Goal: Transaction & Acquisition: Book appointment/travel/reservation

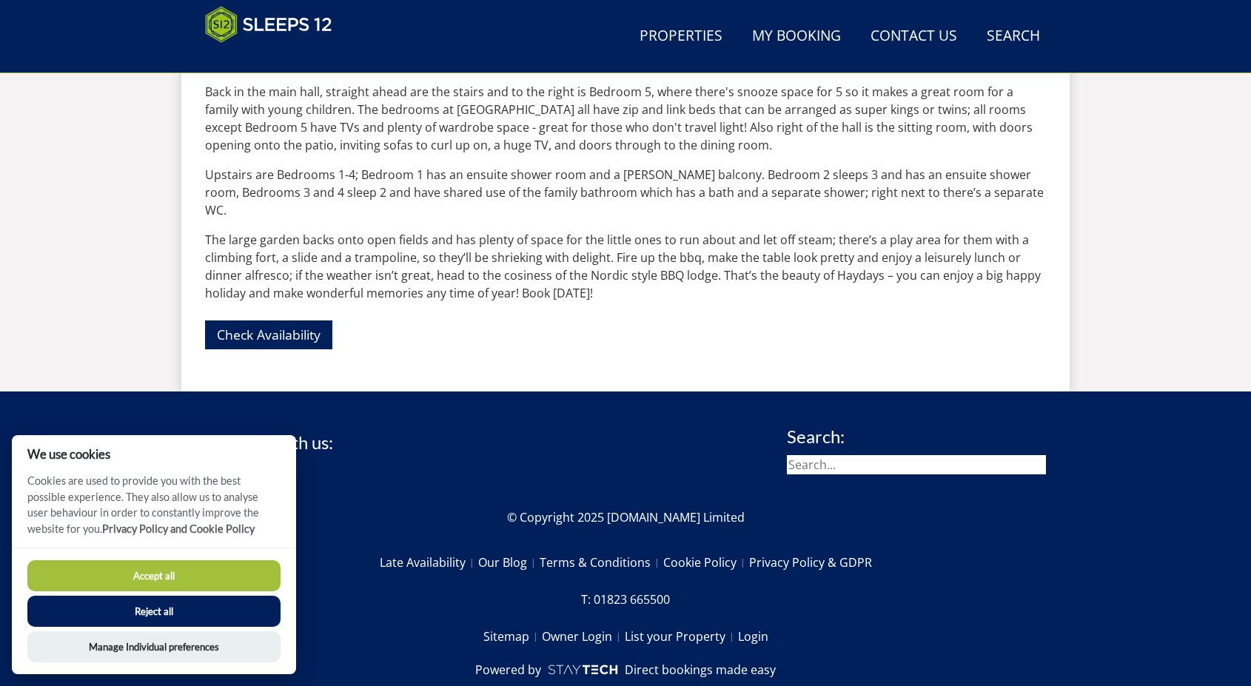
scroll to position [909, 0]
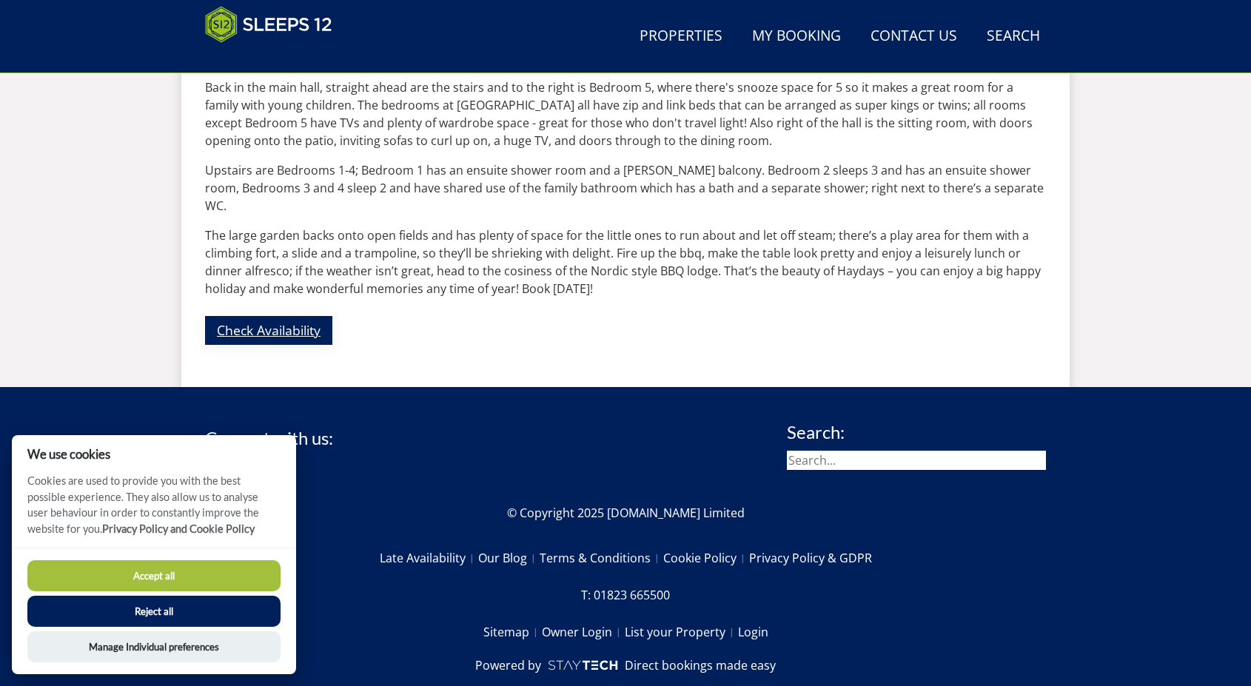
click at [280, 316] on link "Check Availability" at bounding box center [268, 330] width 127 height 29
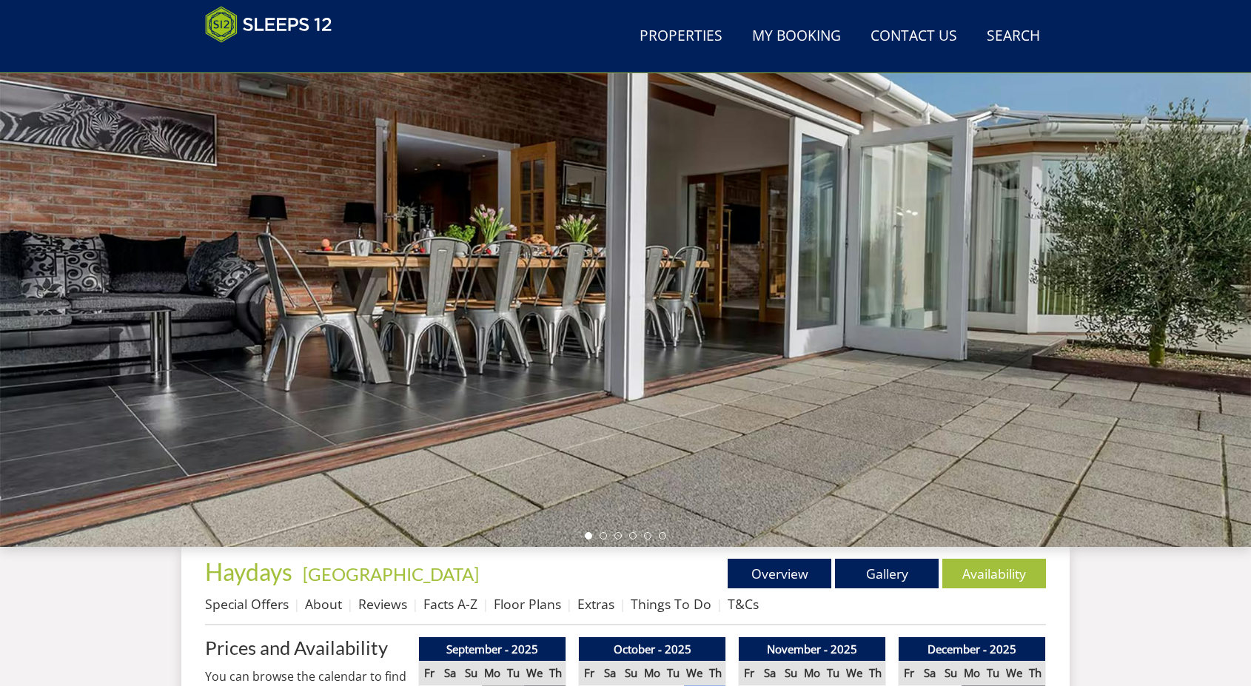
scroll to position [323, 0]
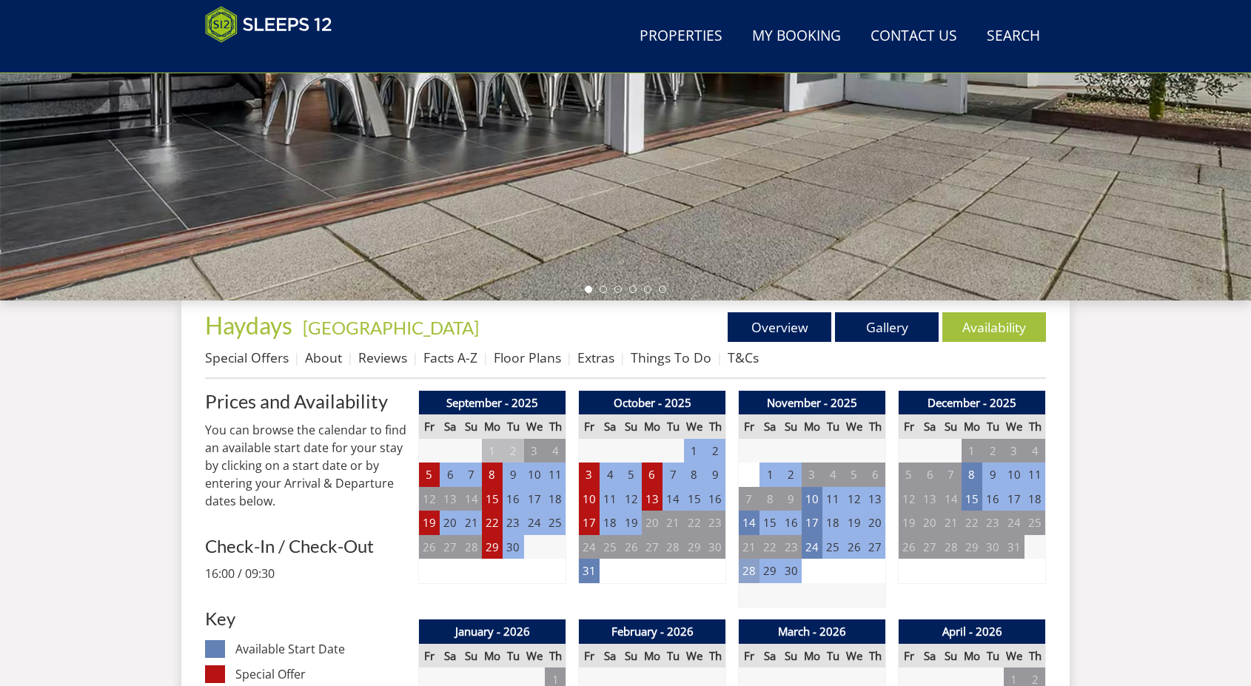
click at [748, 569] on td "28" at bounding box center [749, 571] width 21 height 24
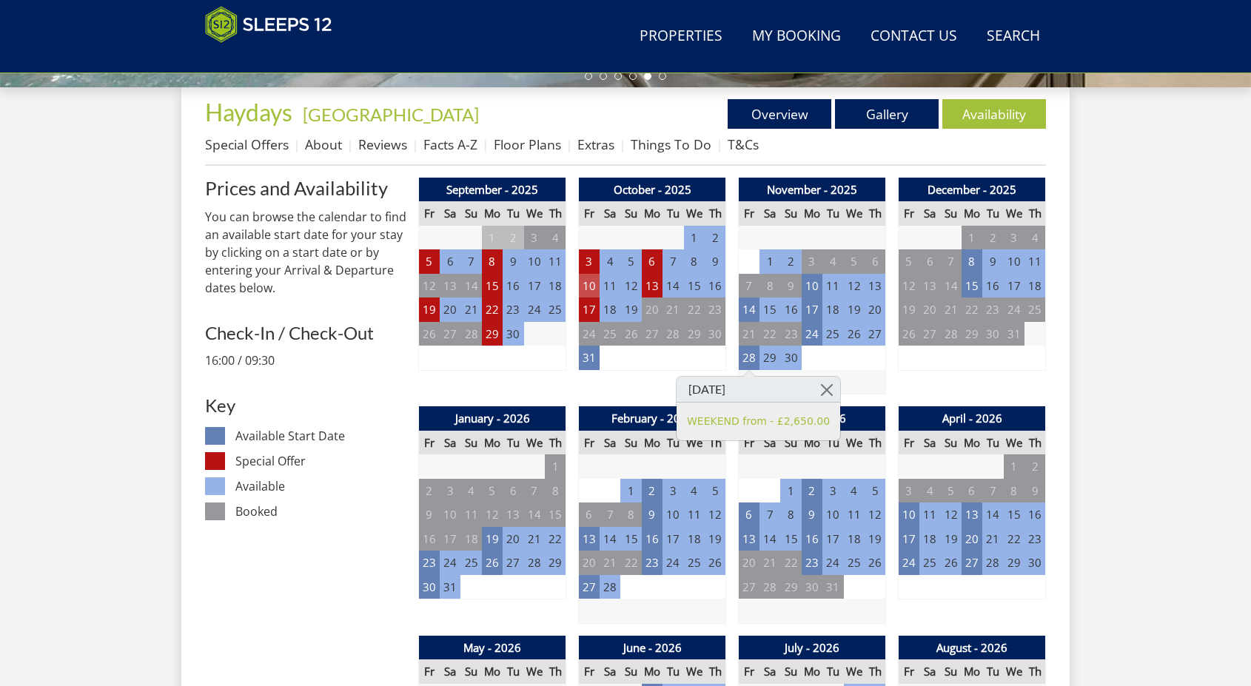
scroll to position [546, 0]
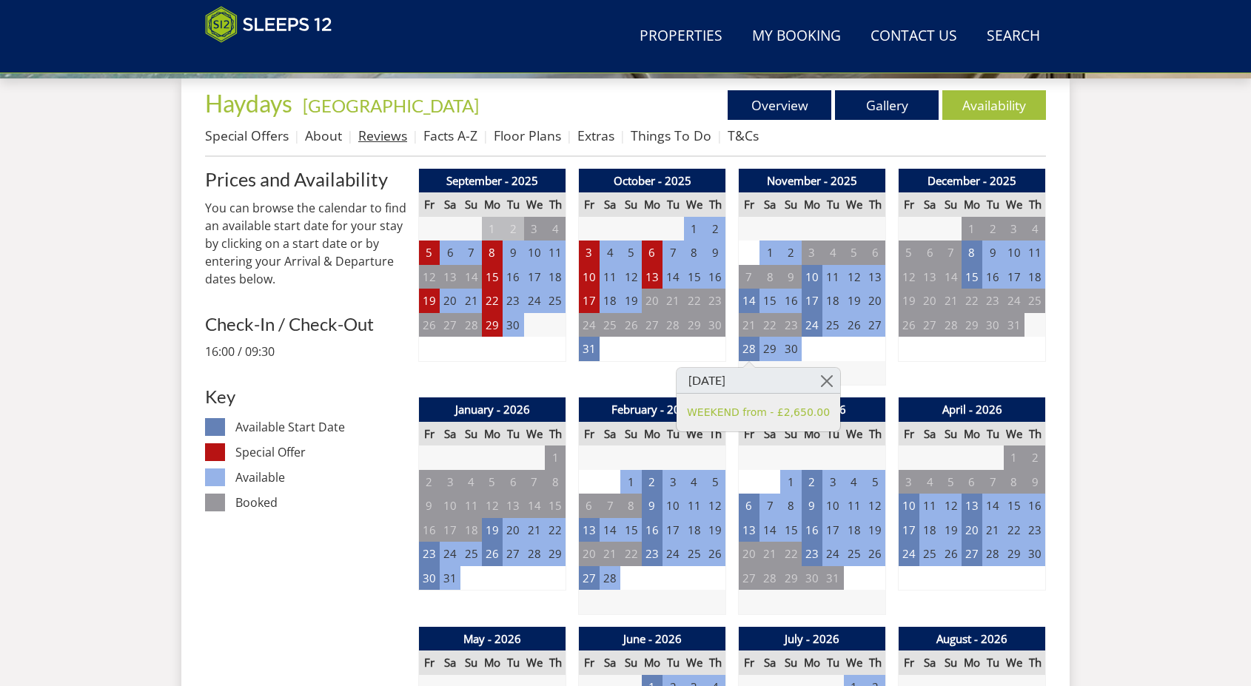
click at [400, 135] on link "Reviews" at bounding box center [382, 136] width 49 height 18
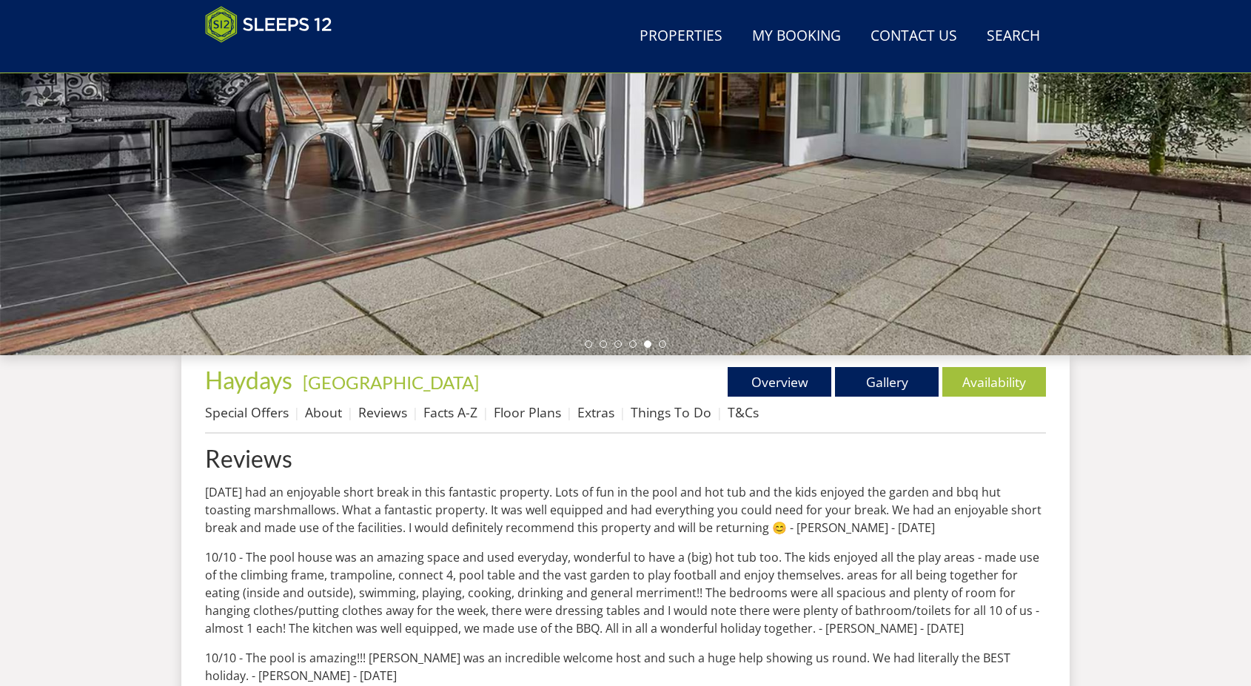
scroll to position [254, 0]
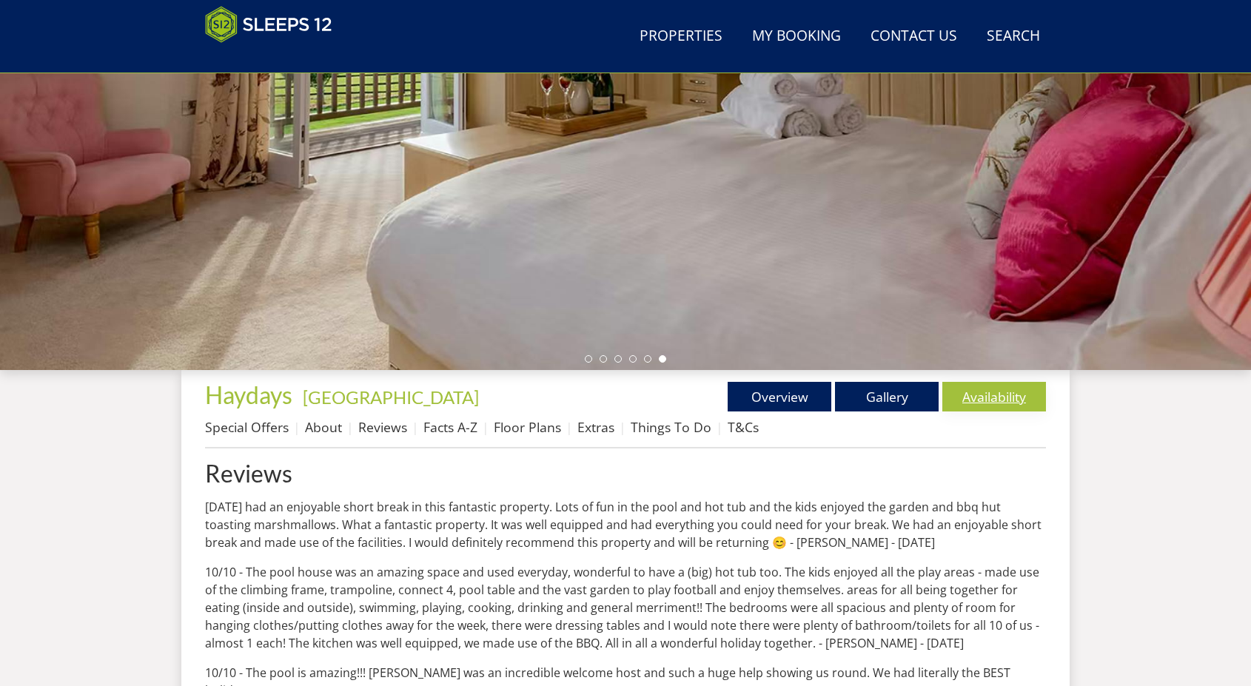
click at [1003, 400] on link "Availability" at bounding box center [994, 397] width 104 height 30
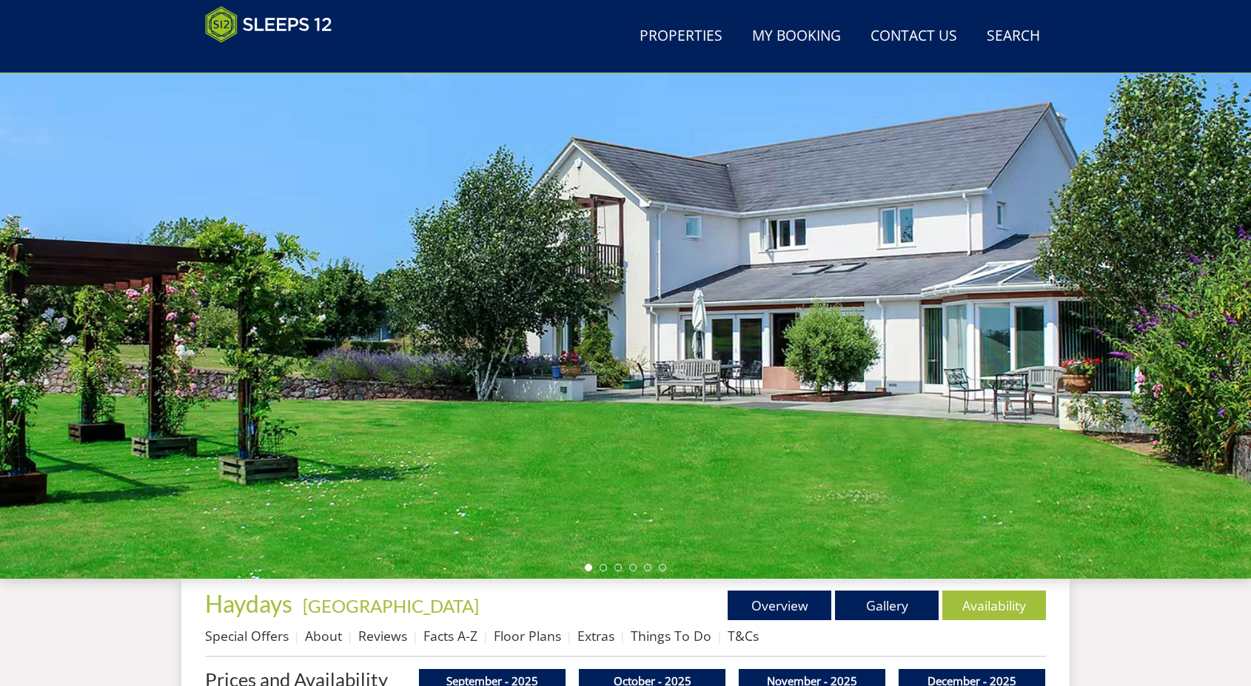
scroll to position [241, 0]
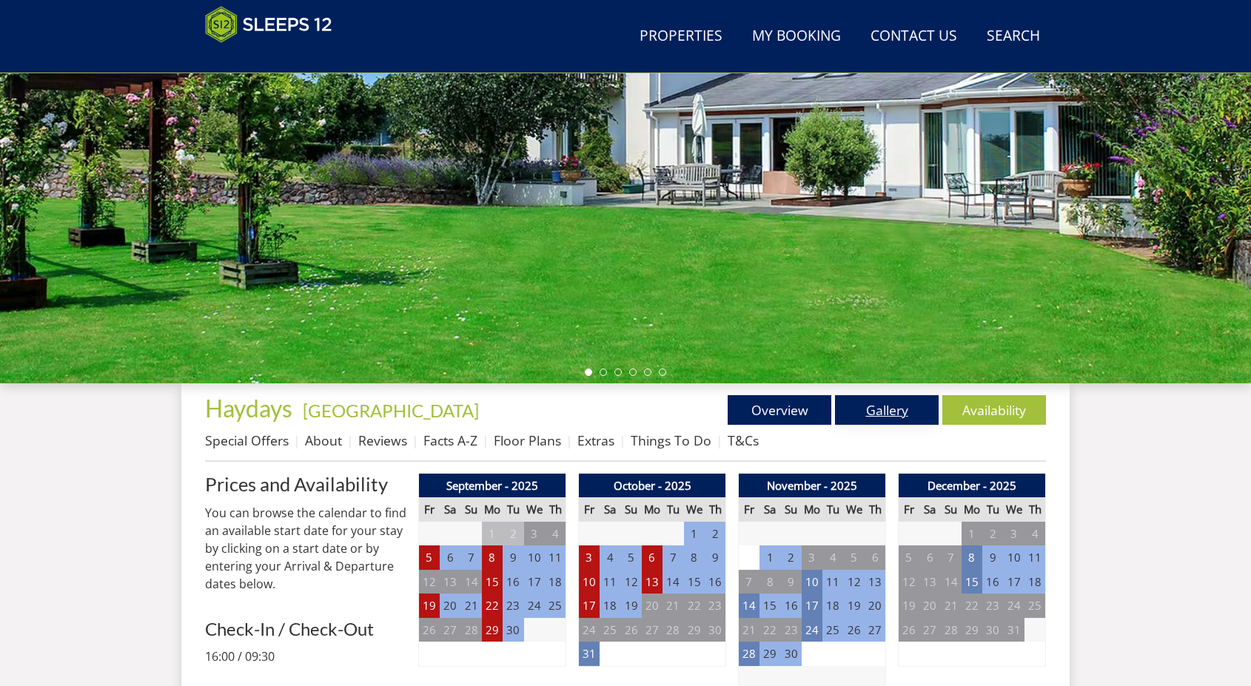
click at [917, 405] on link "Gallery" at bounding box center [887, 410] width 104 height 30
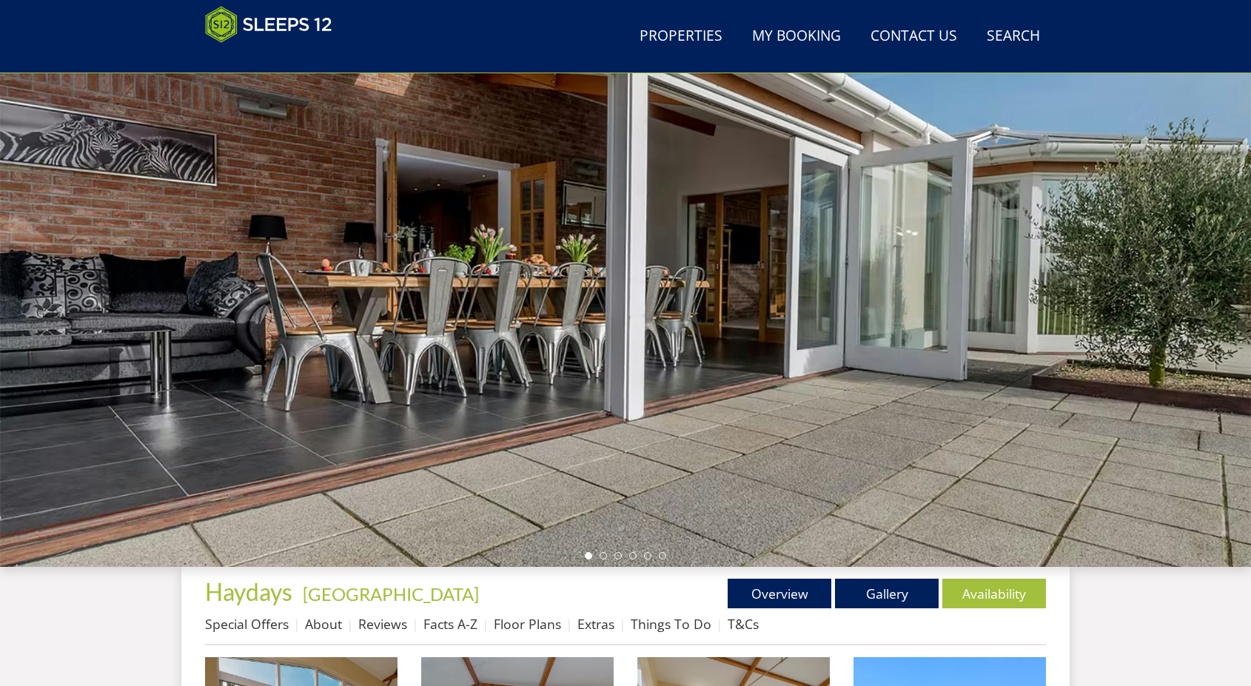
scroll to position [13, 0]
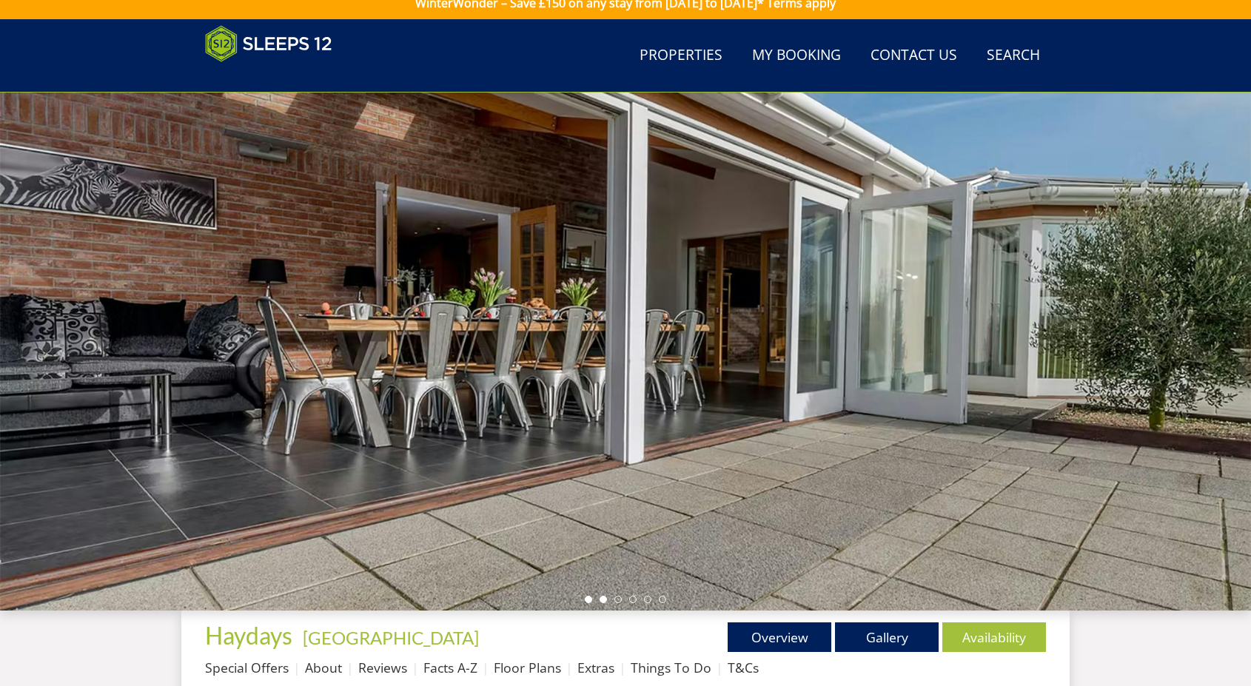
click at [600, 600] on li at bounding box center [603, 599] width 7 height 7
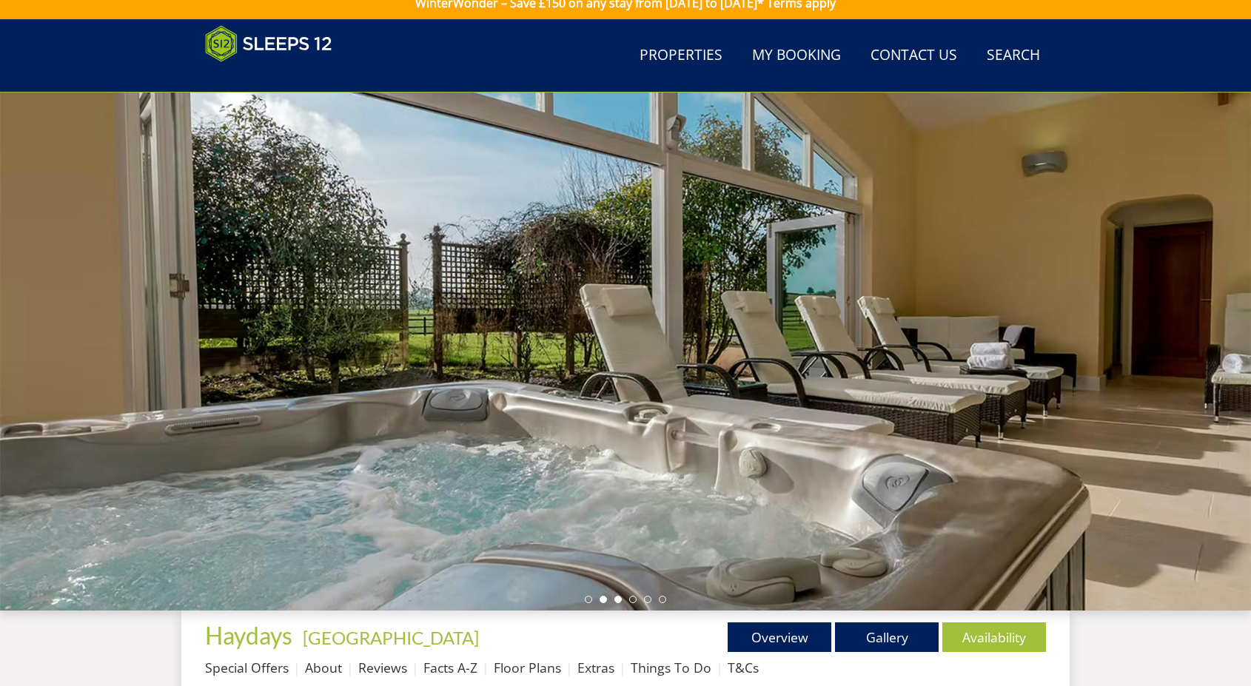
click at [619, 600] on li at bounding box center [617, 599] width 7 height 7
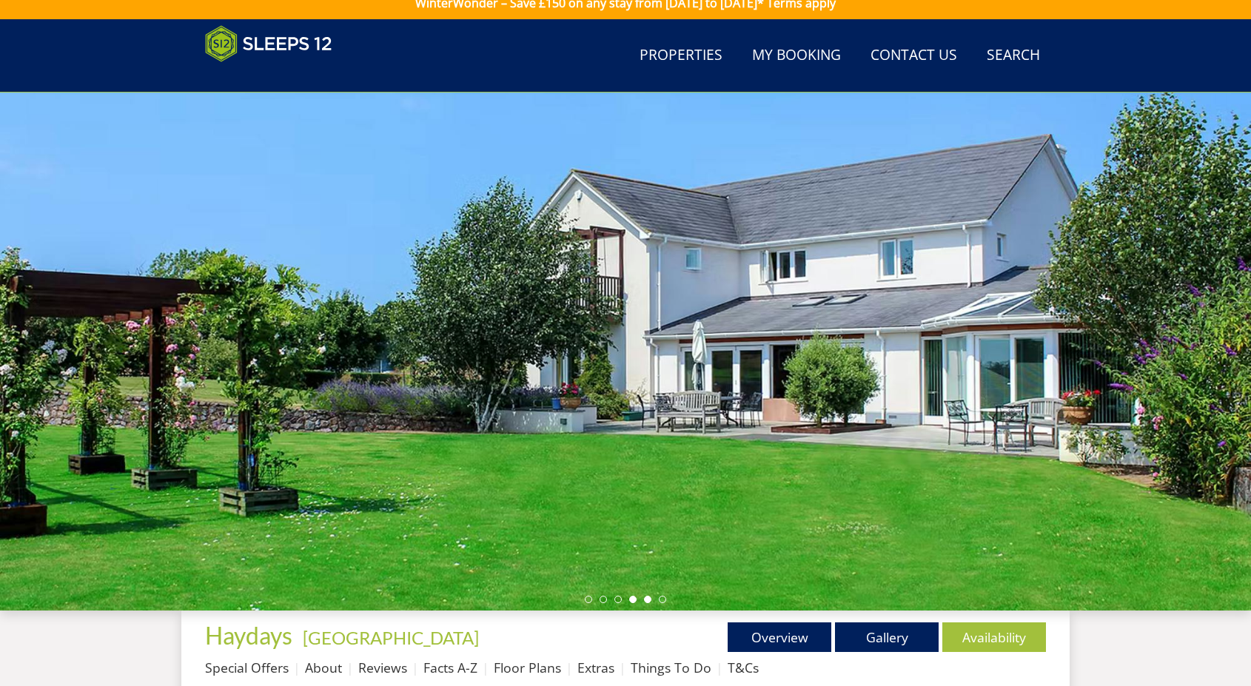
click at [645, 602] on li at bounding box center [647, 599] width 7 height 7
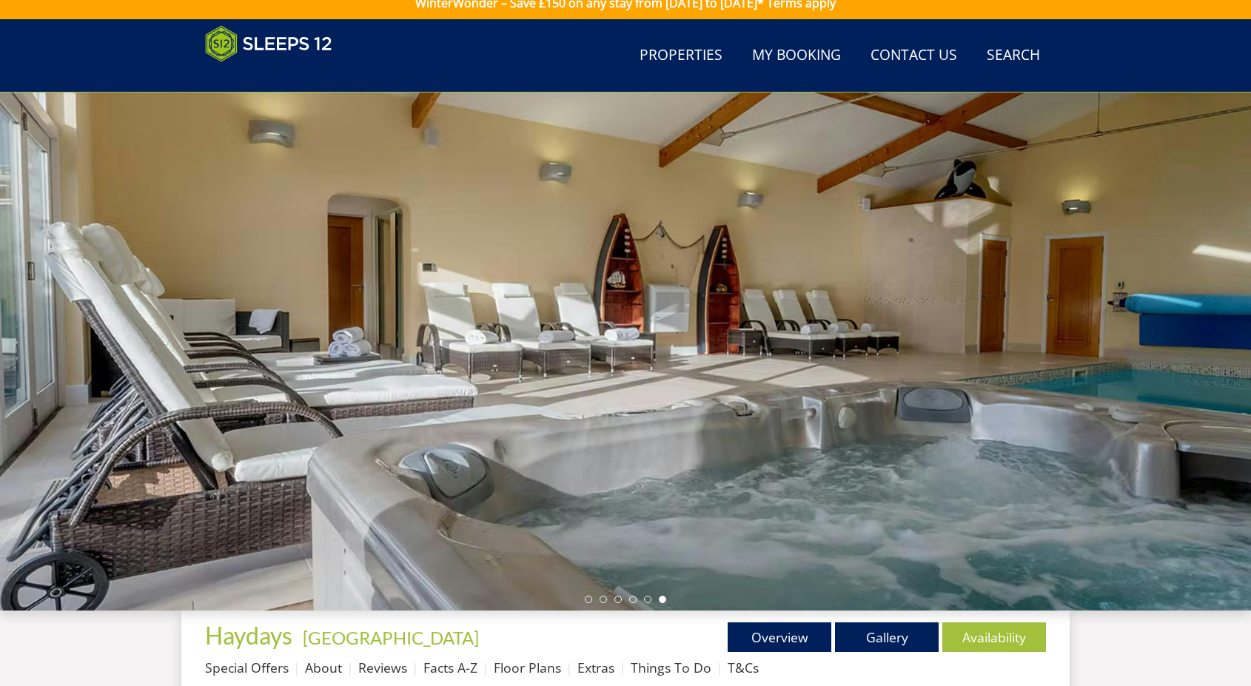
click at [666, 601] on div at bounding box center [625, 352] width 1251 height 518
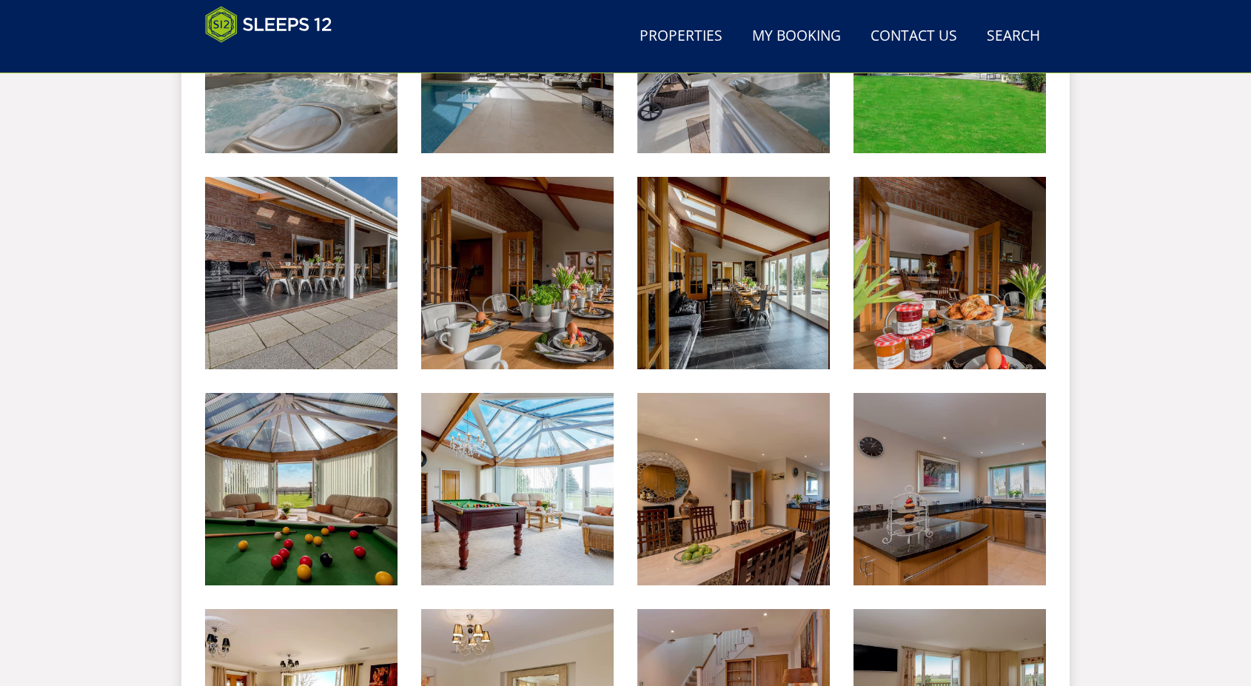
scroll to position [828, 0]
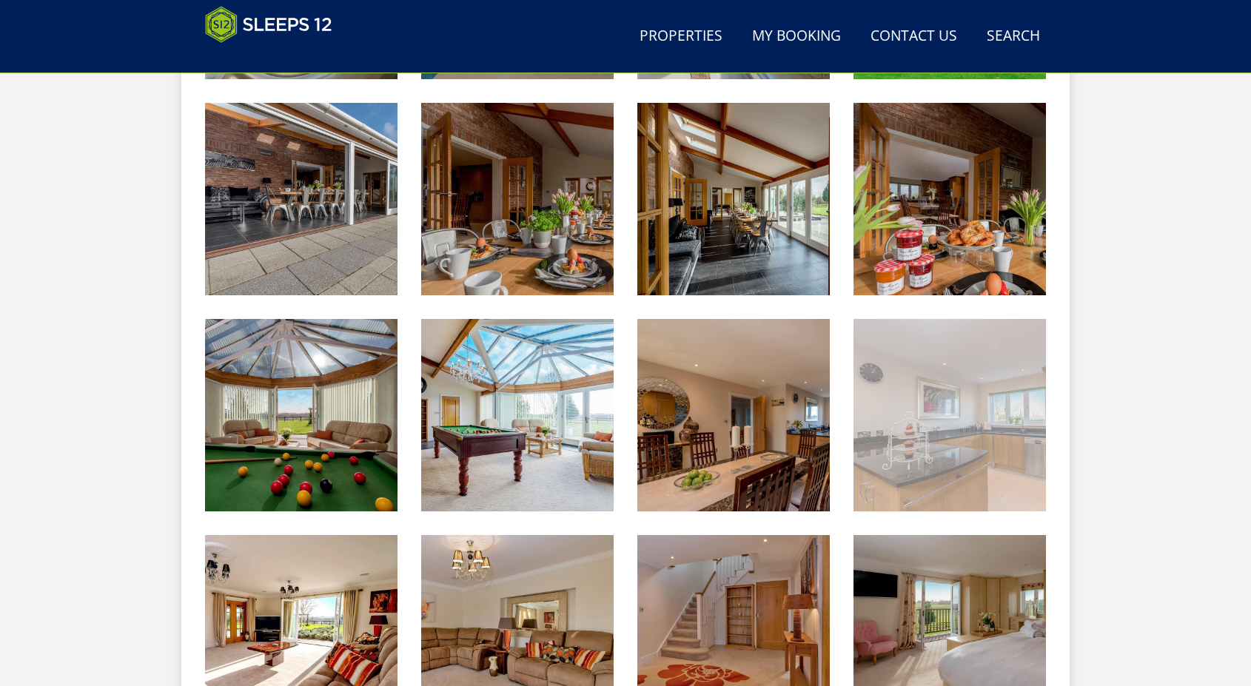
click at [997, 429] on img at bounding box center [949, 415] width 192 height 192
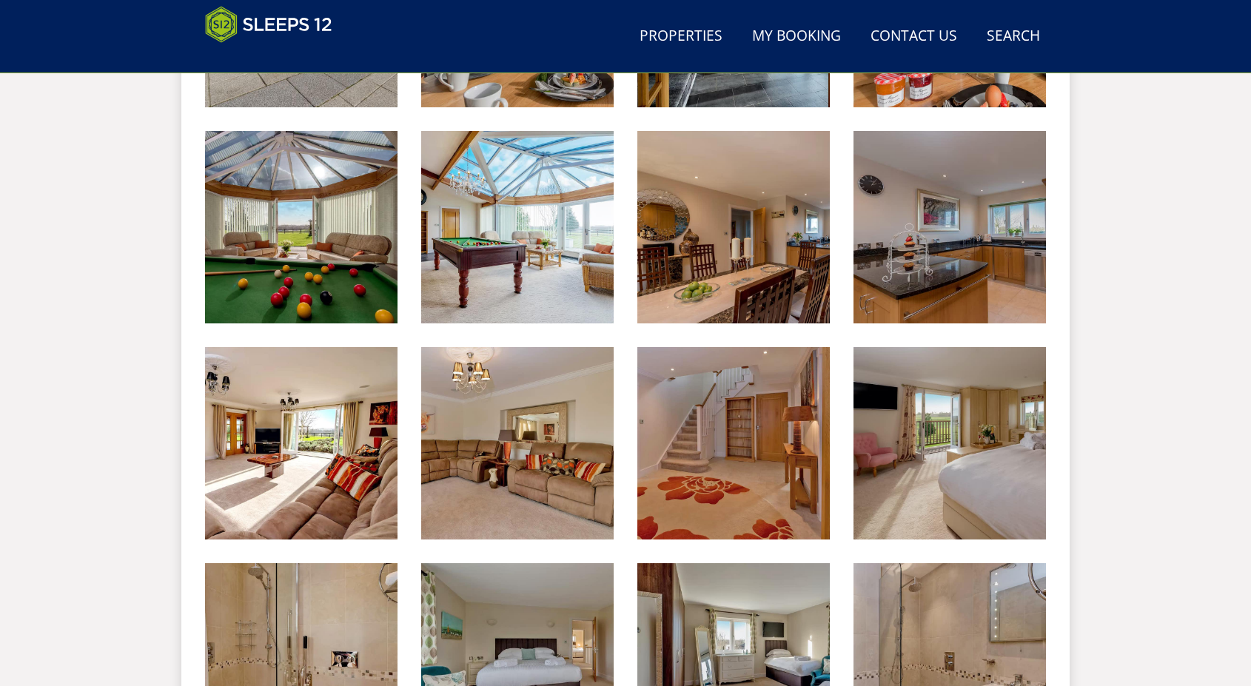
scroll to position [1050, 0]
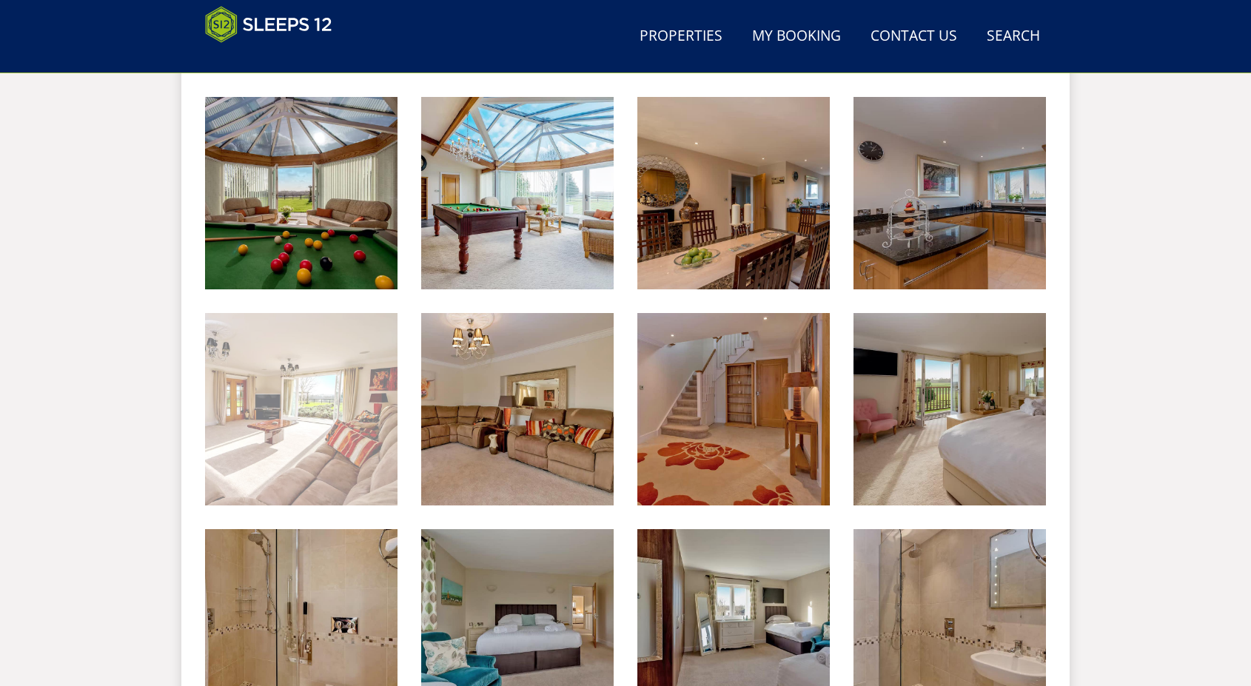
click at [337, 443] on img at bounding box center [301, 409] width 192 height 192
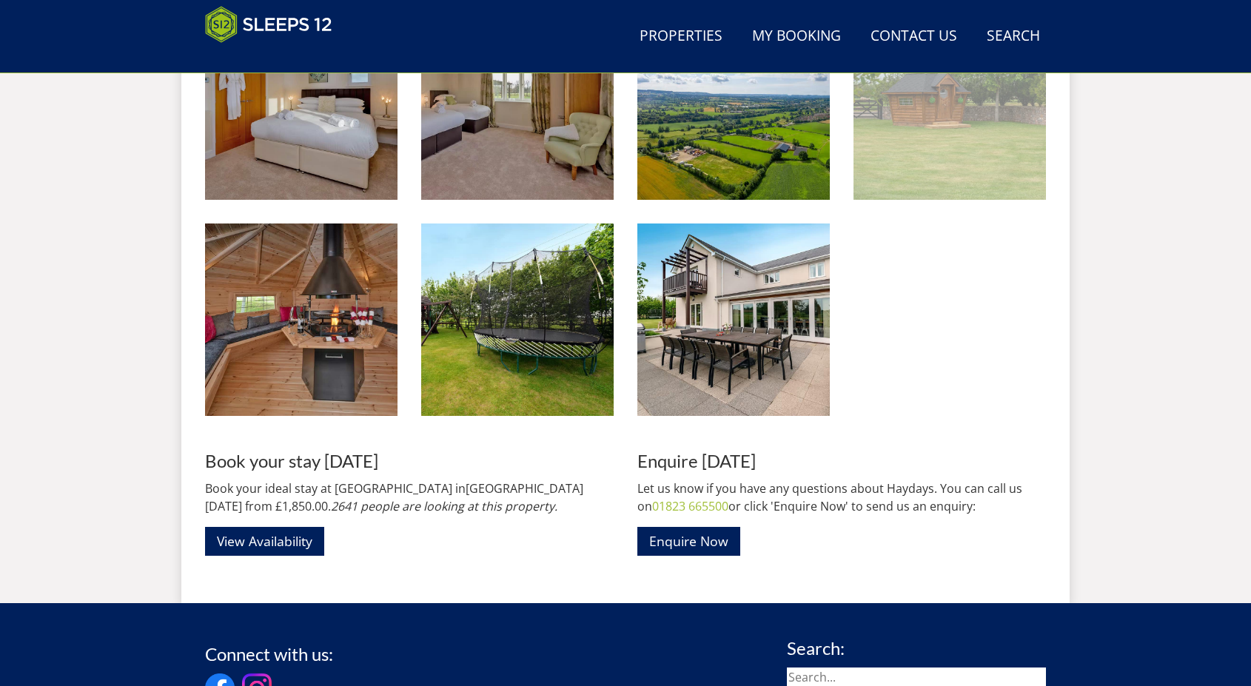
scroll to position [2012, 0]
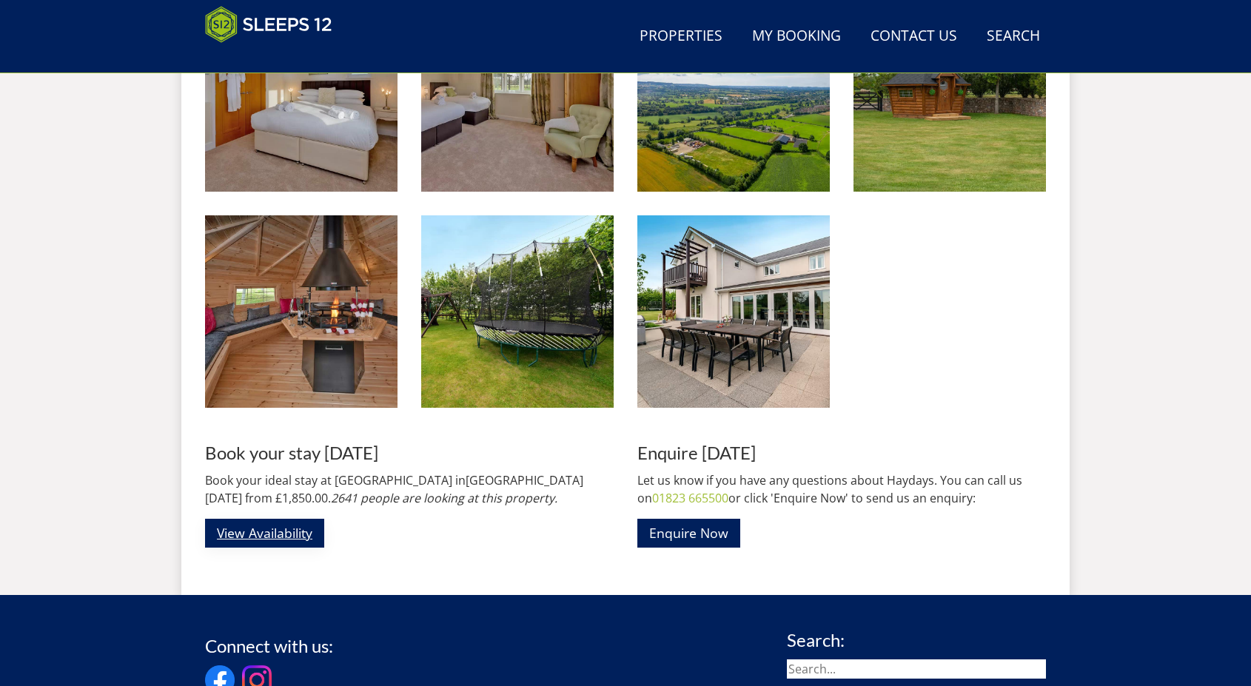
click at [251, 528] on link "View Availability" at bounding box center [264, 533] width 119 height 29
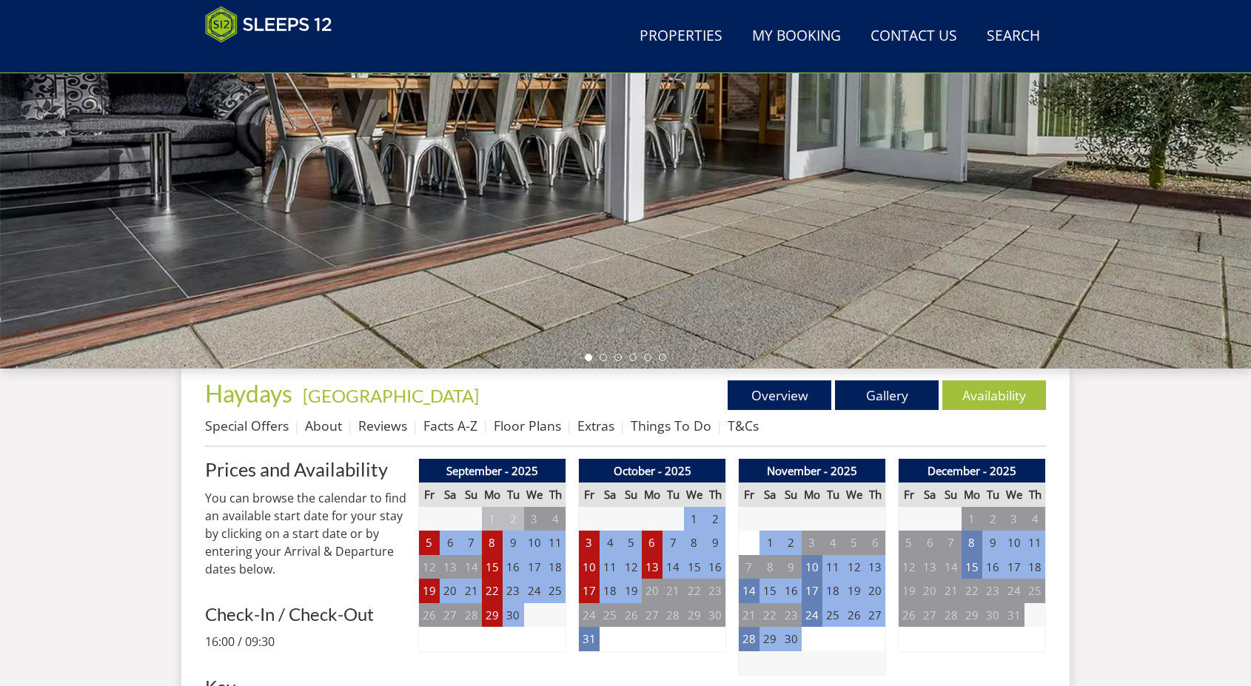
scroll to position [393, 0]
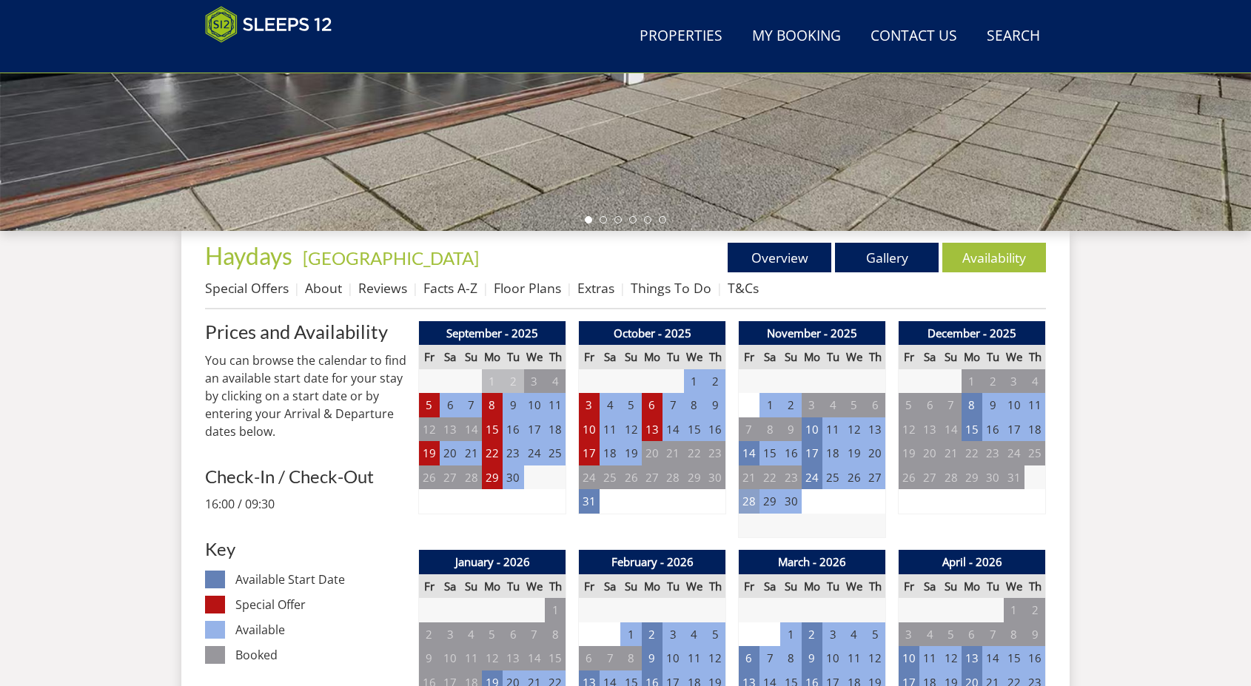
click at [744, 503] on td "28" at bounding box center [749, 501] width 21 height 24
click at [773, 561] on link "WEEKEND from - £2,650.00" at bounding box center [758, 565] width 143 height 16
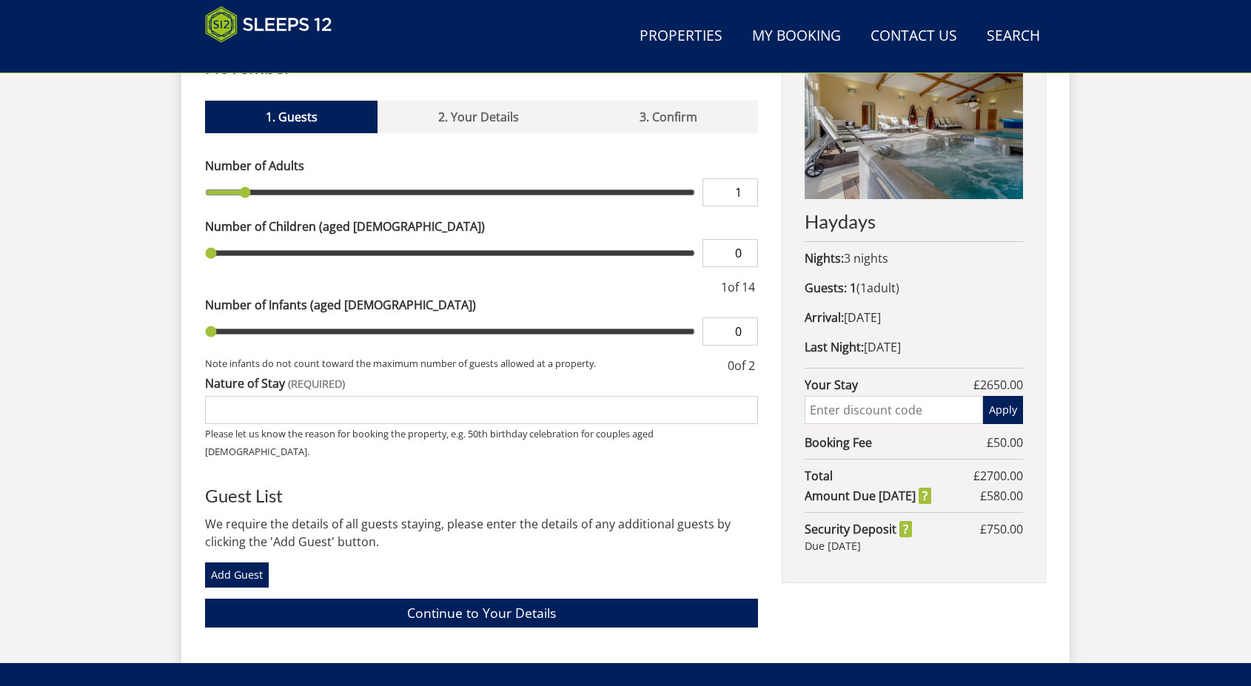
scroll to position [620, 0]
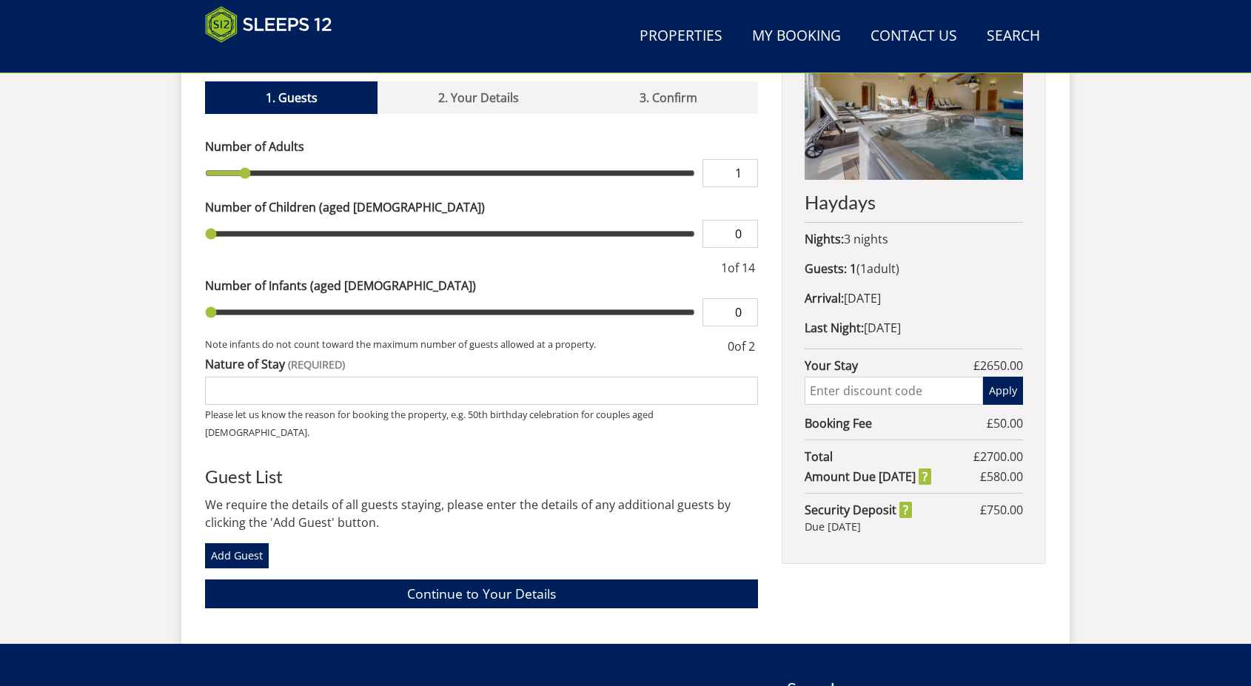
type input "2"
type input "3"
type input "4"
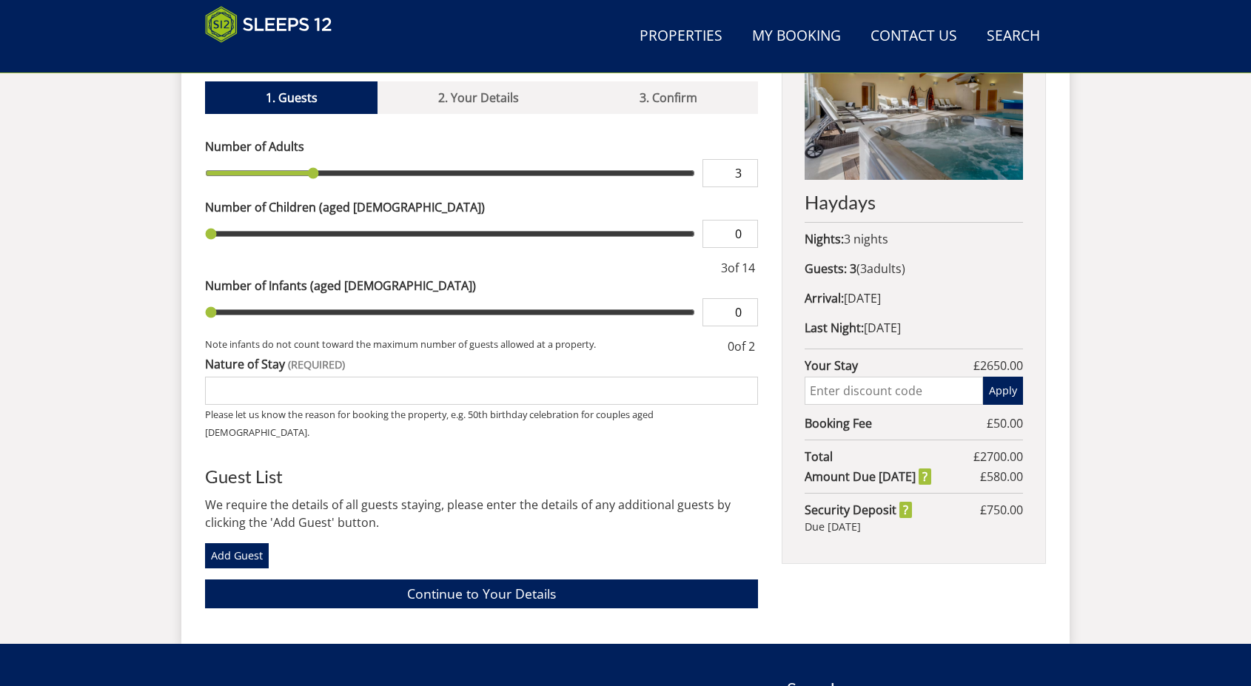
type input "4"
type input "5"
type input "6"
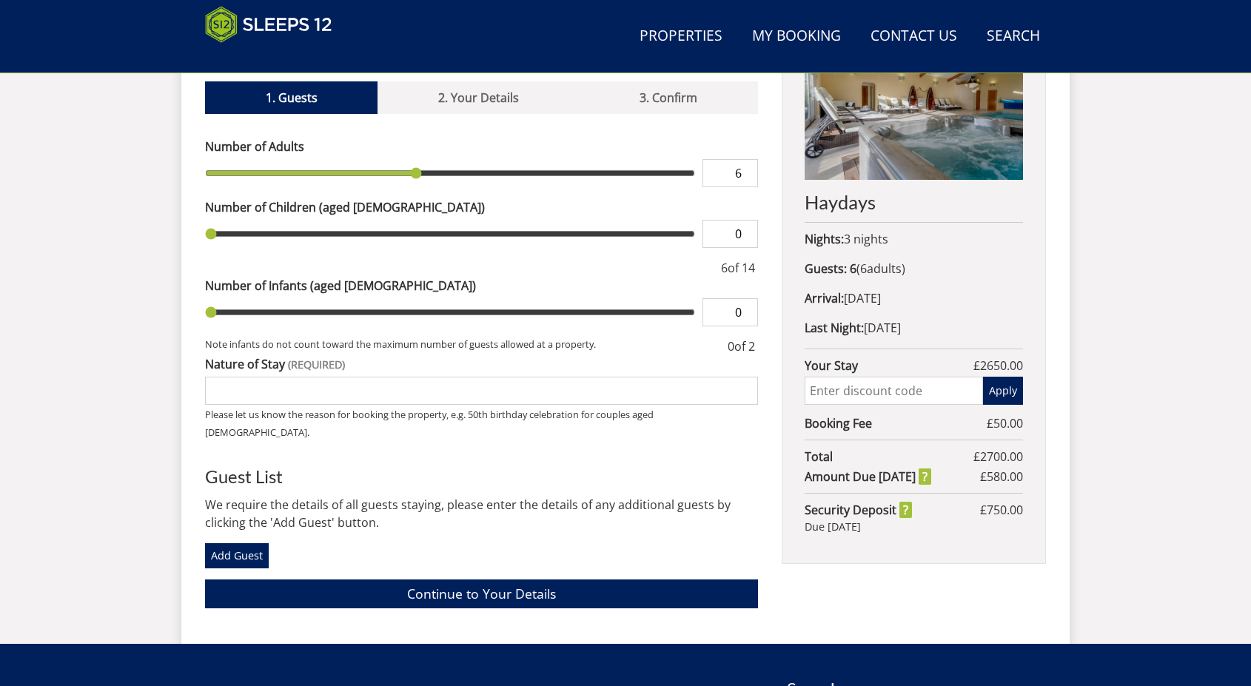
type input "7"
drag, startPoint x: 250, startPoint y: 151, endPoint x: 441, endPoint y: 155, distance: 191.0
type input "7"
click at [441, 159] on input "range" at bounding box center [450, 173] width 490 height 28
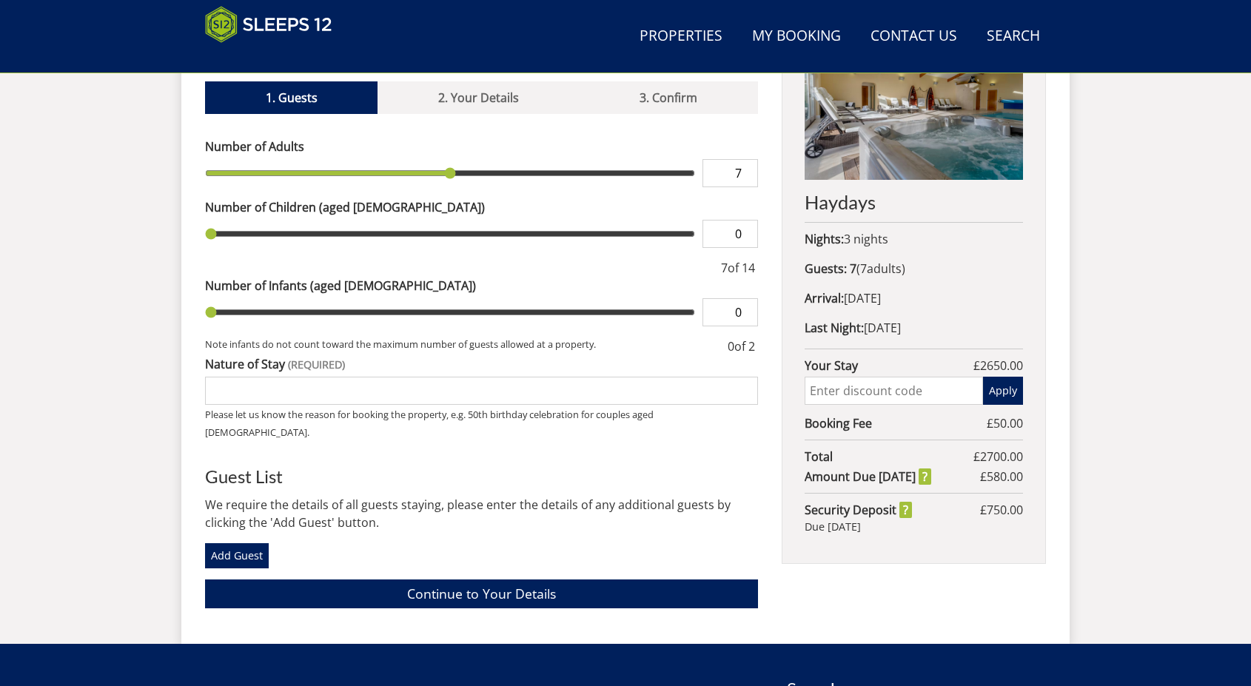
type input "1"
type input "2"
type input "3"
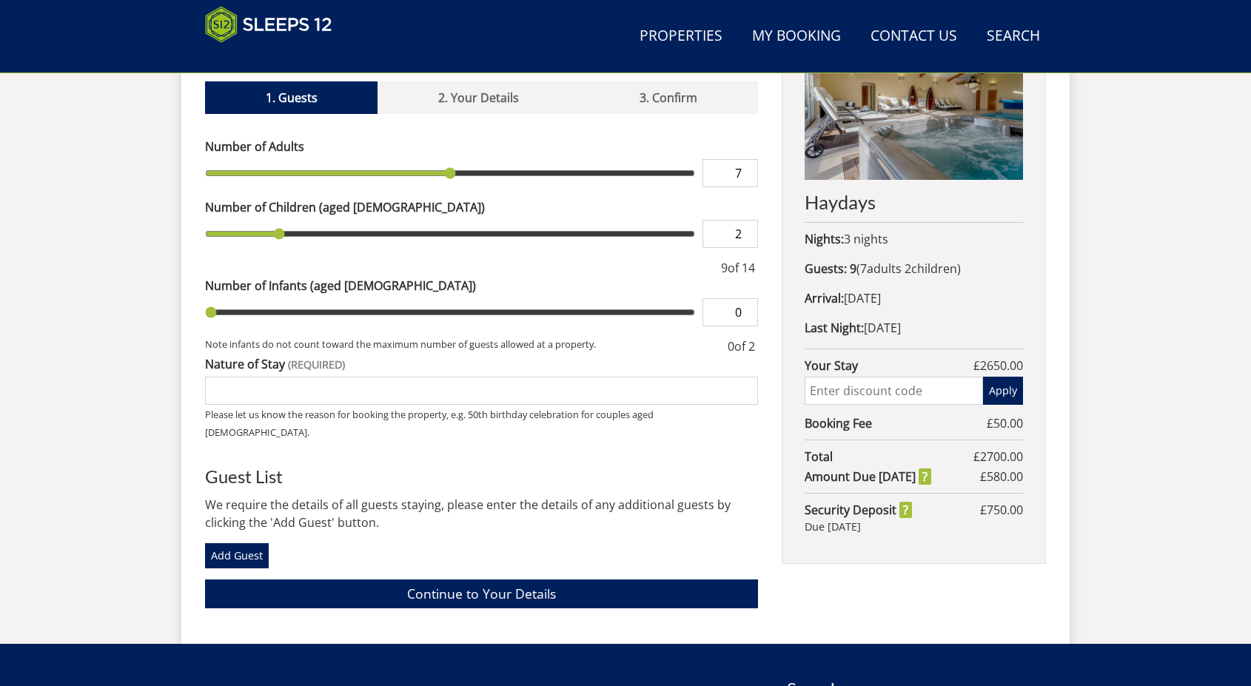
type input "3"
type input "4"
type input "5"
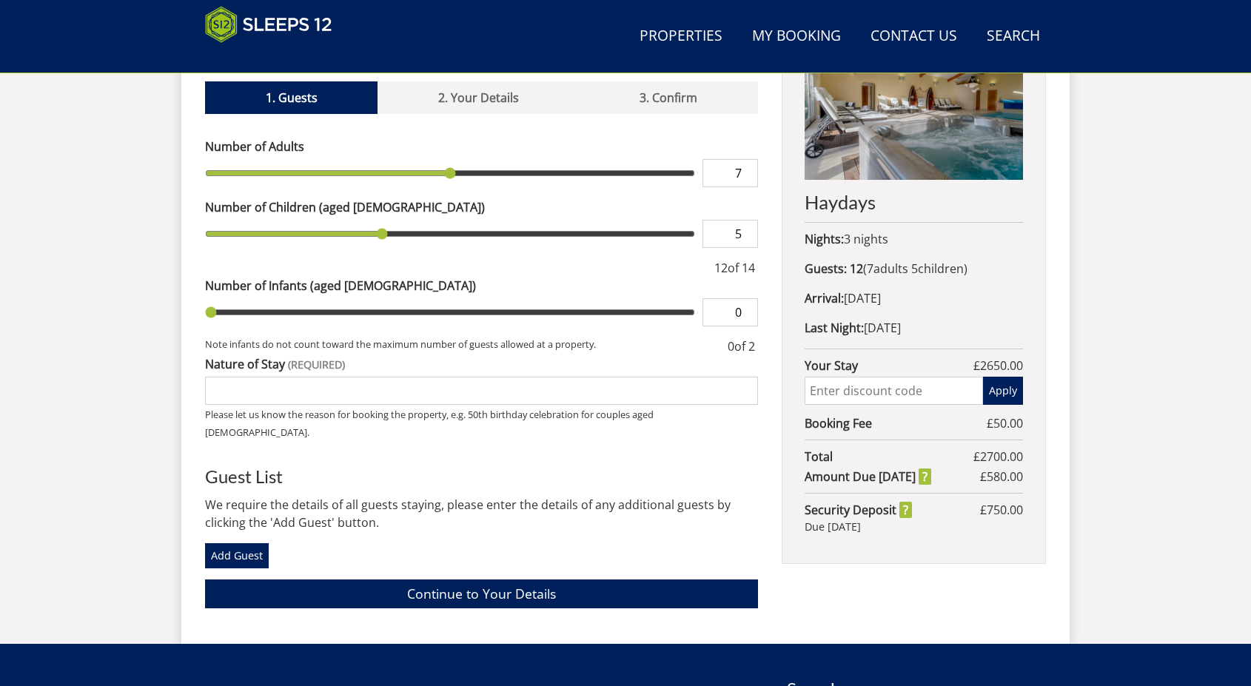
type input "6"
drag, startPoint x: 209, startPoint y: 216, endPoint x: 421, endPoint y: 209, distance: 212.5
type input "6"
click at [421, 220] on input "range" at bounding box center [450, 234] width 490 height 28
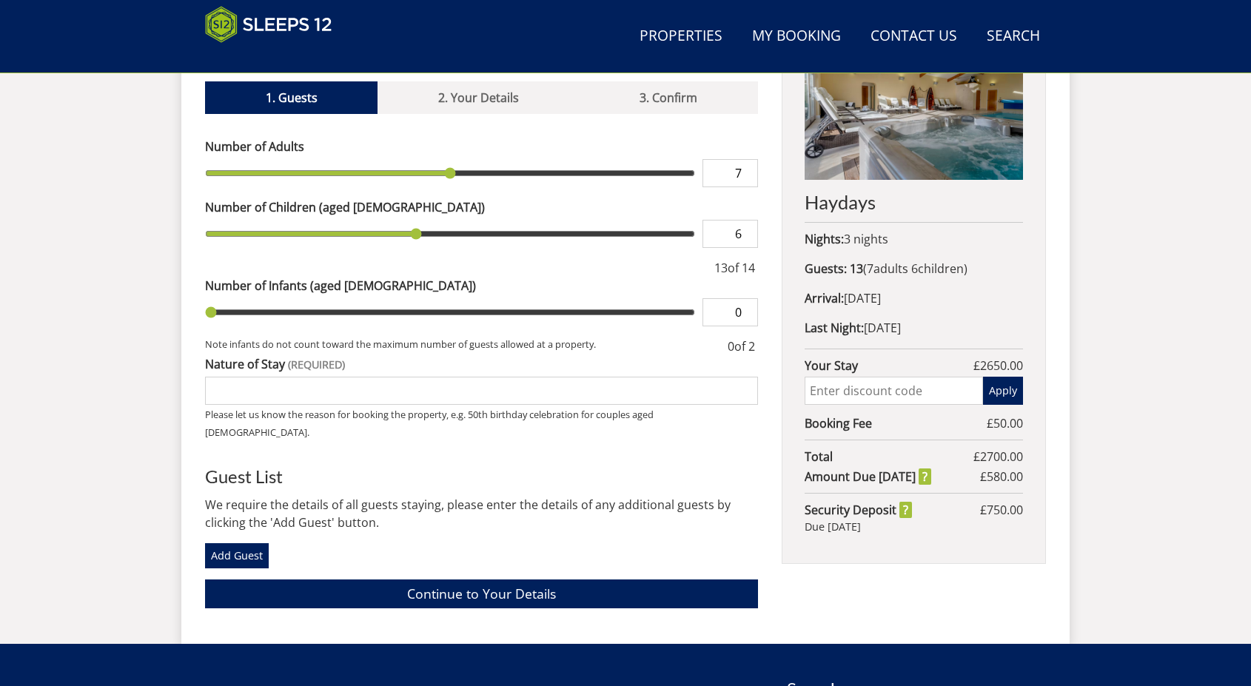
click at [277, 377] on input "Nature of Stay" at bounding box center [481, 391] width 553 height 28
type input "70 th and 75th birthday celebrations"
click at [228, 543] on link "Add Guest" at bounding box center [237, 555] width 64 height 25
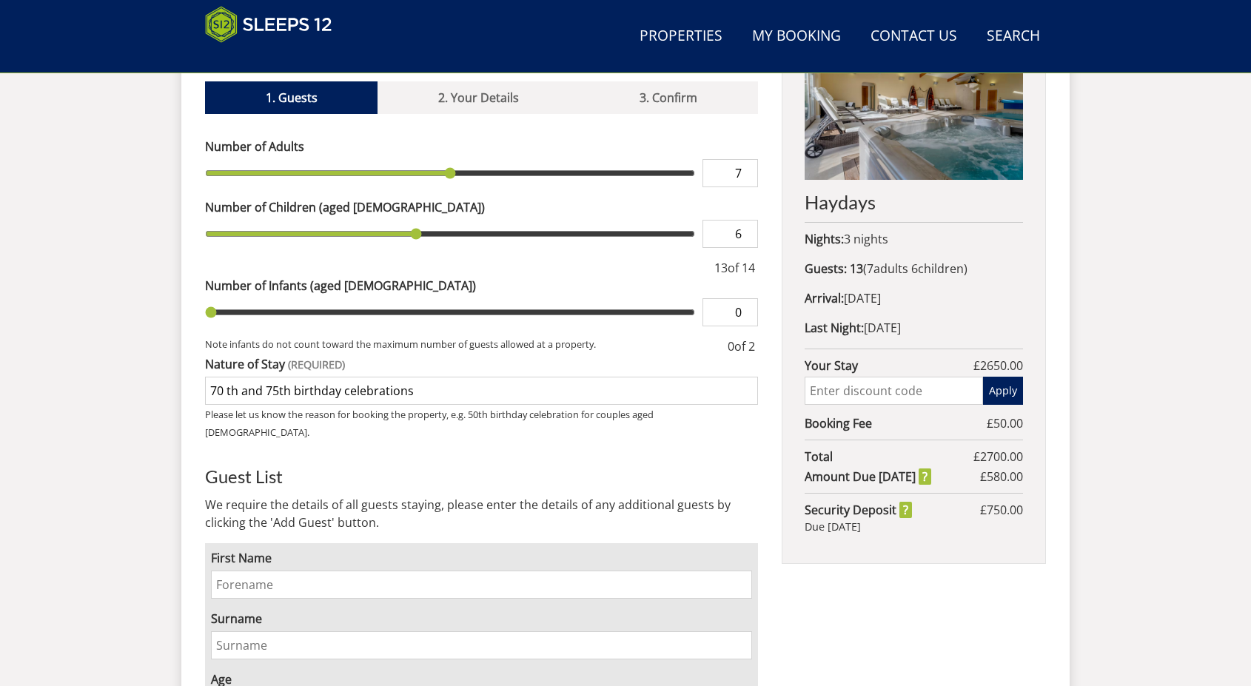
click at [266, 571] on input "First Name" at bounding box center [481, 585] width 541 height 28
type input "JIGNA"
type input "PATEL"
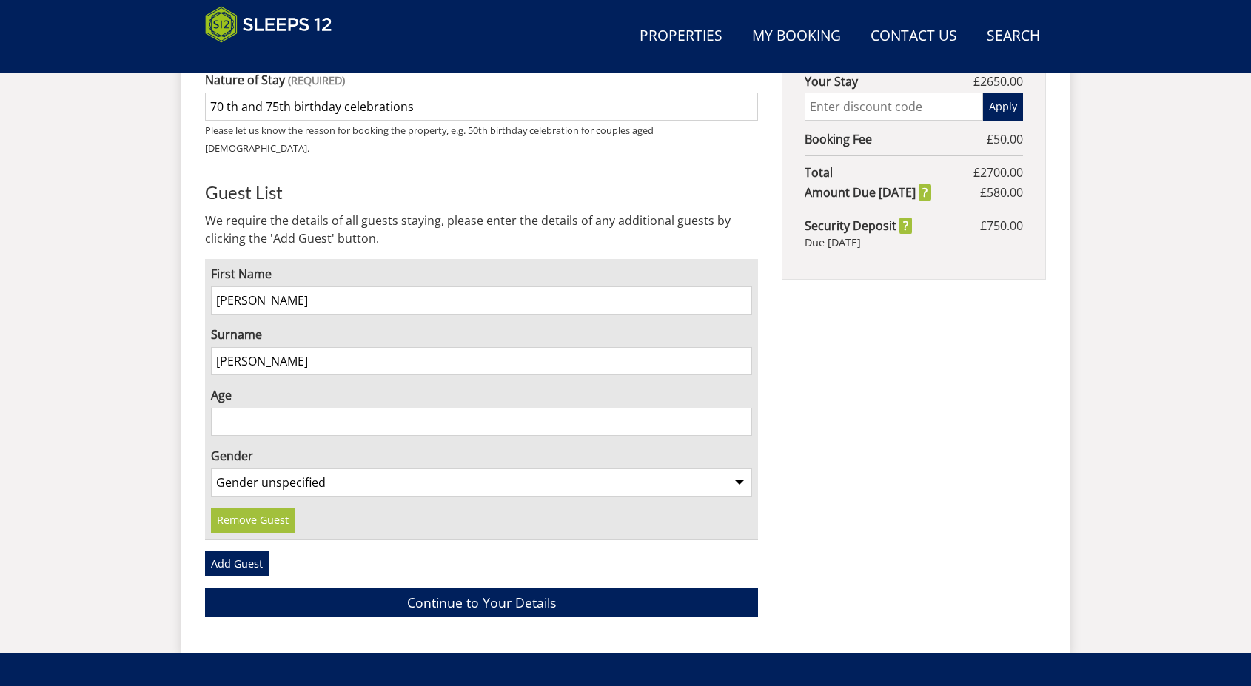
scroll to position [916, 0]
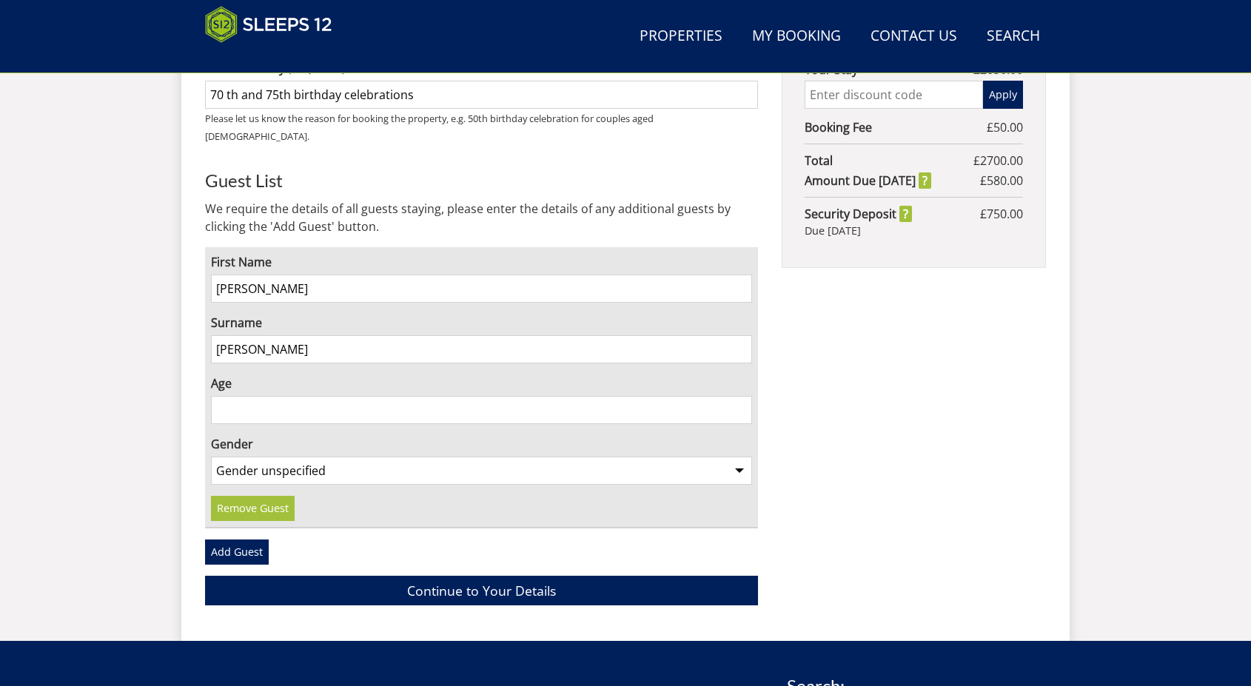
click at [292, 396] on input "Age" at bounding box center [481, 410] width 541 height 28
type input "48"
click at [378, 457] on select "Gender unspecified Gender male Gender female" at bounding box center [481, 471] width 541 height 28
select select "gender_female"
click at [211, 457] on select "Gender unspecified Gender male Gender female" at bounding box center [481, 471] width 541 height 28
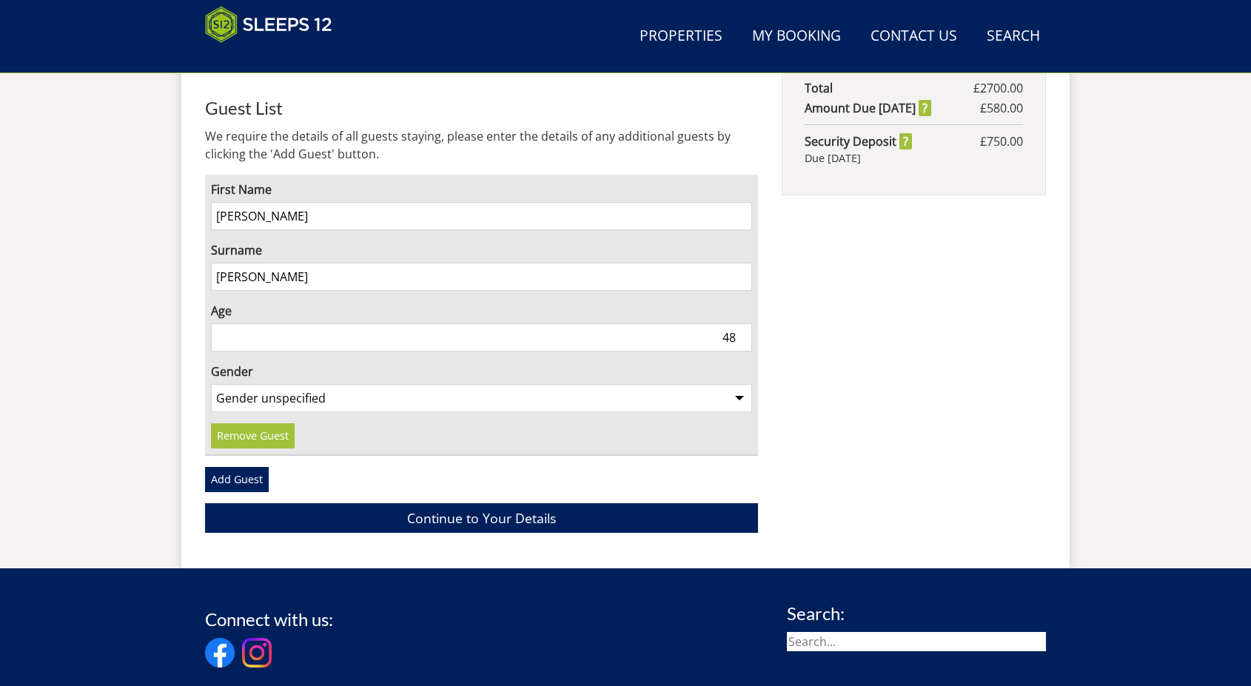
scroll to position [1138, 0]
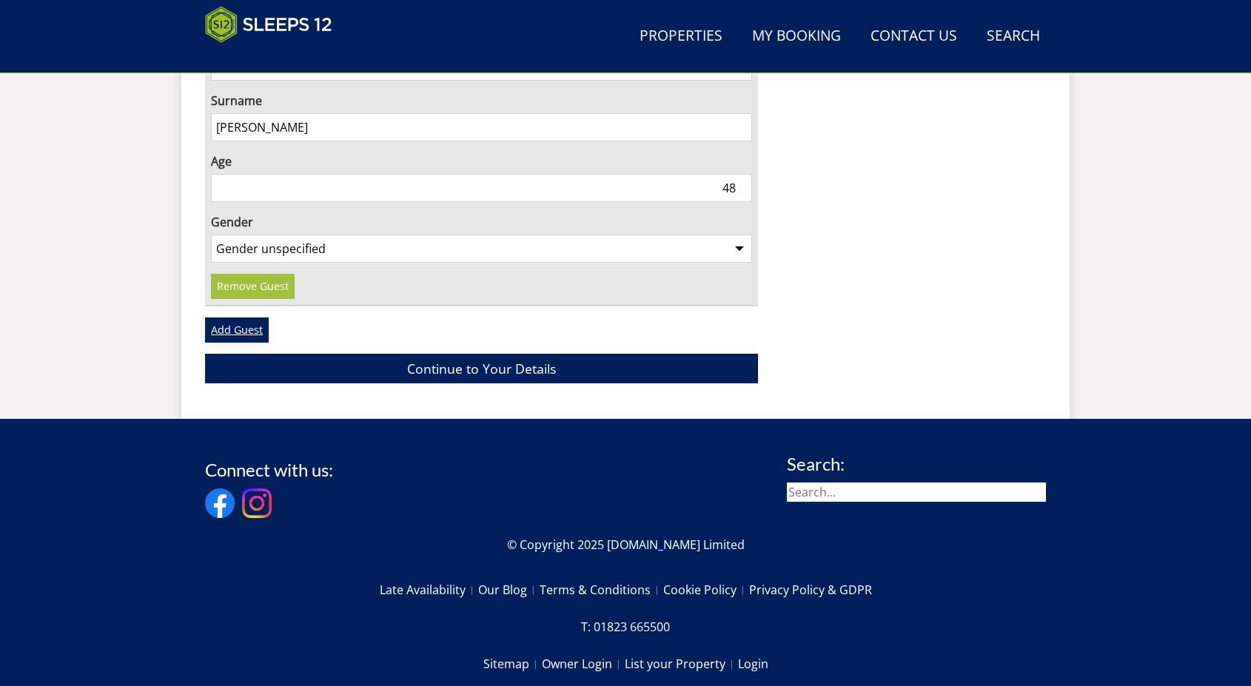
click at [247, 318] on link "Add Guest" at bounding box center [237, 330] width 64 height 25
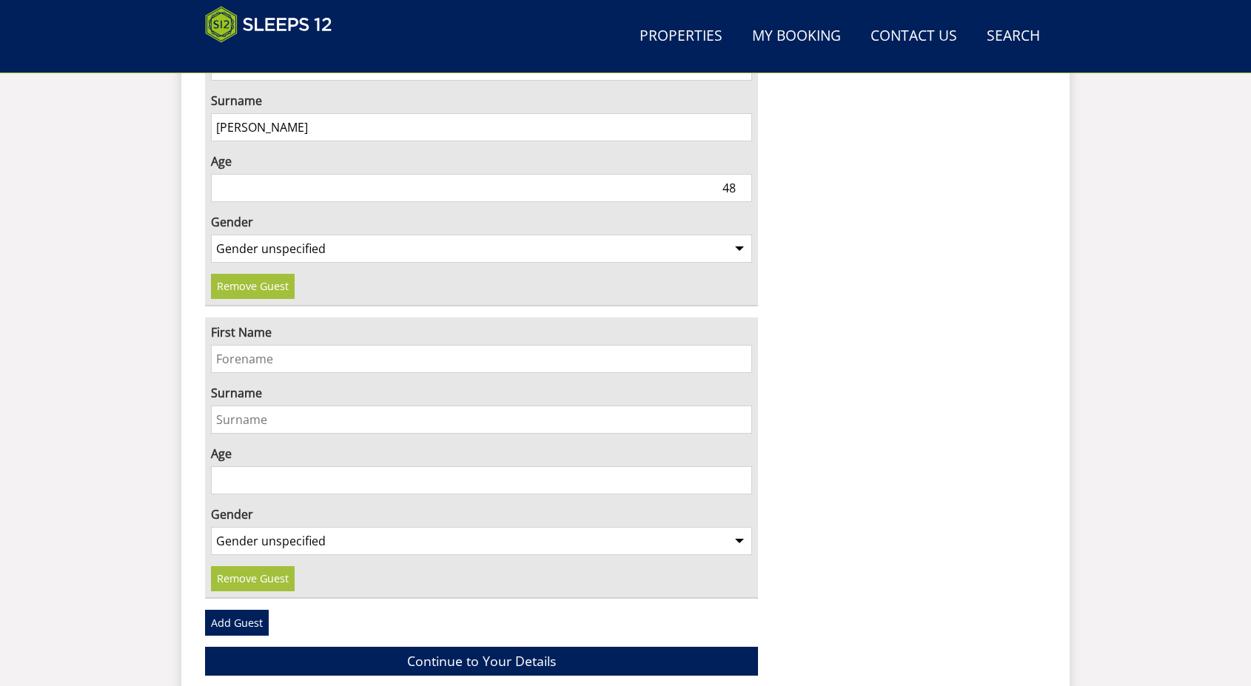
click at [262, 345] on input "First Name" at bounding box center [481, 359] width 541 height 28
type input "h"
type input "HITASH"
type input "PATEL"
type input "48"
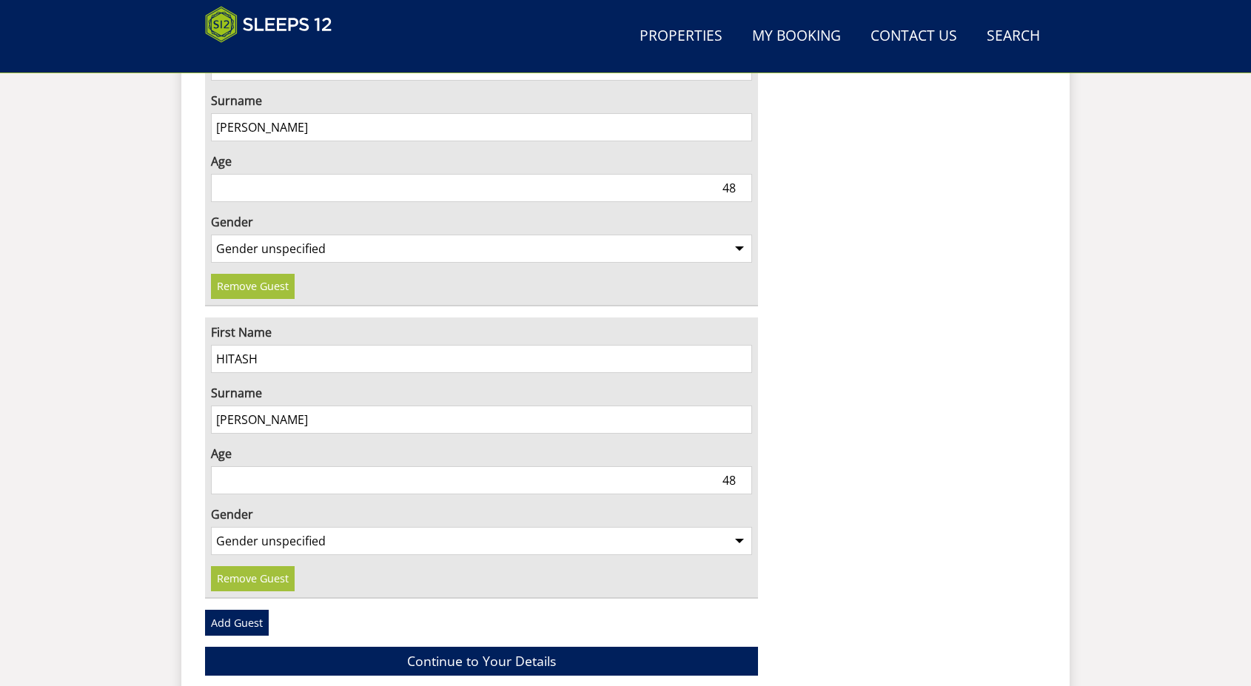
select select "gender_male"
click at [245, 610] on link "Add Guest" at bounding box center [237, 622] width 64 height 25
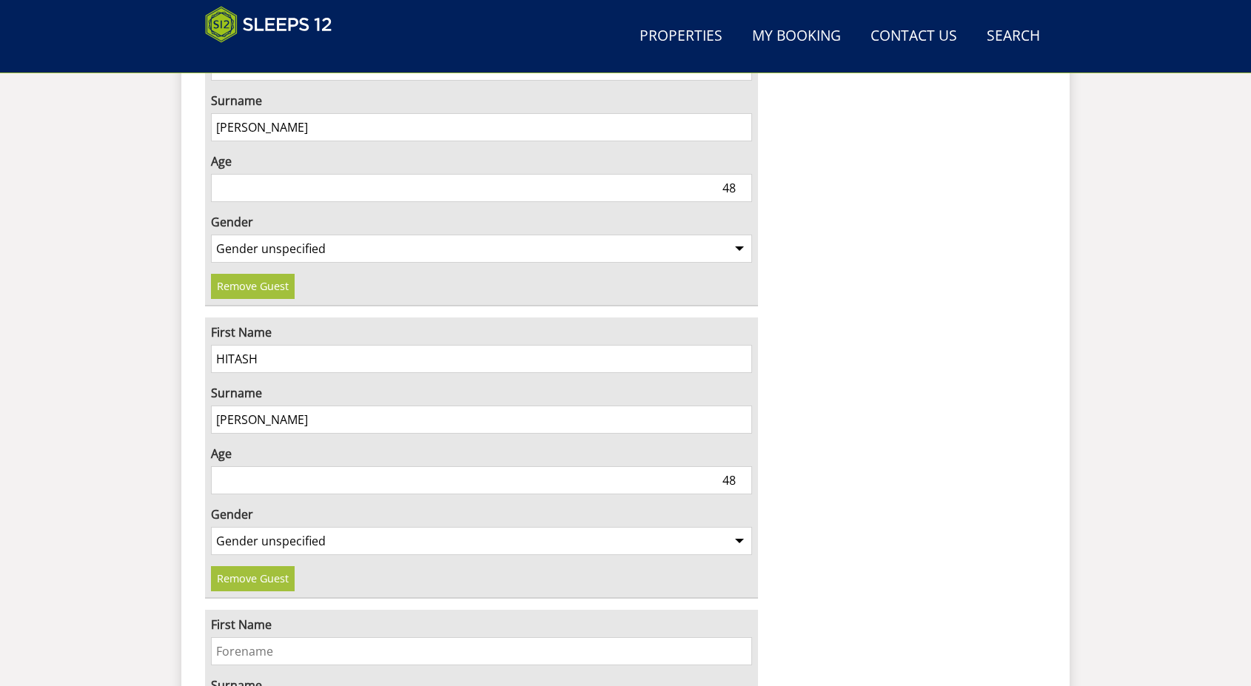
click at [268, 637] on input "First Name" at bounding box center [481, 651] width 541 height 28
type input "a"
type input "ARUNA"
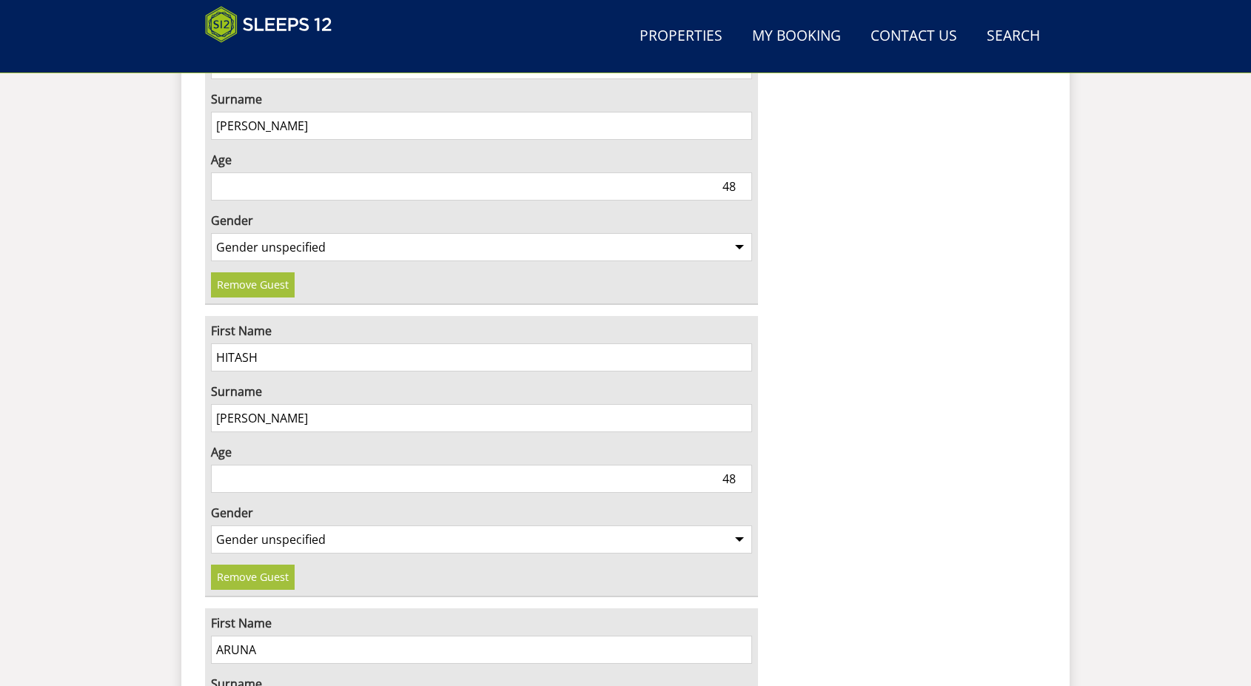
type input "PATEL"
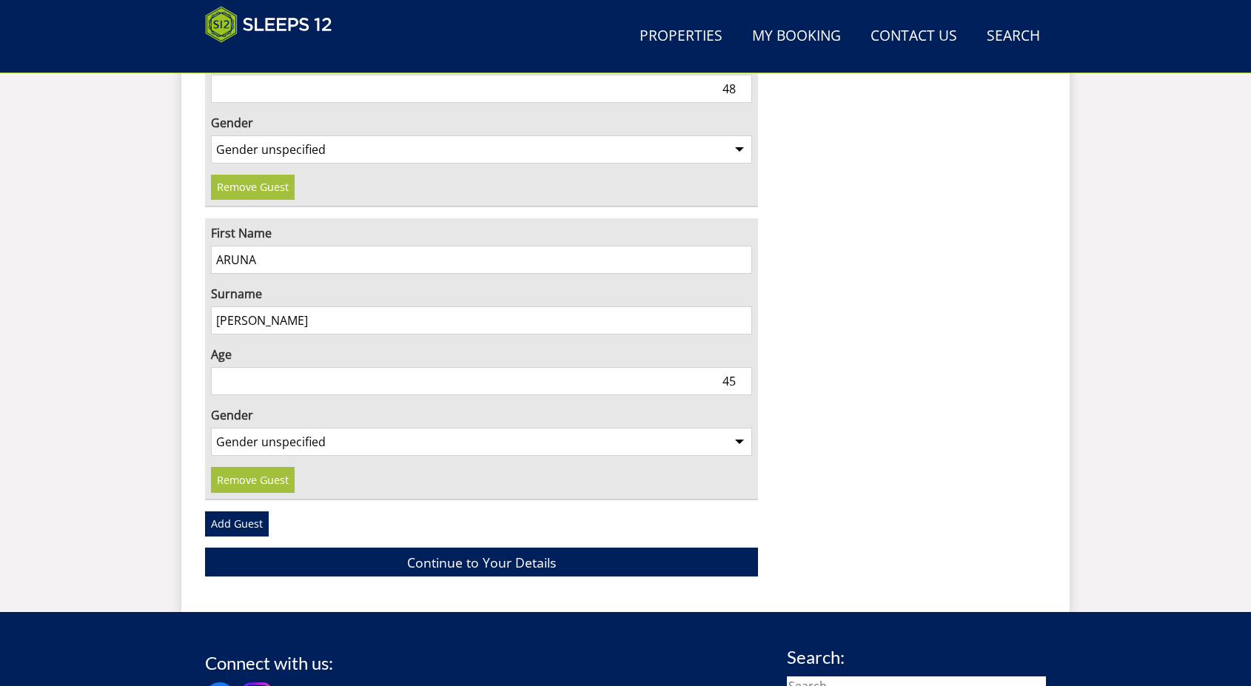
type input "45"
select select "gender_female"
click at [236, 511] on link "Add Guest" at bounding box center [237, 523] width 64 height 25
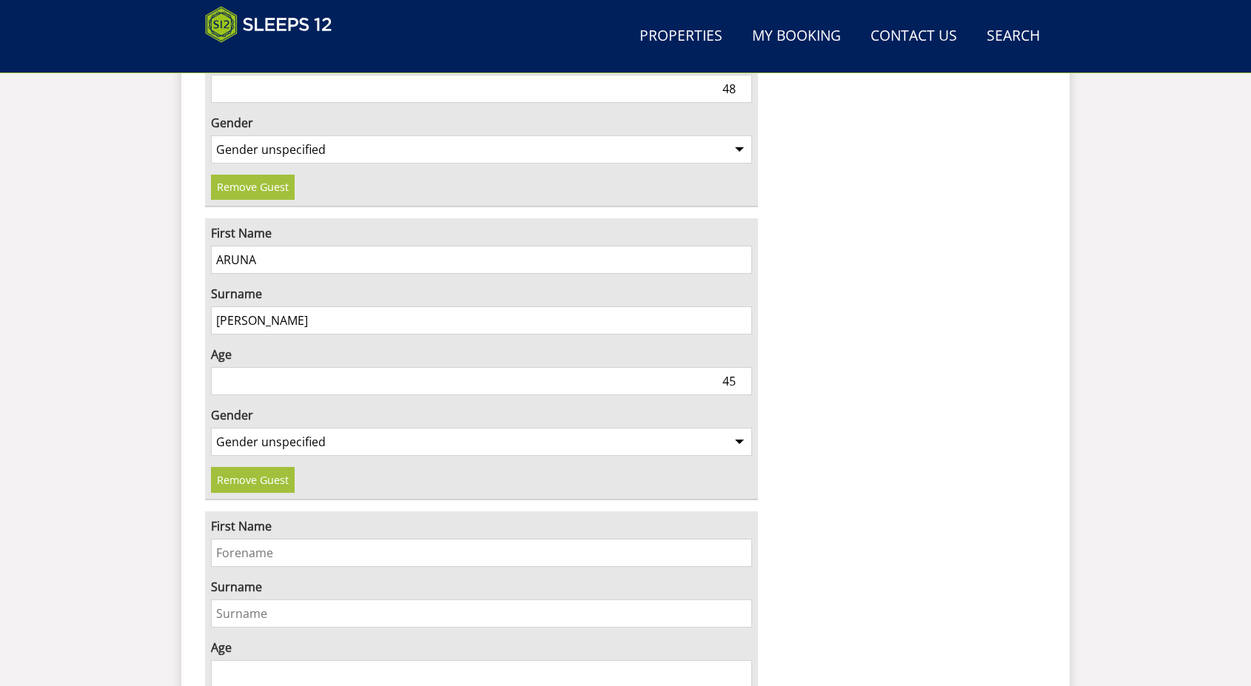
click at [250, 539] on input "First Name" at bounding box center [481, 553] width 541 height 28
type input "D"
type input "MAGAN"
type input "PATEL"
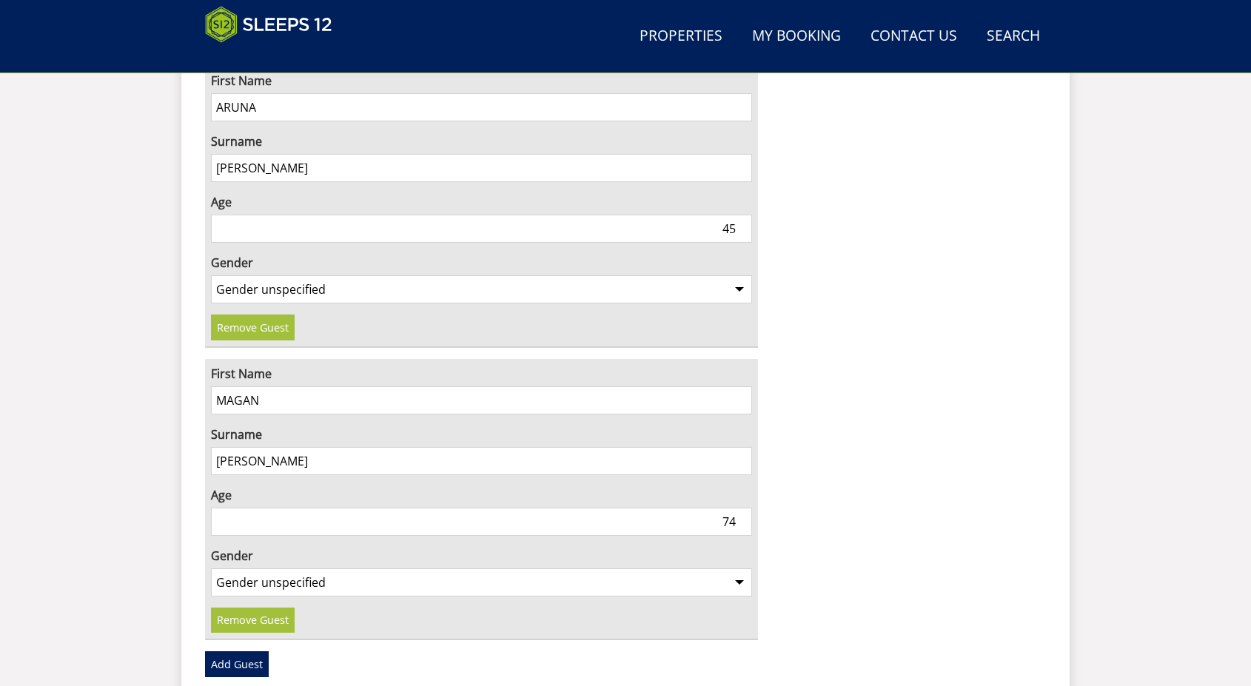
scroll to position [1751, 0]
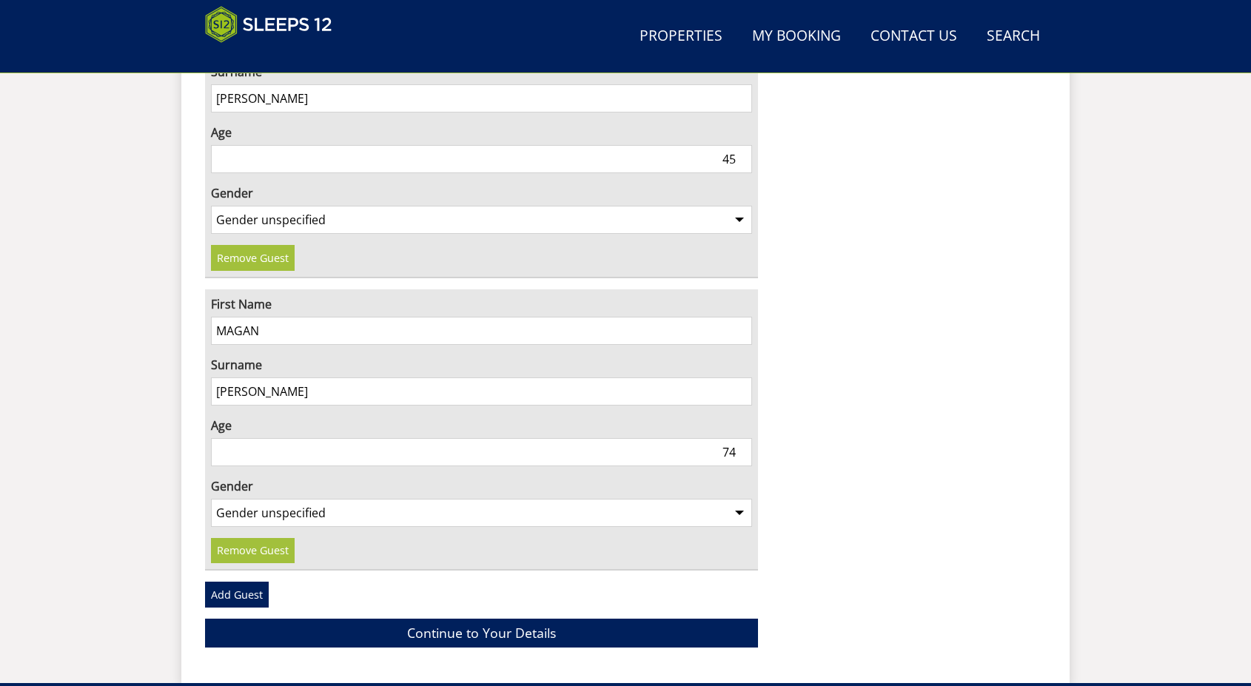
type input "74"
click at [270, 499] on select "Gender unspecified Gender male Gender female" at bounding box center [481, 513] width 541 height 28
select select "gender_male"
click at [211, 499] on select "Gender unspecified Gender male Gender female" at bounding box center [481, 513] width 541 height 28
click at [252, 582] on link "Add Guest" at bounding box center [237, 594] width 64 height 25
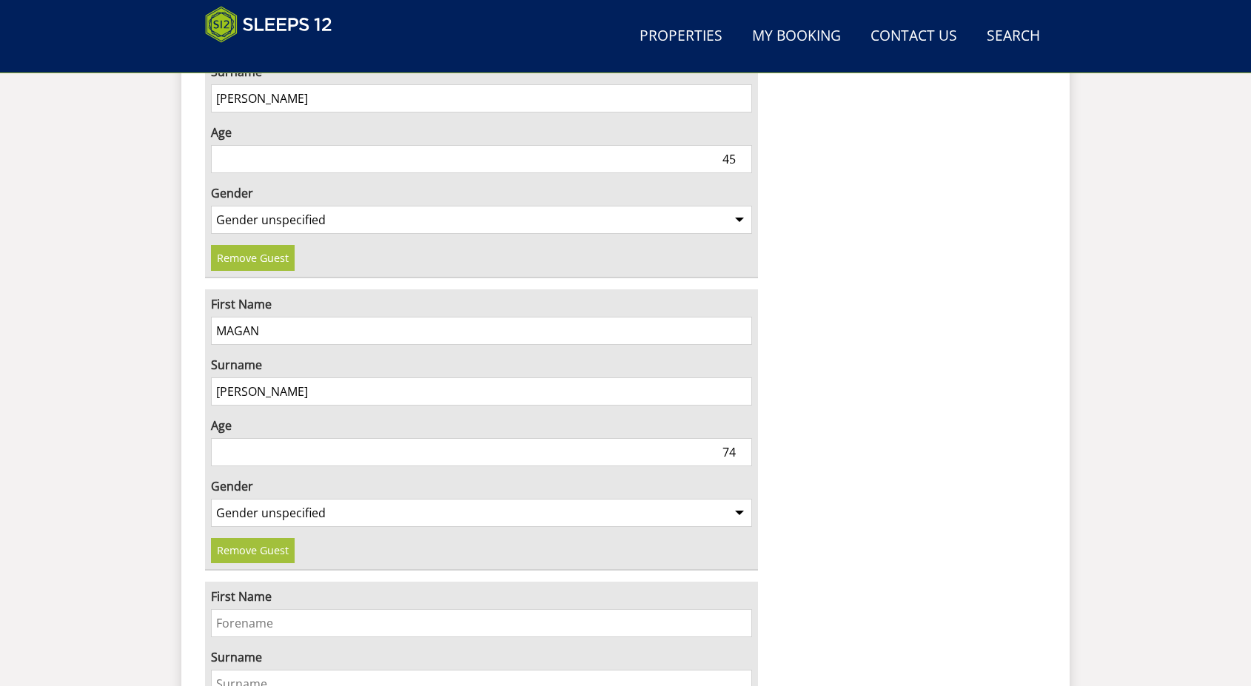
click at [255, 609] on input "First Name" at bounding box center [481, 623] width 541 height 28
type input "SUMITRA"
click at [285, 670] on input "Surname" at bounding box center [481, 684] width 541 height 28
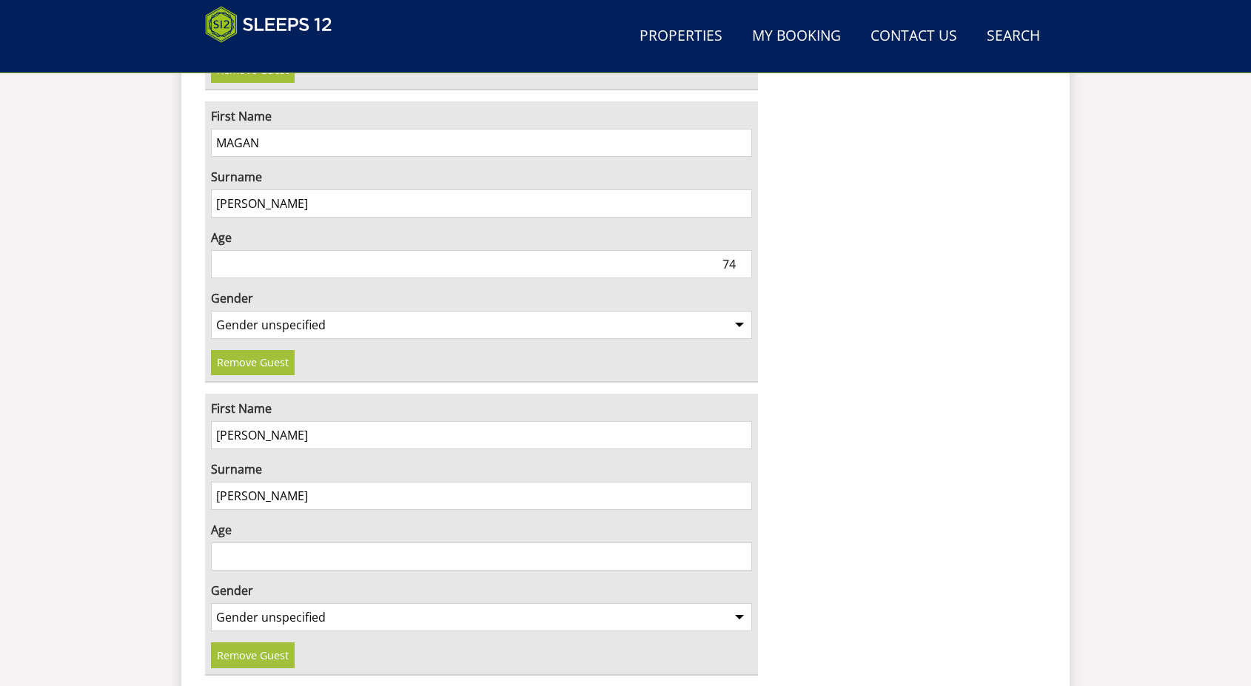
scroll to position [1973, 0]
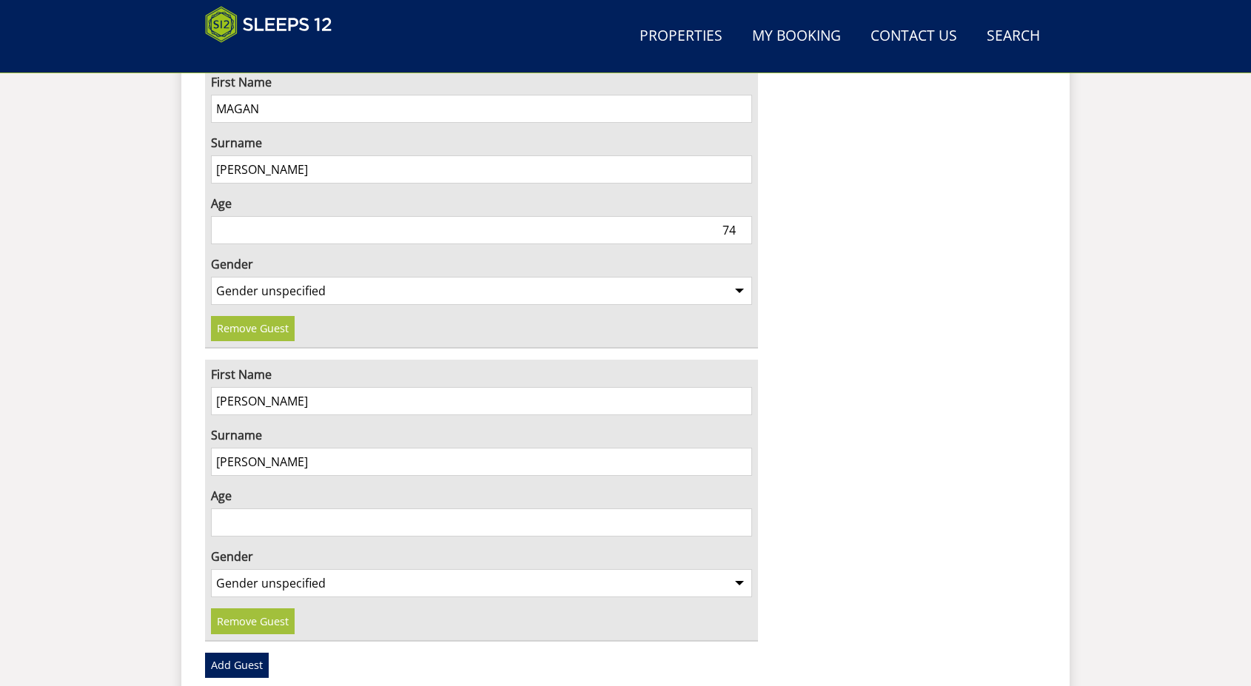
type input "PATEL"
click at [326, 509] on input "Age" at bounding box center [481, 523] width 541 height 28
click at [333, 509] on input "Age" at bounding box center [481, 523] width 541 height 28
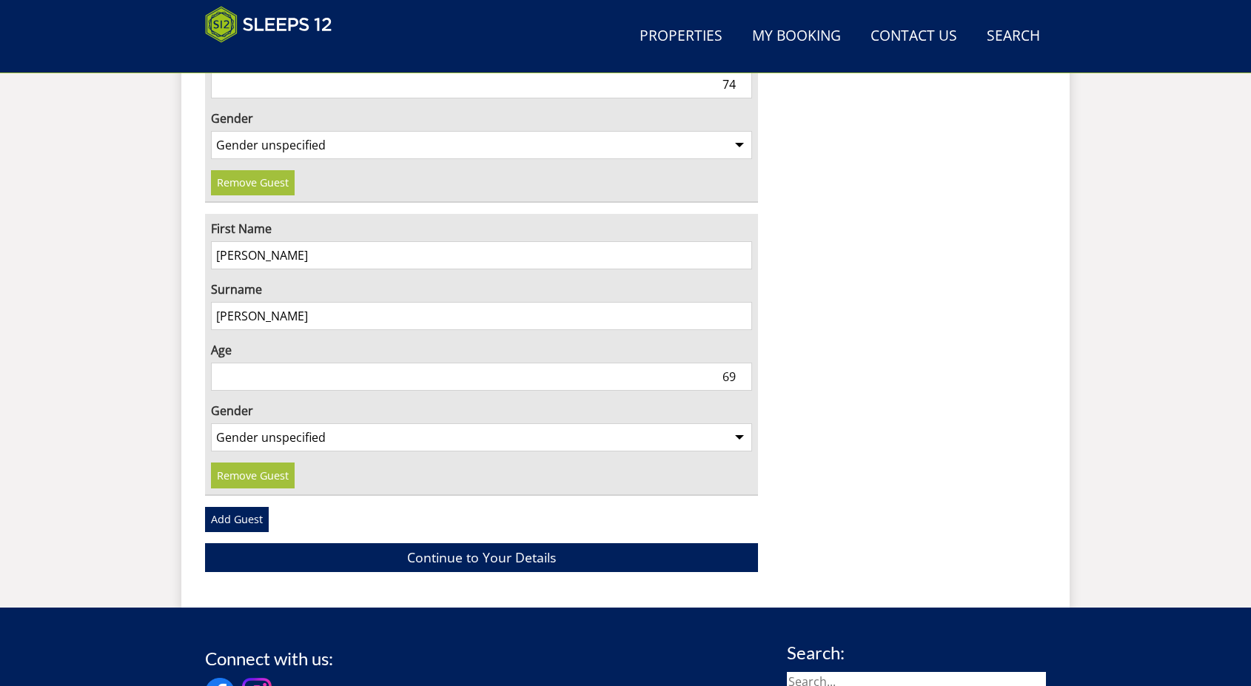
scroll to position [2121, 0]
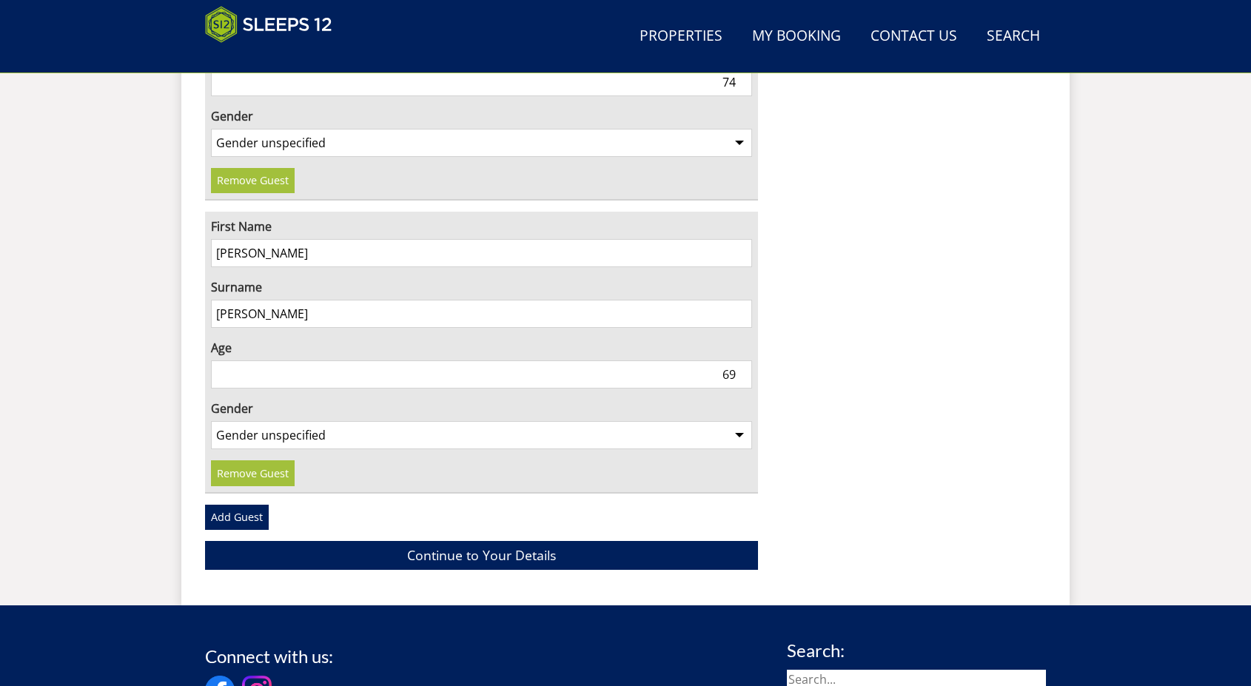
type input "69"
click at [574, 421] on select "Gender unspecified Gender male Gender female" at bounding box center [481, 435] width 541 height 28
select select "gender_female"
click at [211, 421] on select "Gender unspecified Gender male Gender female" at bounding box center [481, 435] width 541 height 28
click at [251, 505] on link "Add Guest" at bounding box center [237, 517] width 64 height 25
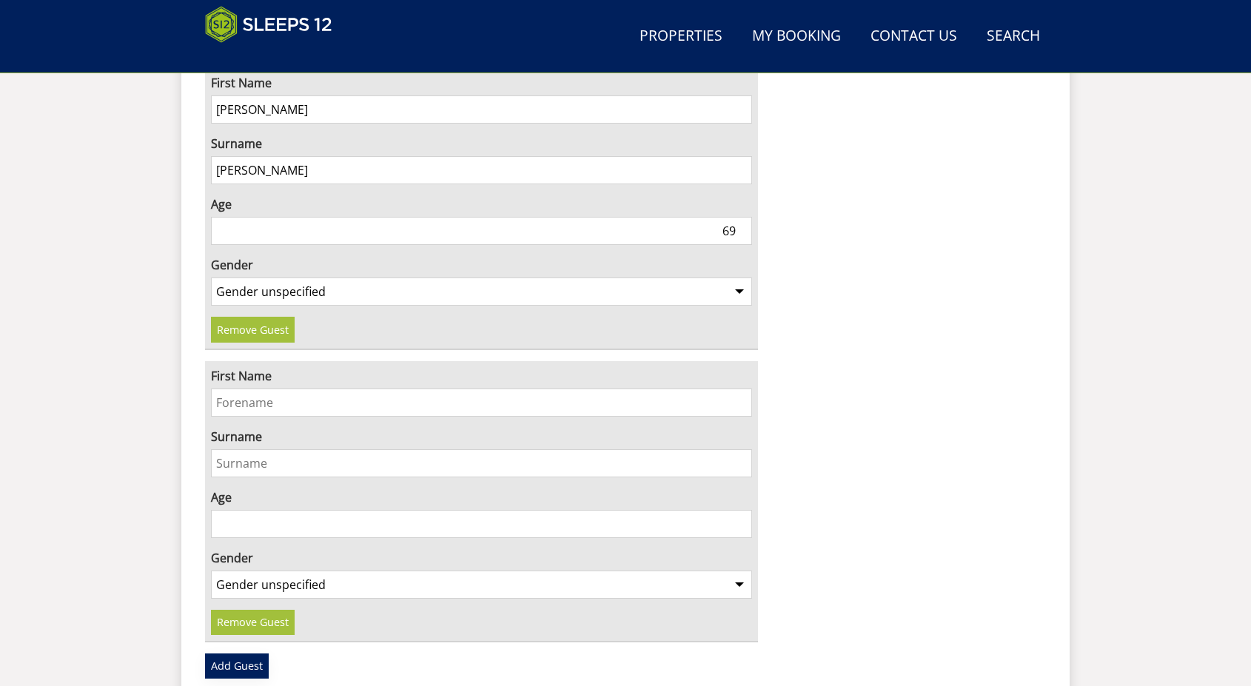
scroll to position [2269, 0]
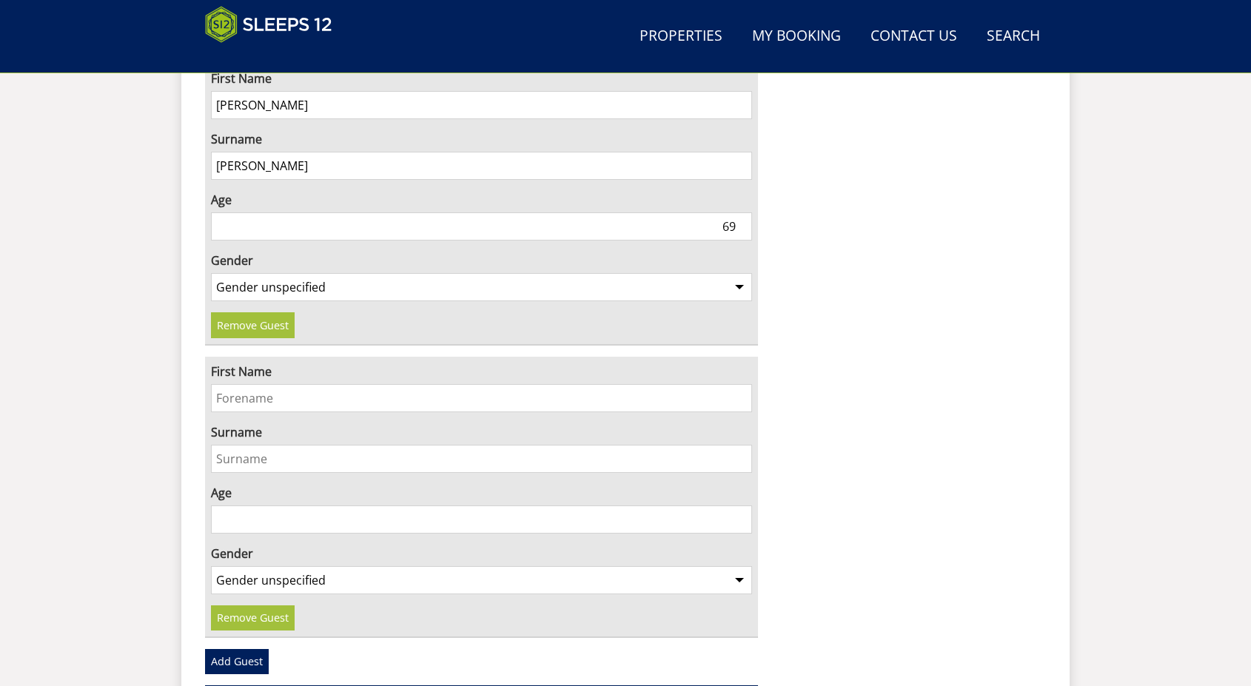
click at [301, 384] on input "First Name" at bounding box center [481, 398] width 541 height 28
type input "ETHAN"
click at [295, 445] on input "Surname" at bounding box center [481, 459] width 541 height 28
type input "PATEL"
click at [345, 506] on input "Age" at bounding box center [481, 520] width 541 height 28
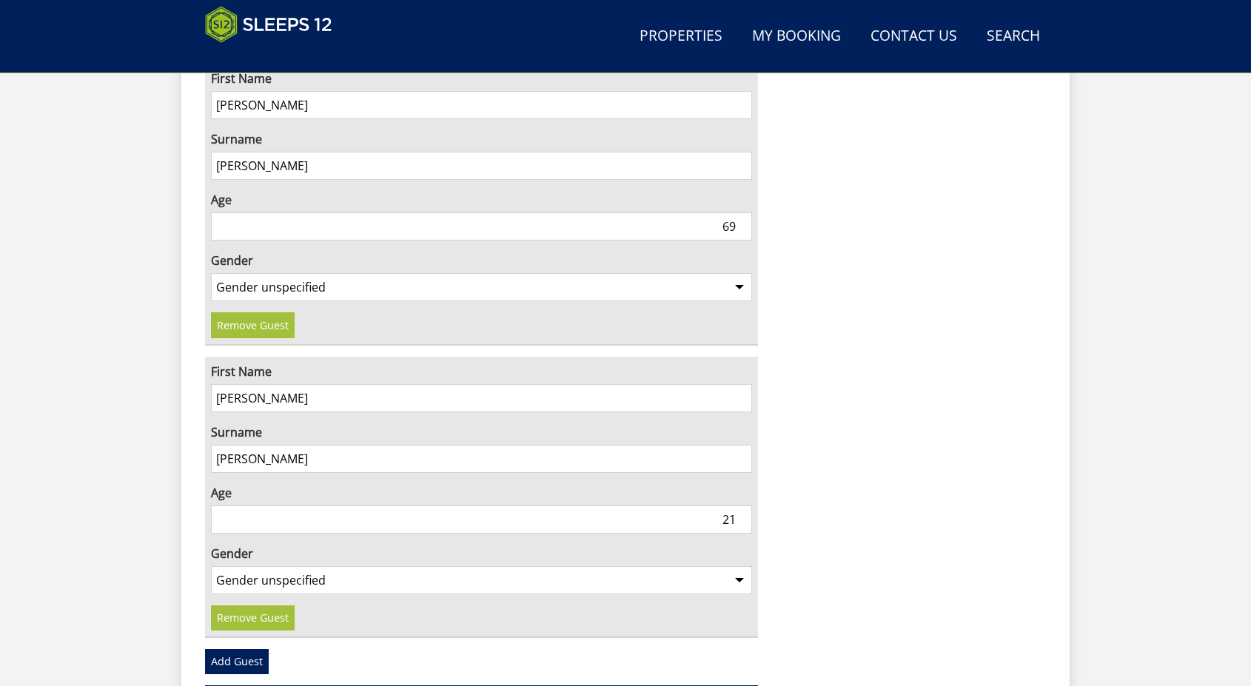
type input "21"
click at [582, 566] on select "Gender unspecified Gender male Gender female" at bounding box center [481, 580] width 541 height 28
select select "gender_male"
click at [211, 566] on select "Gender unspecified Gender male Gender female" at bounding box center [481, 580] width 541 height 28
click at [224, 649] on link "Add Guest" at bounding box center [237, 661] width 64 height 25
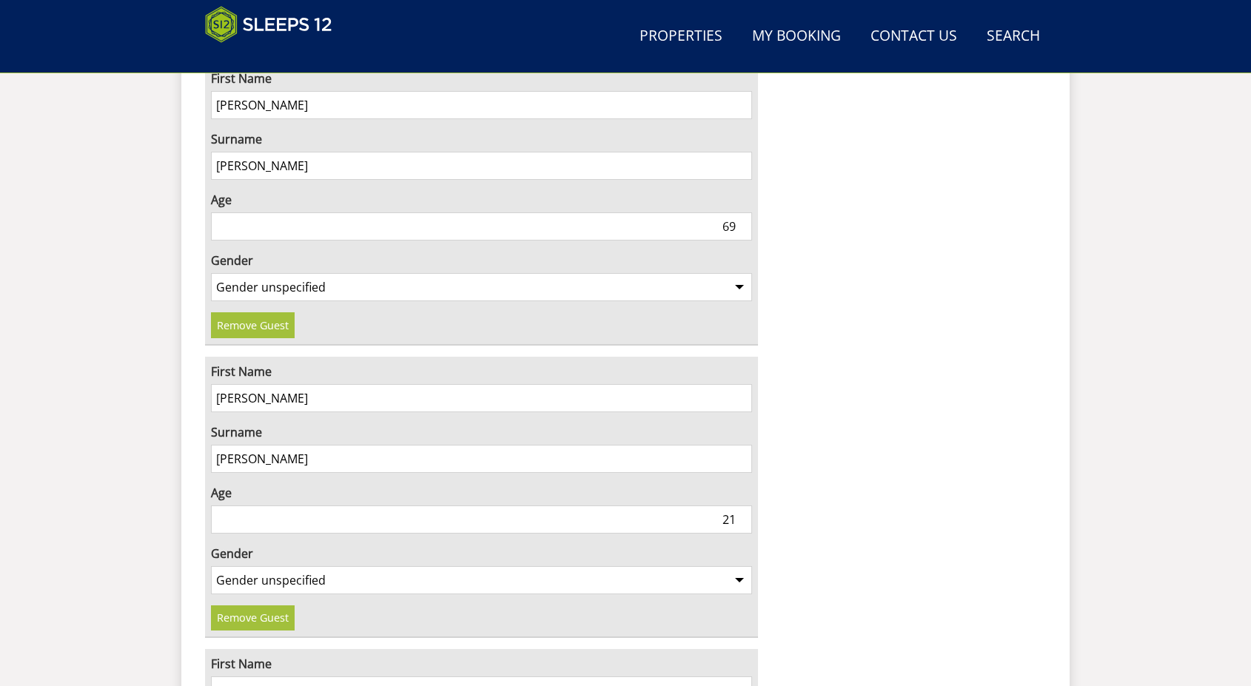
click at [253, 677] on input "First Name" at bounding box center [481, 691] width 541 height 28
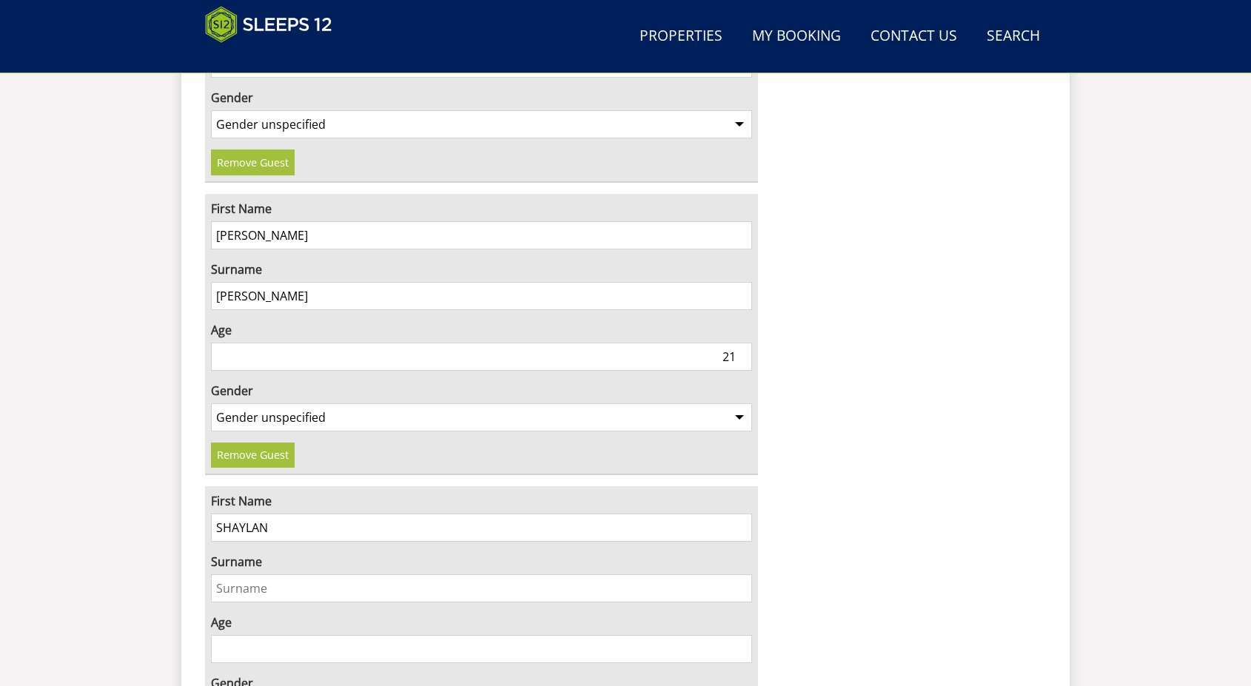
scroll to position [2491, 0]
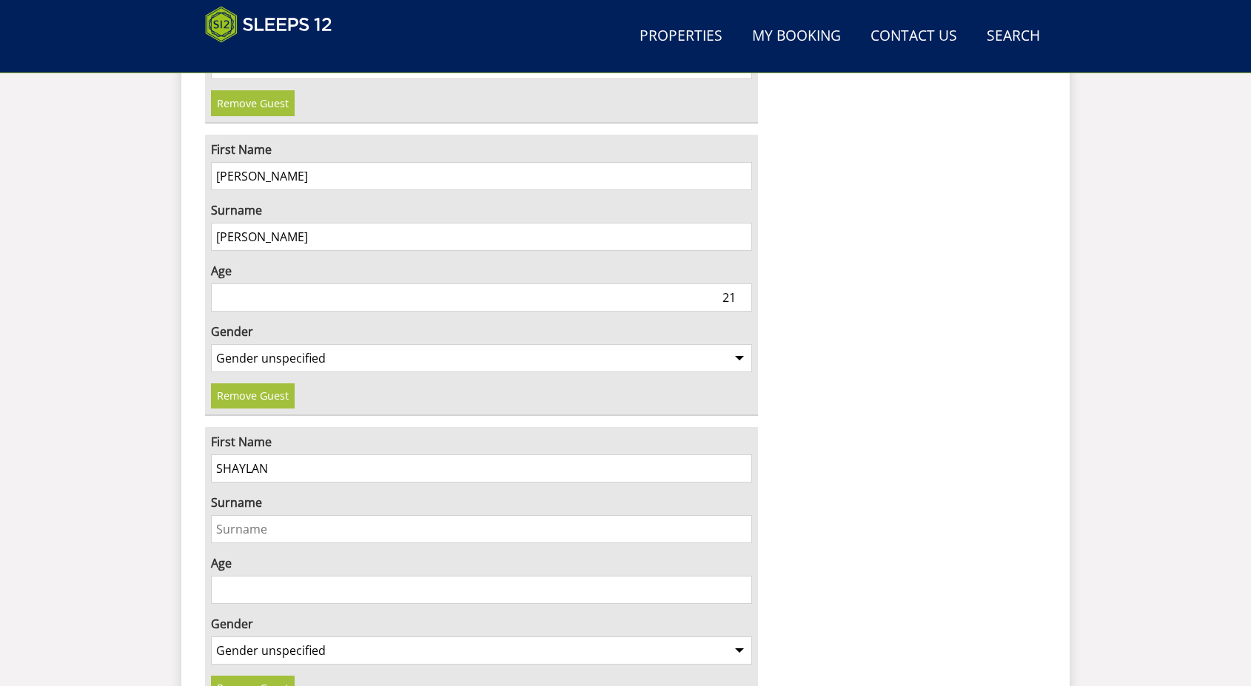
type input "SHAYLAN"
click at [292, 515] on input "Surname" at bounding box center [481, 529] width 541 height 28
type input "PATEL"
click at [315, 576] on input "Age" at bounding box center [481, 590] width 541 height 28
type input "19"
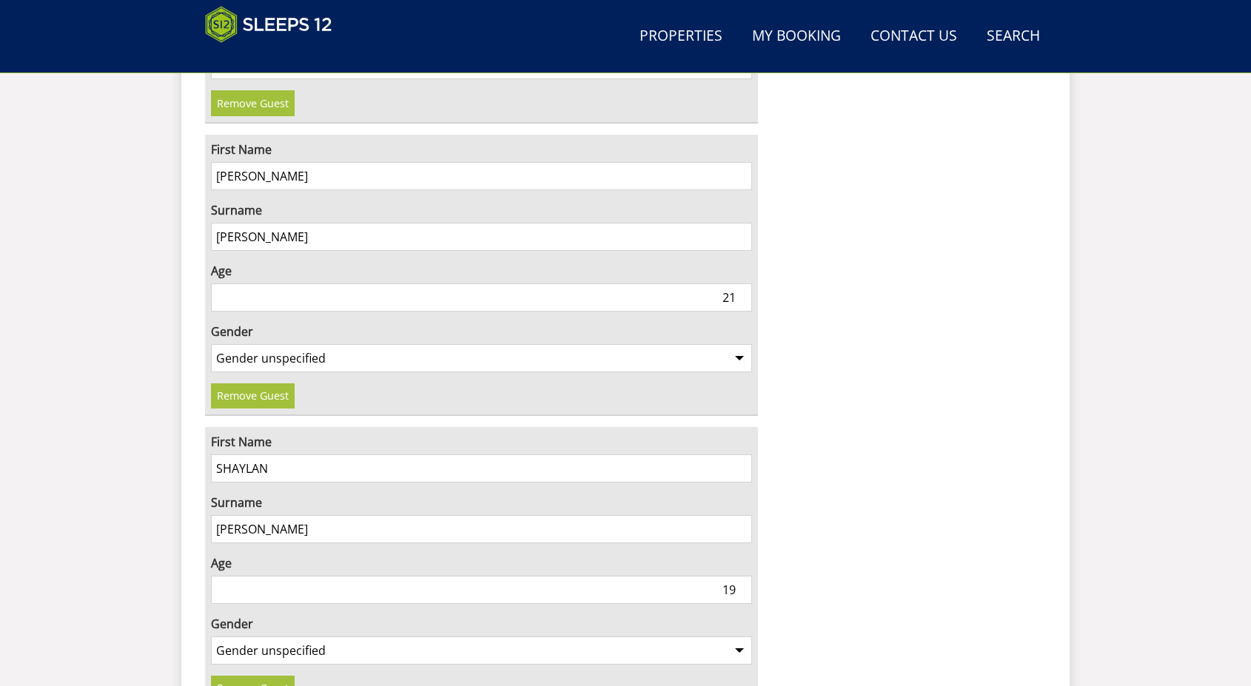
click at [293, 637] on select "Gender unspecified Gender male Gender female" at bounding box center [481, 651] width 541 height 28
select select "gender_male"
click at [211, 637] on select "Gender unspecified Gender male Gender female" at bounding box center [481, 651] width 541 height 28
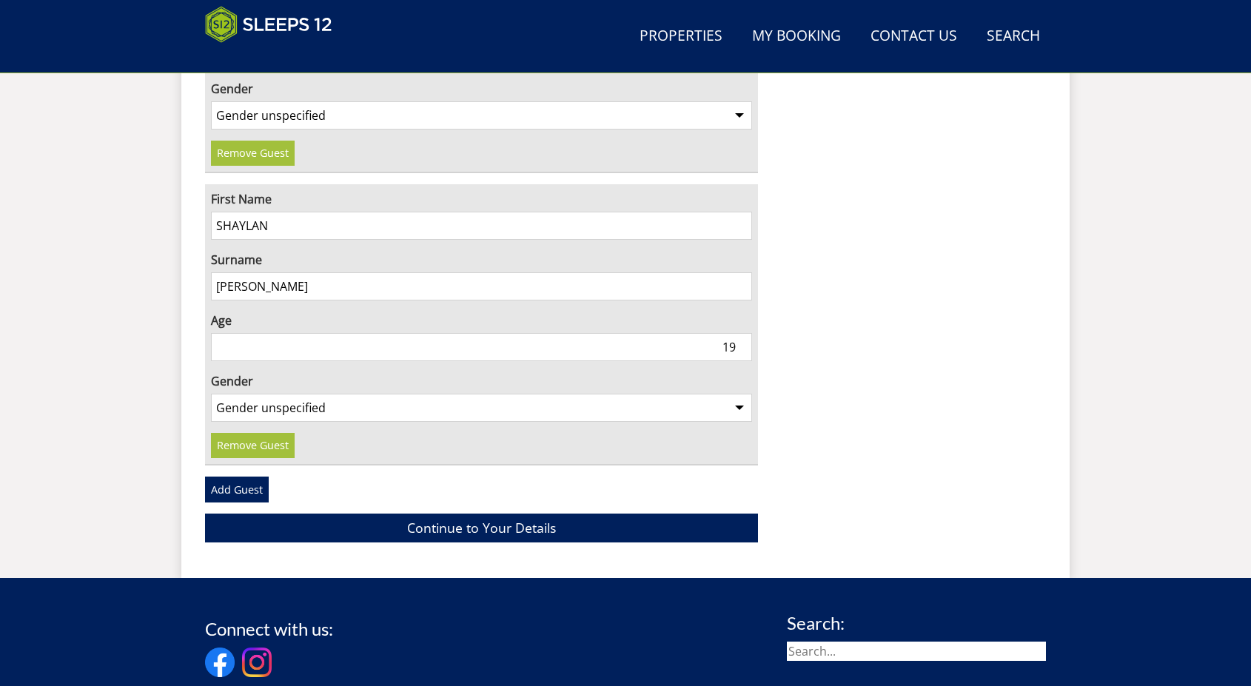
scroll to position [2788, 0]
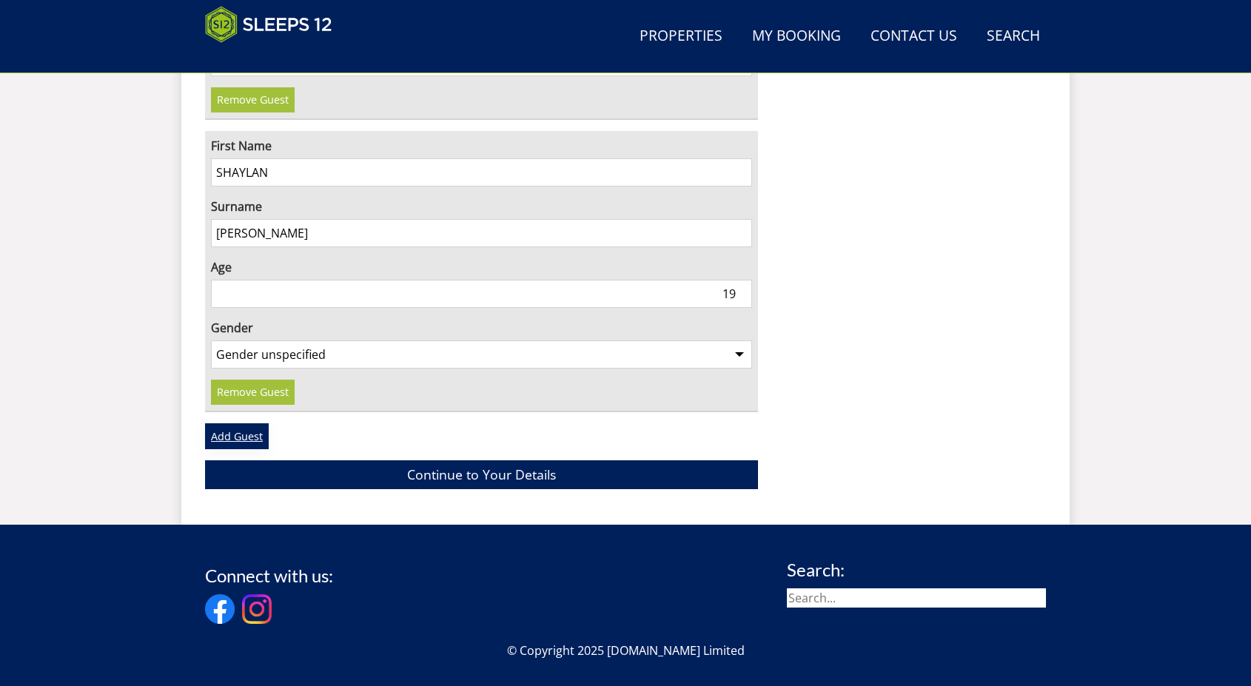
click at [233, 423] on link "Add Guest" at bounding box center [237, 435] width 64 height 25
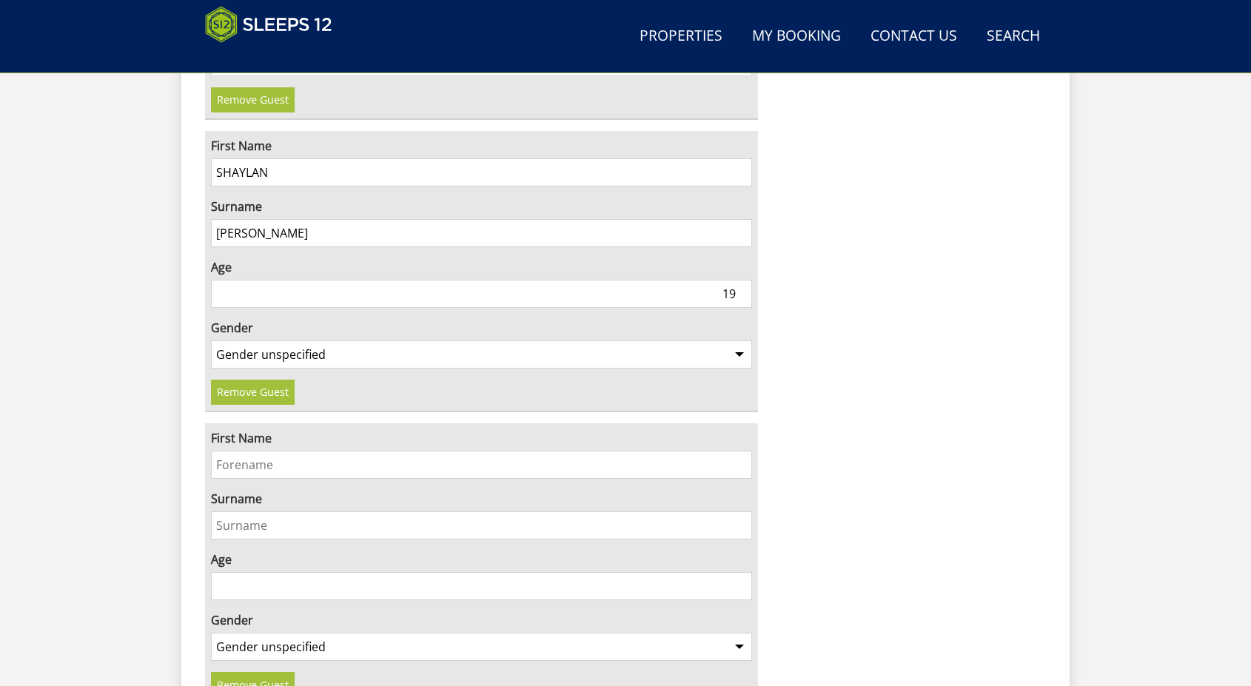
click at [246, 451] on input "First Name" at bounding box center [481, 465] width 541 height 28
type input "DRE"
click at [252, 511] on input "Surname" at bounding box center [481, 525] width 541 height 28
type input "PATEL"
click at [309, 572] on input "Age" at bounding box center [481, 586] width 541 height 28
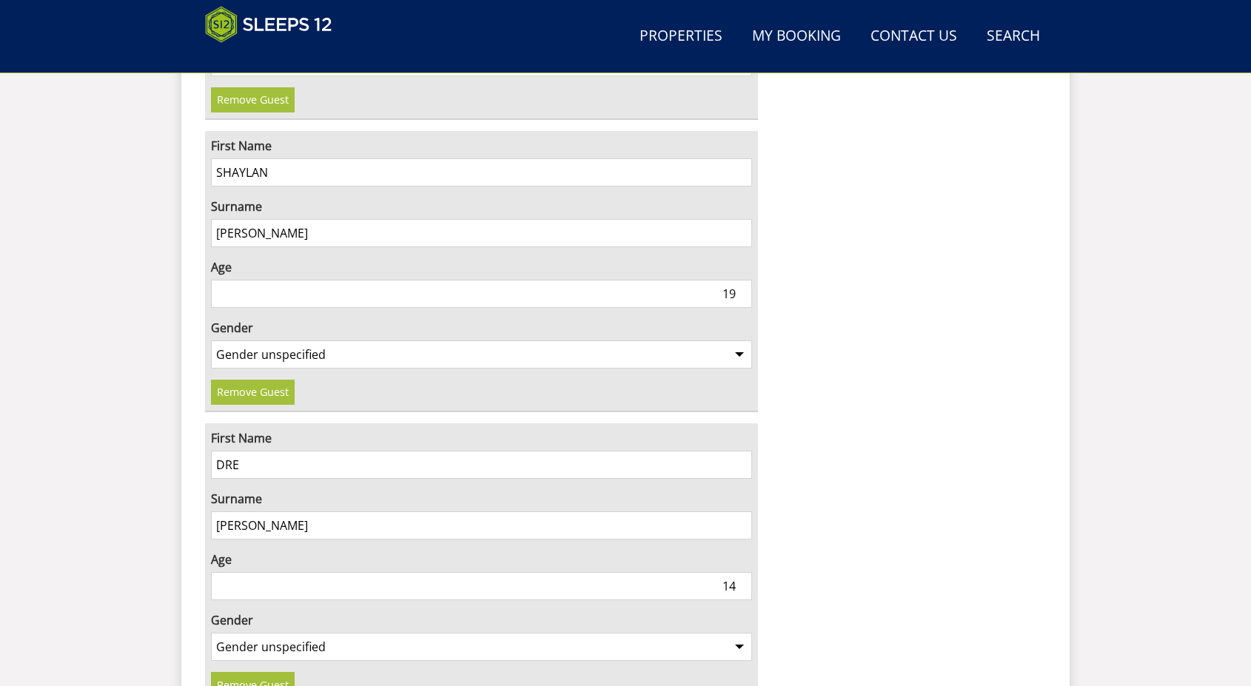
type input "14"
click at [302, 633] on select "Gender unspecified Gender male Gender female" at bounding box center [481, 647] width 541 height 28
select select "gender_male"
click at [211, 633] on select "Gender unspecified Gender male Gender female" at bounding box center [481, 647] width 541 height 28
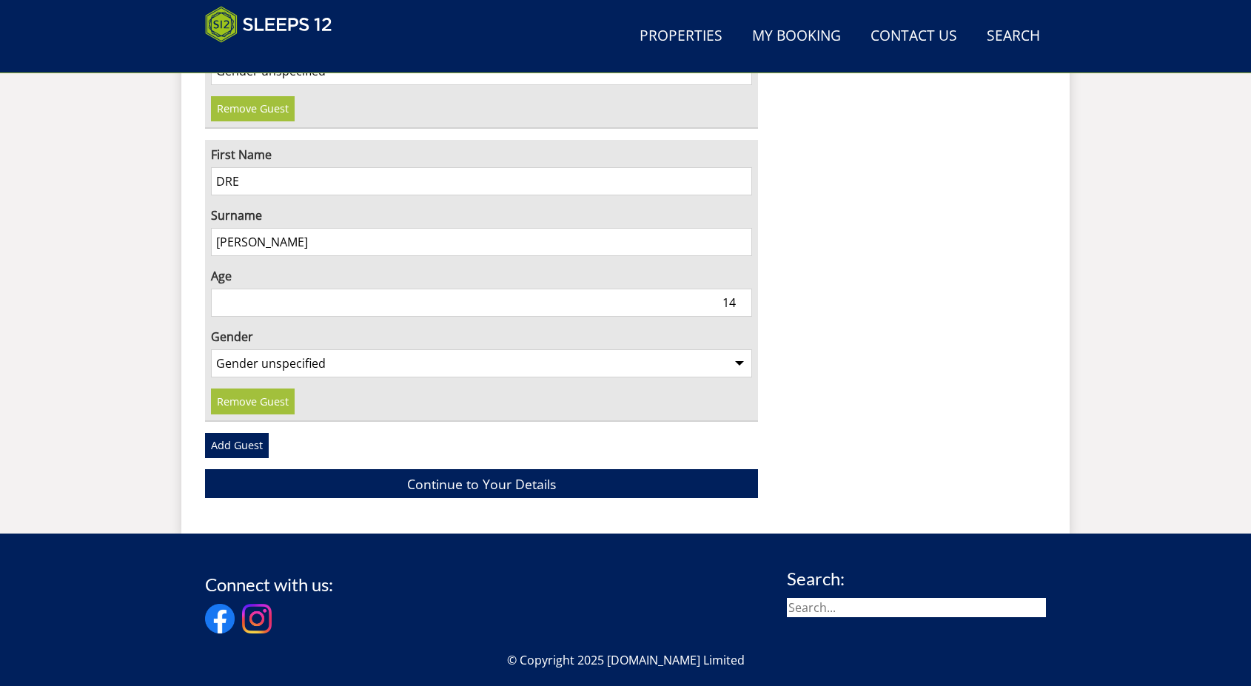
scroll to position [3084, 0]
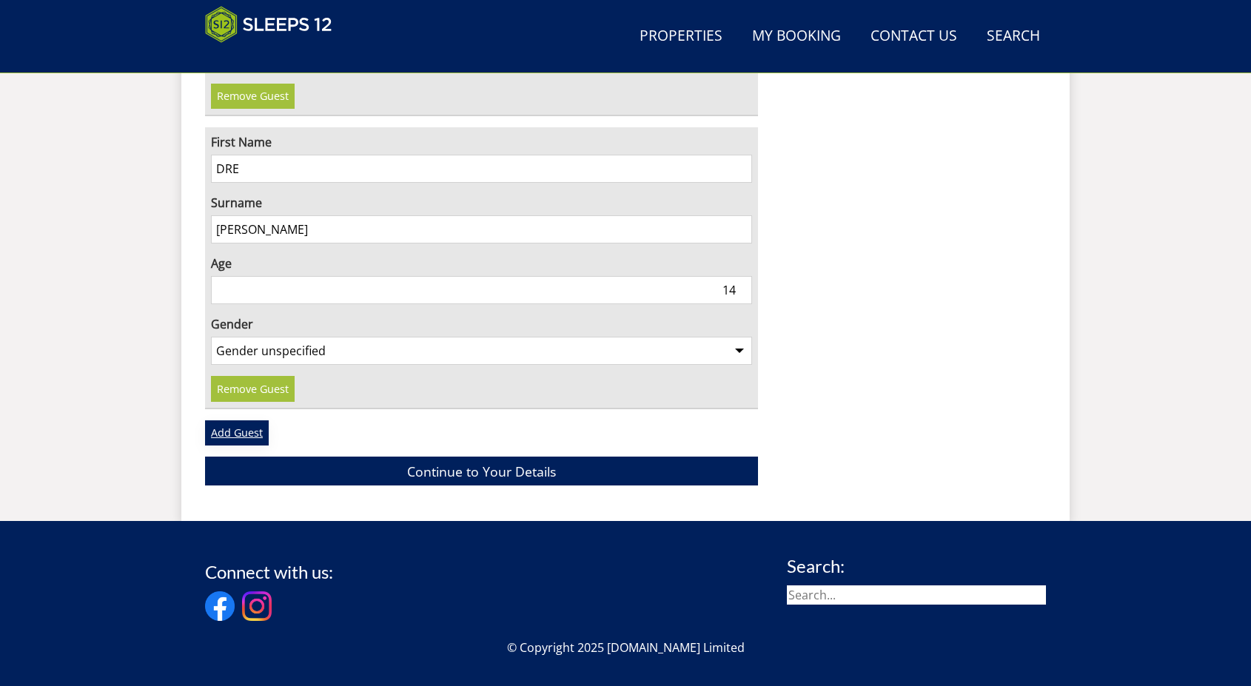
click at [241, 420] on link "Add Guest" at bounding box center [237, 432] width 64 height 25
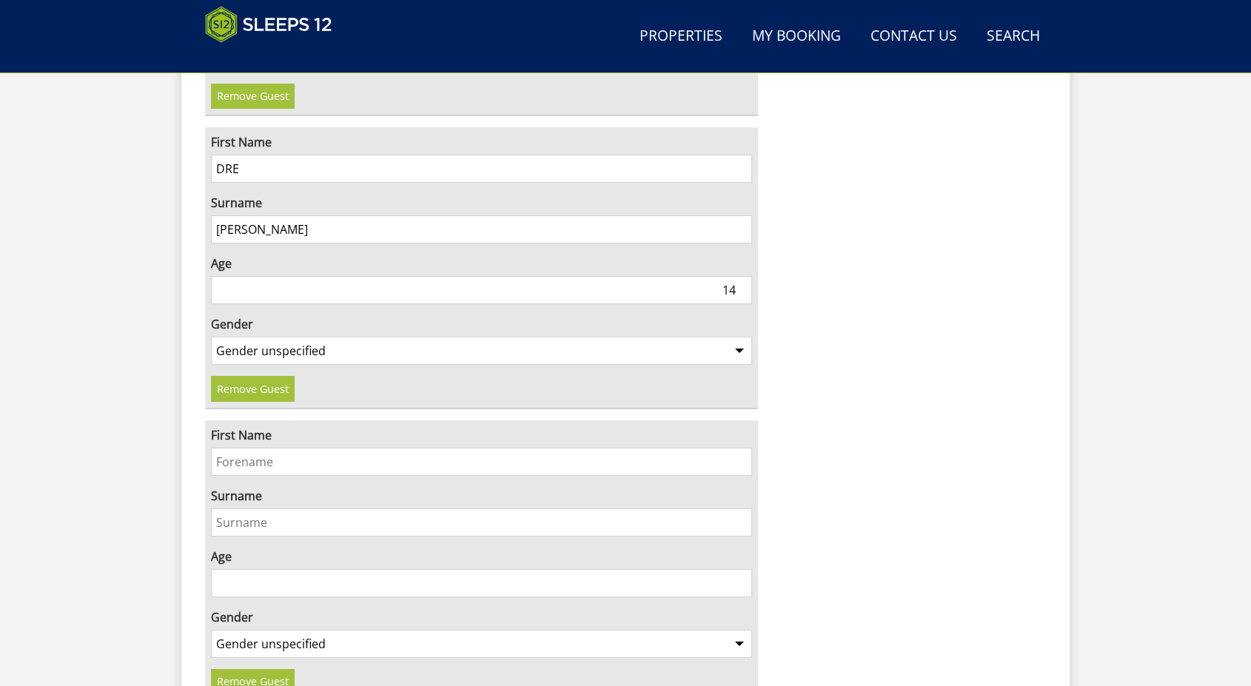
click at [244, 448] on input "First Name" at bounding box center [481, 462] width 541 height 28
type input "NYAH"
click at [254, 509] on input "Surname" at bounding box center [481, 523] width 541 height 28
type input "PATEL"
click at [283, 569] on input "Age" at bounding box center [481, 583] width 541 height 28
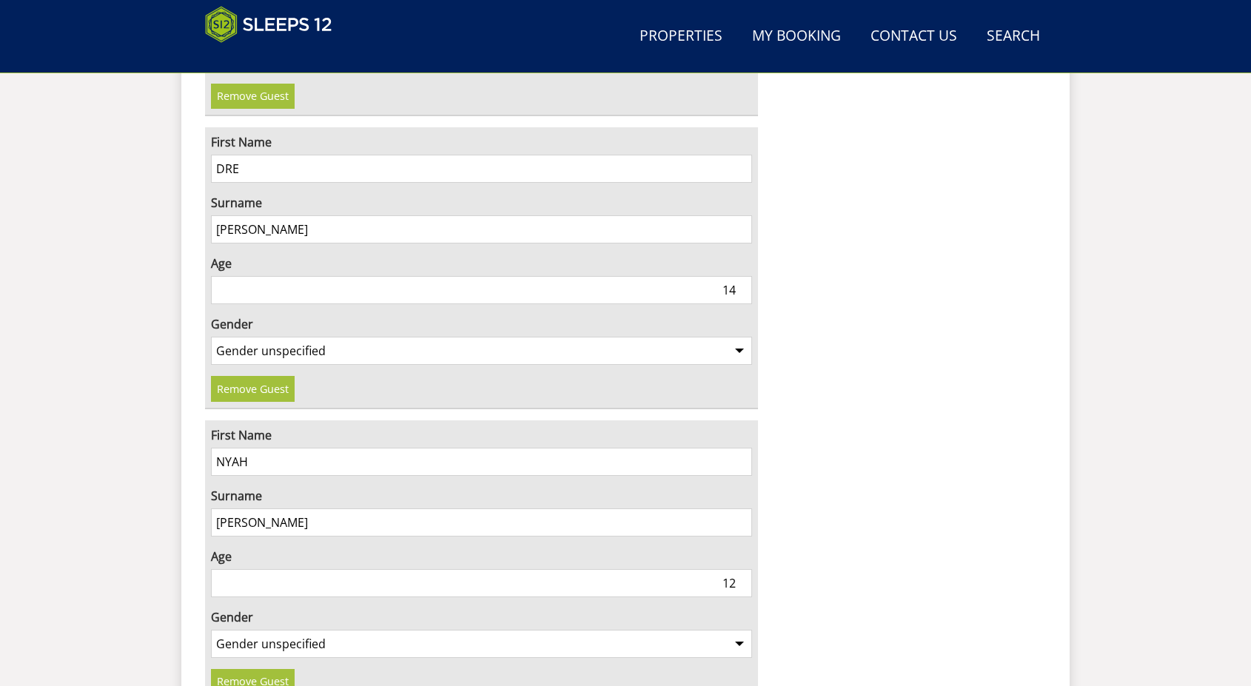
type input "12"
click at [284, 630] on select "Gender unspecified Gender male Gender female" at bounding box center [481, 644] width 541 height 28
select select "gender_female"
click at [211, 630] on select "Gender unspecified Gender male Gender female" at bounding box center [481, 644] width 541 height 28
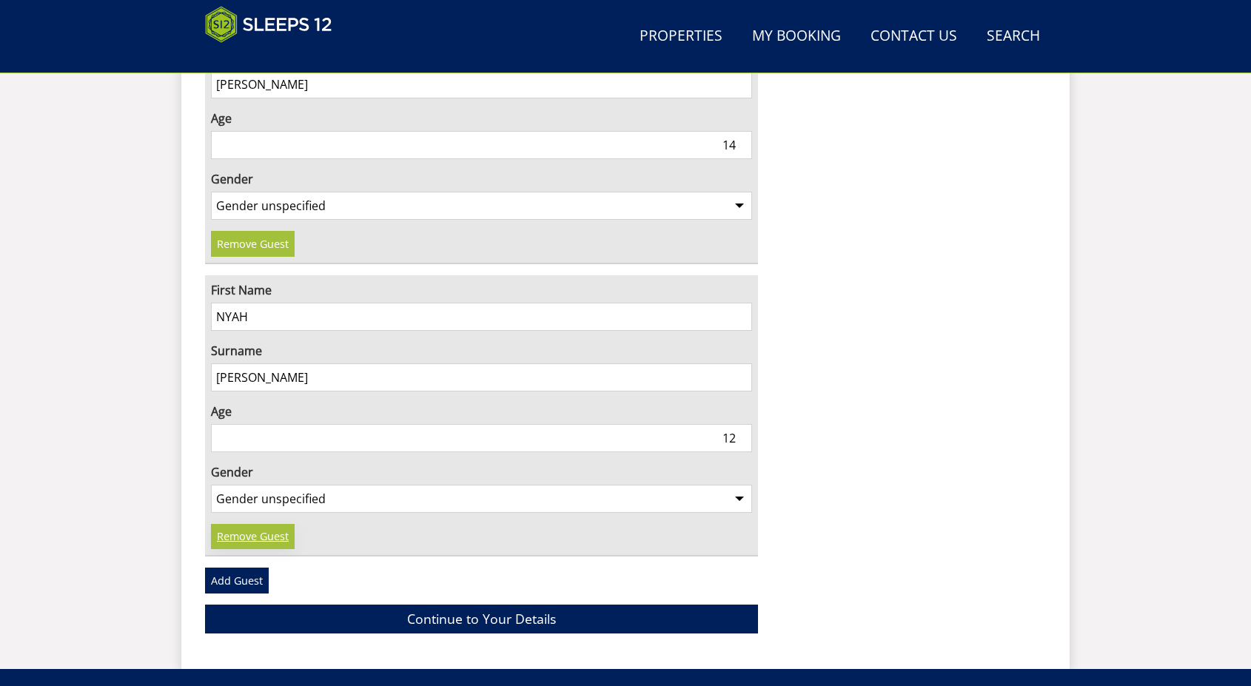
scroll to position [3306, 0]
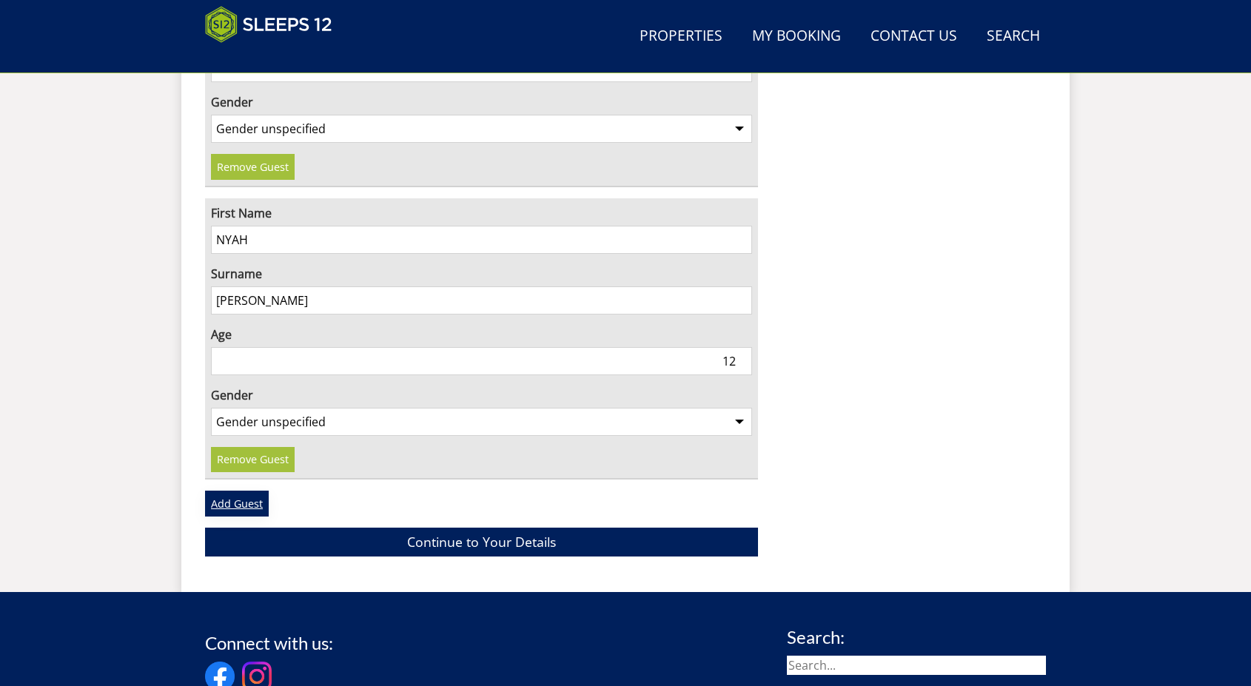
click at [246, 491] on link "Add Guest" at bounding box center [237, 503] width 64 height 25
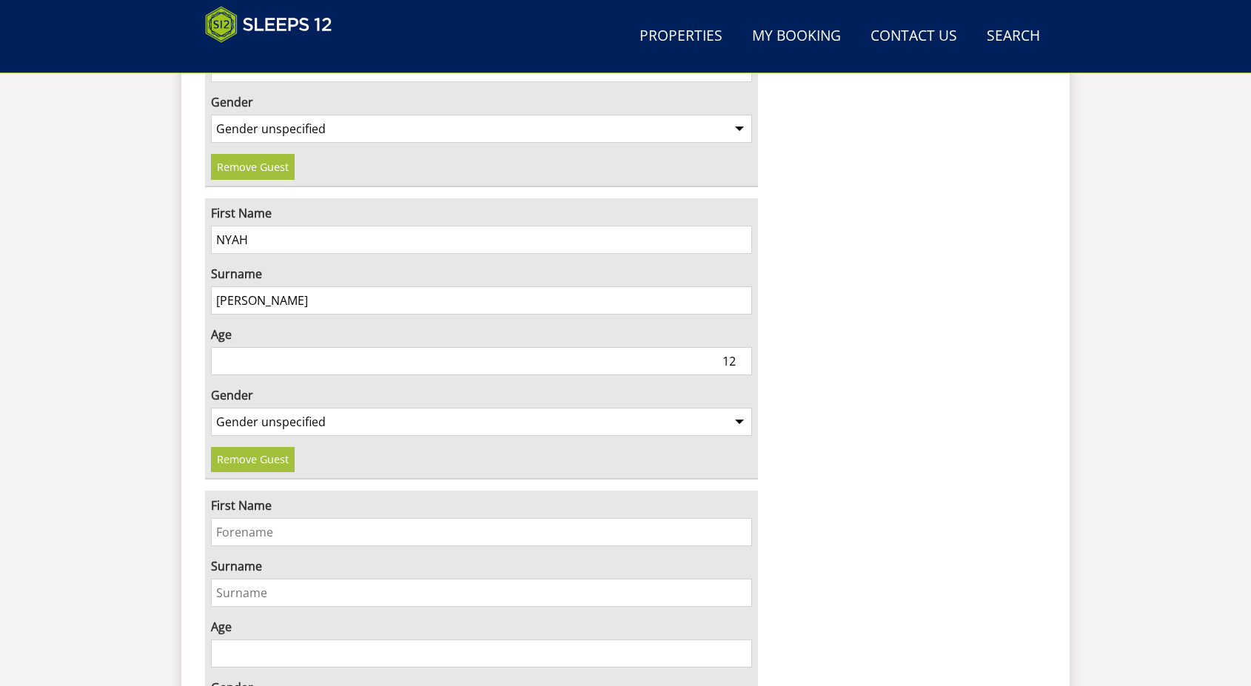
click at [247, 518] on input "First Name" at bounding box center [481, 532] width 541 height 28
type input "DHRUV"
click at [250, 579] on input "Surname" at bounding box center [481, 593] width 541 height 28
click at [275, 579] on input "Surname" at bounding box center [481, 593] width 541 height 28
click at [278, 579] on input "Surname" at bounding box center [481, 593] width 541 height 28
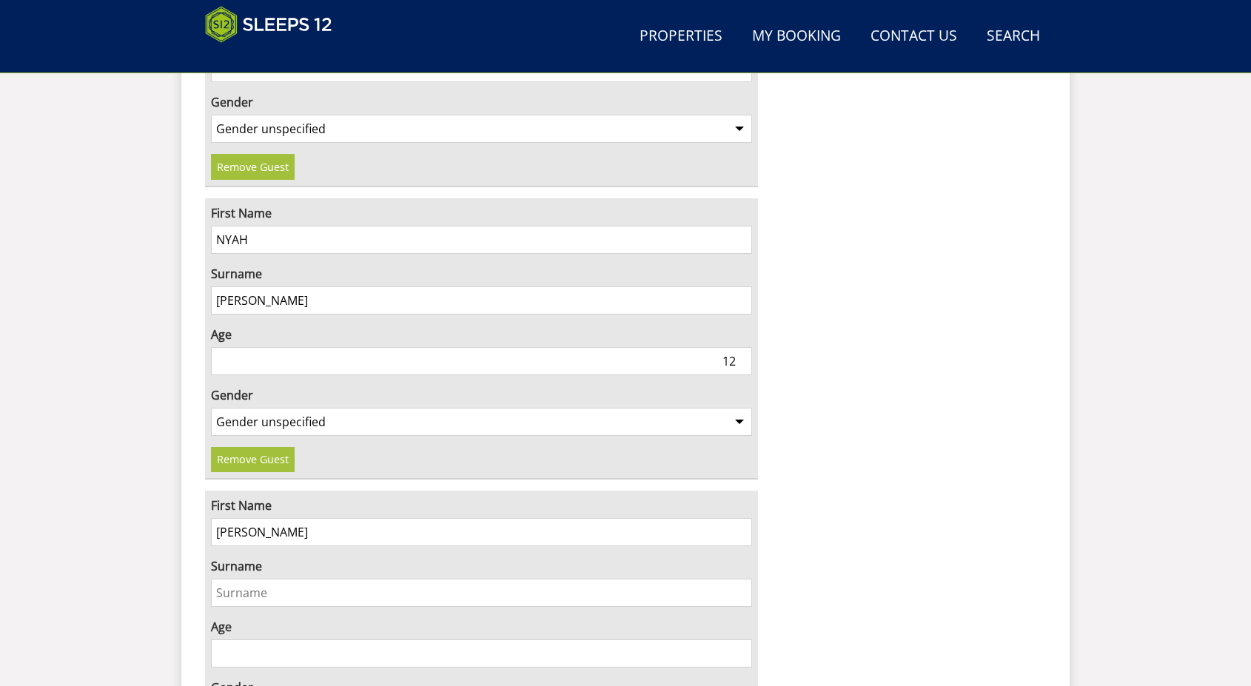
click at [339, 579] on input "Surname" at bounding box center [481, 593] width 541 height 28
click at [311, 579] on input "Surname" at bounding box center [481, 593] width 541 height 28
type input "PATEL"
click at [241, 640] on input "Age" at bounding box center [481, 654] width 541 height 28
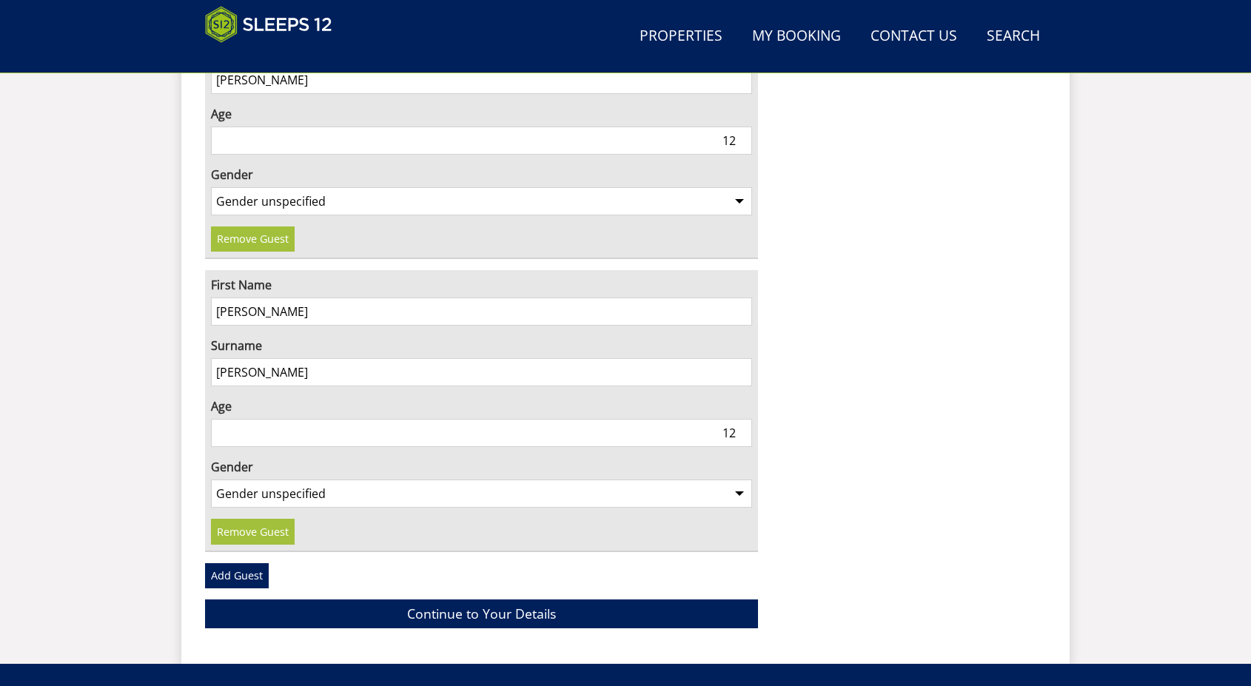
scroll to position [3528, 0]
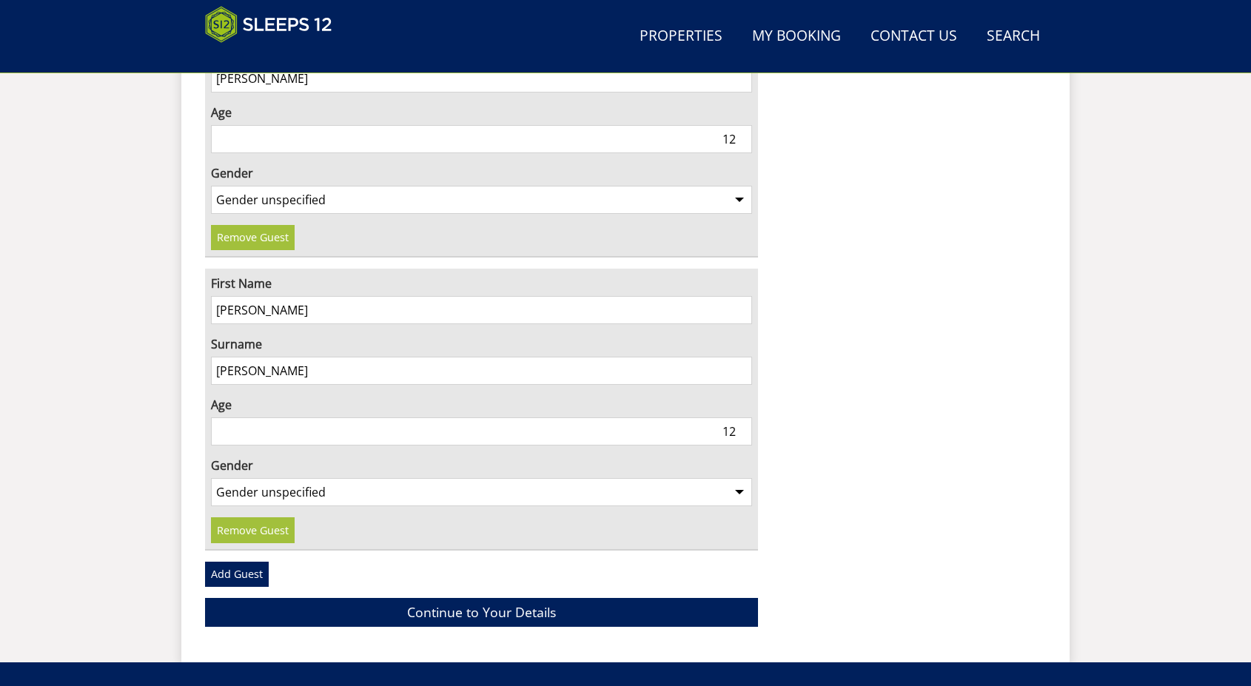
type input "12"
click at [333, 478] on select "Gender unspecified Gender male Gender female" at bounding box center [481, 492] width 541 height 28
select select "gender_male"
click at [211, 478] on select "Gender unspecified Gender male Gender female" at bounding box center [481, 492] width 541 height 28
click at [248, 562] on link "Add Guest" at bounding box center [237, 574] width 64 height 25
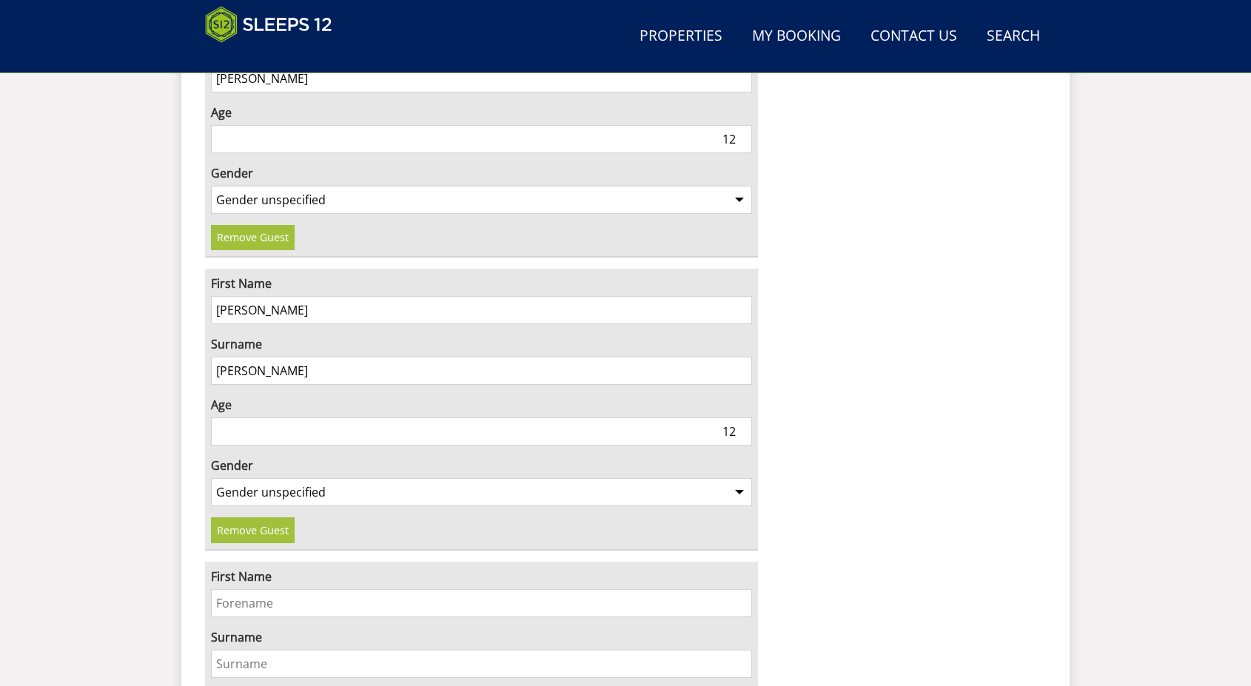
click at [258, 589] on input "First Name" at bounding box center [481, 603] width 541 height 28
type input "KHAIYAN"
click at [265, 650] on input "Surname" at bounding box center [481, 664] width 541 height 28
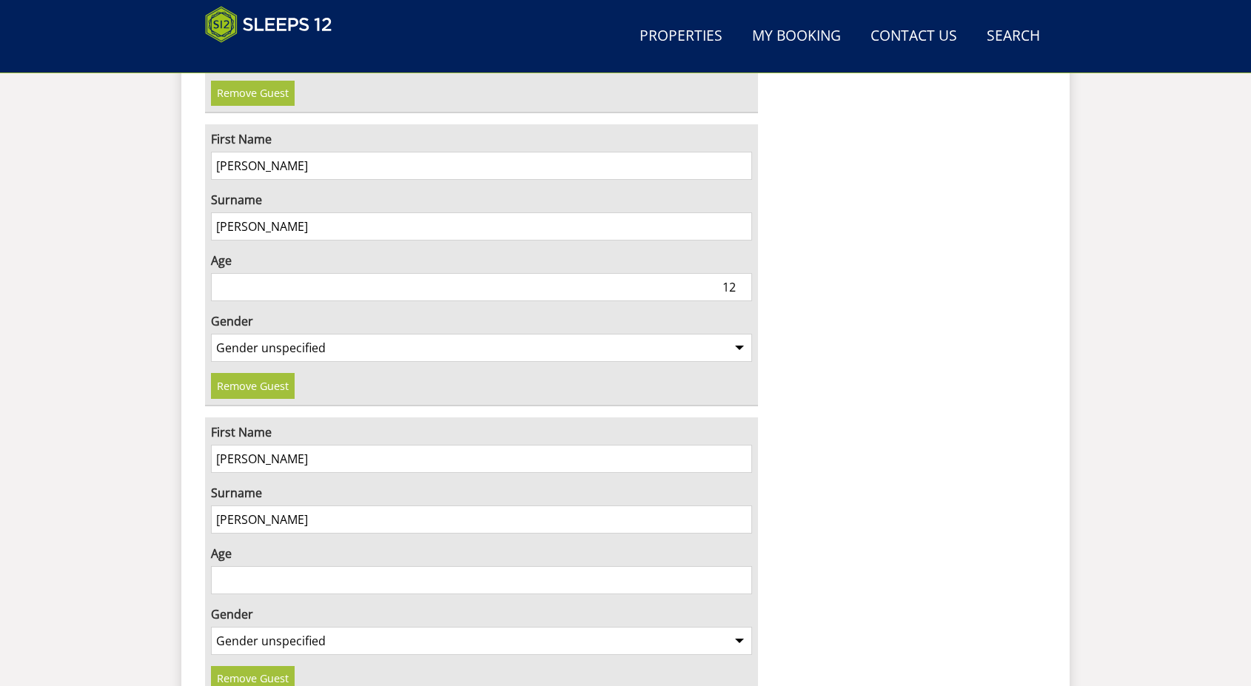
scroll to position [3676, 0]
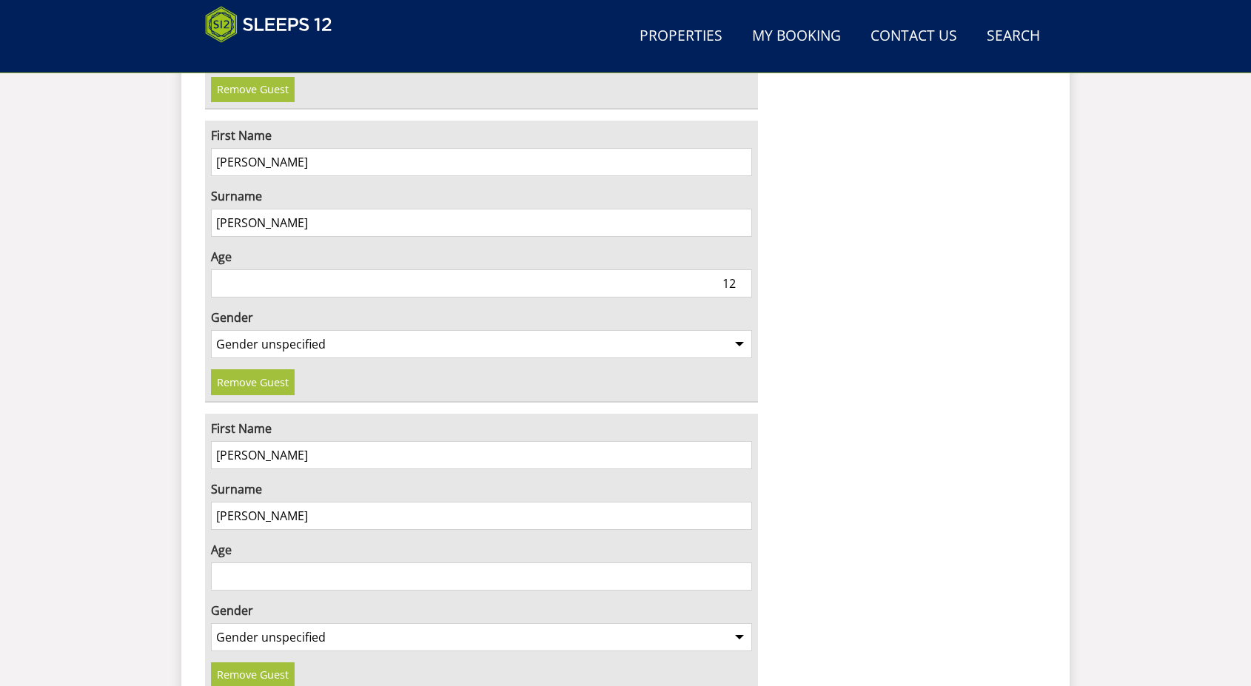
type input "PATEL"
click at [411, 563] on input "Age" at bounding box center [481, 577] width 541 height 28
type input "10"
click at [401, 623] on select "Gender unspecified Gender male Gender female" at bounding box center [481, 637] width 541 height 28
select select "gender_male"
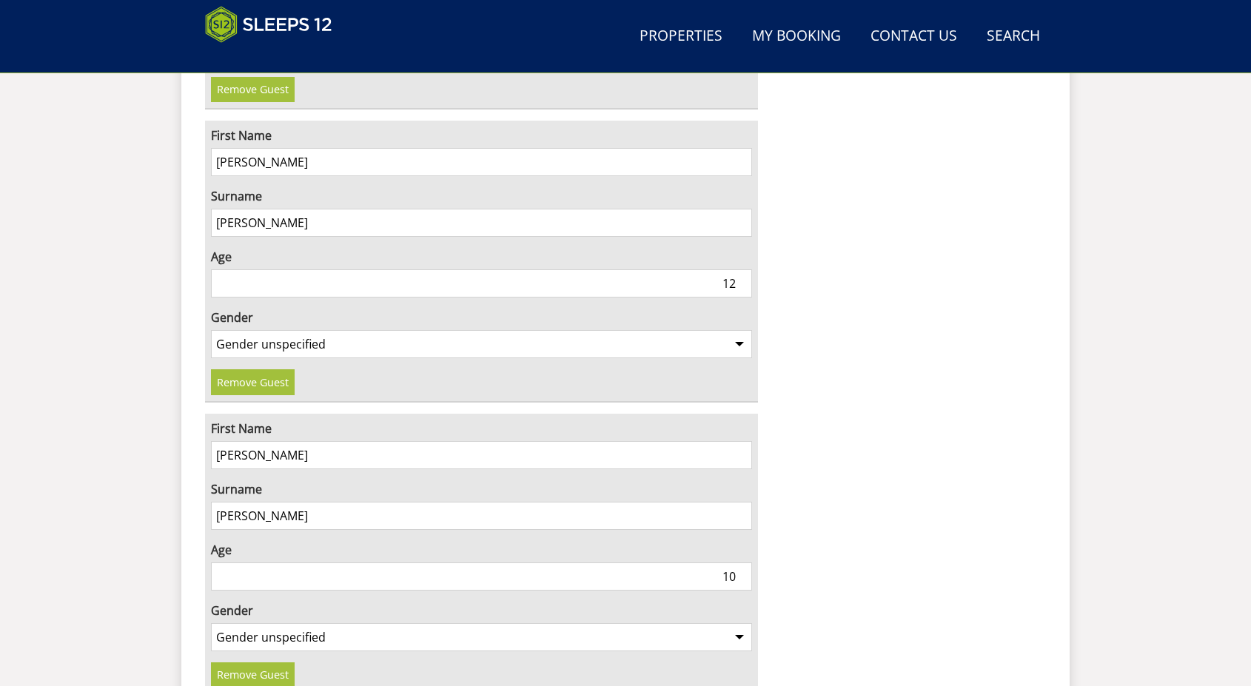
click at [211, 623] on select "Gender unspecified Gender male Gender female" at bounding box center [481, 637] width 541 height 28
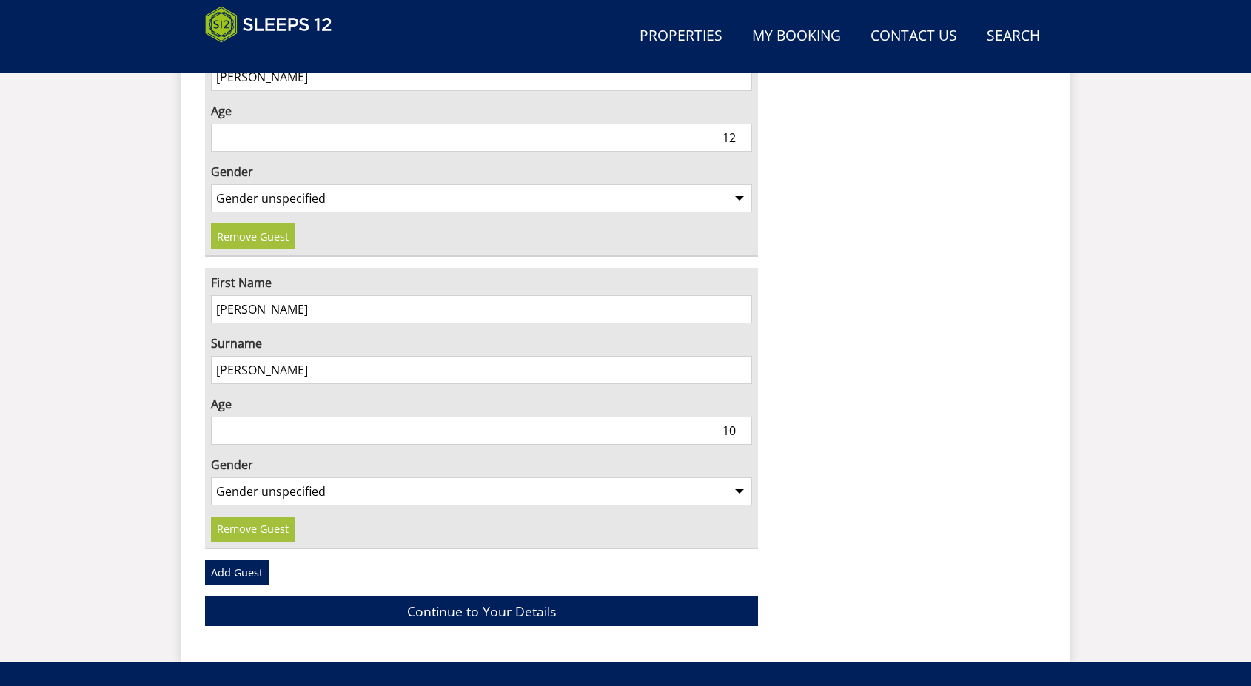
scroll to position [3898, 0]
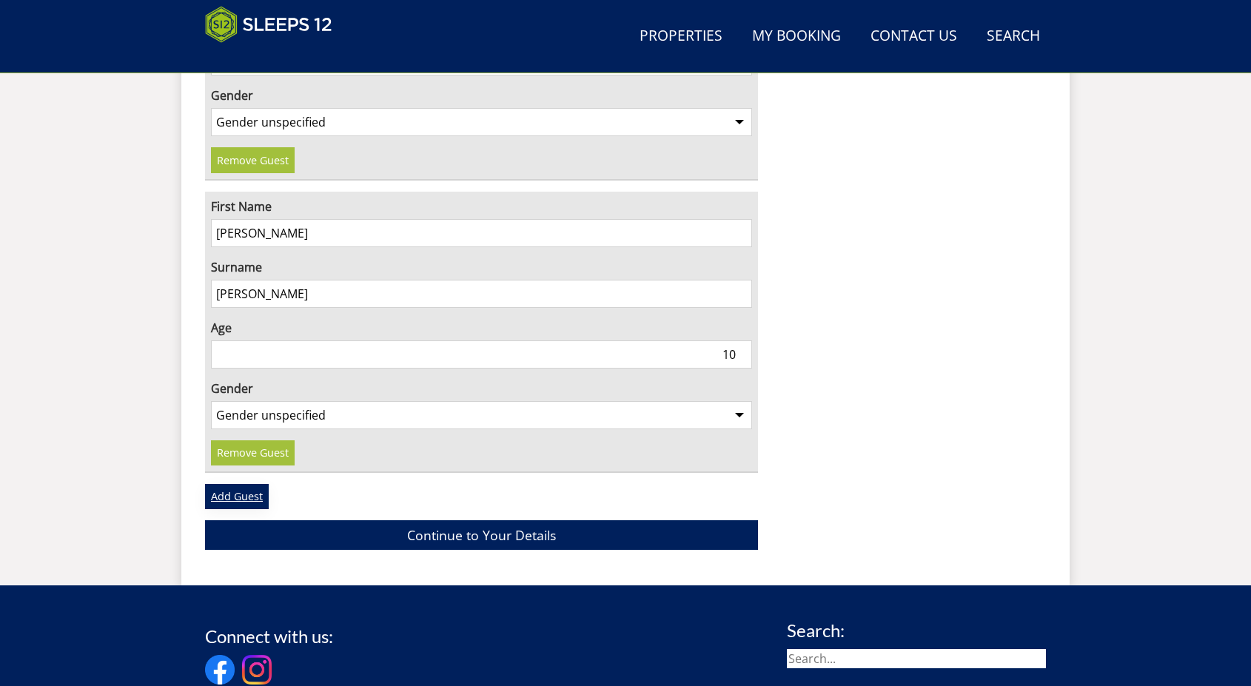
click at [244, 484] on link "Add Guest" at bounding box center [237, 496] width 64 height 25
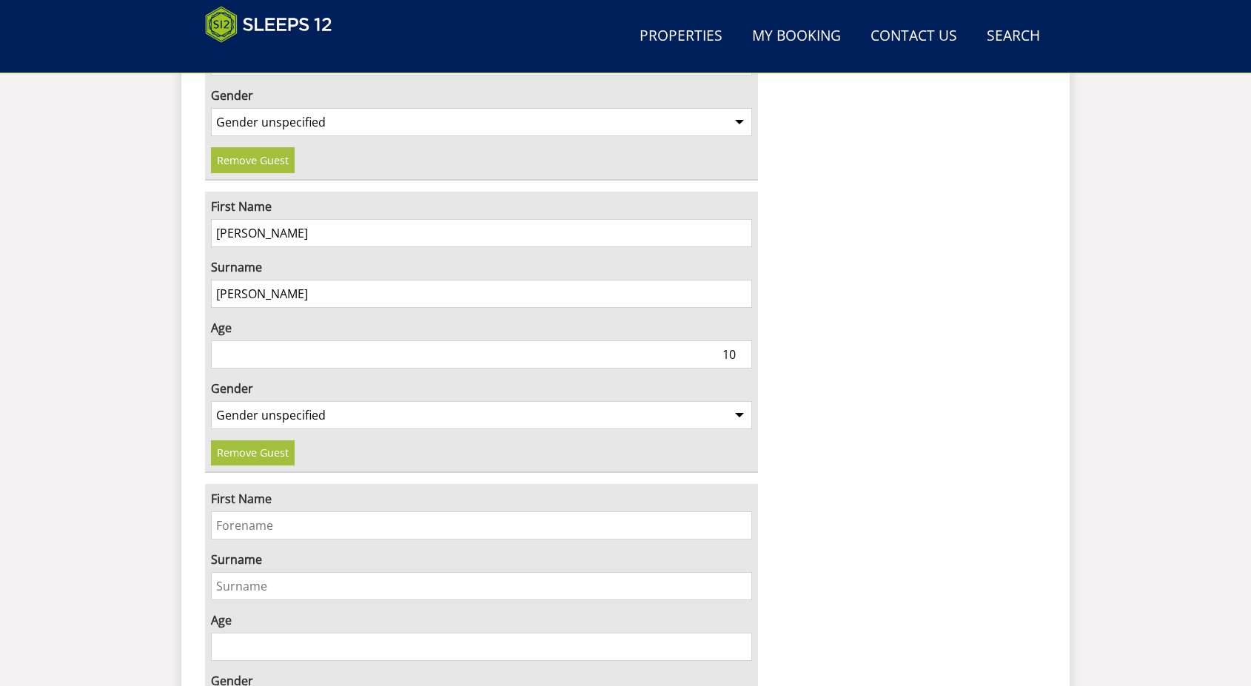
click at [246, 511] on input "First Name" at bounding box center [481, 525] width 541 height 28
type input "RIHAN"
click at [298, 572] on input "Surname" at bounding box center [481, 586] width 541 height 28
click at [283, 572] on input "Surname" at bounding box center [481, 586] width 541 height 28
type input "PATEL"
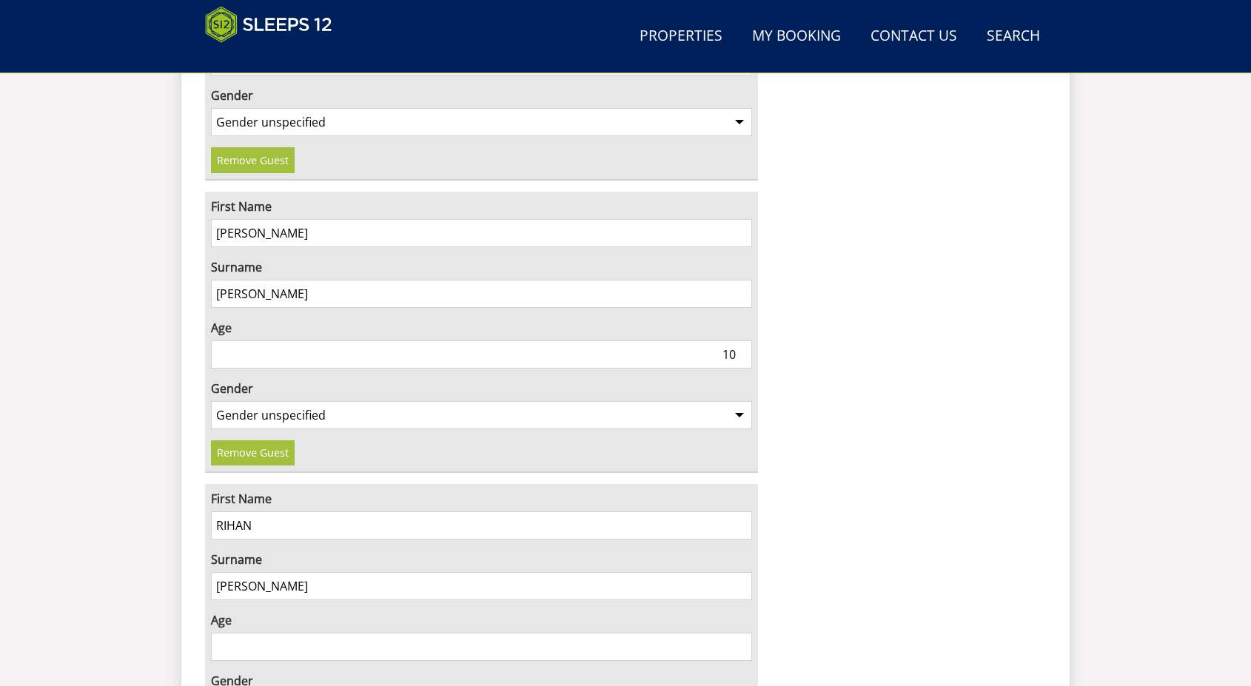
click at [463, 633] on input "Age" at bounding box center [481, 647] width 541 height 28
type input "8"
select select "gender_male"
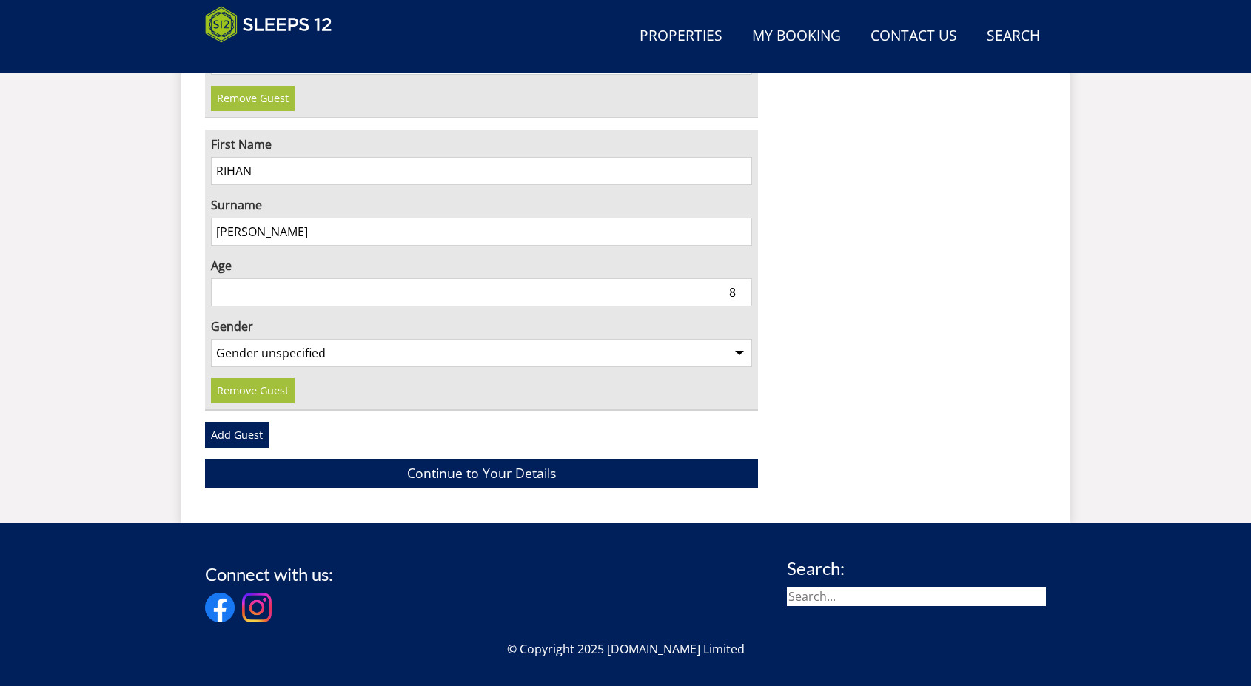
scroll to position [4268, 0]
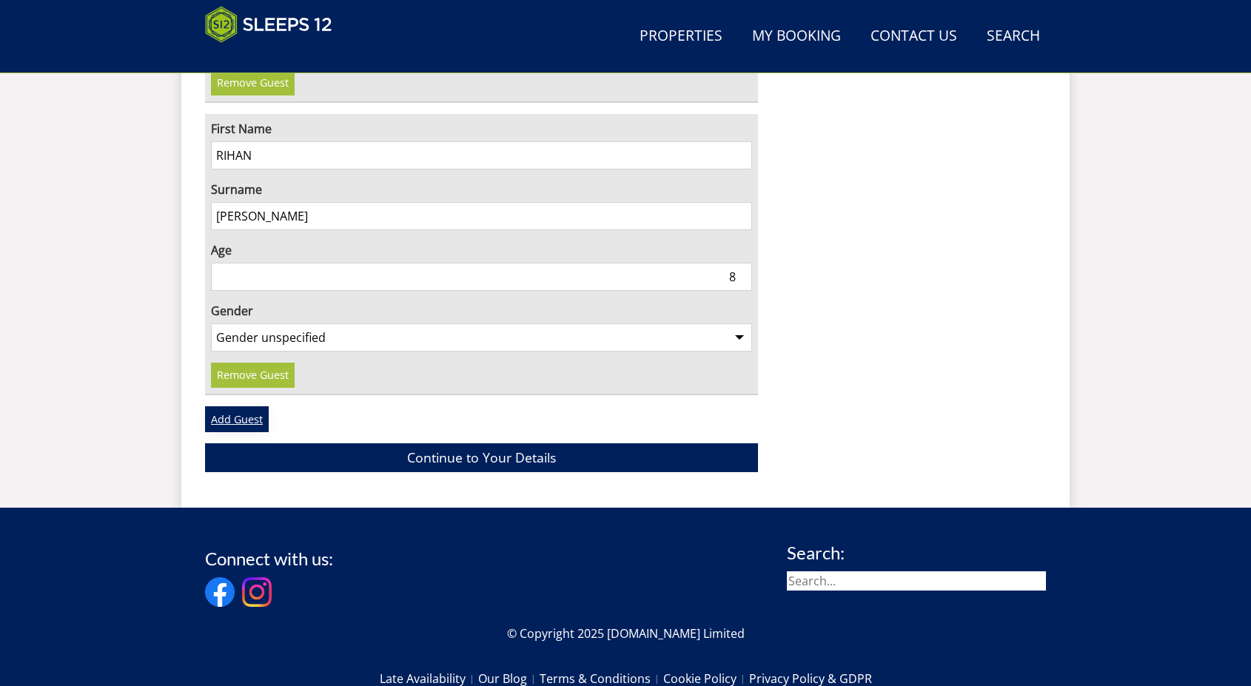
click at [249, 406] on link "Add Guest" at bounding box center [237, 418] width 64 height 25
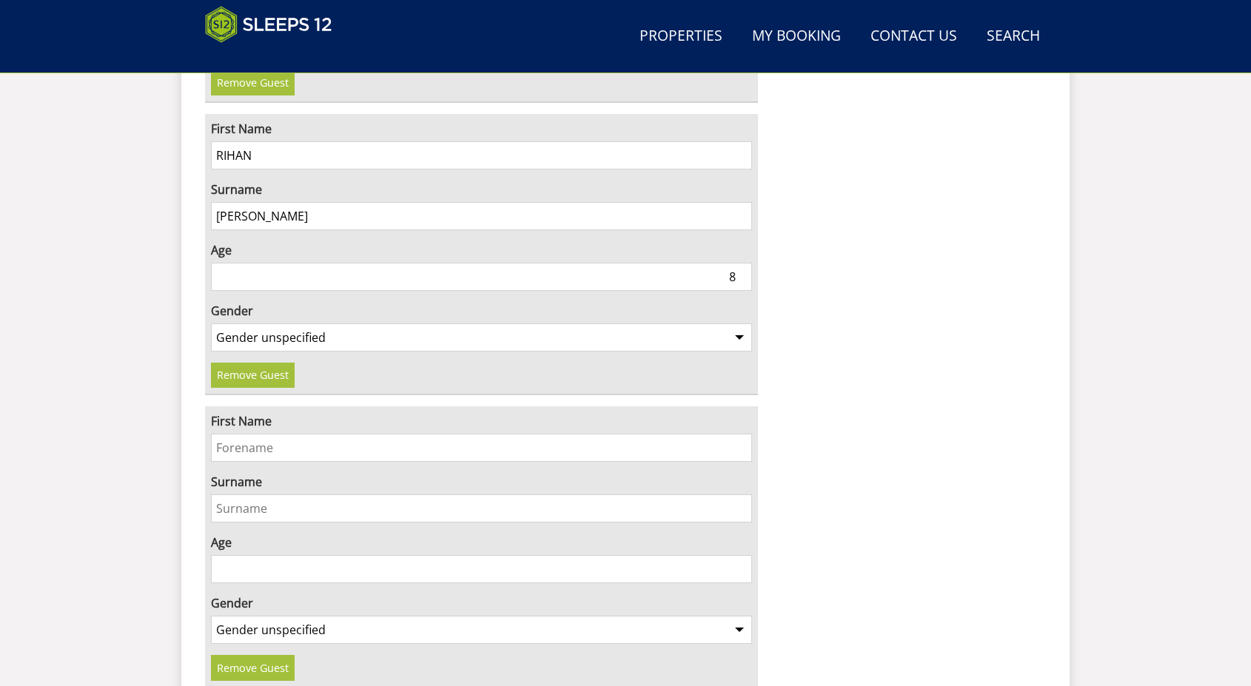
click at [258, 434] on input "First Name" at bounding box center [481, 448] width 541 height 28
type input "RISHI"
click at [265, 494] on input "Surname" at bounding box center [481, 508] width 541 height 28
type input "PATEL"
click at [261, 555] on input "Age" at bounding box center [481, 569] width 541 height 28
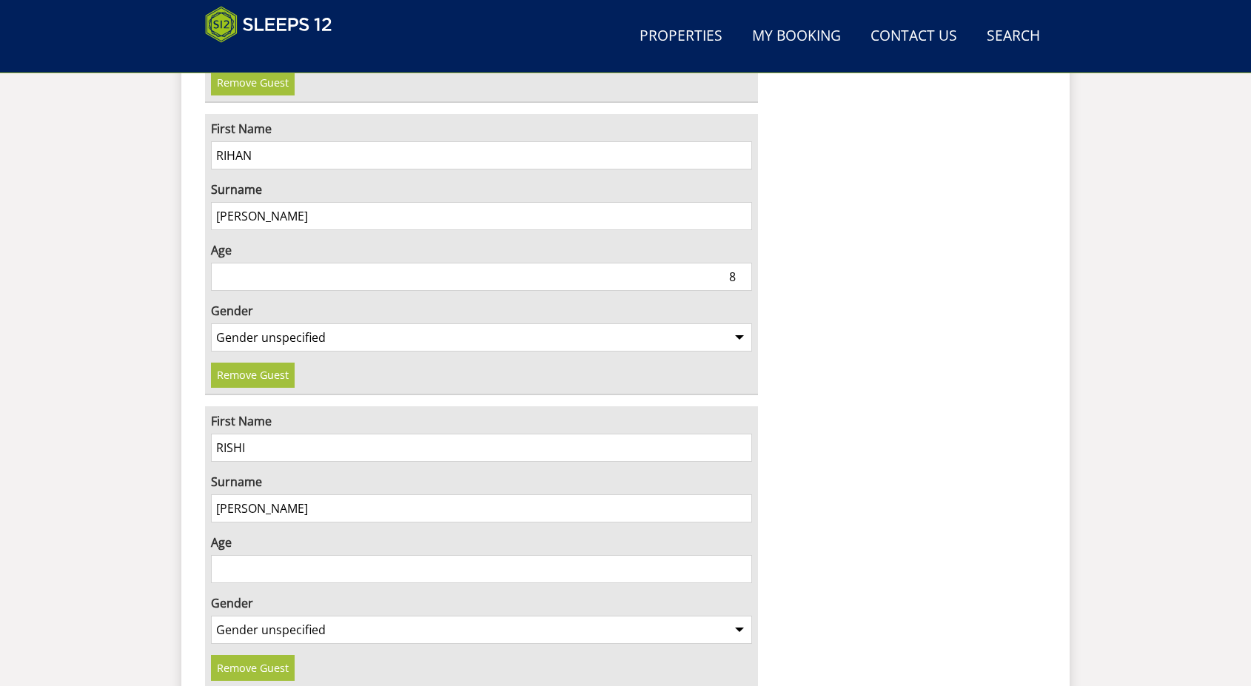
type input "9"
type input "8"
click at [281, 616] on select "Gender unspecified Gender male Gender female" at bounding box center [481, 630] width 541 height 28
select select "gender_male"
click at [211, 616] on select "Gender unspecified Gender male Gender female" at bounding box center [481, 630] width 541 height 28
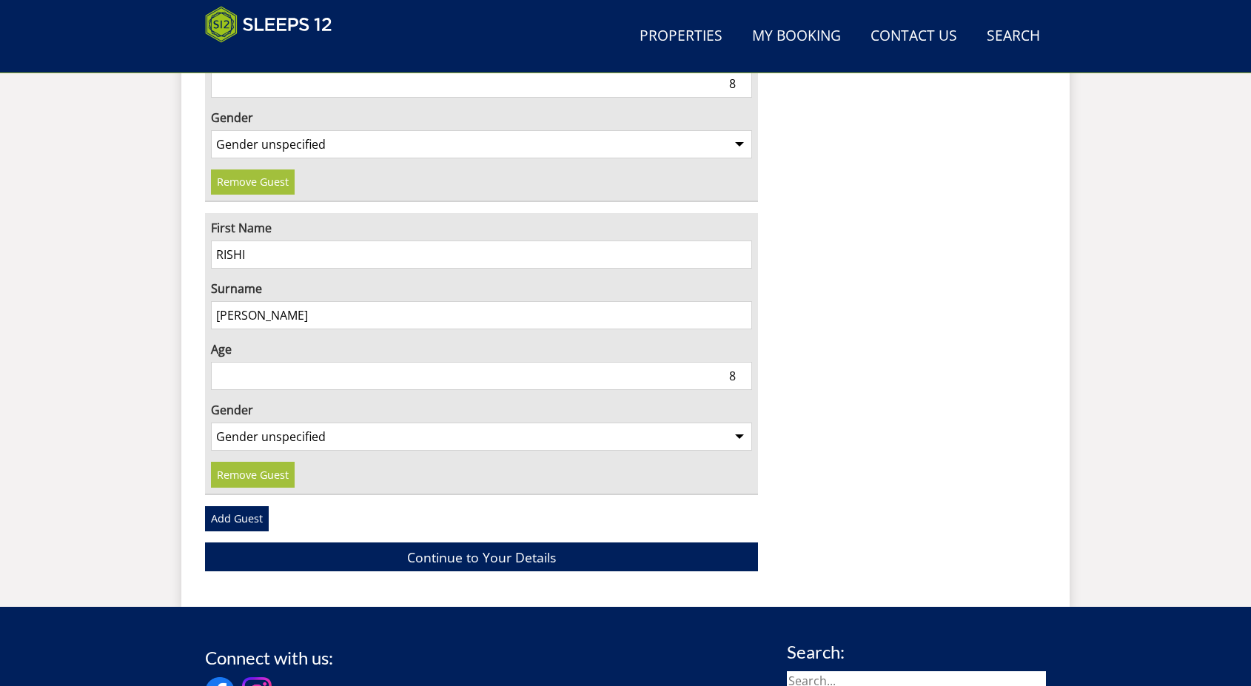
scroll to position [4490, 0]
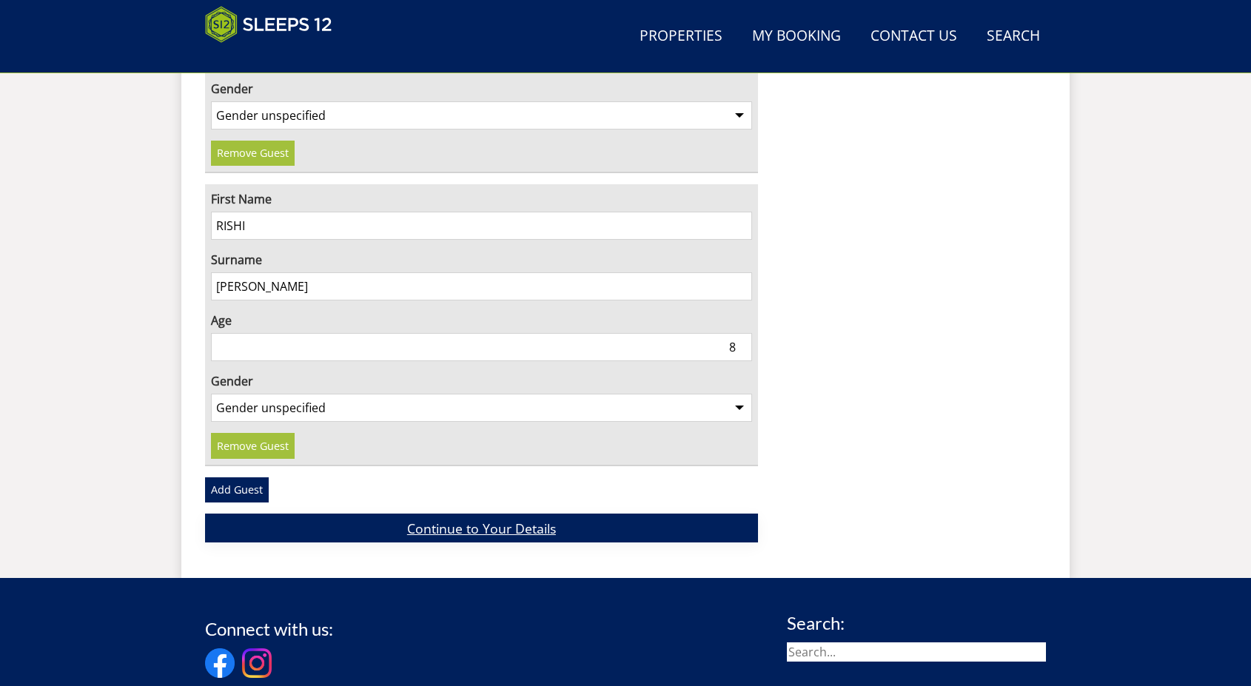
click at [509, 514] on link "Continue to Your Details" at bounding box center [481, 528] width 553 height 29
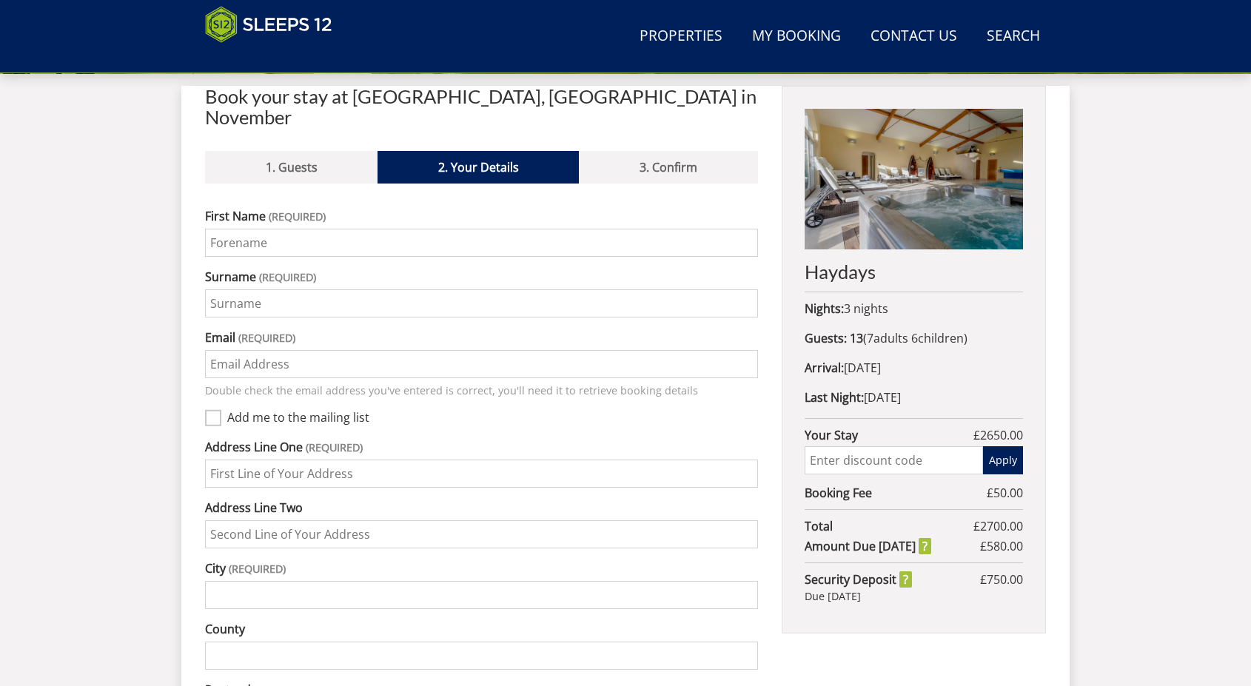
scroll to position [488, 0]
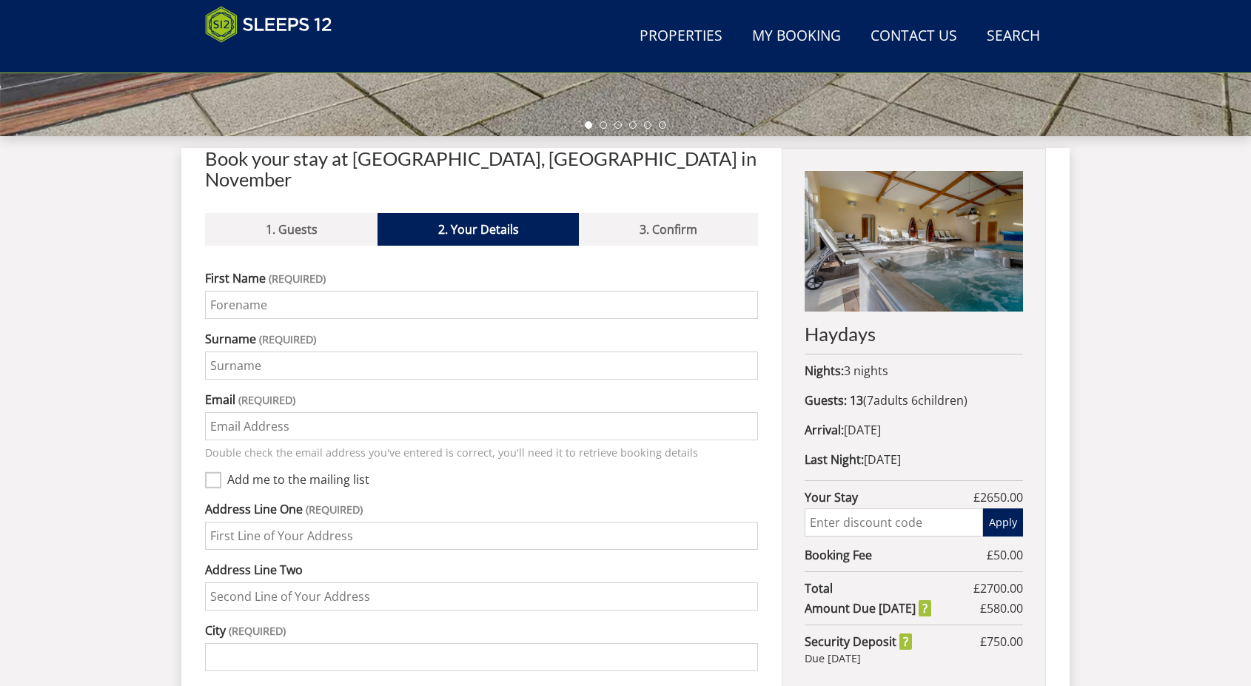
click at [258, 291] on input "First Name" at bounding box center [481, 305] width 553 height 28
type input "140 FOREST HOUSE LANE"
type input "LEICESTER FOREST EAST"
type input "LEICESTER"
type input "LE3 3PY"
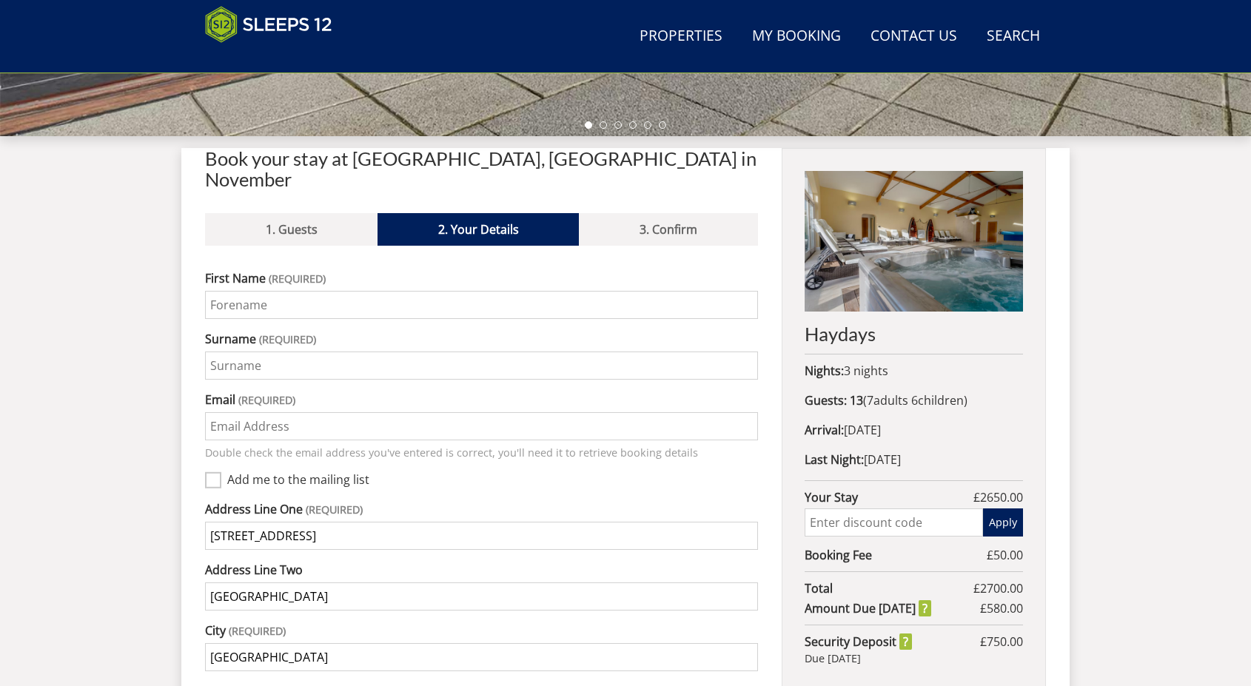
type input "07832136446"
click at [287, 291] on input "First Name" at bounding box center [481, 305] width 553 height 28
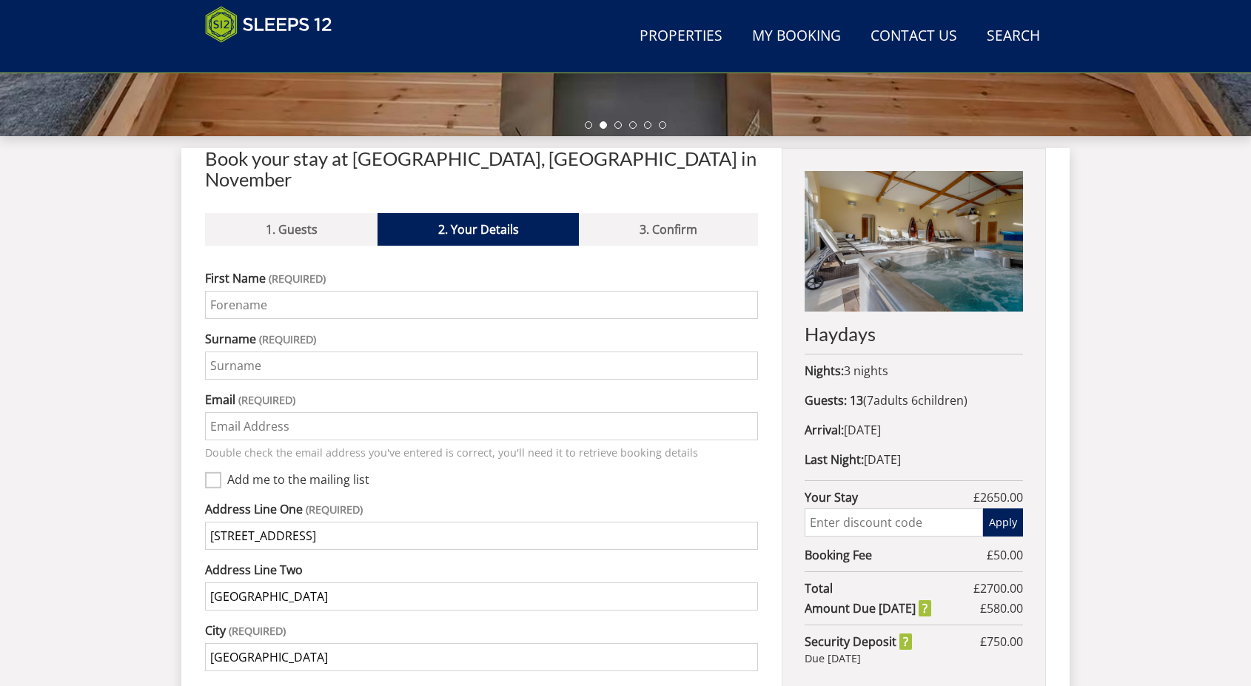
click at [269, 291] on input "First Name" at bounding box center [481, 305] width 553 height 28
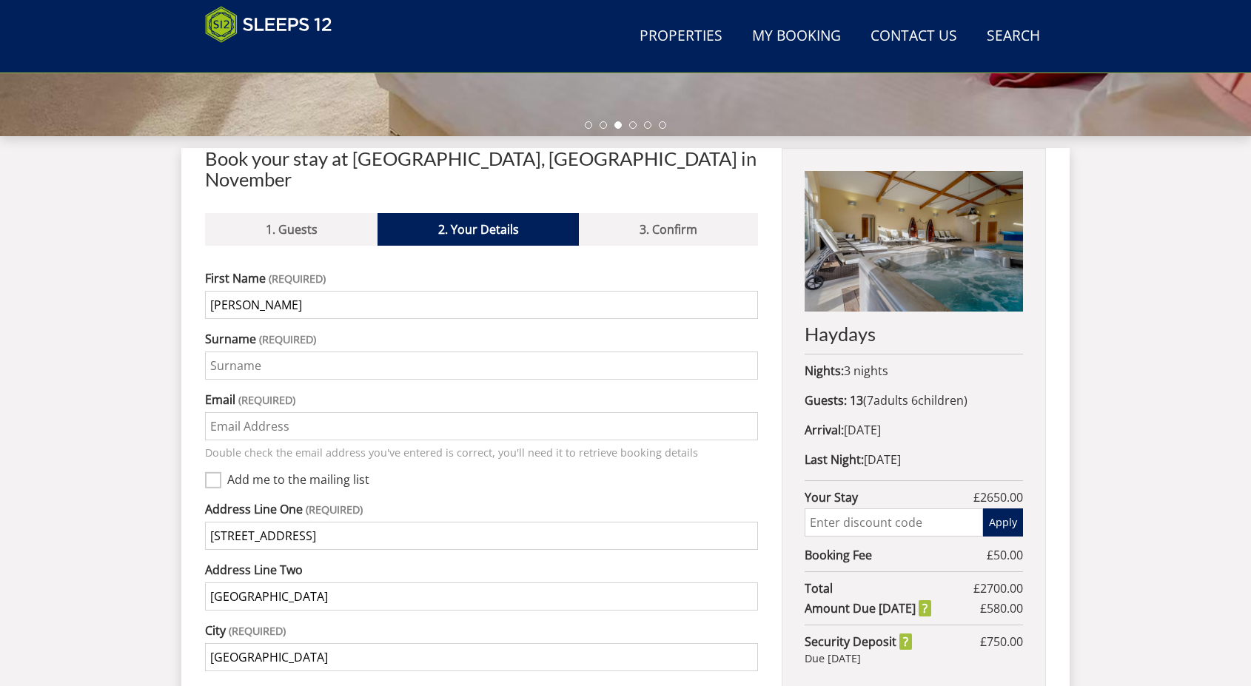
type input "JIGNA"
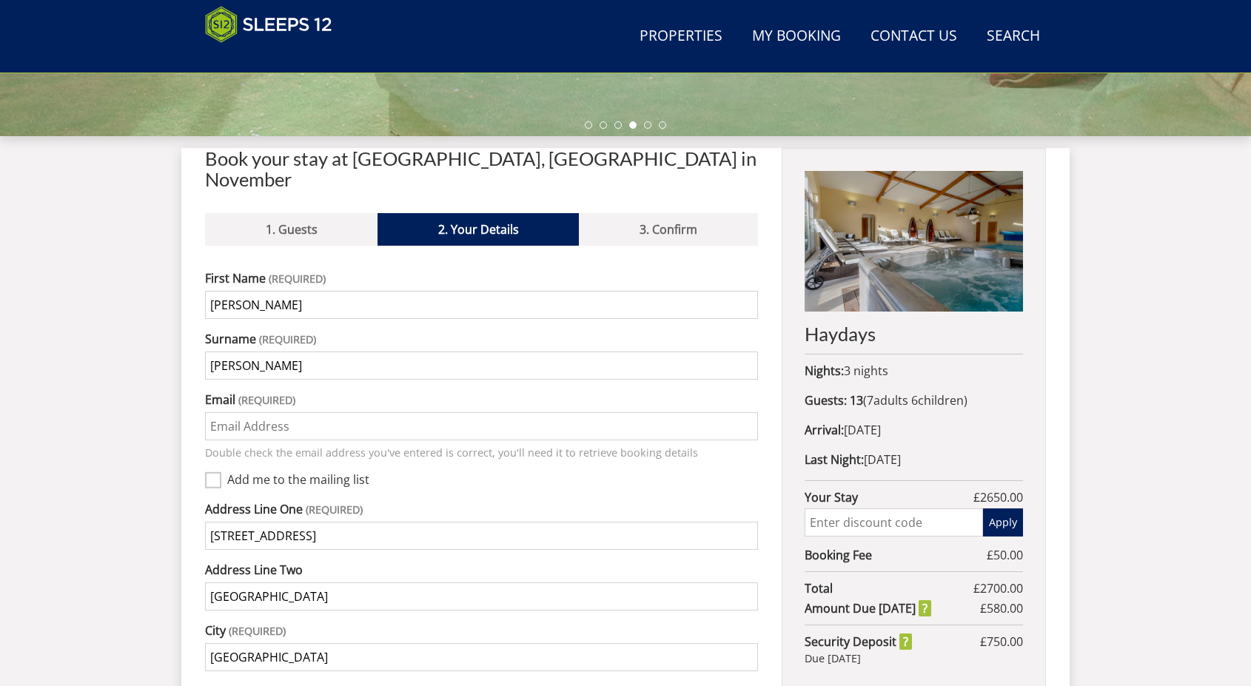
type input "PATEL"
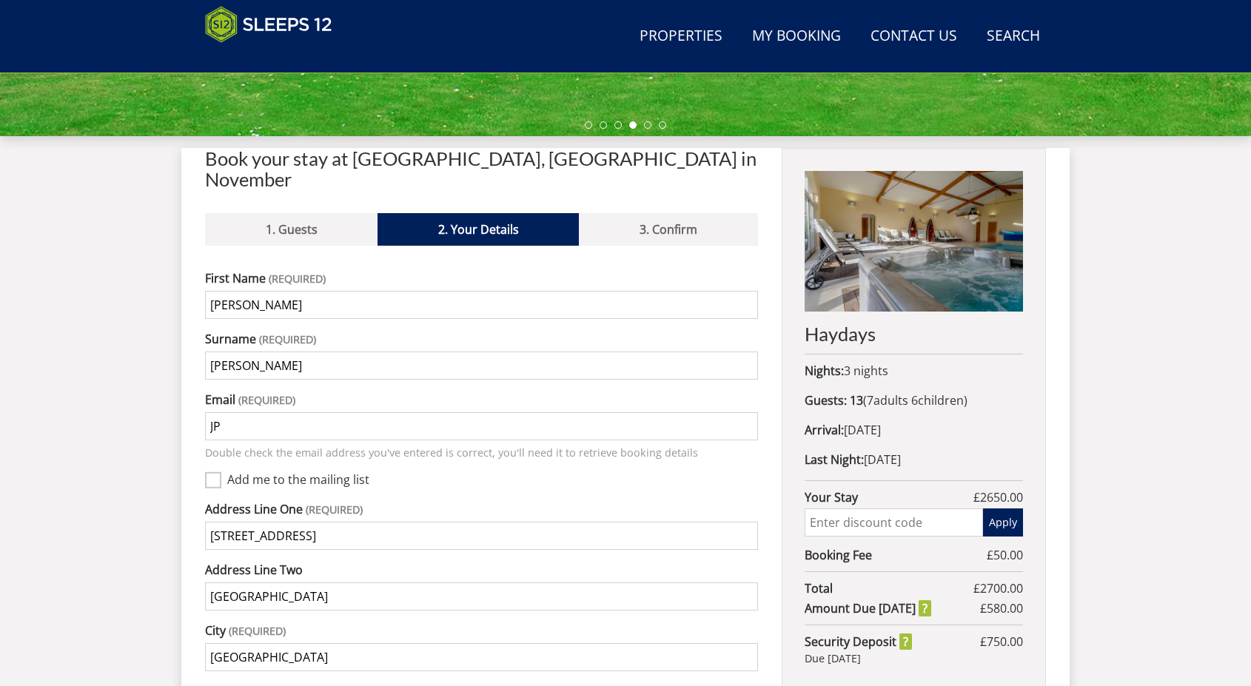
type input "jp2977@hotmail.com"
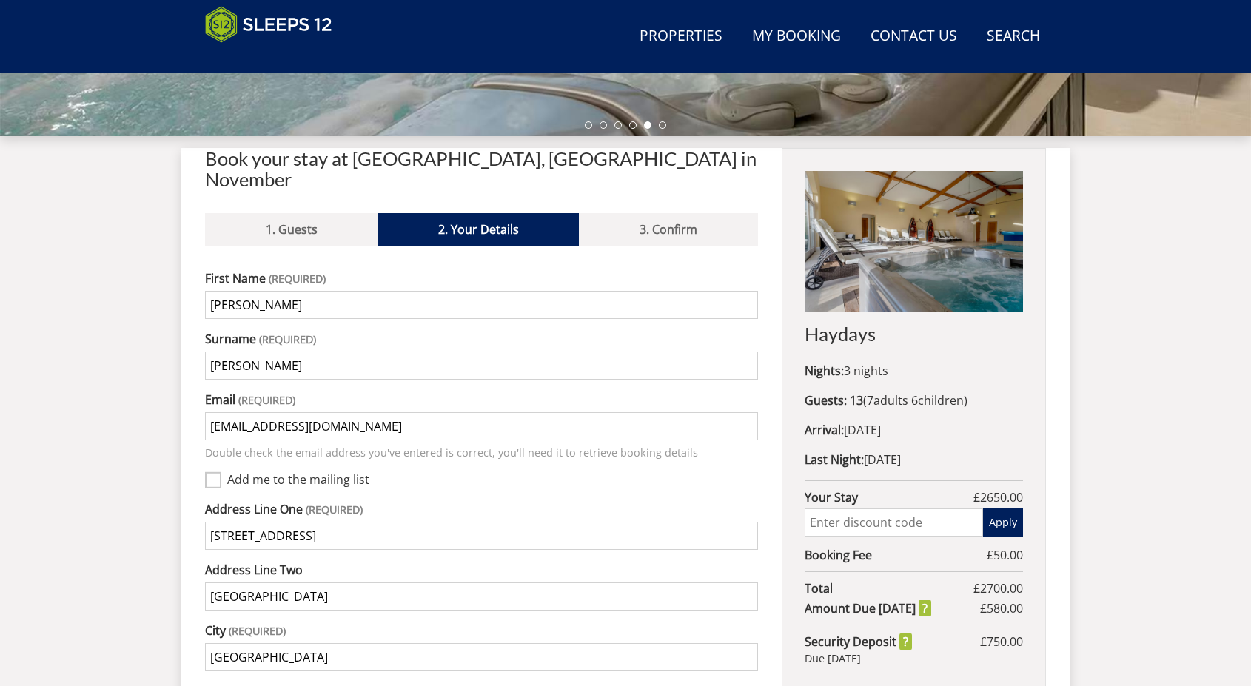
click at [209, 472] on input "Add me to the mailing list" at bounding box center [213, 480] width 16 height 16
checkbox input "true"
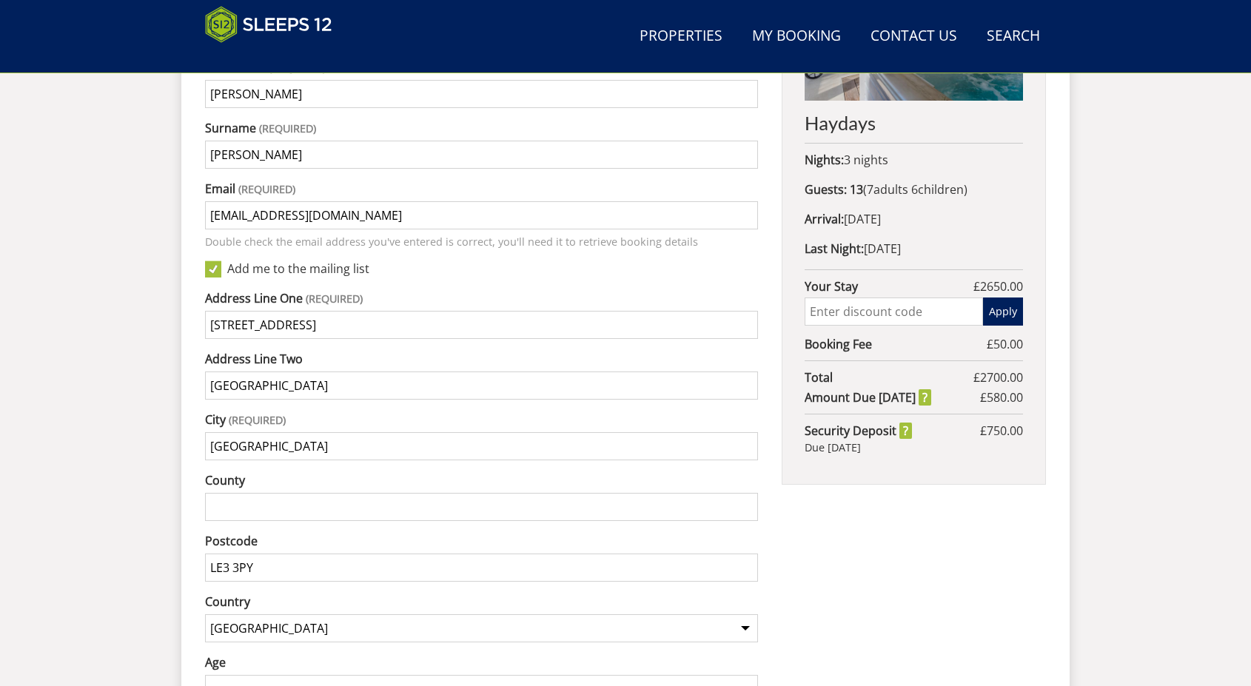
scroll to position [710, 0]
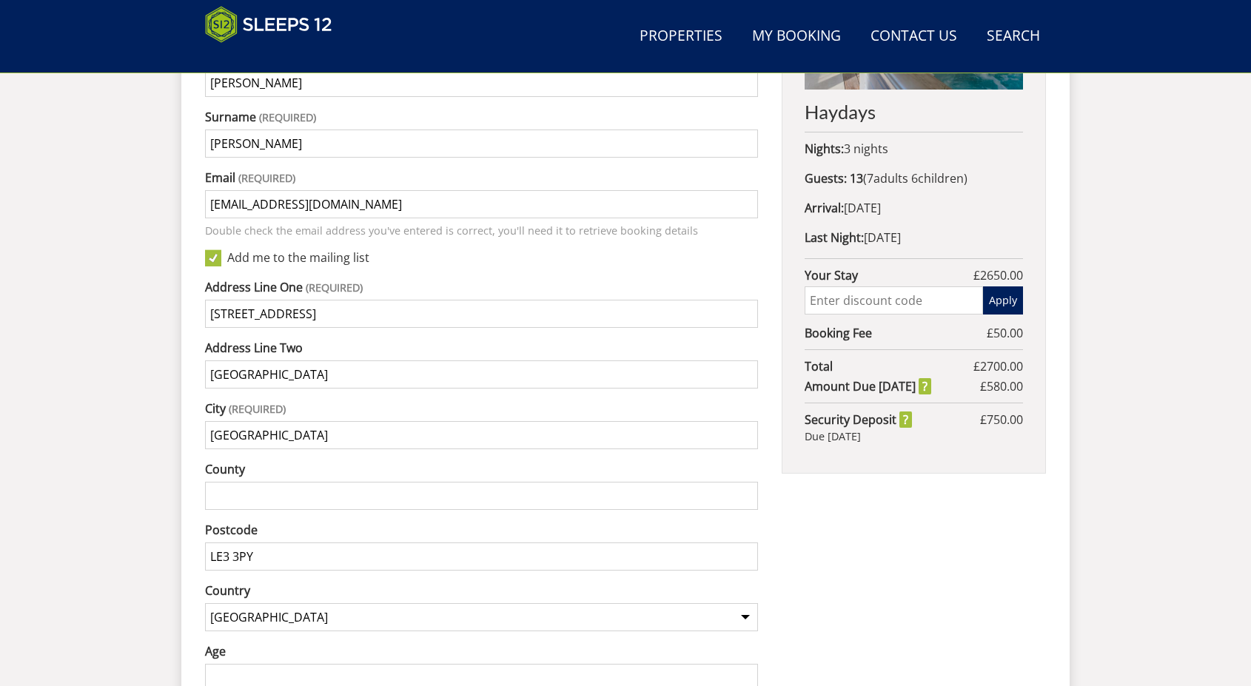
click at [283, 482] on input "County" at bounding box center [481, 496] width 553 height 28
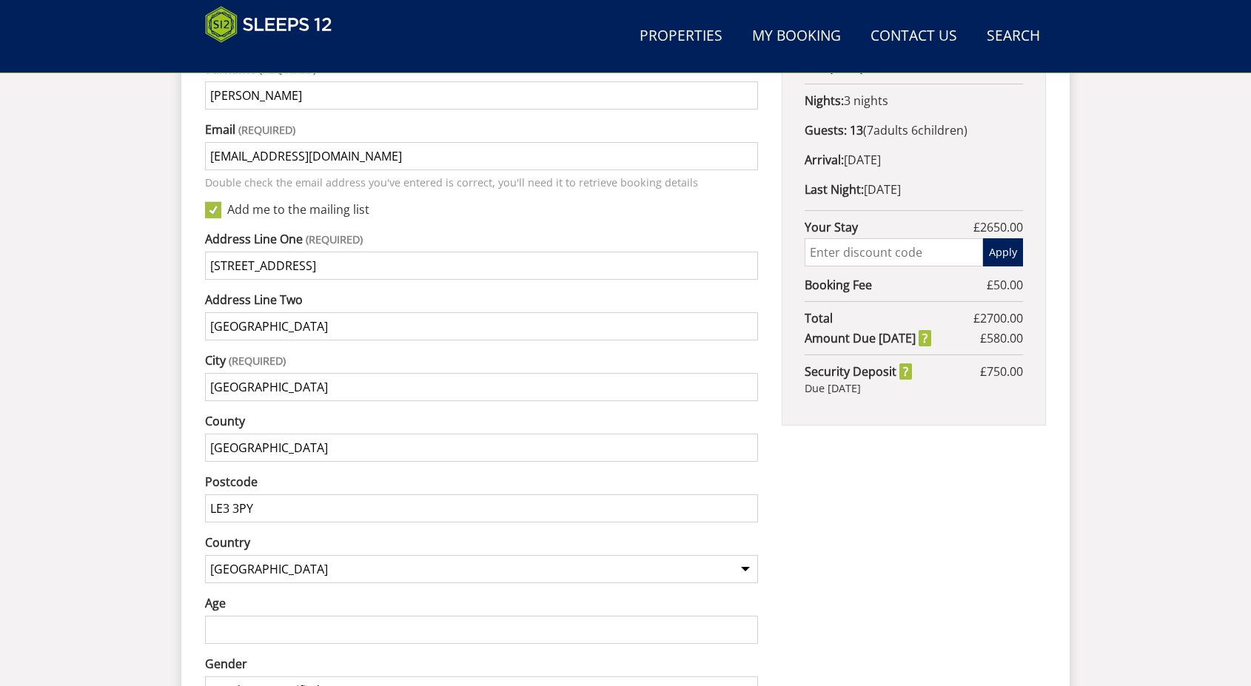
scroll to position [784, 0]
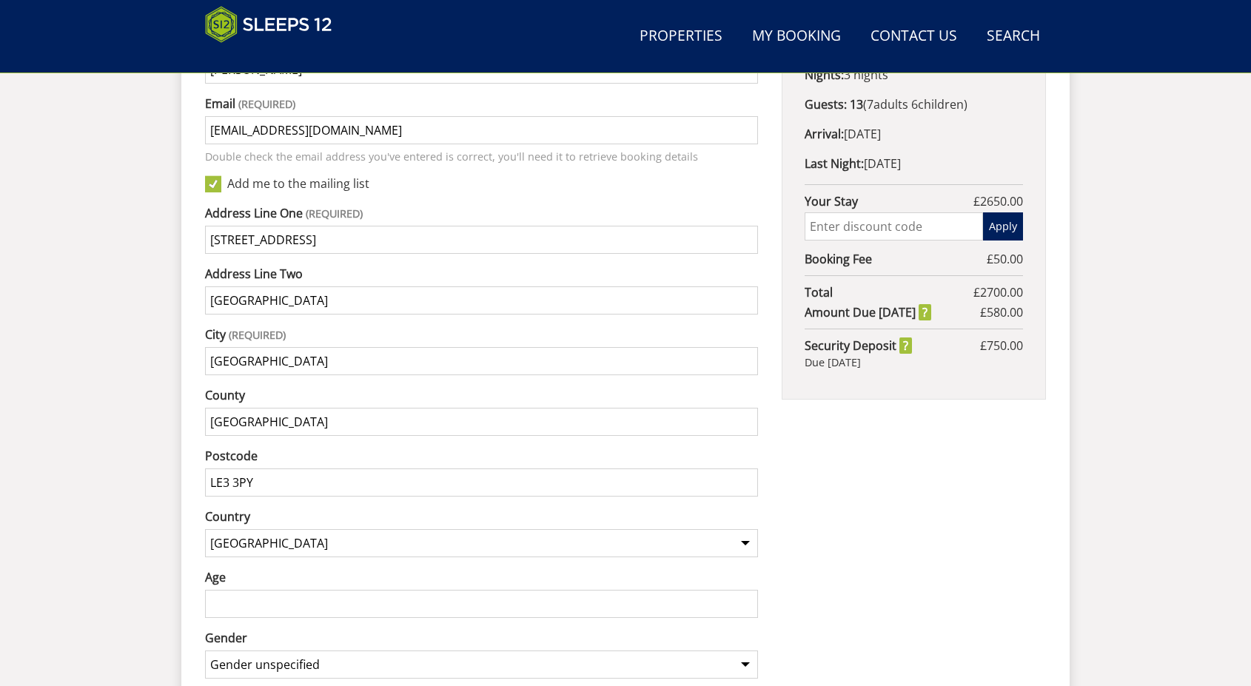
type input "LEICESTERSHIRE"
click at [335, 590] on input "Age" at bounding box center [481, 604] width 553 height 28
type input "48"
click at [338, 651] on select "Gender unspecified Gender male Gender female" at bounding box center [481, 665] width 553 height 28
select select "gender_female"
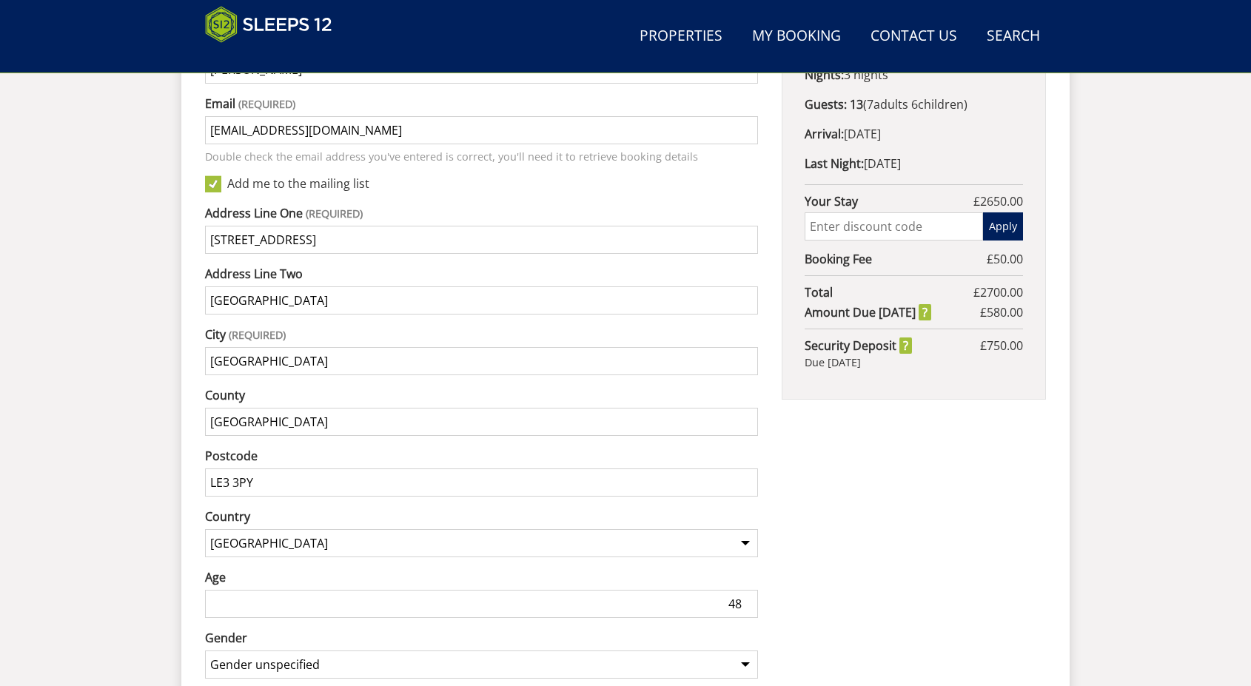
click at [205, 651] on select "Gender unspecified Gender male Gender female" at bounding box center [481, 665] width 553 height 28
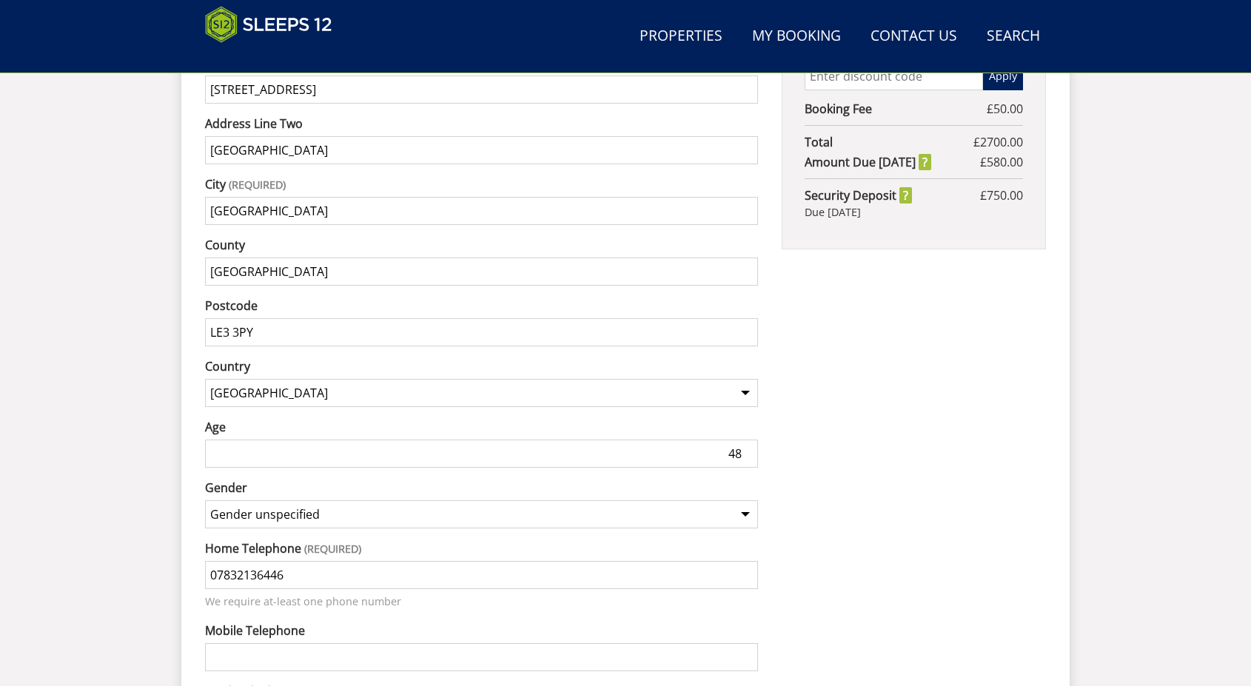
scroll to position [1080, 0]
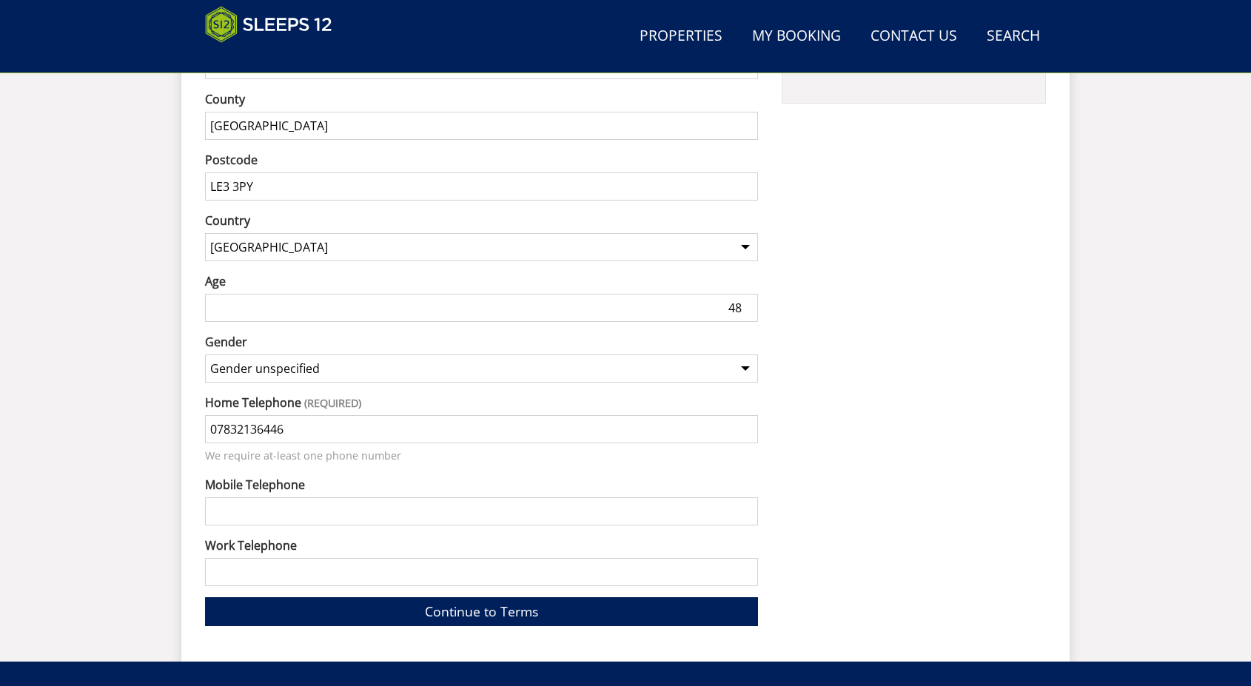
click at [366, 497] on input "Mobile Telephone" at bounding box center [481, 511] width 553 height 28
type input "07832136446"
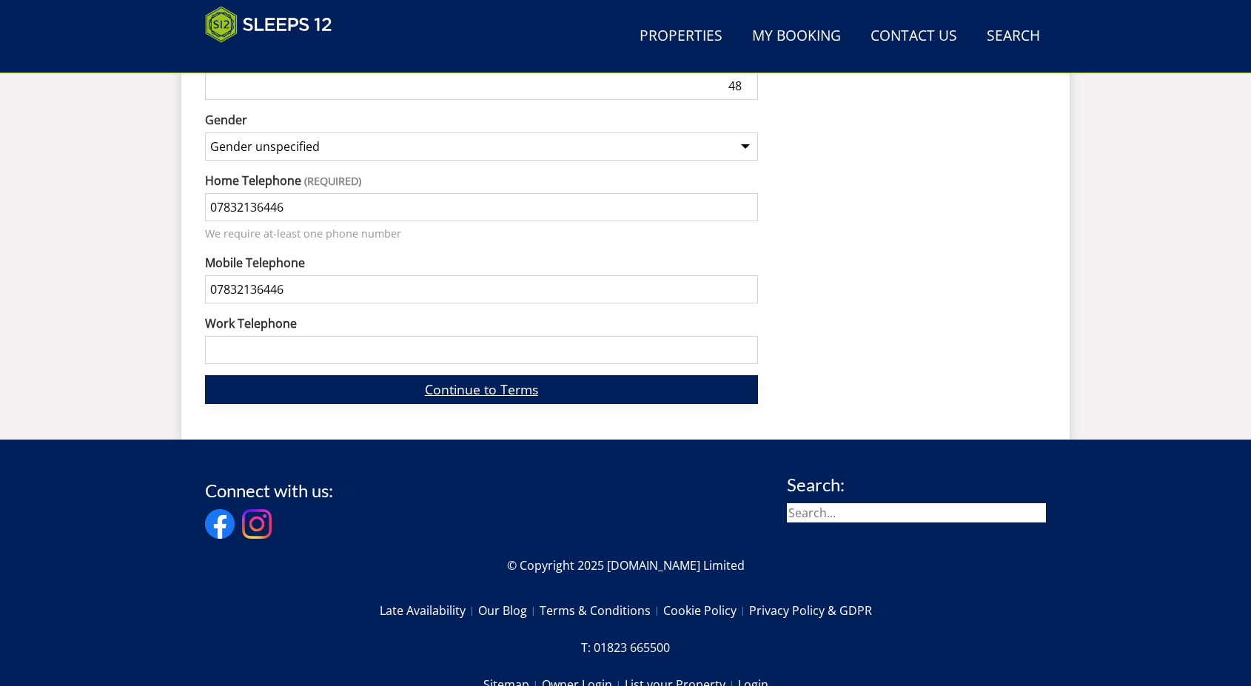
click at [400, 377] on link "Continue to Terms" at bounding box center [481, 389] width 553 height 29
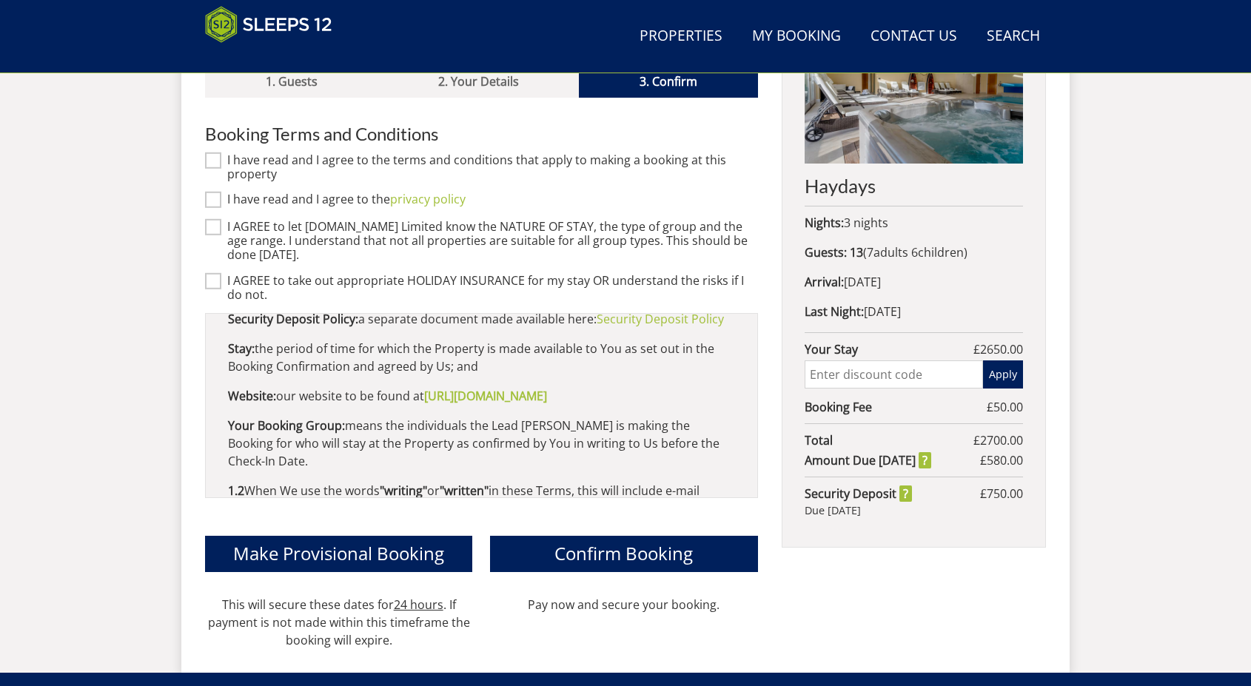
scroll to position [1184, 0]
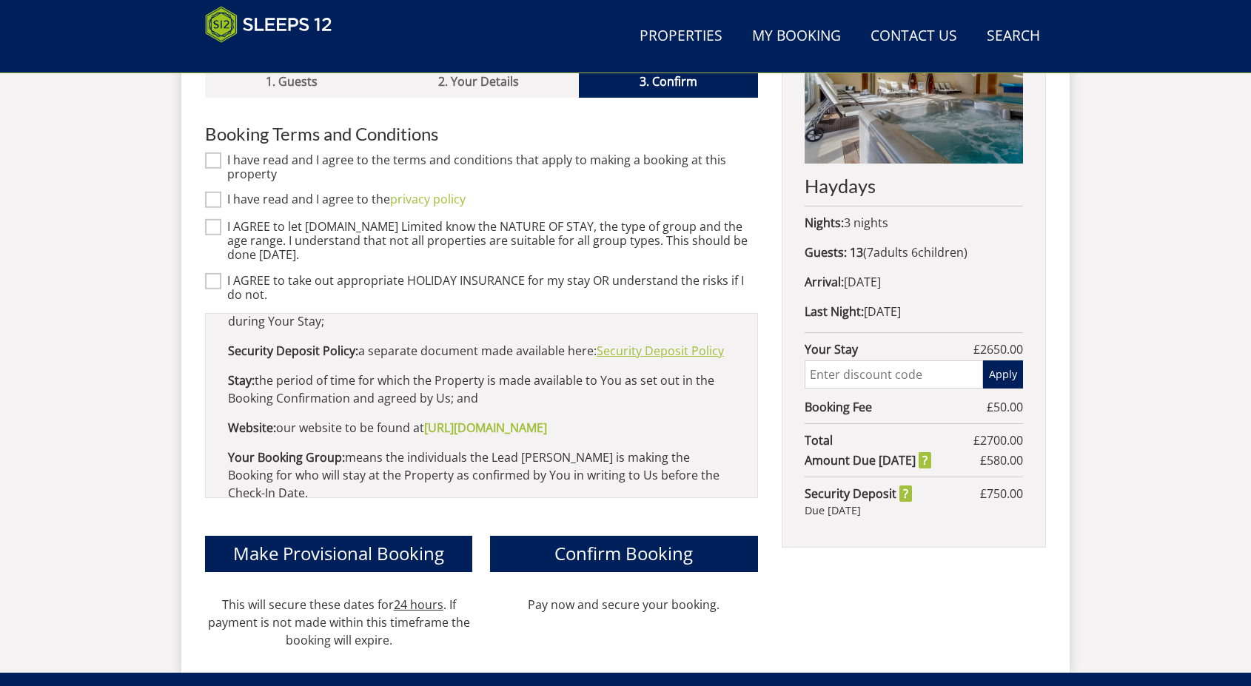
click at [637, 350] on link "Security Deposit Policy" at bounding box center [660, 351] width 127 height 16
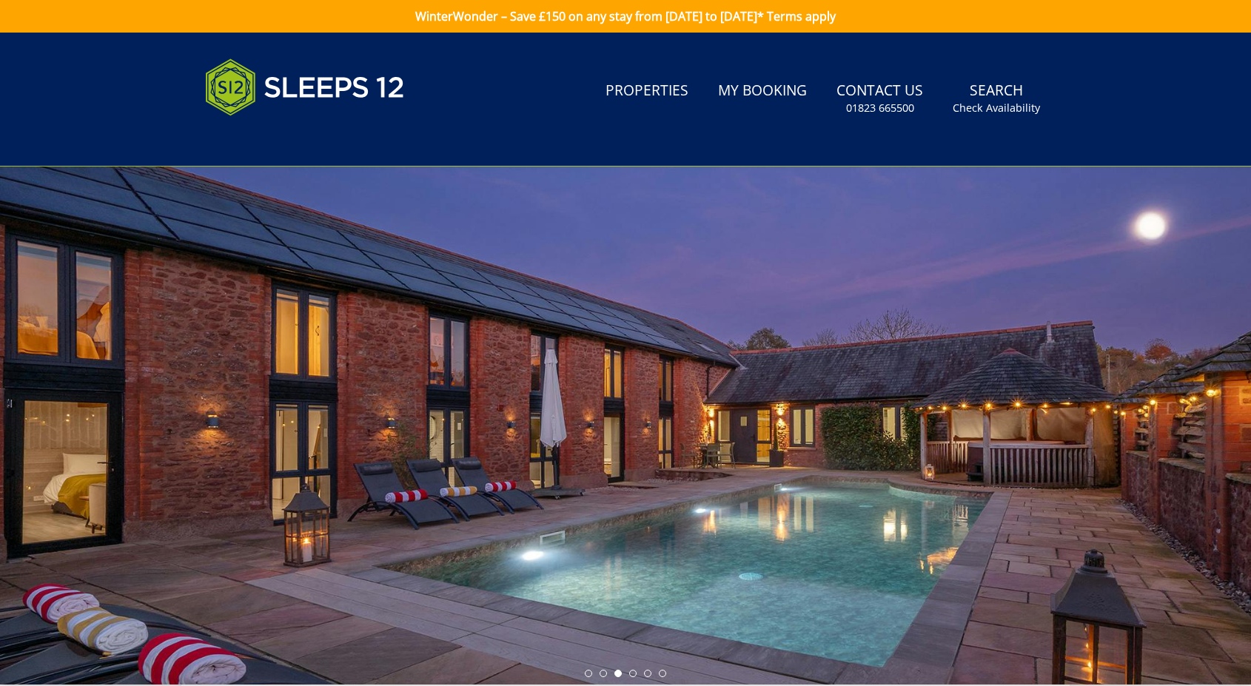
click at [1024, 281] on div at bounding box center [625, 426] width 1251 height 518
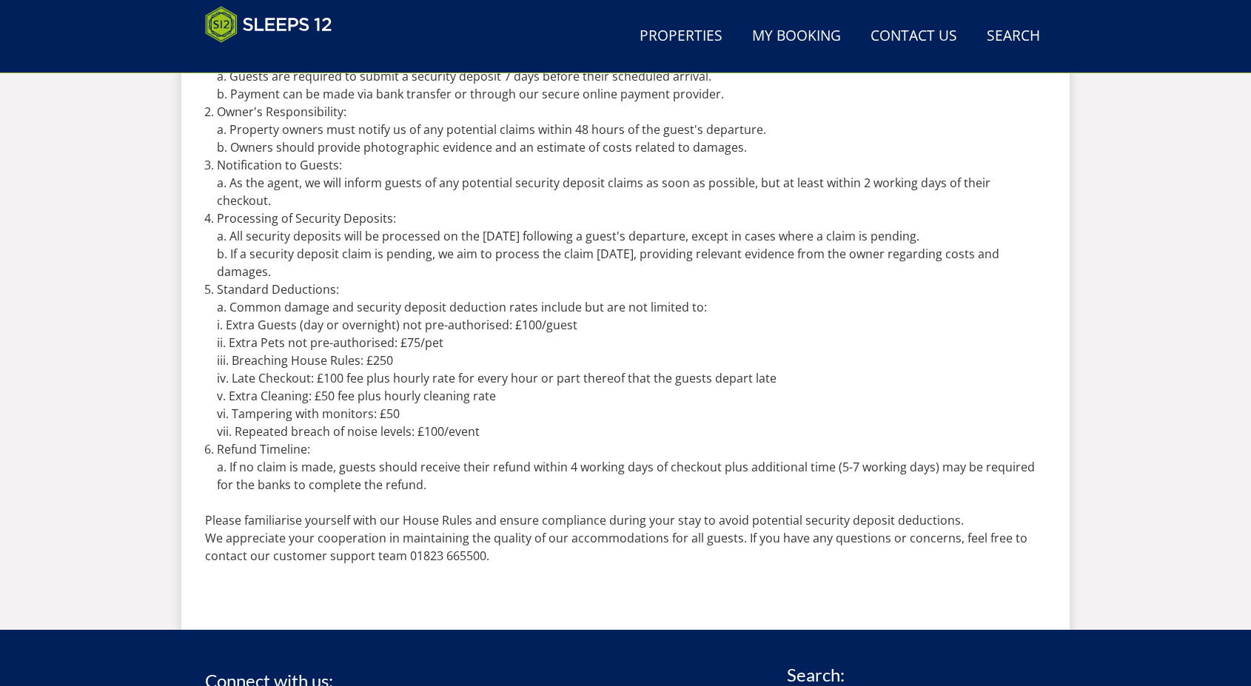
scroll to position [768, 0]
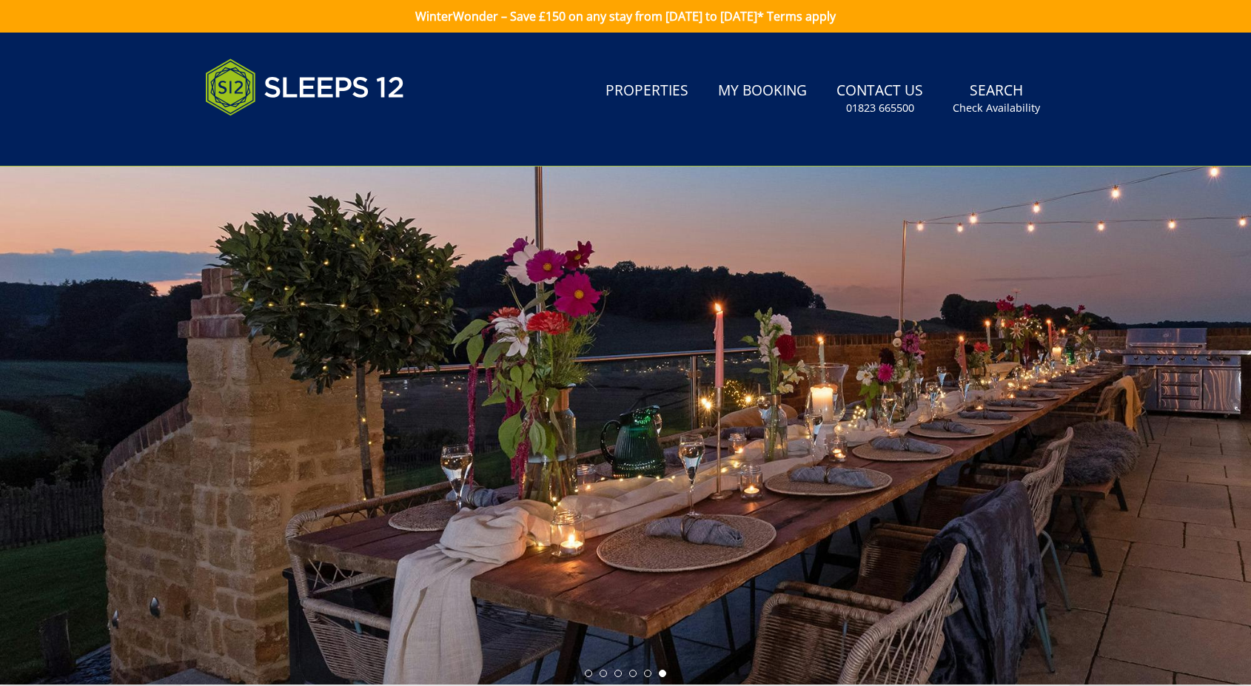
click at [403, 162] on header "Search Menu Properties My Booking Contact Us 01823 665500 Search Check Availabi…" at bounding box center [625, 100] width 1251 height 134
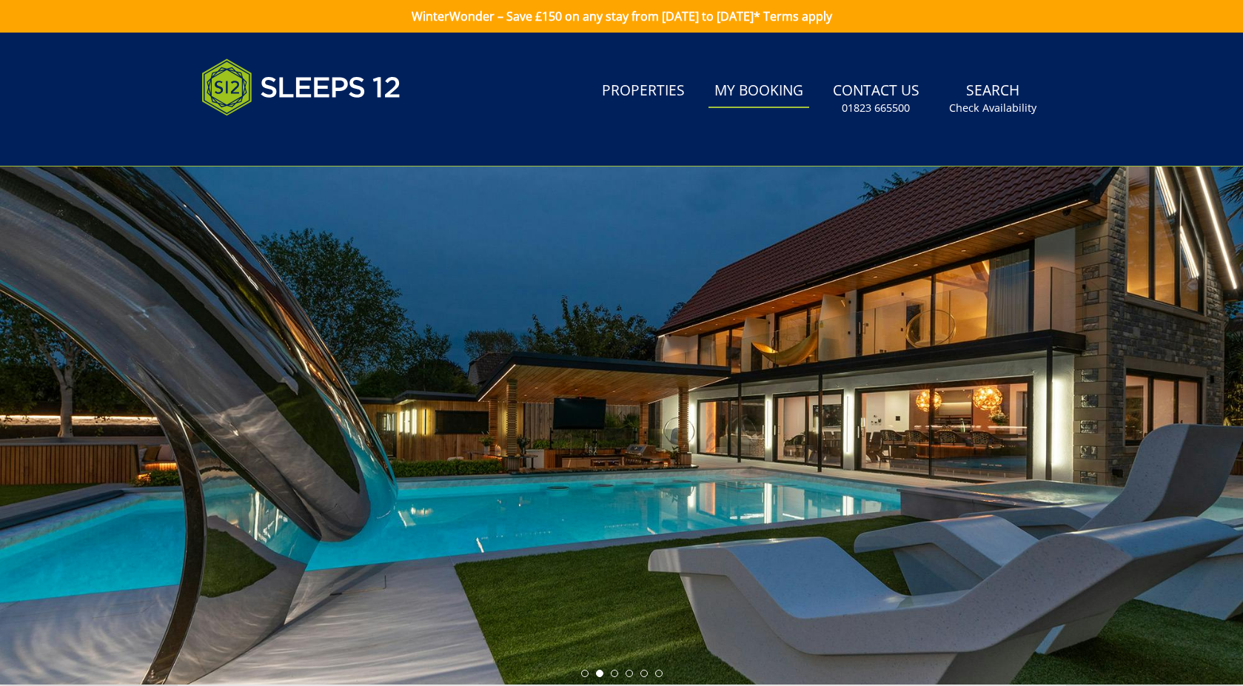
click at [742, 84] on link "My Booking" at bounding box center [758, 91] width 101 height 33
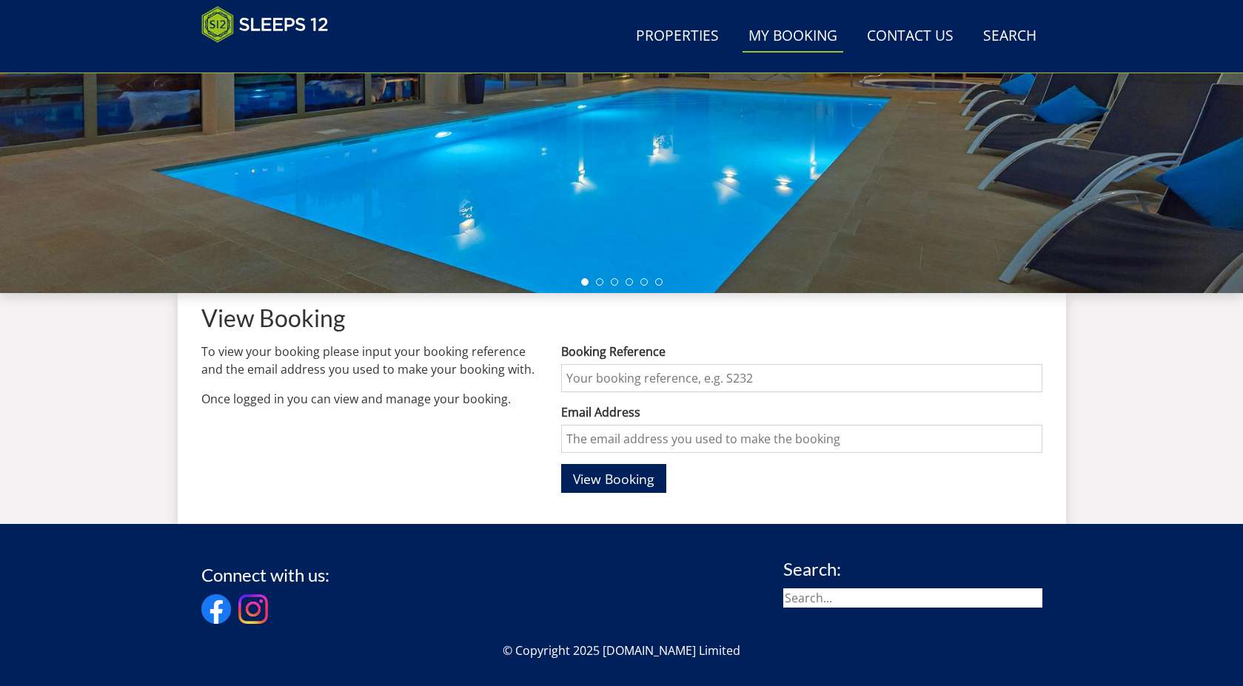
scroll to position [504, 0]
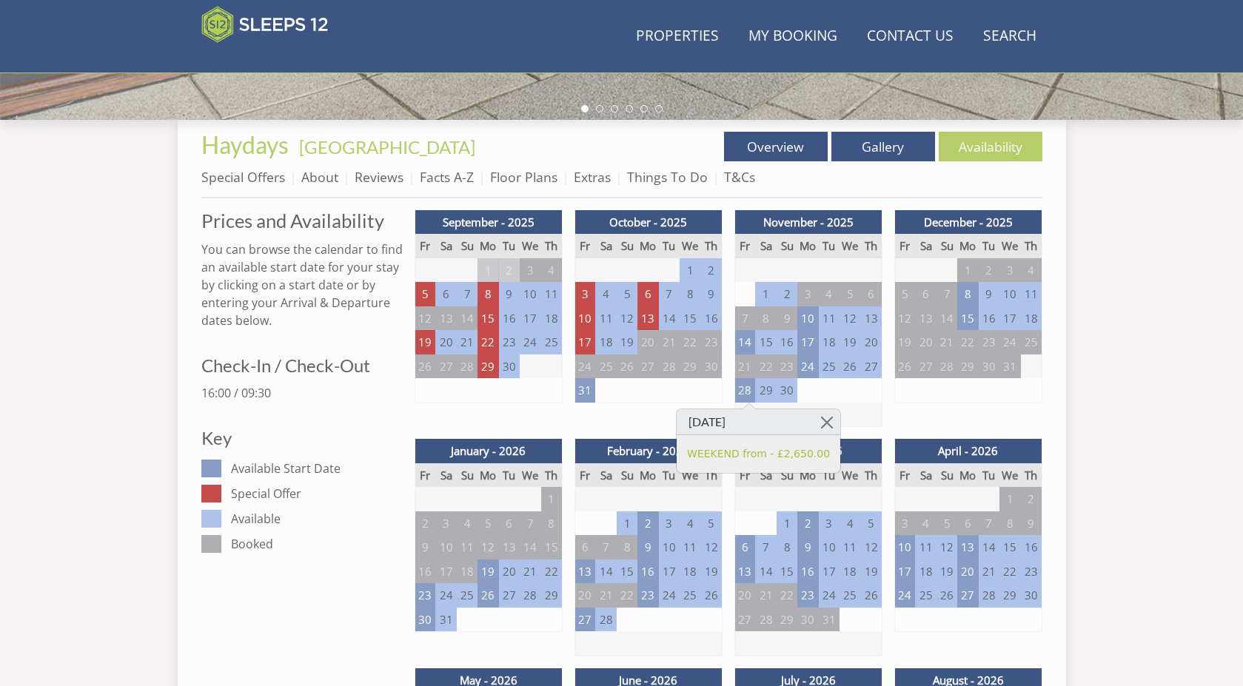
scroll to position [393, 0]
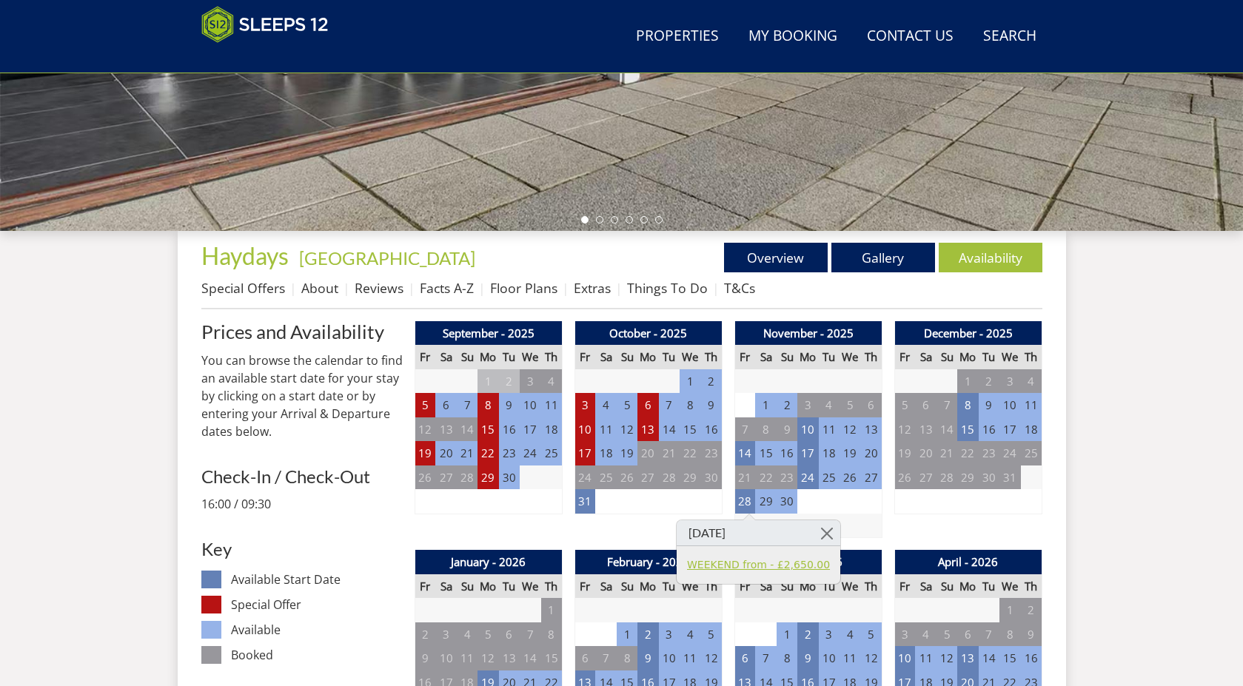
click at [738, 572] on link "WEEKEND from - £2,650.00" at bounding box center [758, 565] width 143 height 16
select select "gender_female"
select select "gender_male"
select select "gender_female"
select select "gender_male"
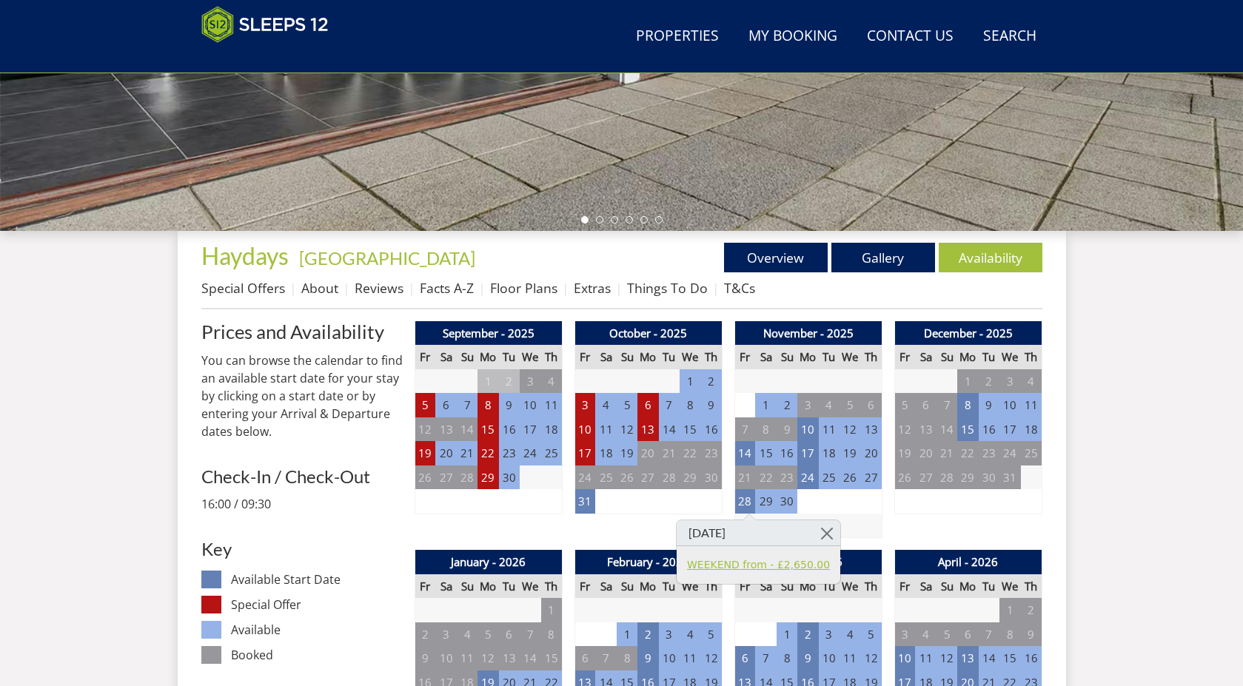
select select "gender_female"
select select "gender_male"
select select "gender_female"
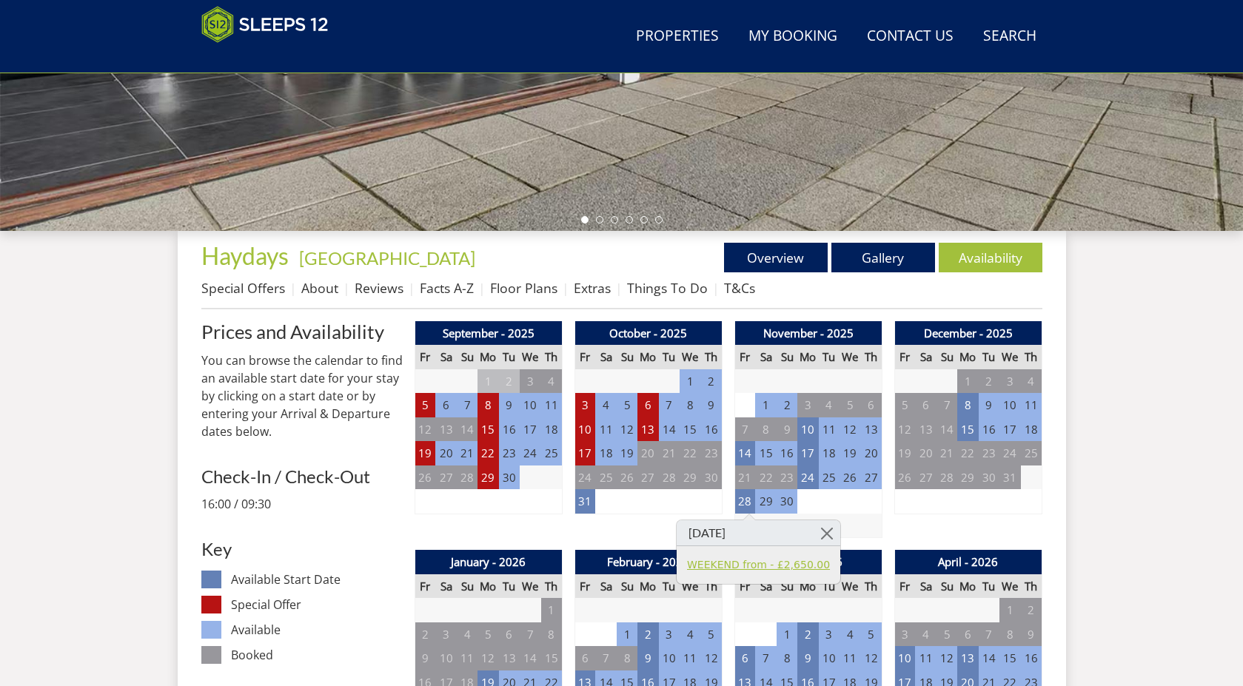
select select "gender_male"
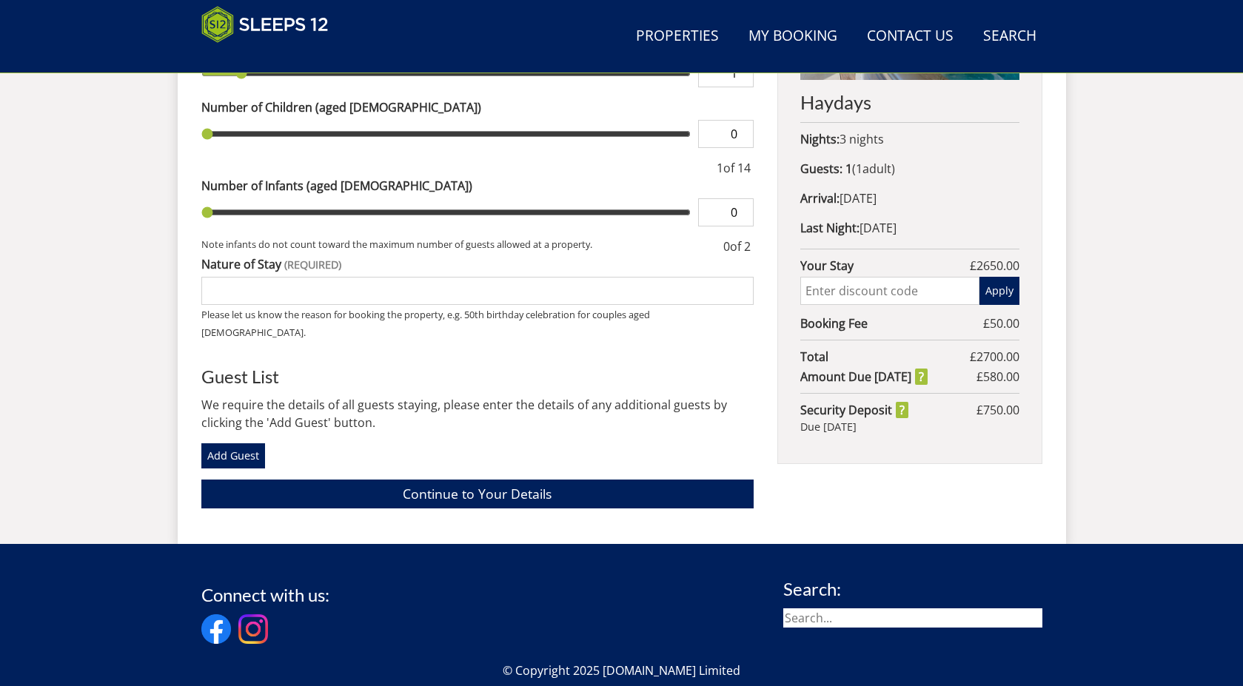
scroll to position [784, 0]
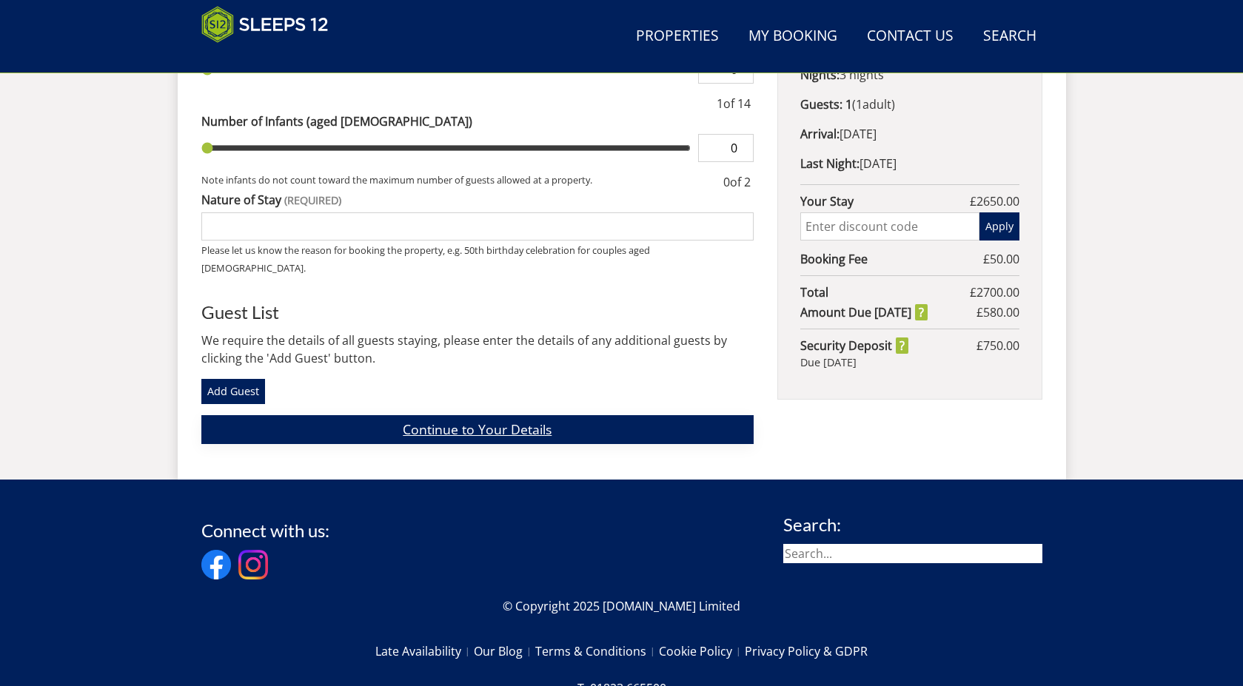
click at [617, 415] on link "Continue to Your Details" at bounding box center [477, 429] width 553 height 29
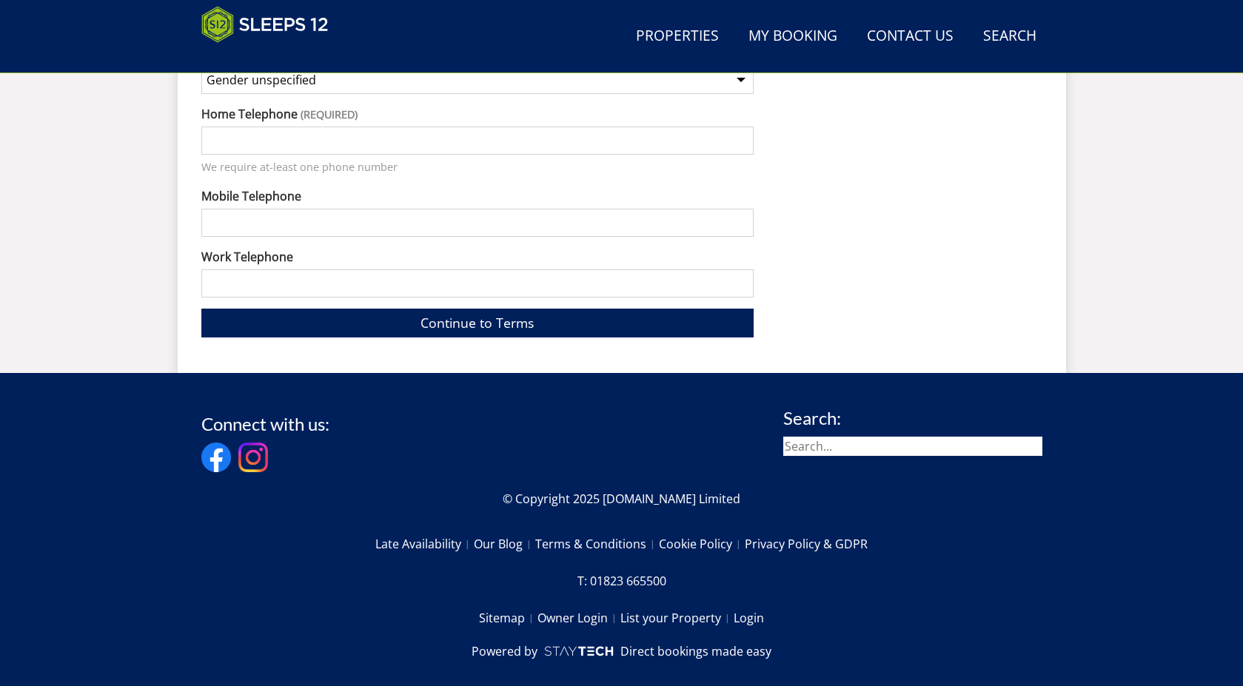
scroll to position [1369, 0]
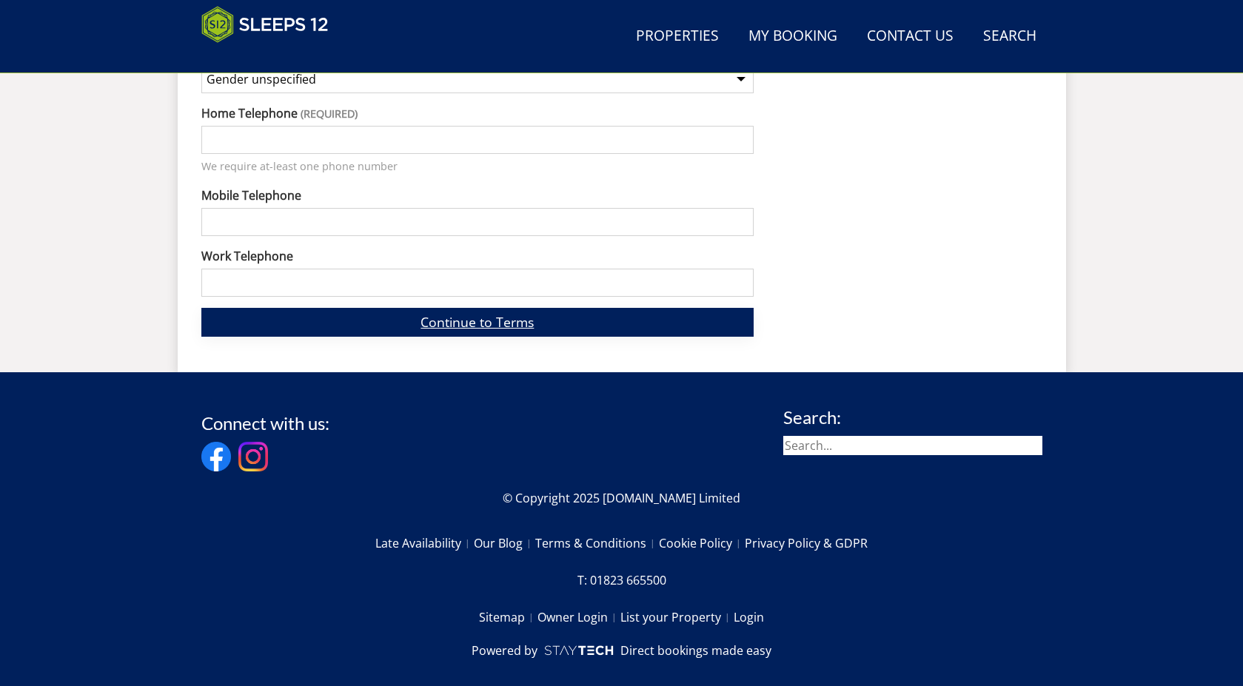
click at [636, 309] on link "Continue to Terms" at bounding box center [477, 322] width 553 height 29
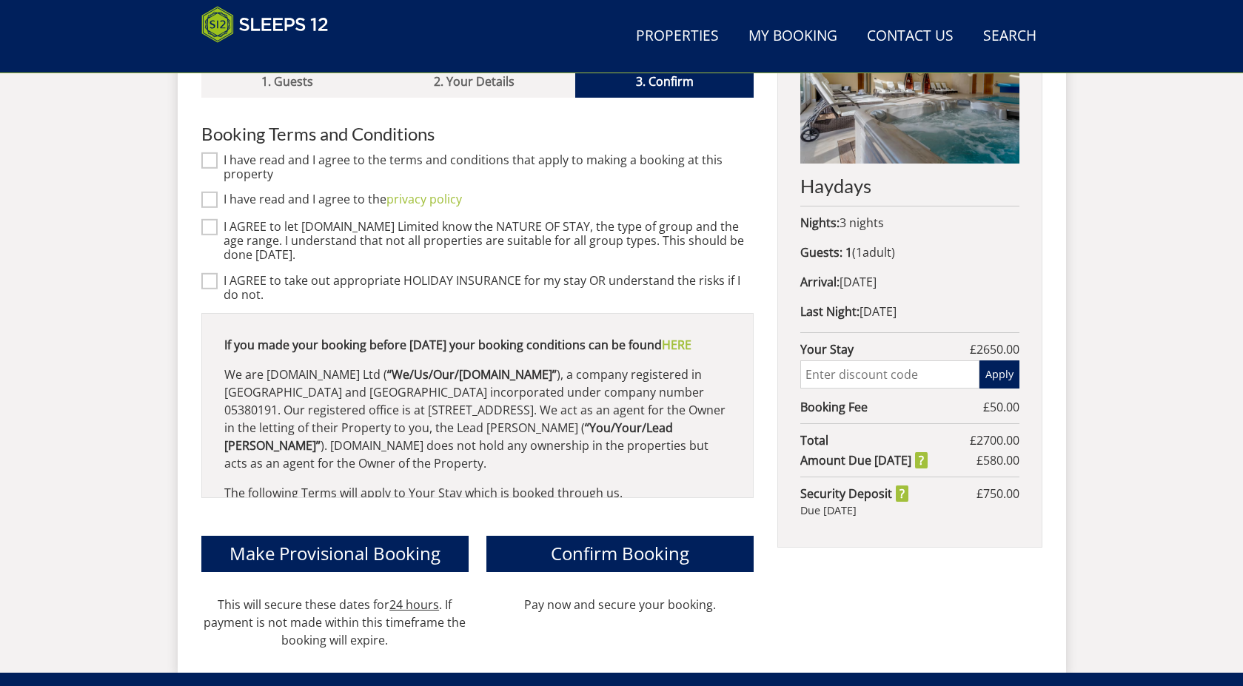
click at [212, 152] on input "I have read and I agree to the terms and conditions that apply to making a book…" at bounding box center [209, 160] width 16 height 16
checkbox input "true"
click at [209, 192] on input "I have read and I agree to the privacy policy" at bounding box center [209, 200] width 16 height 16
checkbox input "true"
click at [224, 220] on label "I AGREE to let Sleeps12.com Limited know the NATURE OF STAY, the type of group …" at bounding box center [489, 241] width 531 height 43
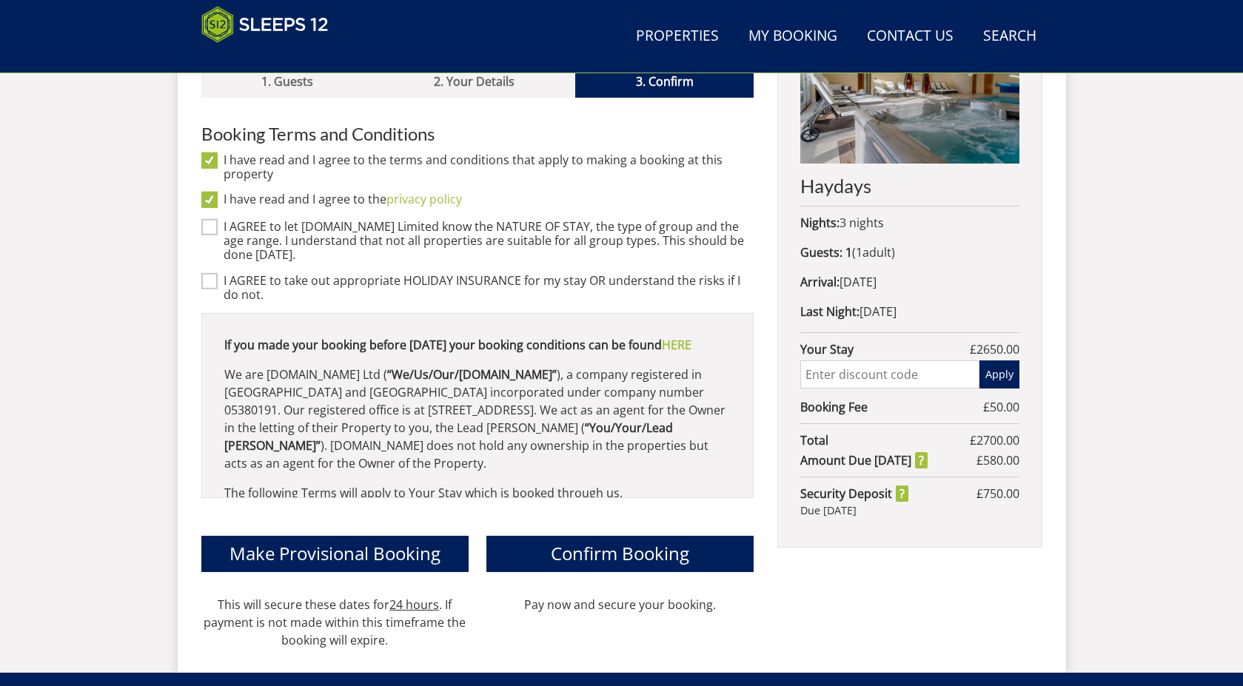
click at [218, 219] on input "I AGREE to let Sleeps12.com Limited know the NATURE OF STAY, the type of group …" at bounding box center [209, 227] width 16 height 16
checkbox input "true"
click at [215, 272] on input "I AGREE to take out appropriate HOLIDAY INSURANCE for my stay OR understand the…" at bounding box center [209, 280] width 16 height 16
checkbox input "true"
click at [261, 542] on span "Make Provisional Booking" at bounding box center [334, 553] width 211 height 24
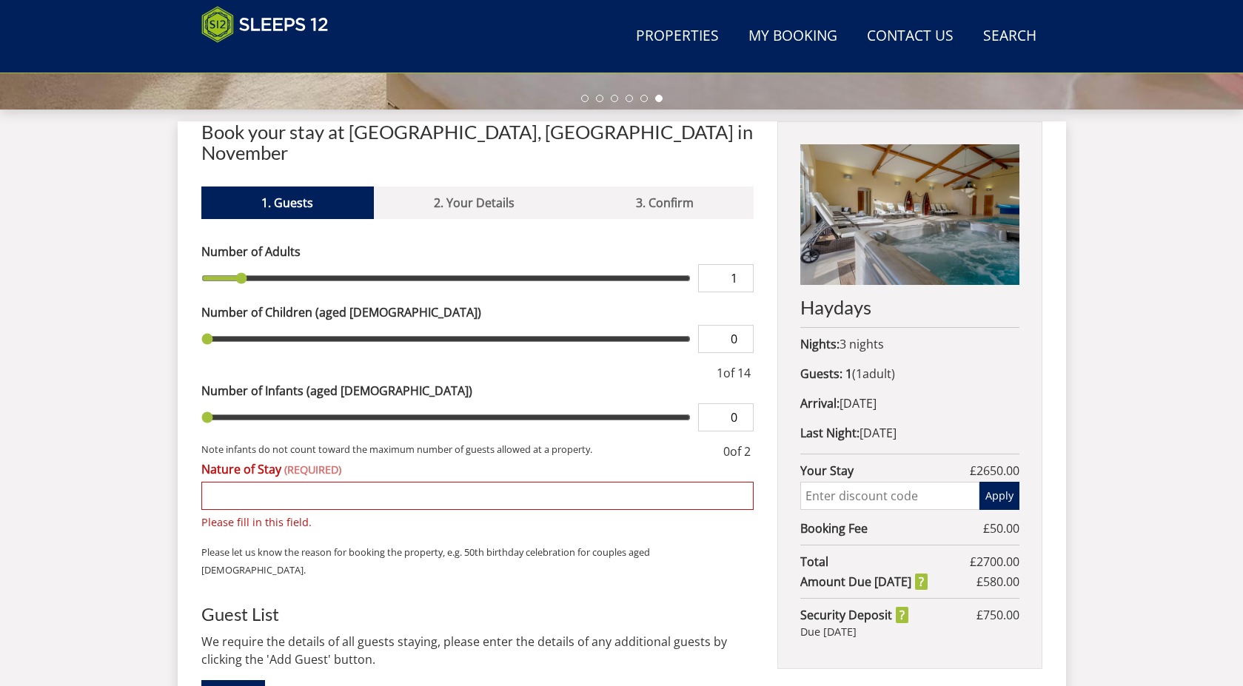
scroll to position [562, 0]
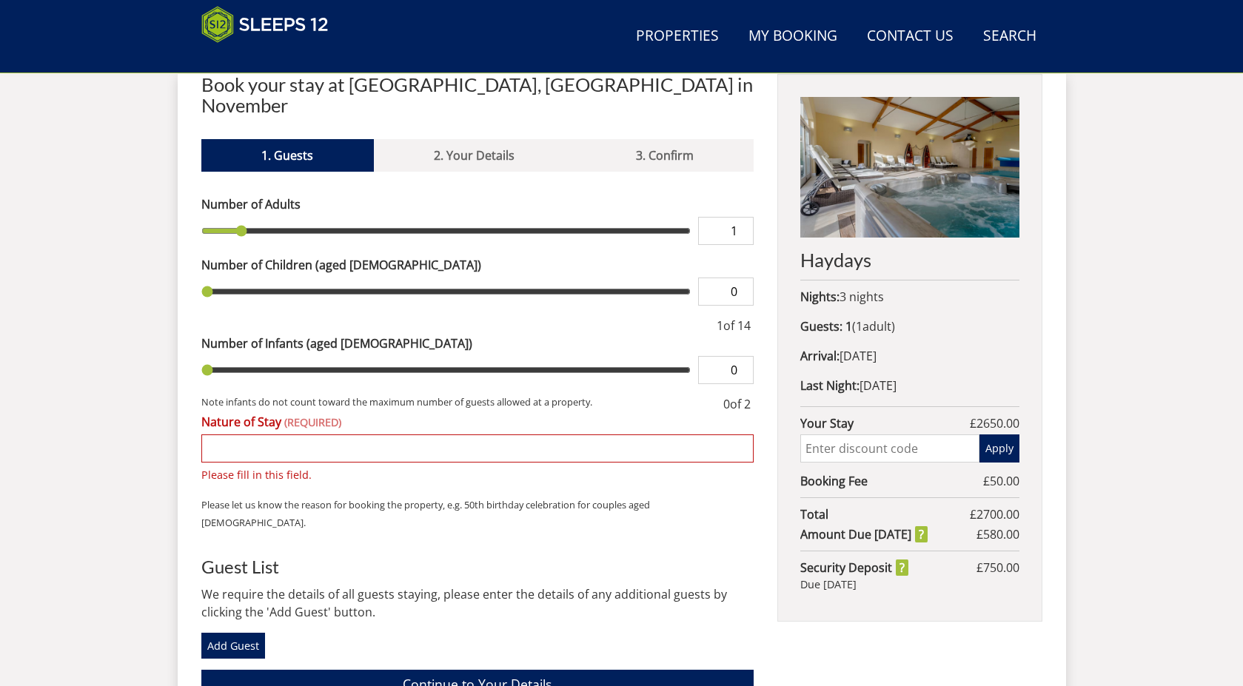
type input "2"
type input "3"
type input "4"
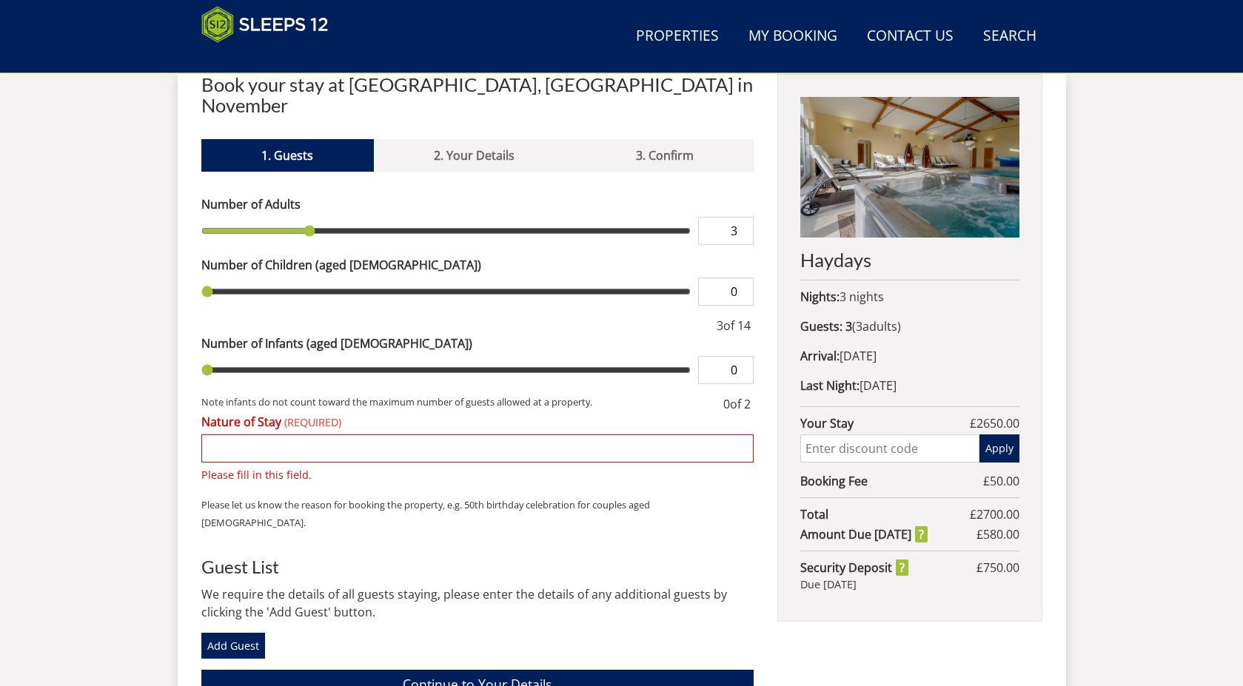
type input "4"
type input "5"
type input "6"
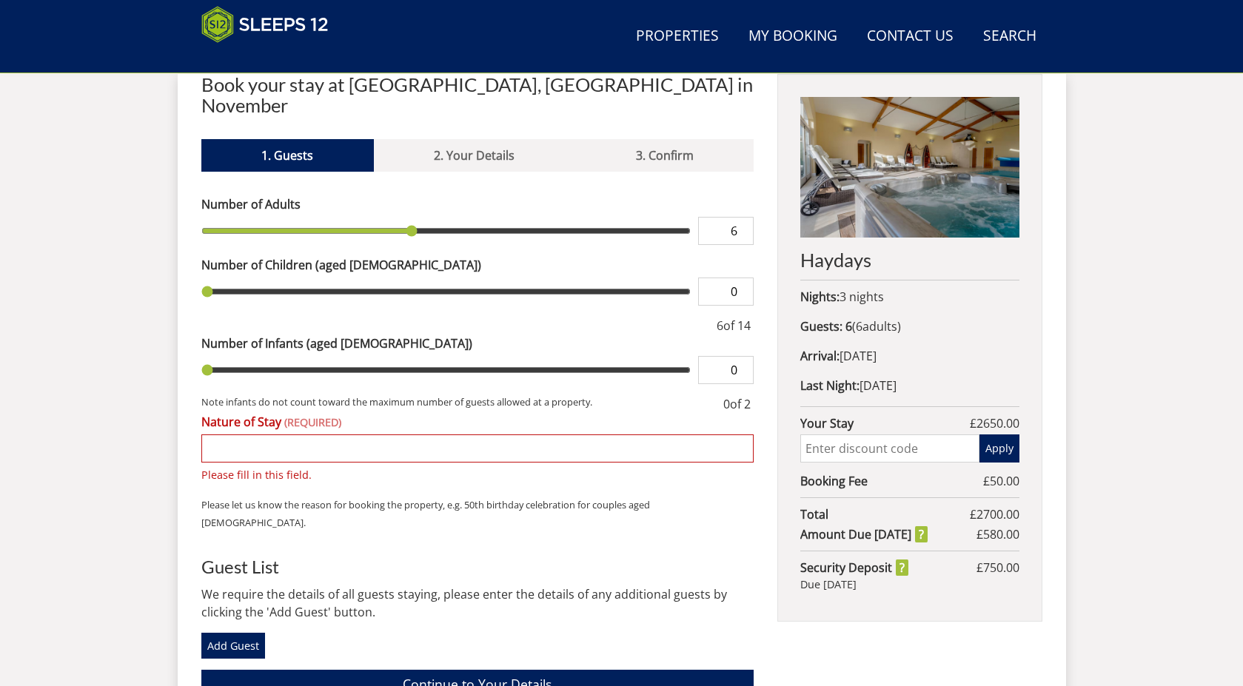
type input "7"
drag, startPoint x: 243, startPoint y: 209, endPoint x: 453, endPoint y: 203, distance: 210.3
type input "7"
click at [453, 217] on input "range" at bounding box center [446, 231] width 490 height 28
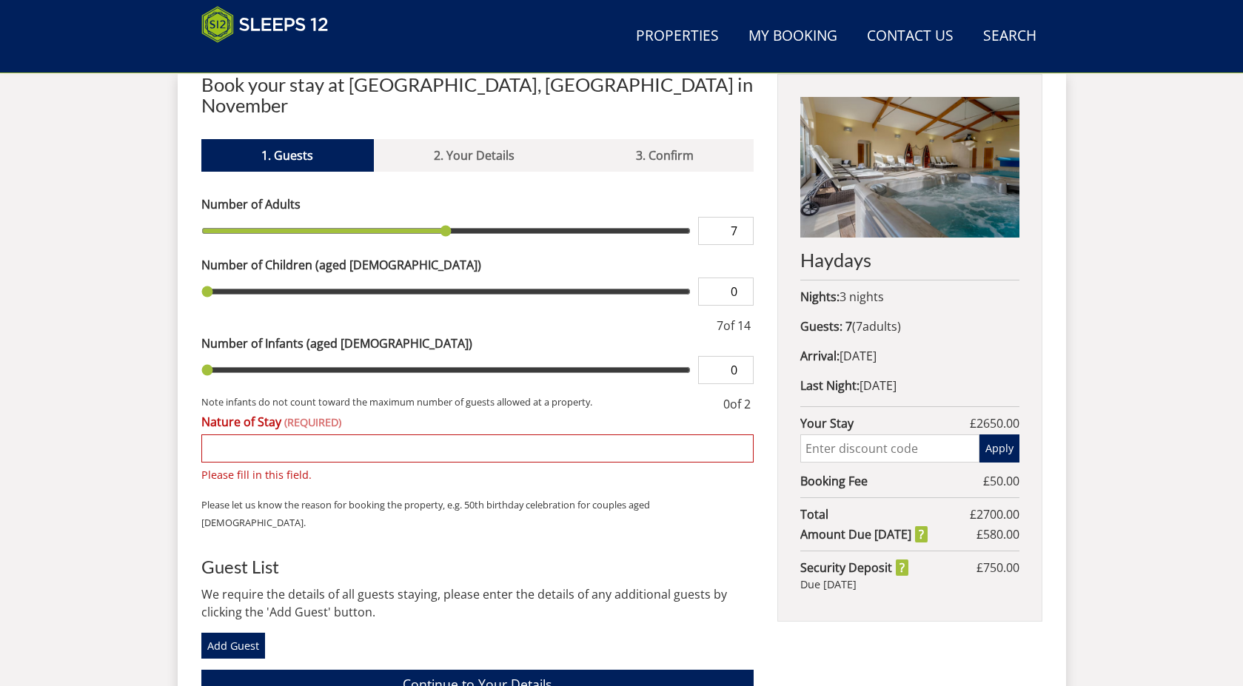
type input "1"
type input "2"
type input "3"
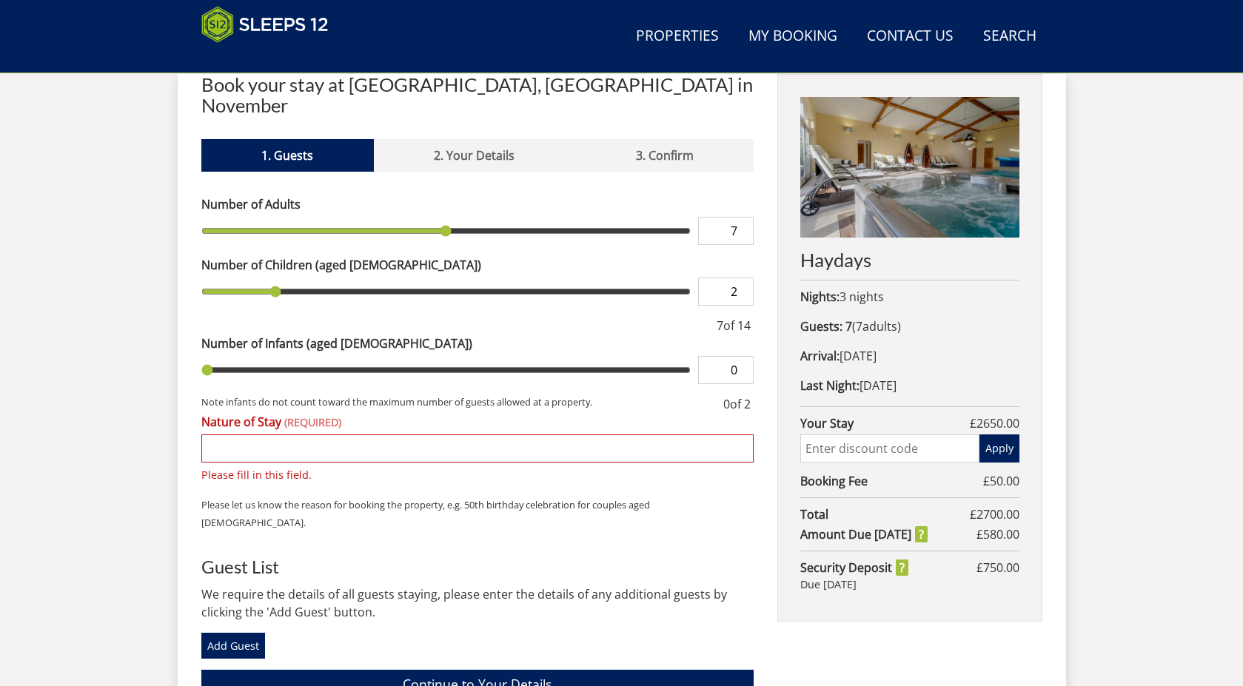
type input "3"
type input "4"
type input "5"
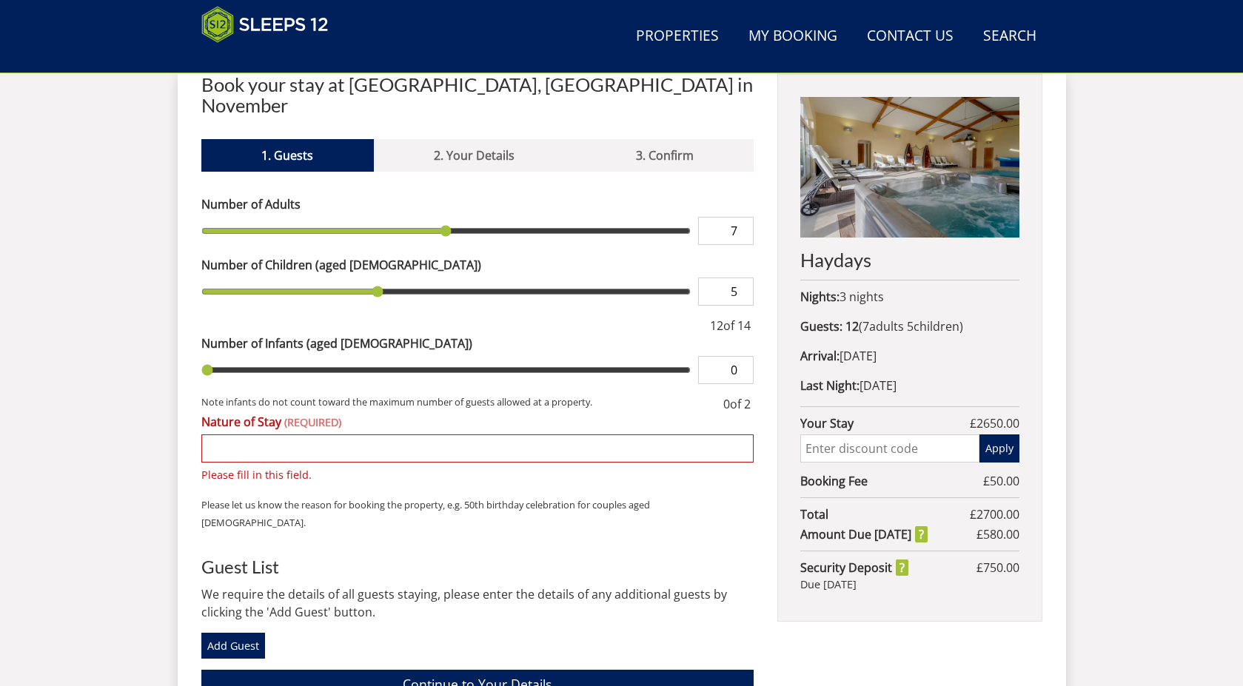
type input "6"
drag, startPoint x: 212, startPoint y: 269, endPoint x: 401, endPoint y: 269, distance: 189.5
type input "6"
click at [401, 278] on input "range" at bounding box center [446, 292] width 490 height 28
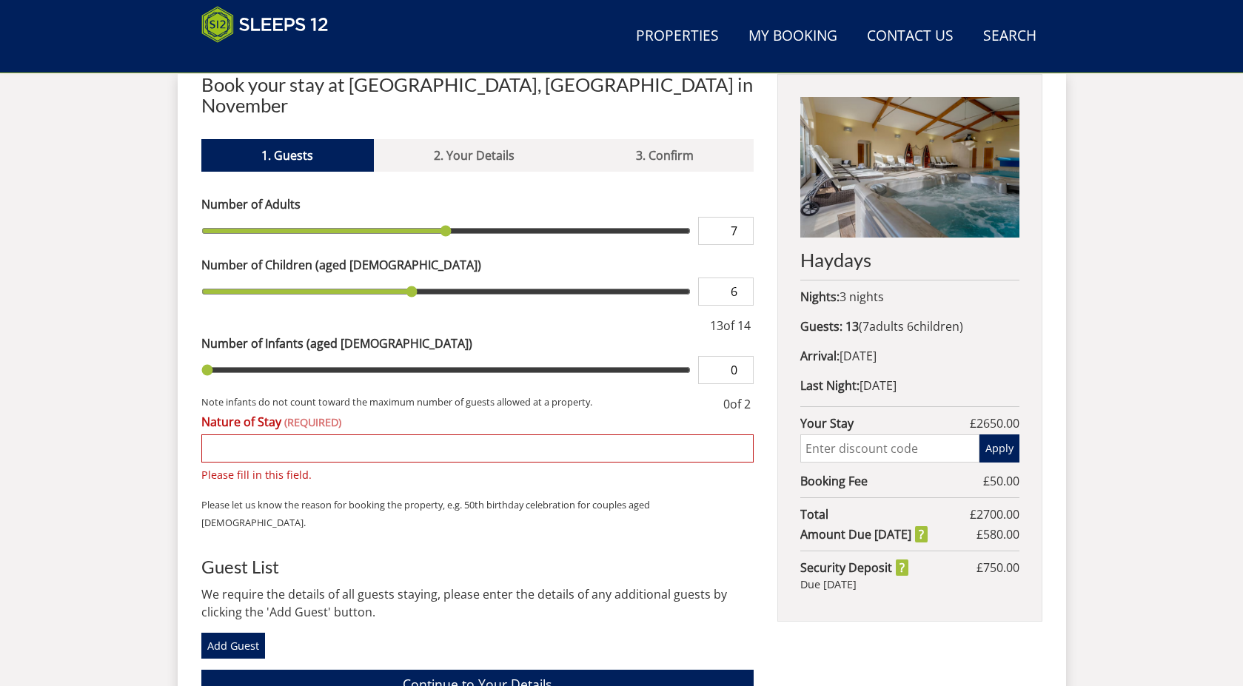
click at [235, 439] on input "Nature of Stay" at bounding box center [477, 448] width 553 height 28
type input "70 th and 75th birthday celebrations"
click at [250, 633] on link "Add Guest" at bounding box center [233, 645] width 64 height 25
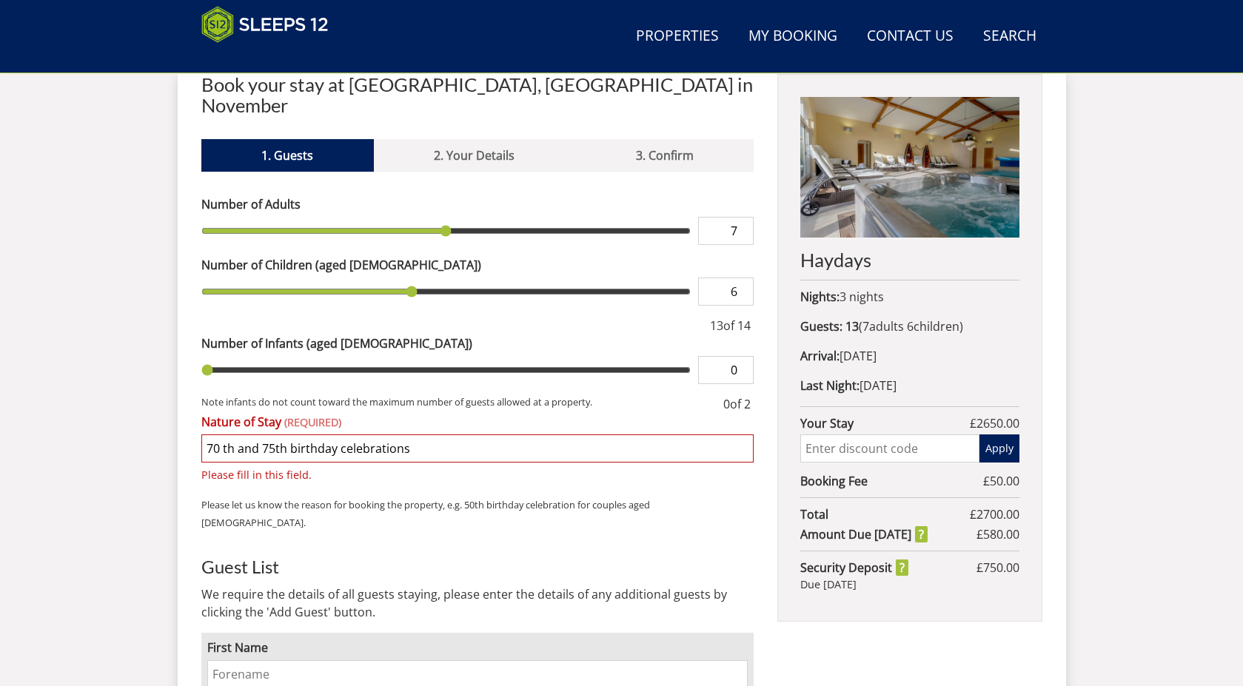
click at [285, 660] on input "First Name" at bounding box center [477, 674] width 541 height 28
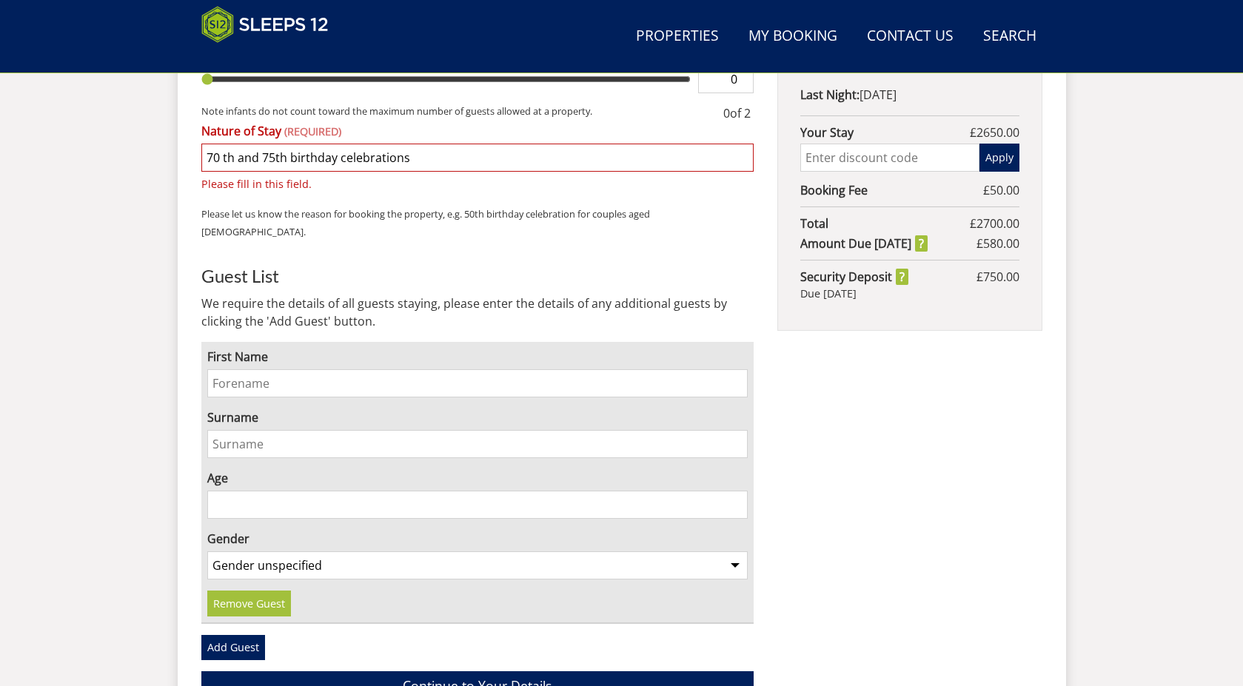
scroll to position [858, 0]
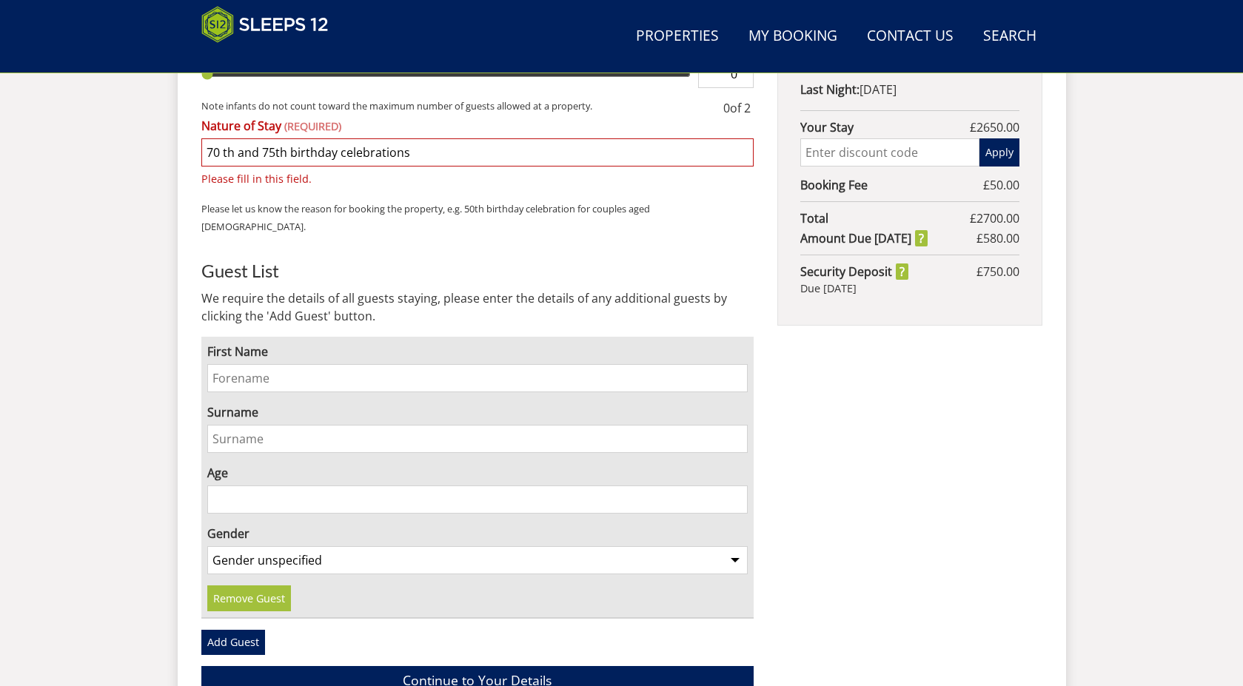
click at [235, 364] on input "First Name" at bounding box center [477, 378] width 541 height 28
type input "JIGNA"
type input "PATEL"
click at [244, 486] on input "Age" at bounding box center [477, 500] width 541 height 28
type input "48"
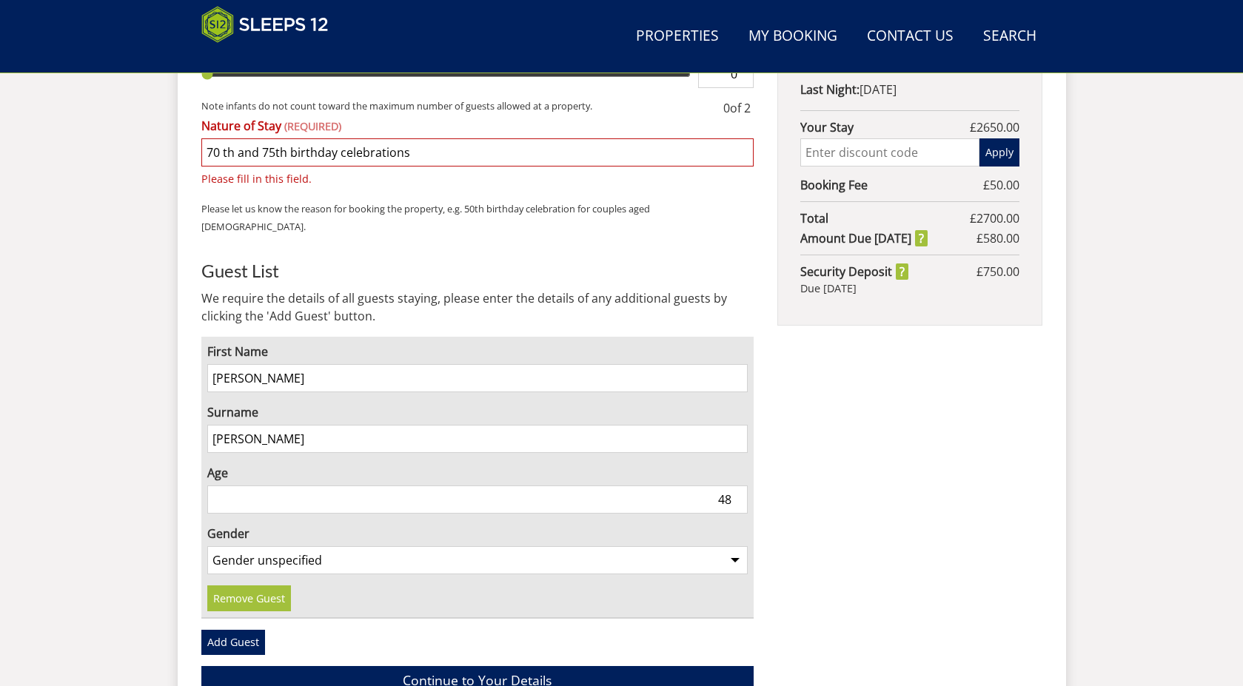
click at [336, 546] on select "Gender unspecified Gender male Gender female" at bounding box center [477, 560] width 541 height 28
select select "gender_female"
click at [207, 546] on select "Gender unspecified Gender male Gender female" at bounding box center [477, 560] width 541 height 28
click at [238, 630] on link "Add Guest" at bounding box center [233, 642] width 64 height 25
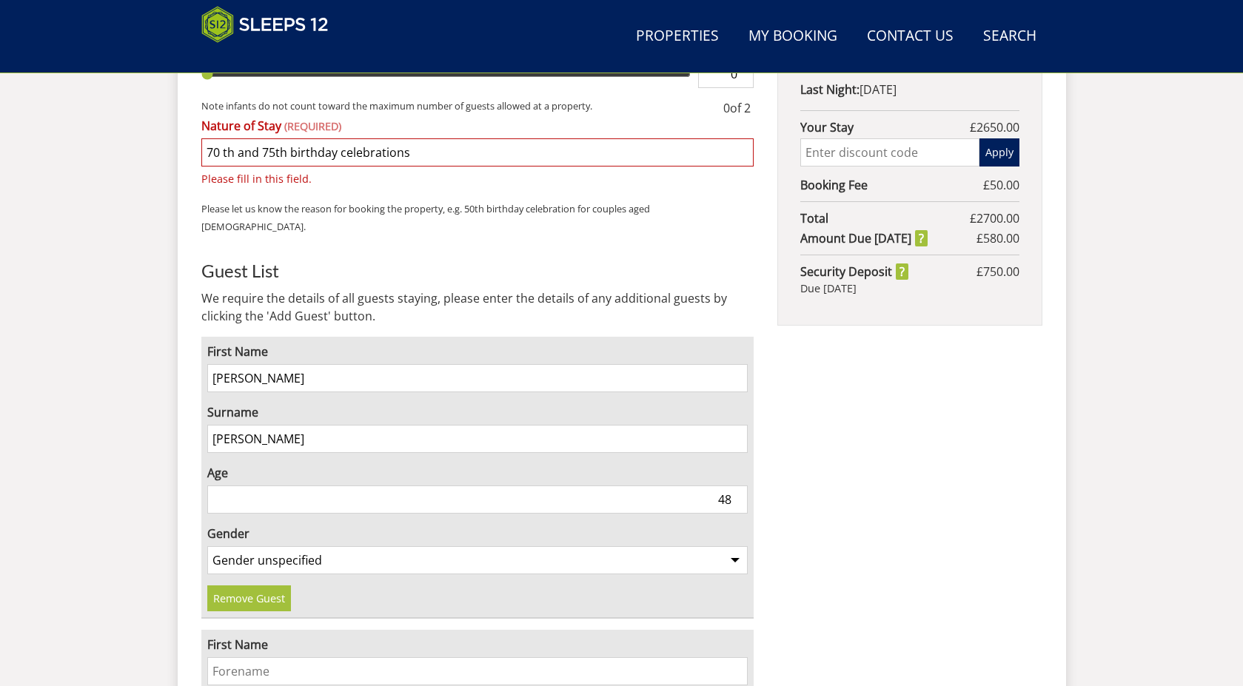
click at [240, 657] on input "First Name" at bounding box center [477, 671] width 541 height 28
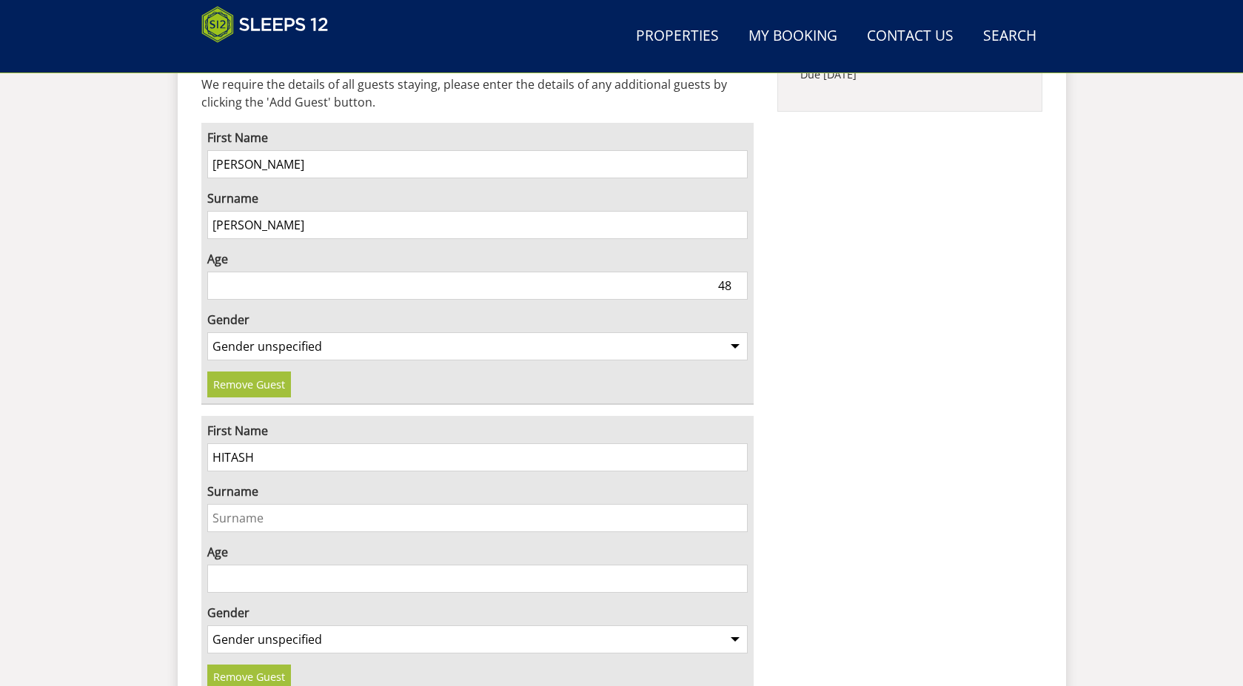
scroll to position [1080, 0]
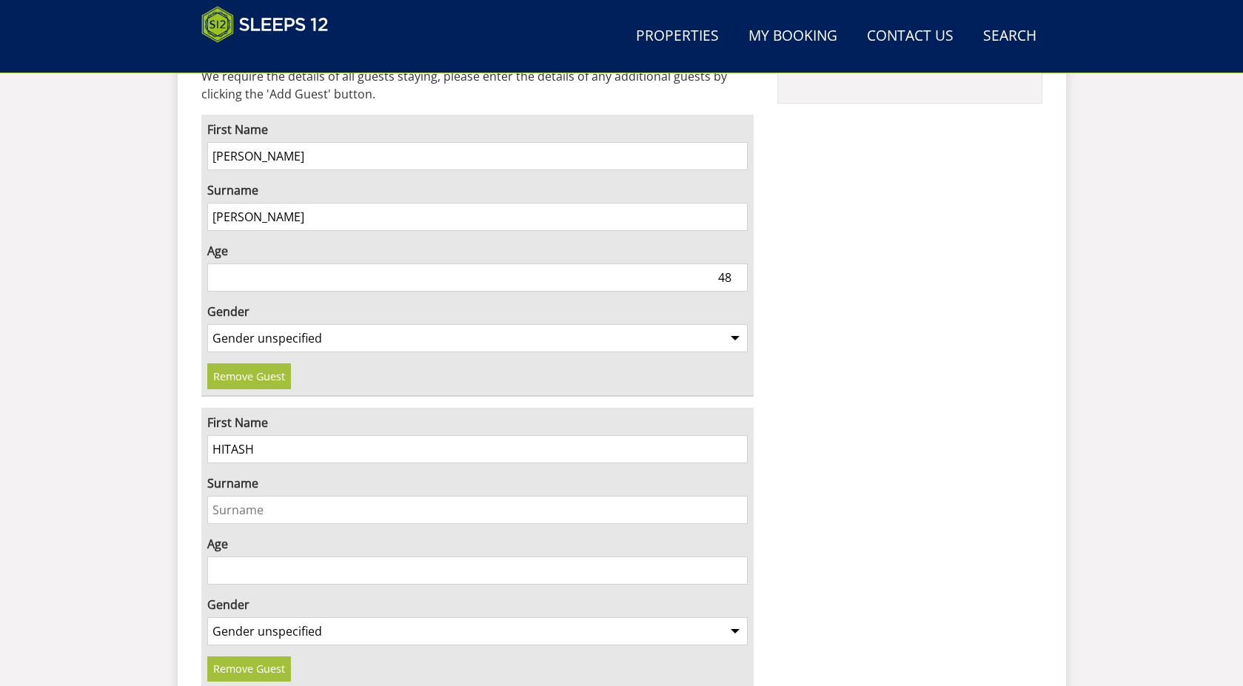
type input "HITASH"
click at [266, 496] on input "Surname" at bounding box center [477, 510] width 541 height 28
type input "PATEL"
click at [272, 557] on input "Age" at bounding box center [477, 571] width 541 height 28
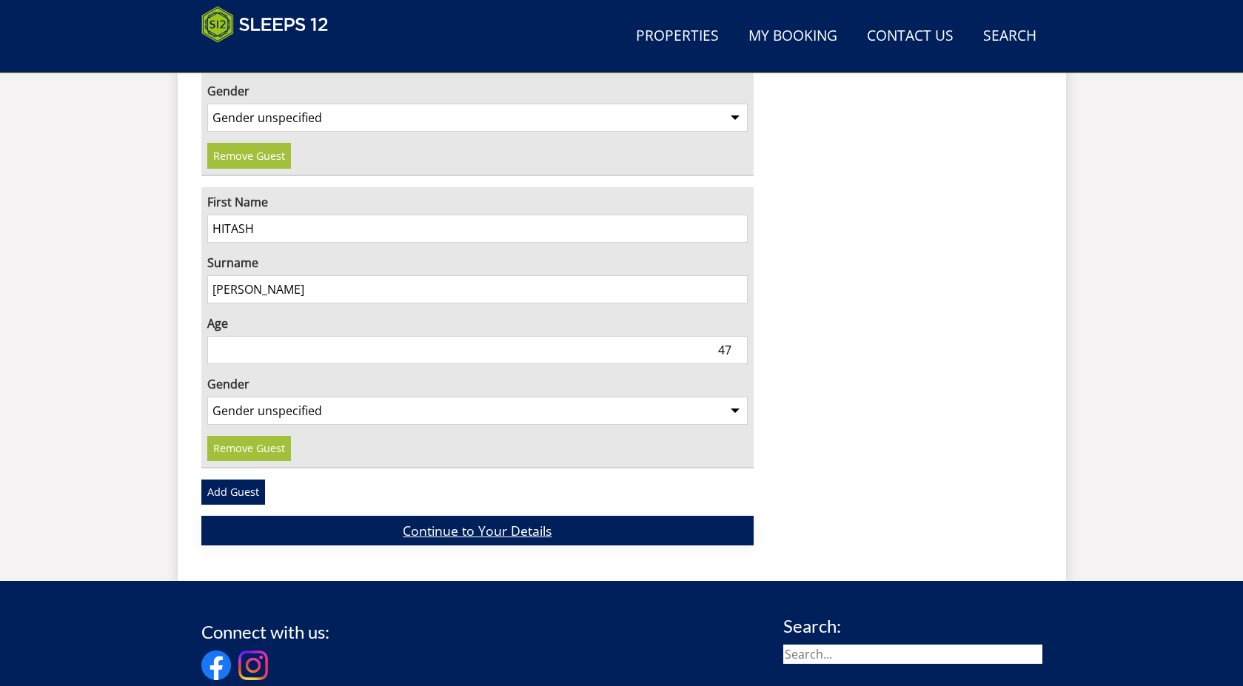
scroll to position [1302, 0]
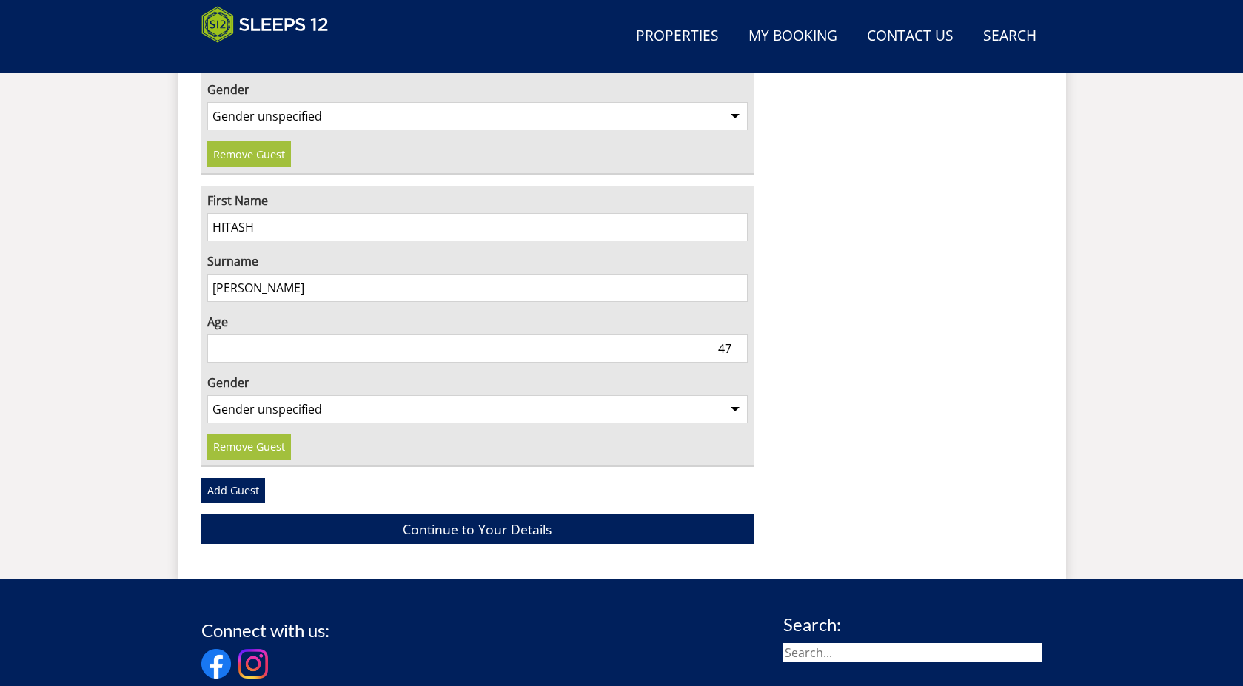
type input "47"
click at [278, 395] on select "Gender unspecified Gender male Gender female" at bounding box center [477, 409] width 541 height 28
select select "gender_male"
click at [207, 395] on select "Gender unspecified Gender male Gender female" at bounding box center [477, 409] width 541 height 28
click at [240, 478] on link "Add Guest" at bounding box center [233, 490] width 64 height 25
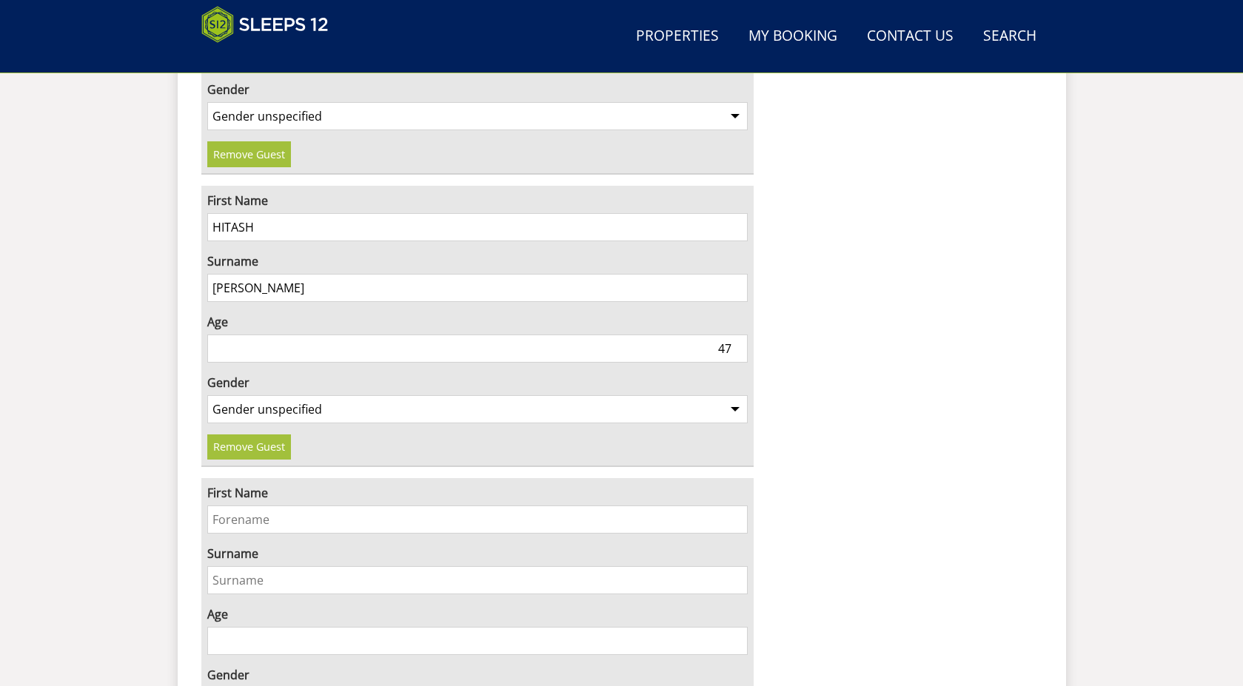
click at [255, 506] on input "First Name" at bounding box center [477, 520] width 541 height 28
type input "ARUNA"
click at [283, 566] on input "Surname" at bounding box center [477, 580] width 541 height 28
type input "PATEL"
click at [294, 627] on input "Age" at bounding box center [477, 641] width 541 height 28
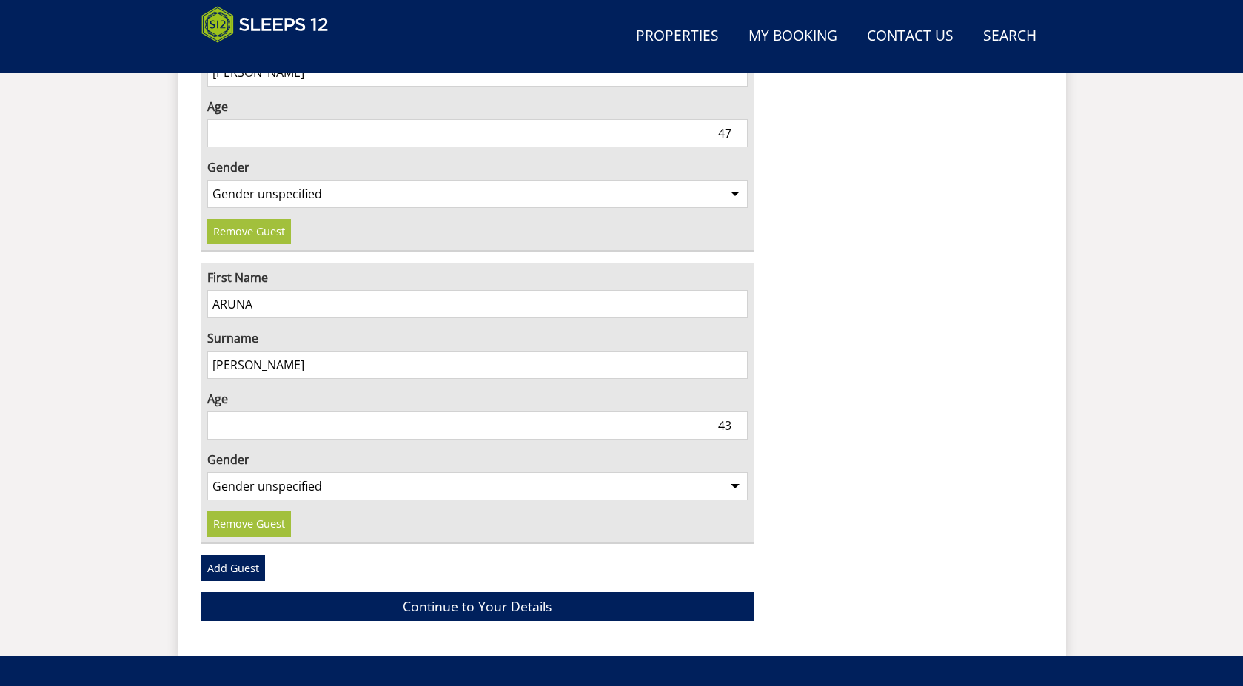
scroll to position [1524, 0]
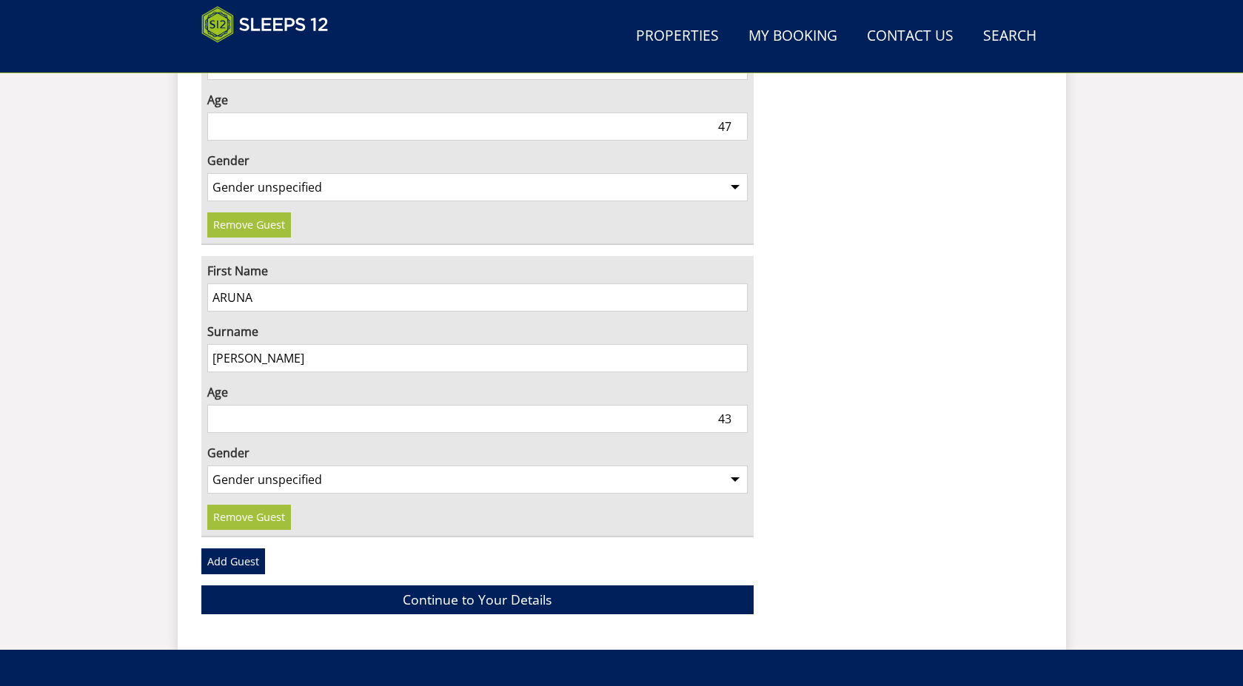
type input "43"
click at [307, 466] on select "Gender unspecified Gender male Gender female" at bounding box center [477, 480] width 541 height 28
select select "gender_female"
click at [207, 466] on select "Gender unspecified Gender male Gender female" at bounding box center [477, 480] width 541 height 28
click at [234, 548] on link "Add Guest" at bounding box center [233, 560] width 64 height 25
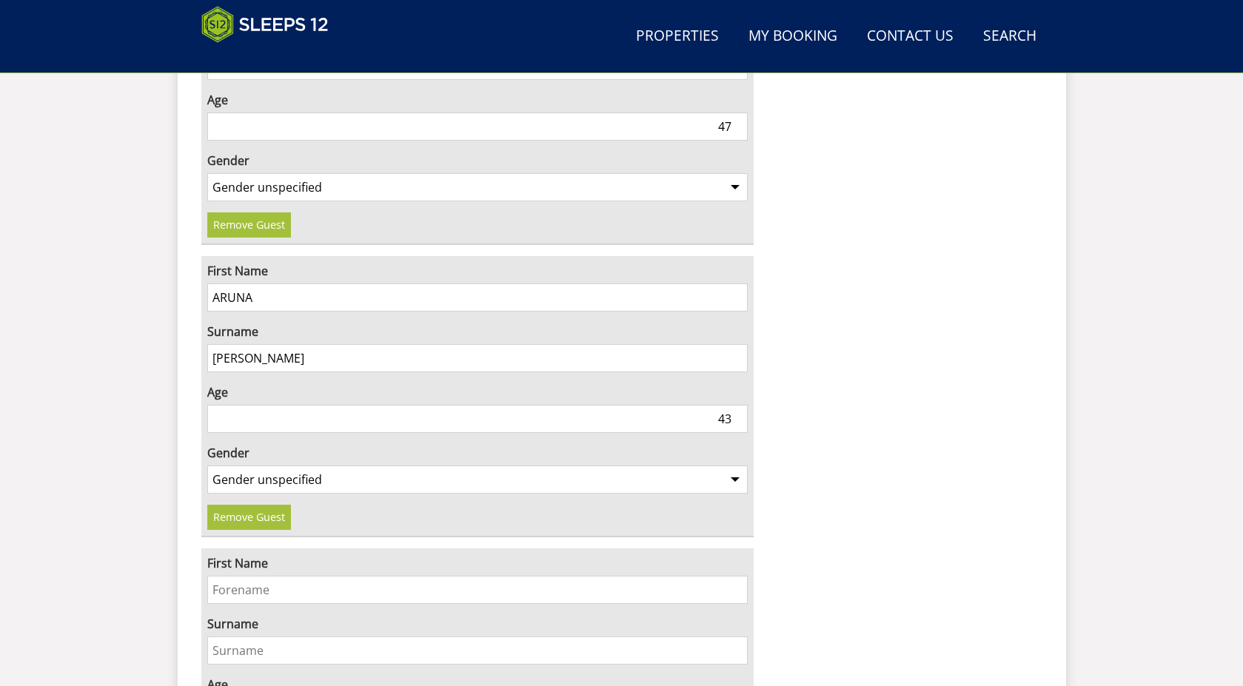
click at [260, 576] on input "First Name" at bounding box center [477, 590] width 541 height 28
type input "MAGAN"
click at [274, 637] on input "Surname" at bounding box center [477, 651] width 541 height 28
type input "PATEL"
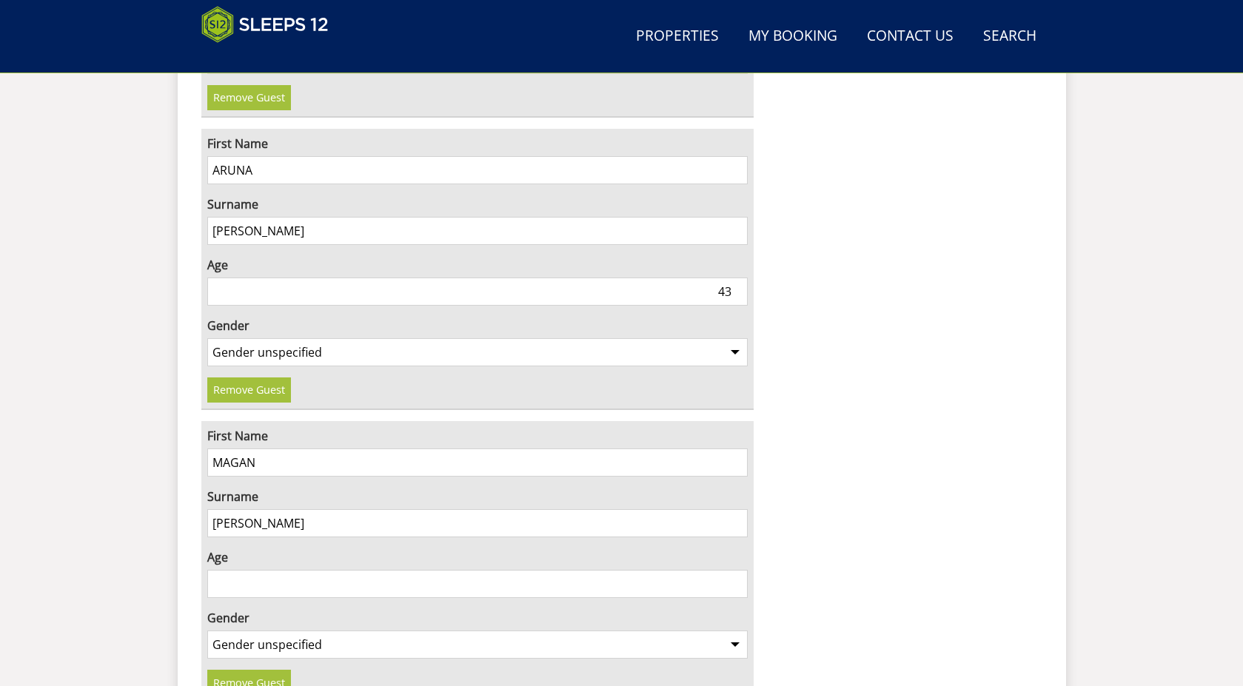
scroll to position [1672, 0]
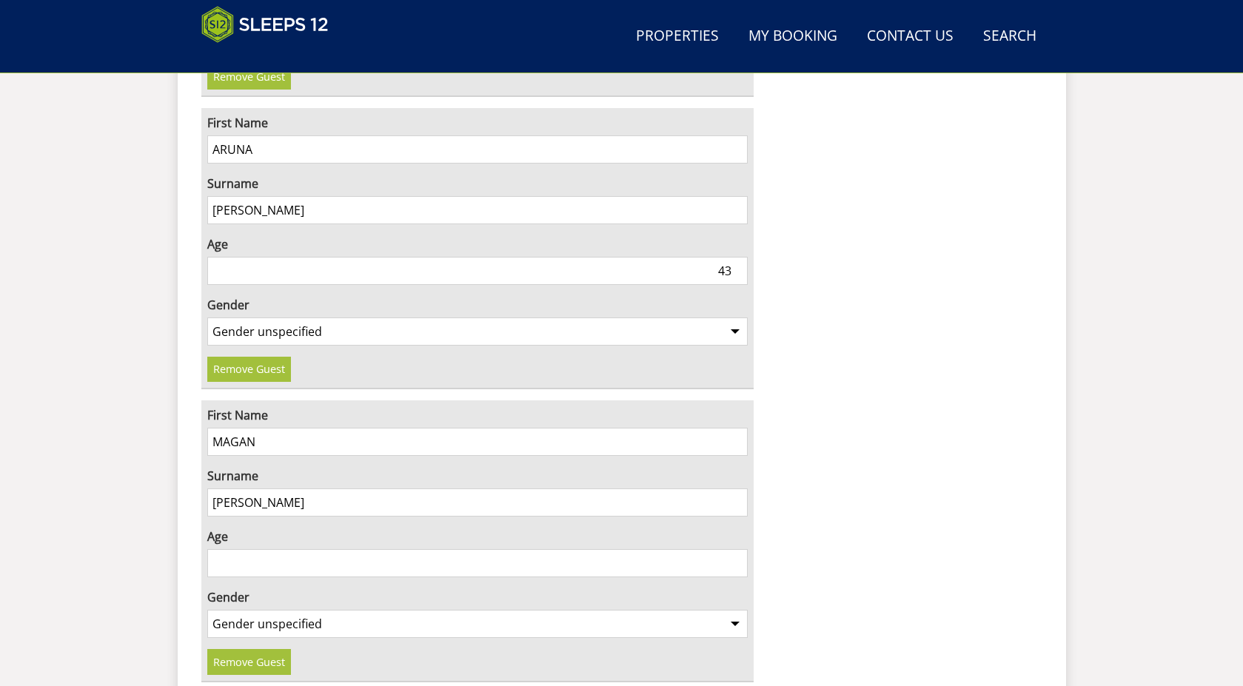
click at [332, 549] on input "Age" at bounding box center [477, 563] width 541 height 28
type input "74"
click at [309, 610] on select "Gender unspecified Gender male Gender female" at bounding box center [477, 624] width 541 height 28
select select "gender_male"
click at [207, 610] on select "Gender unspecified Gender male Gender female" at bounding box center [477, 624] width 541 height 28
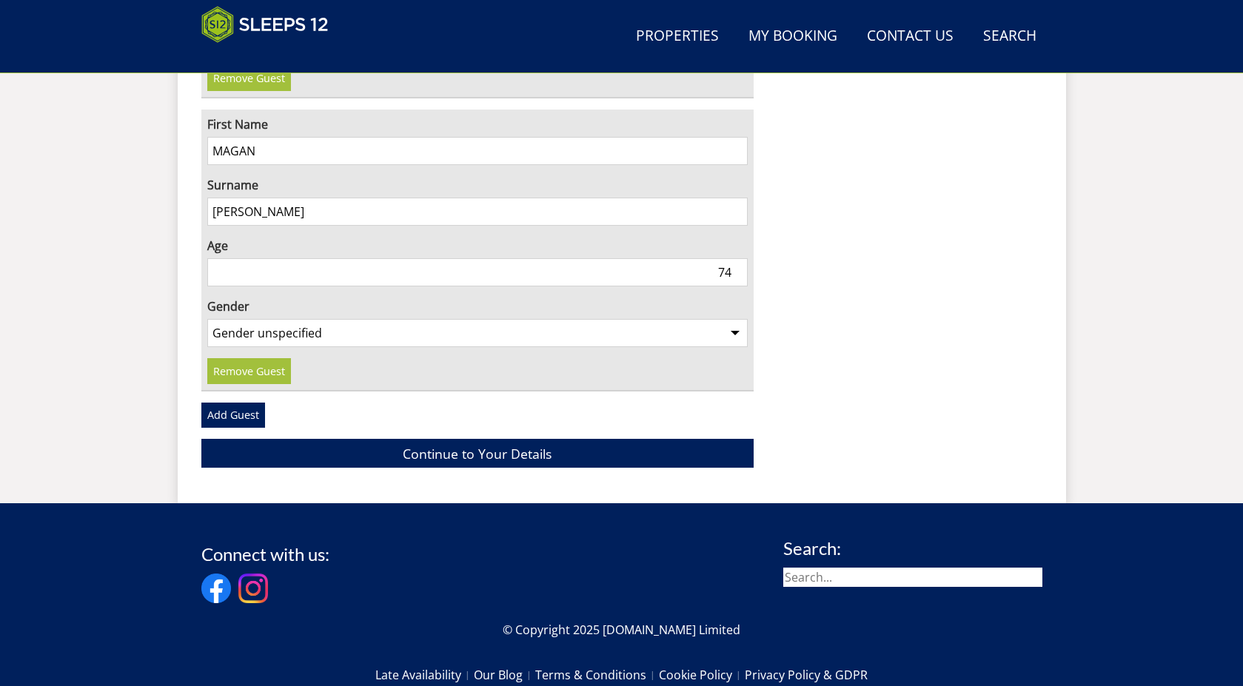
scroll to position [1968, 0]
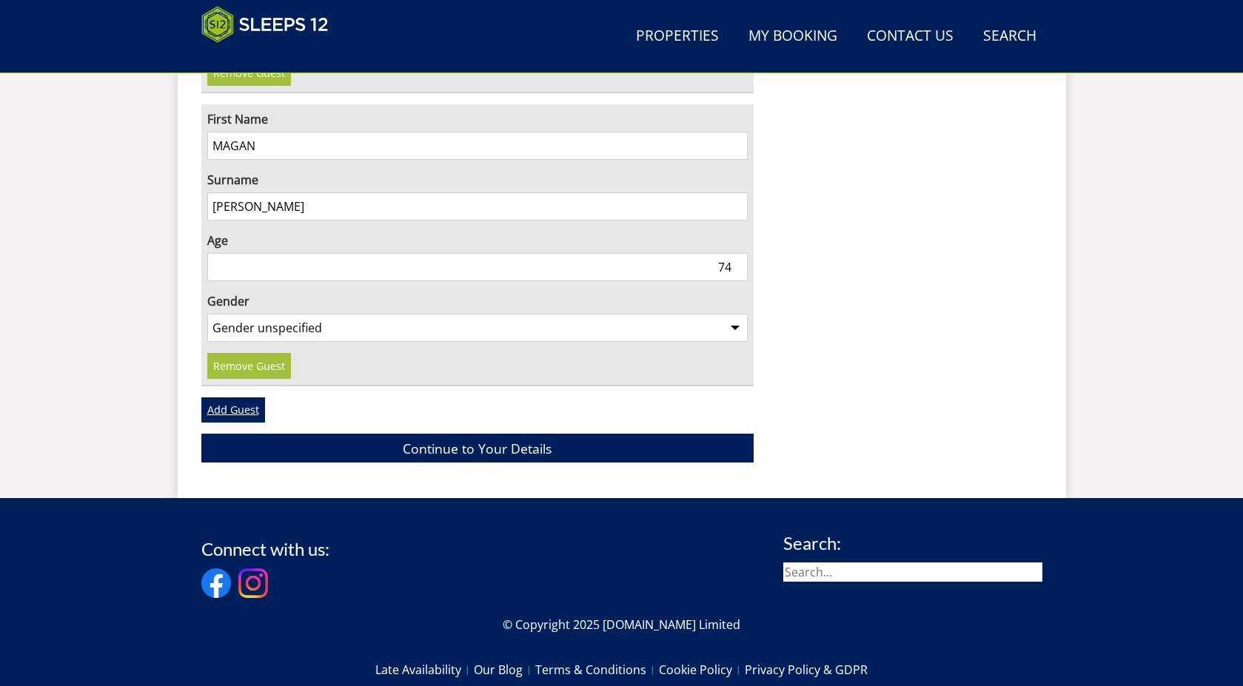
click at [246, 397] on link "Add Guest" at bounding box center [233, 409] width 64 height 25
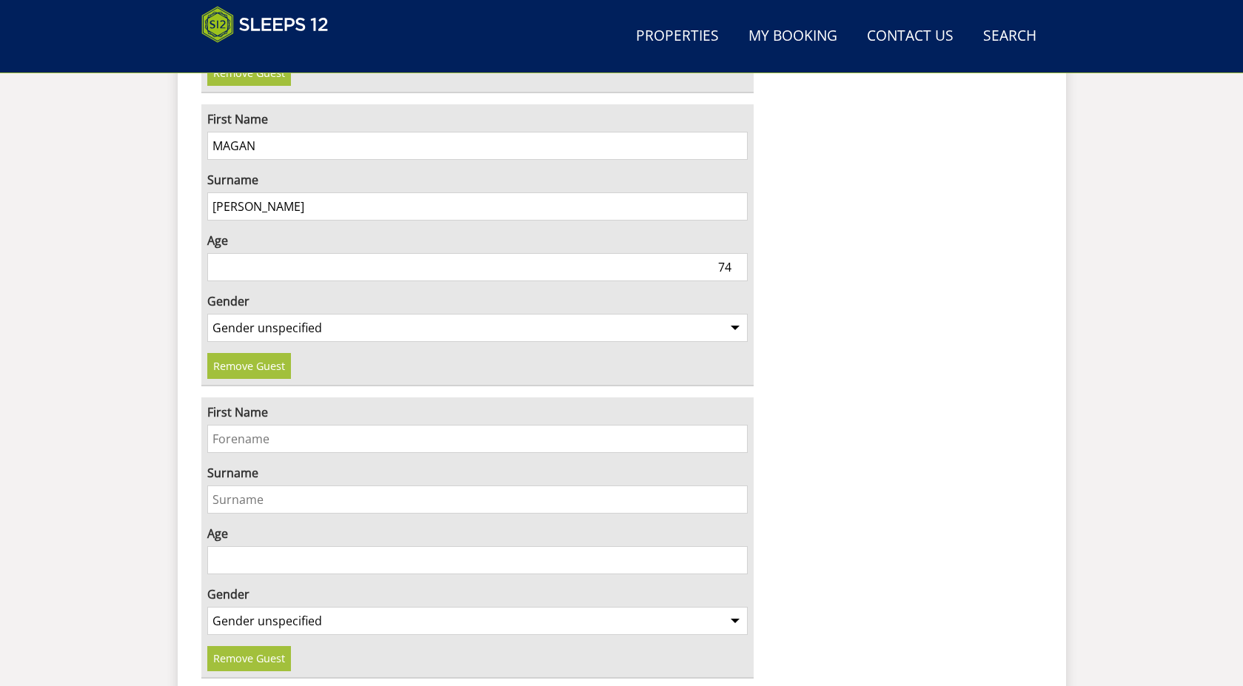
click at [266, 425] on input "First Name" at bounding box center [477, 439] width 541 height 28
type input "SUMITRA"
click at [286, 486] on input "Surname" at bounding box center [477, 500] width 541 height 28
type input "PATEL"
click at [284, 546] on input "Age" at bounding box center [477, 560] width 541 height 28
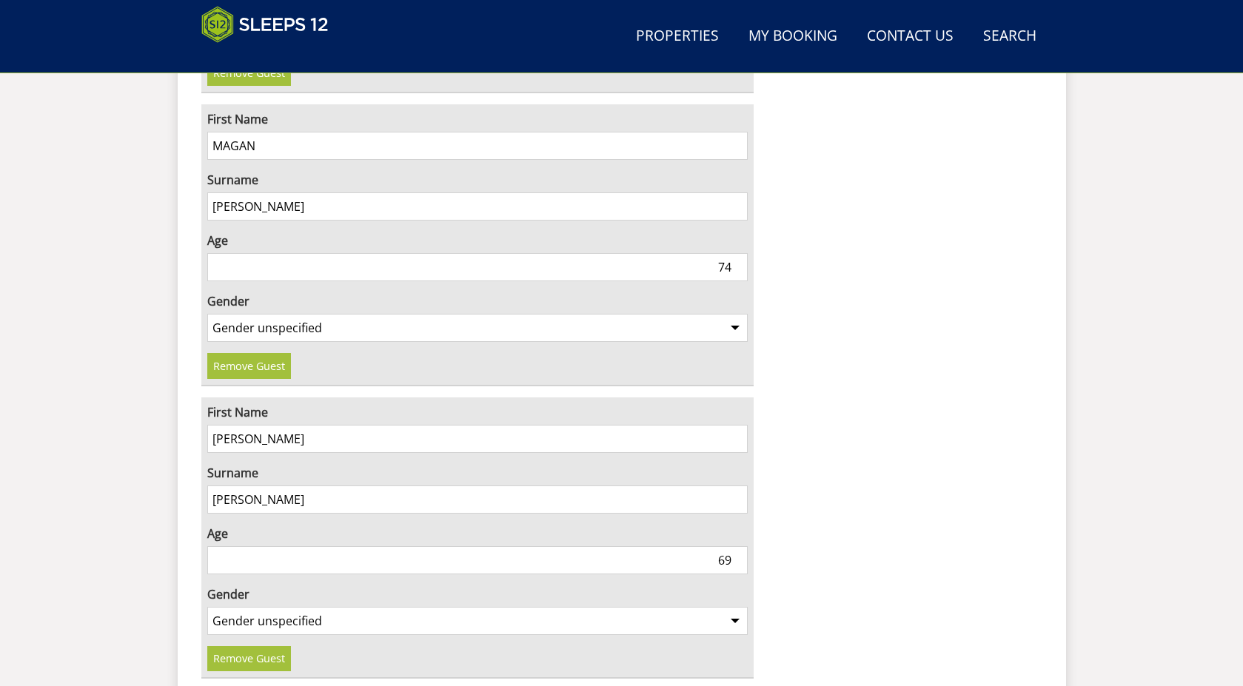
type input "69"
click at [250, 607] on select "Gender unspecified Gender male Gender female" at bounding box center [477, 621] width 541 height 28
select select "gender_female"
click at [207, 607] on select "Gender unspecified Gender male Gender female" at bounding box center [477, 621] width 541 height 28
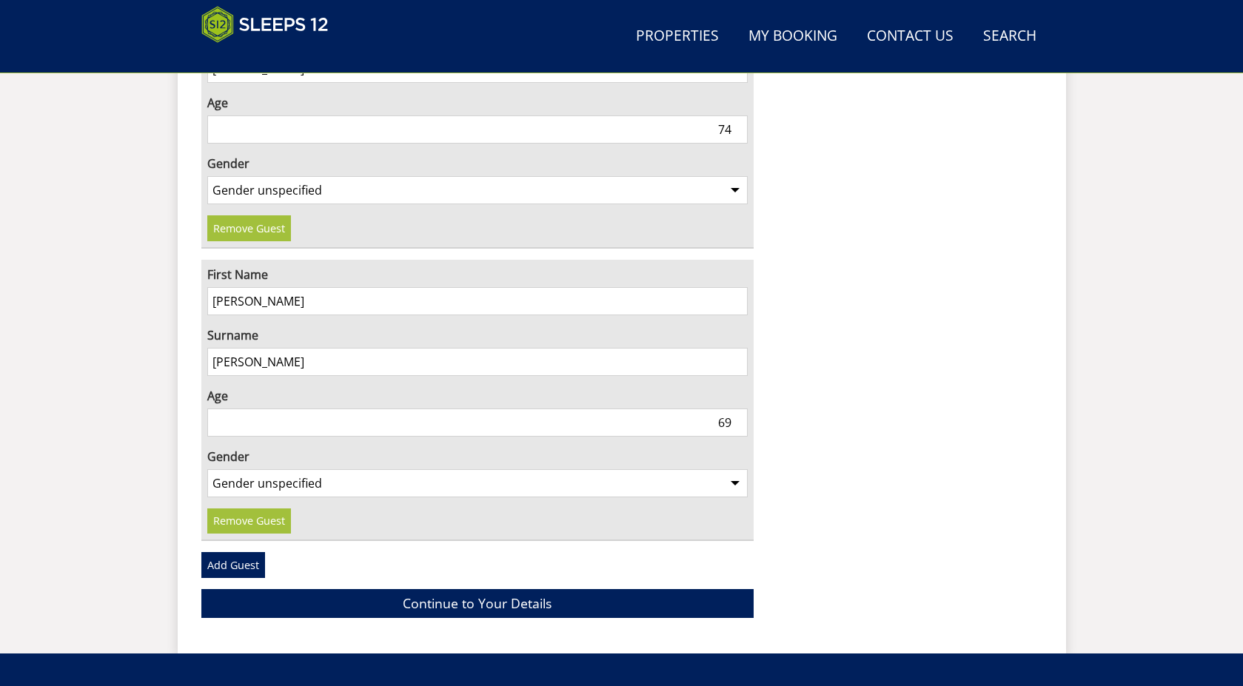
scroll to position [2190, 0]
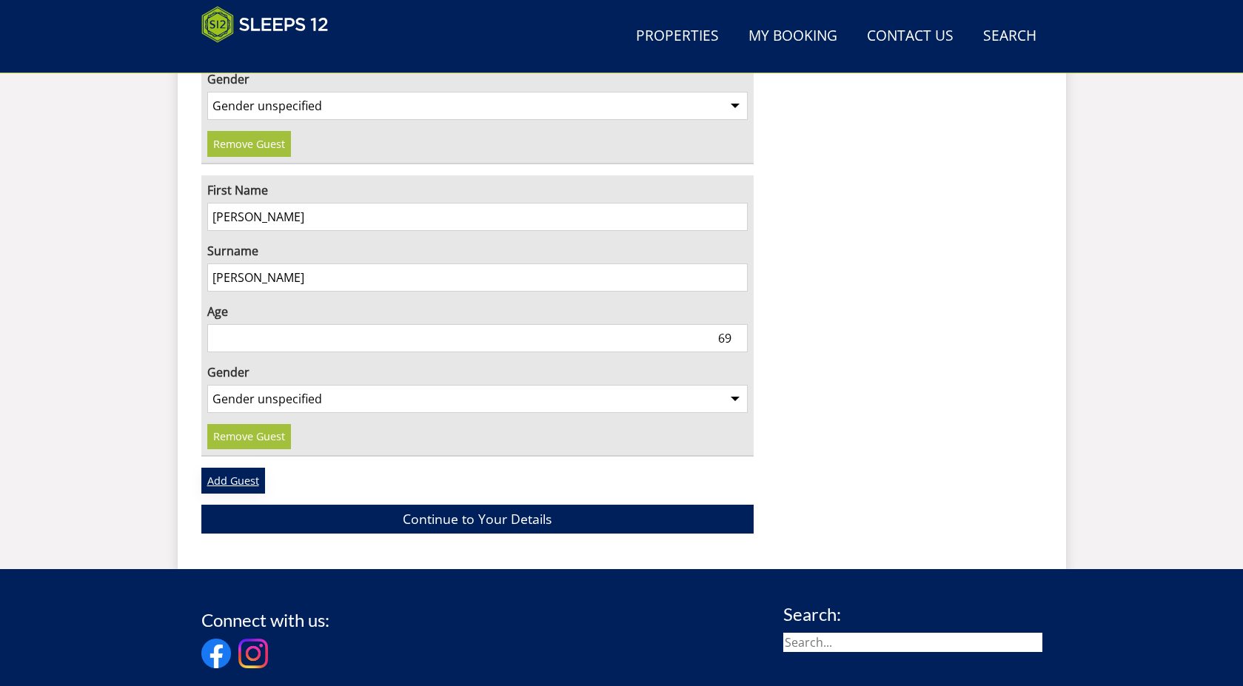
click at [252, 468] on link "Add Guest" at bounding box center [233, 480] width 64 height 25
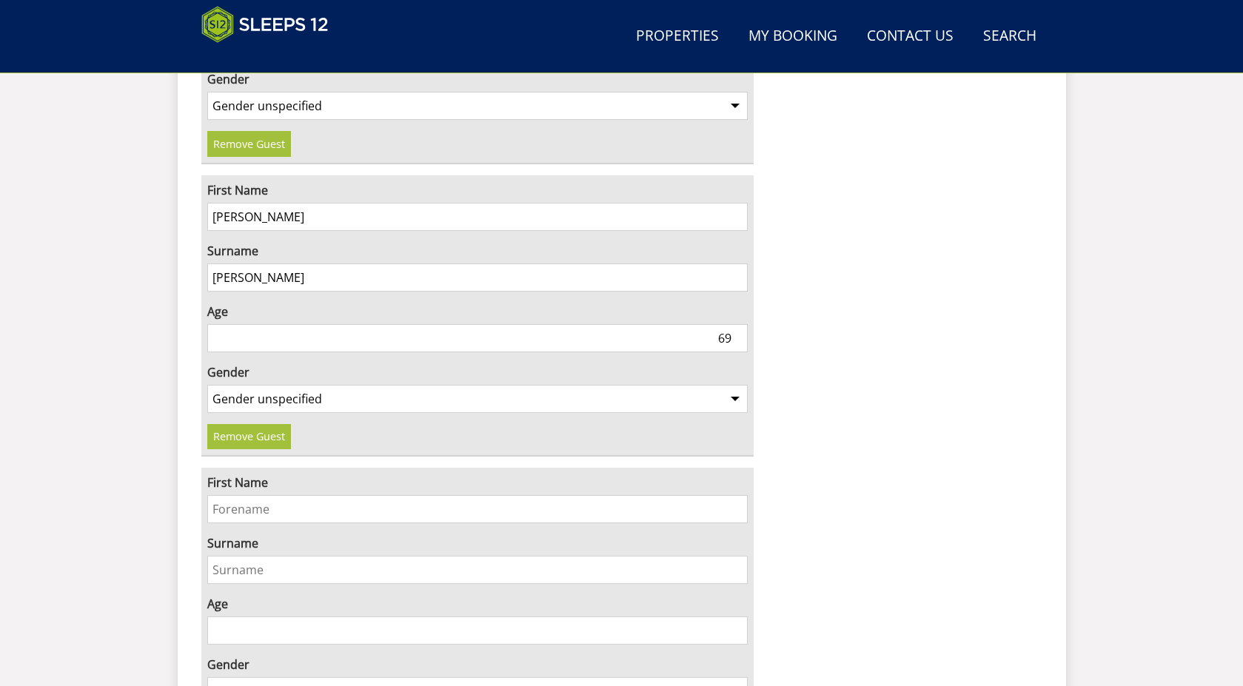
click at [268, 495] on input "First Name" at bounding box center [477, 509] width 541 height 28
type input "ETHAN-RAUL"
click at [306, 556] on input "Surname" at bounding box center [477, 570] width 541 height 28
type input "PATEL"
click at [321, 617] on input "Age" at bounding box center [477, 631] width 541 height 28
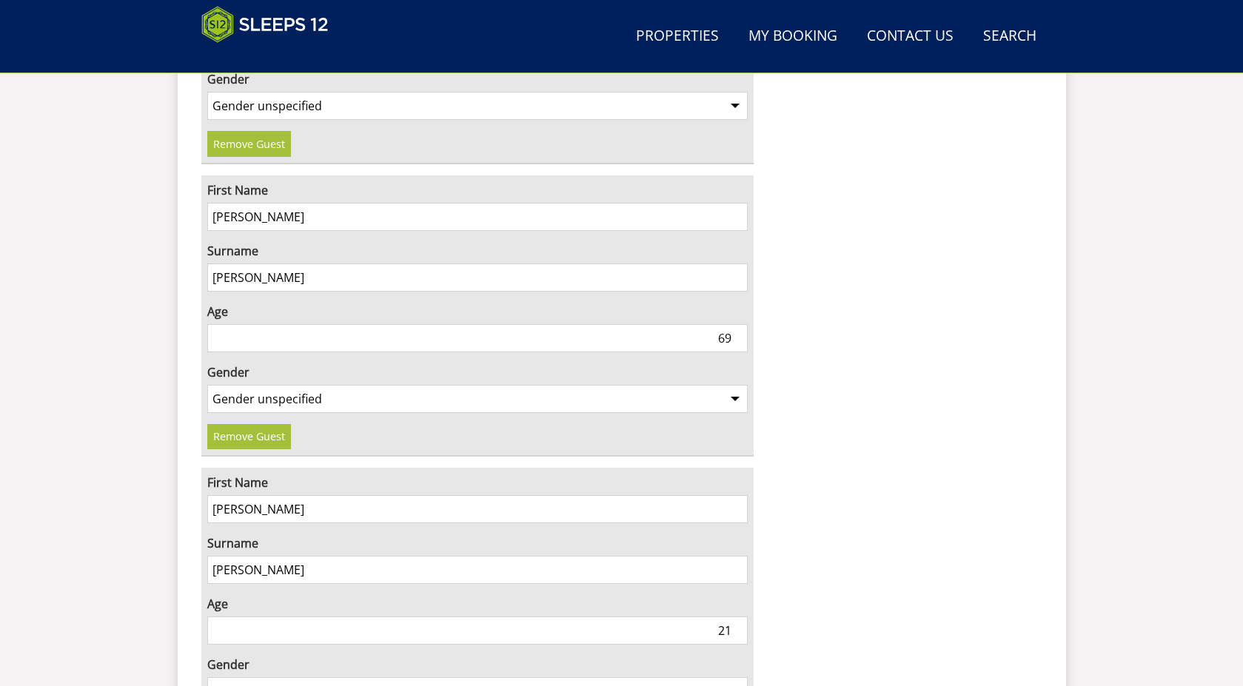
type input "21"
click at [275, 677] on select "Gender unspecified Gender male Gender female" at bounding box center [477, 691] width 541 height 28
select select "gender_male"
click at [207, 677] on select "Gender unspecified Gender male Gender female" at bounding box center [477, 691] width 541 height 28
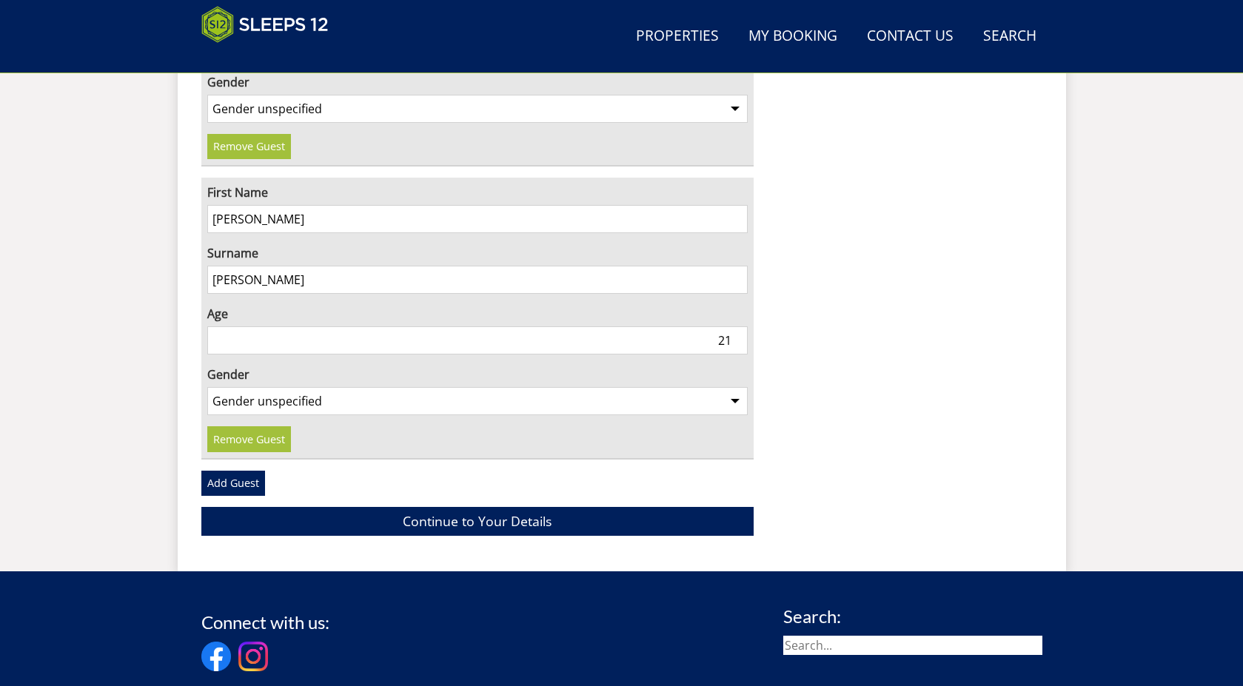
scroll to position [2486, 0]
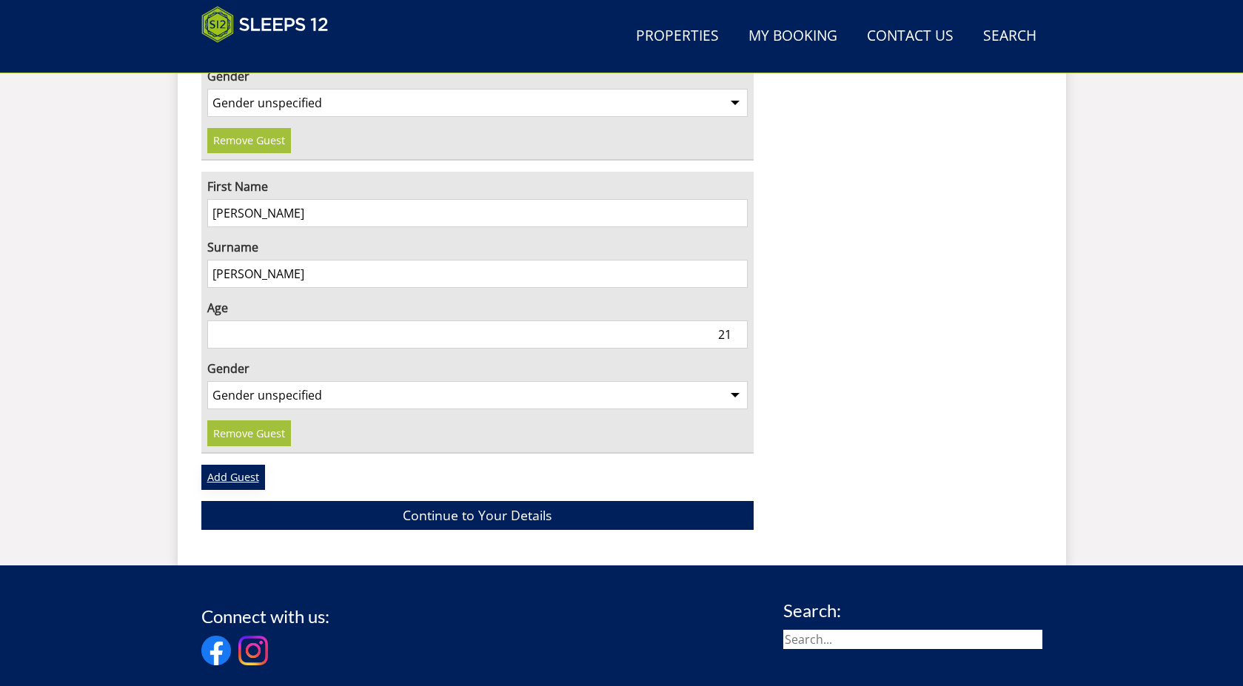
click at [231, 465] on link "Add Guest" at bounding box center [233, 477] width 64 height 25
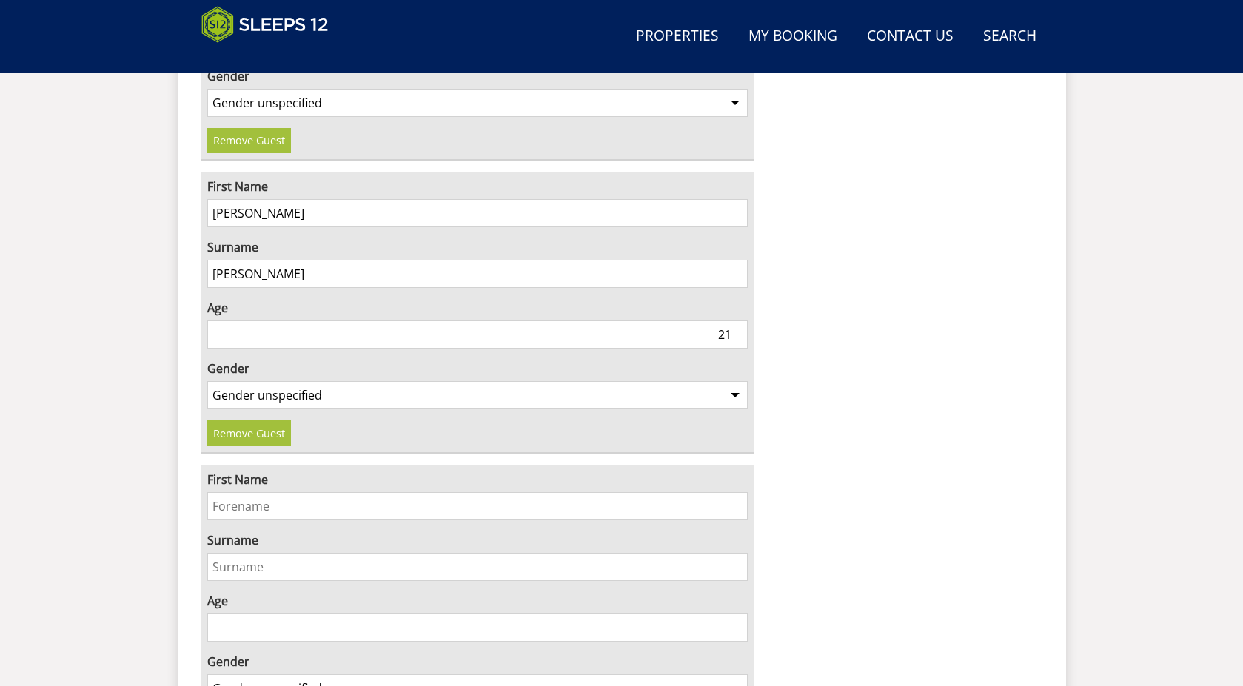
click at [237, 492] on input "First Name" at bounding box center [477, 506] width 541 height 28
type input "SHAYLAN"
click at [227, 553] on input "Surname" at bounding box center [477, 567] width 541 height 28
type input "PATEL"
click at [284, 614] on input "Age" at bounding box center [477, 628] width 541 height 28
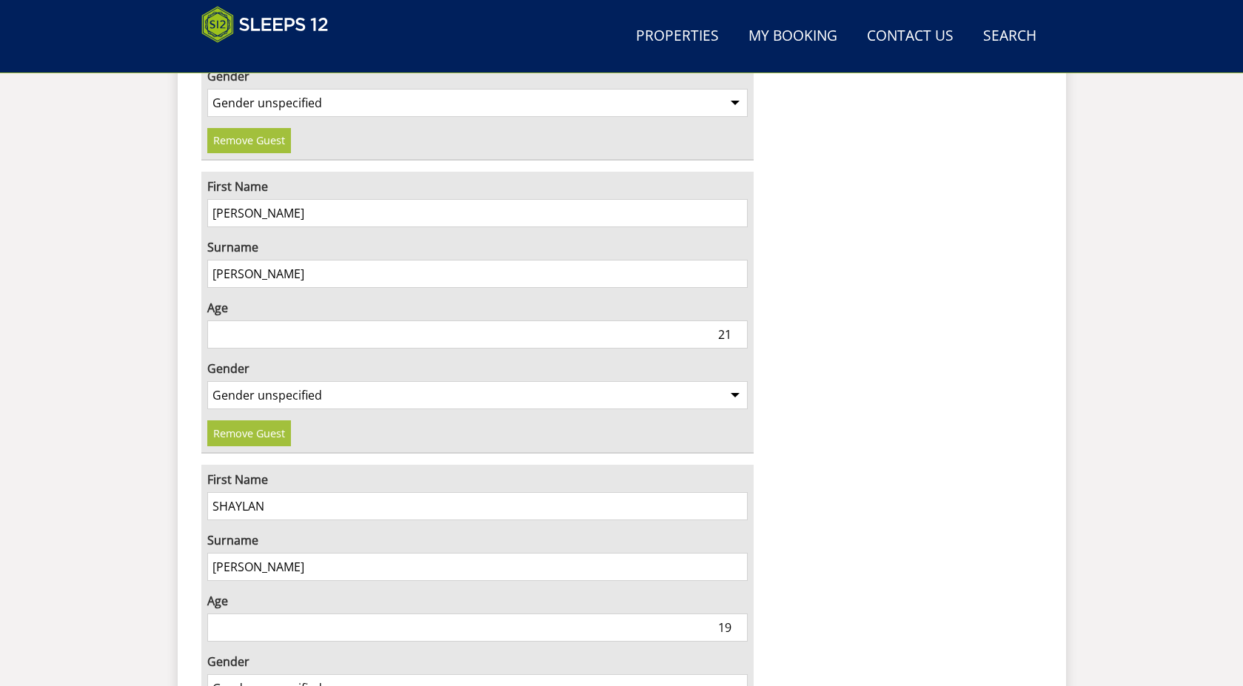
type input "19"
click at [271, 674] on select "Gender unspecified Gender male Gender female" at bounding box center [477, 688] width 541 height 28
select select "gender_male"
click at [207, 674] on select "Gender unspecified Gender male Gender female" at bounding box center [477, 688] width 541 height 28
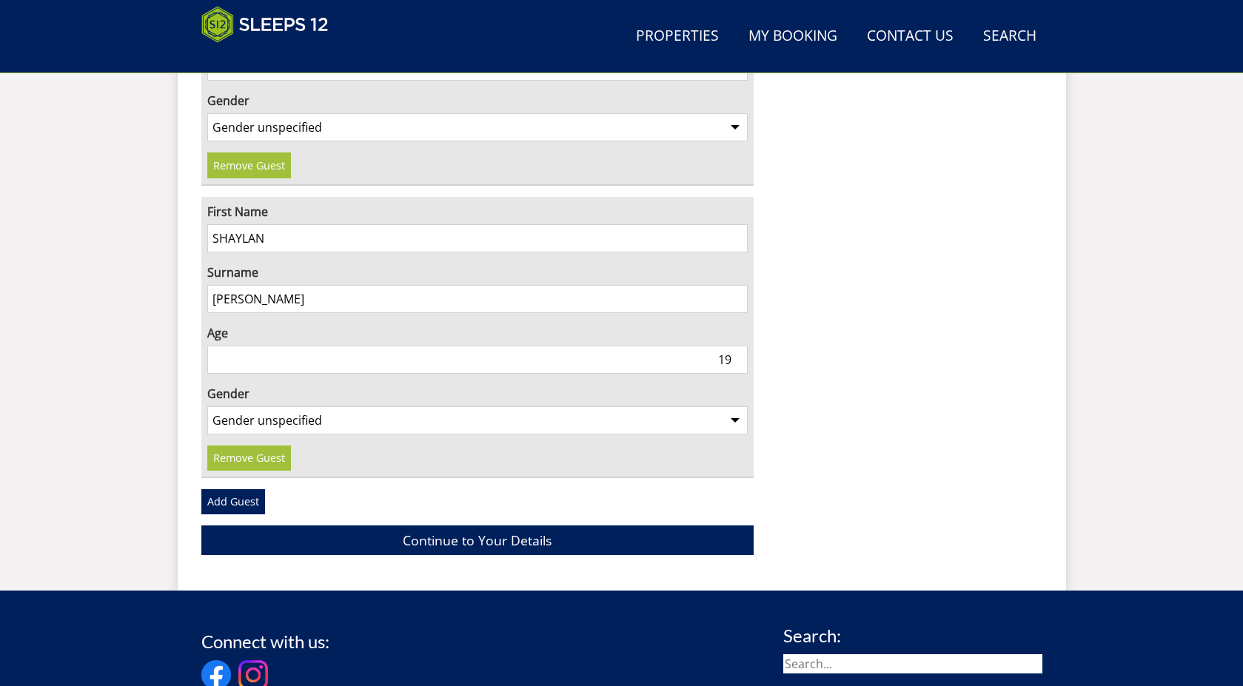
scroll to position [2856, 0]
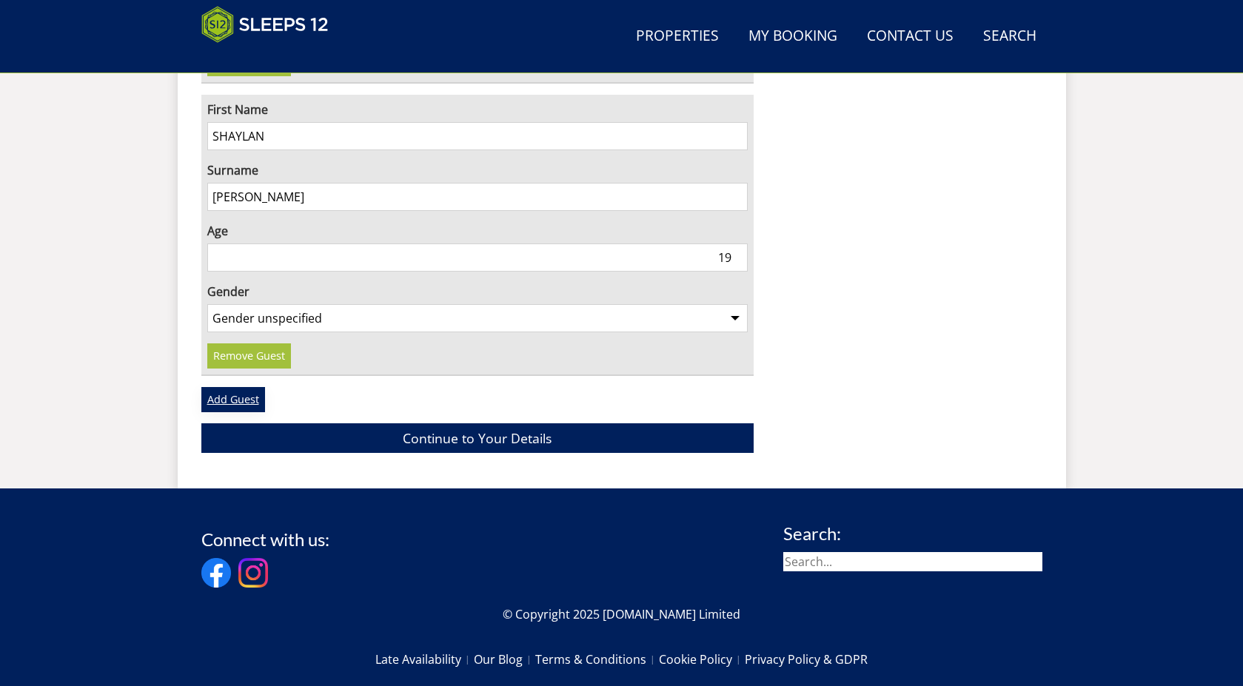
click at [221, 387] on link "Add Guest" at bounding box center [233, 399] width 64 height 25
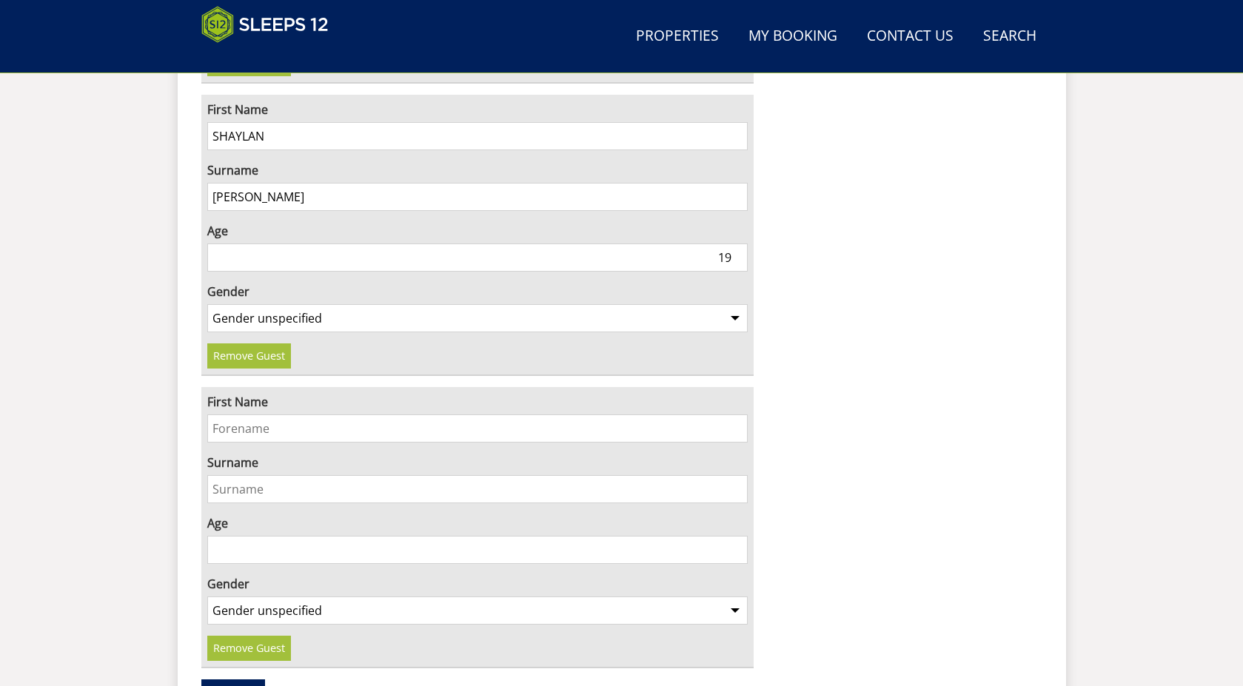
click at [232, 415] on input "First Name" at bounding box center [477, 429] width 541 height 28
type input "DRE"
click at [258, 475] on input "Surname" at bounding box center [477, 489] width 541 height 28
type input "PATEL"
click at [329, 536] on input "Age" at bounding box center [477, 550] width 541 height 28
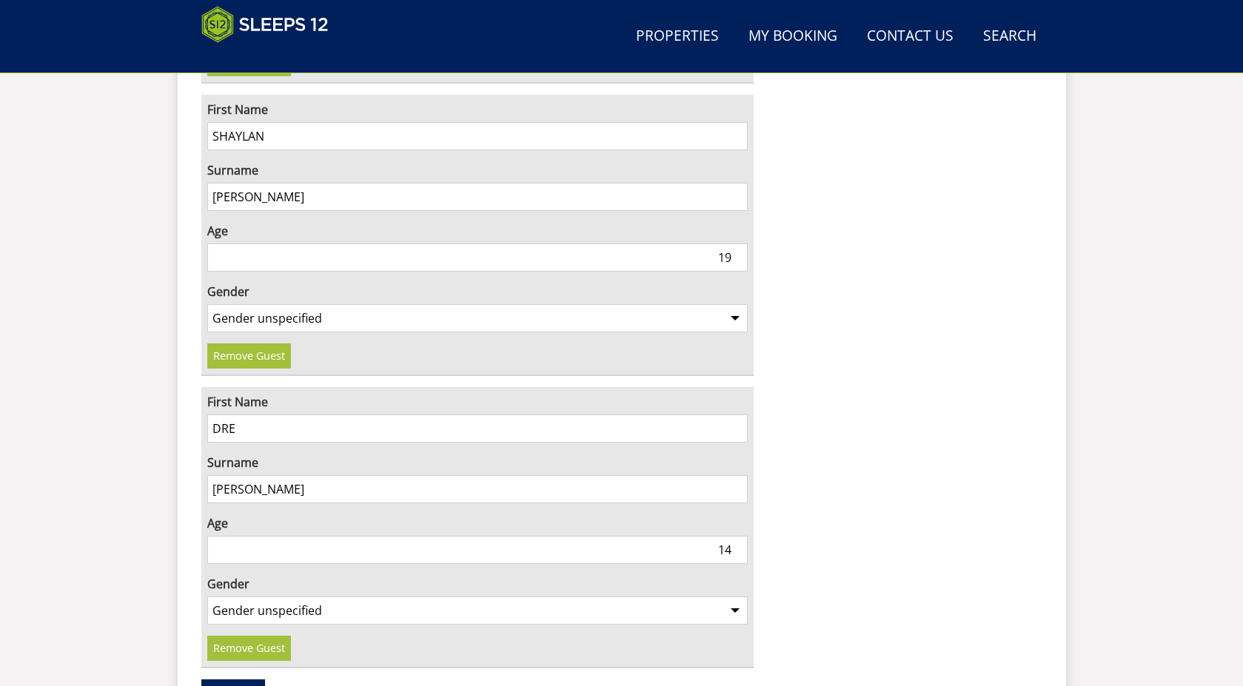
type input "14"
click at [306, 597] on select "Gender unspecified Gender male Gender female" at bounding box center [477, 611] width 541 height 28
select select "gender_male"
click at [207, 597] on select "Gender unspecified Gender male Gender female" at bounding box center [477, 611] width 541 height 28
click at [230, 679] on link "Add Guest" at bounding box center [233, 691] width 64 height 25
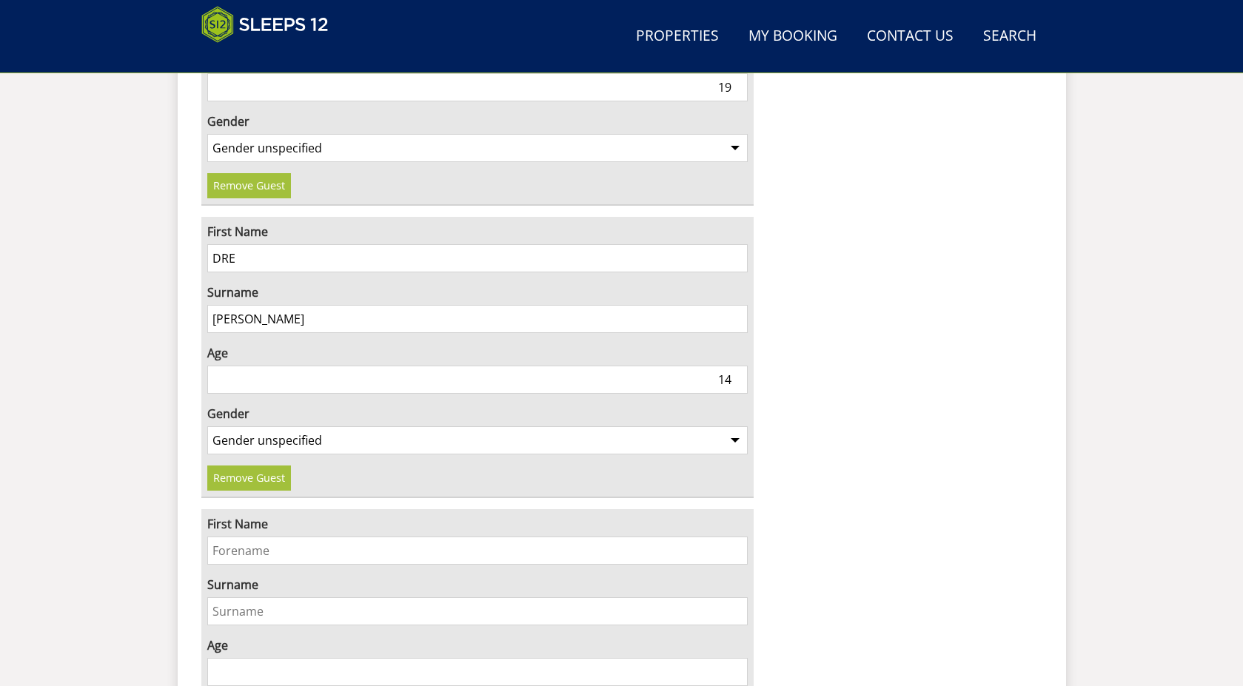
scroll to position [3078, 0]
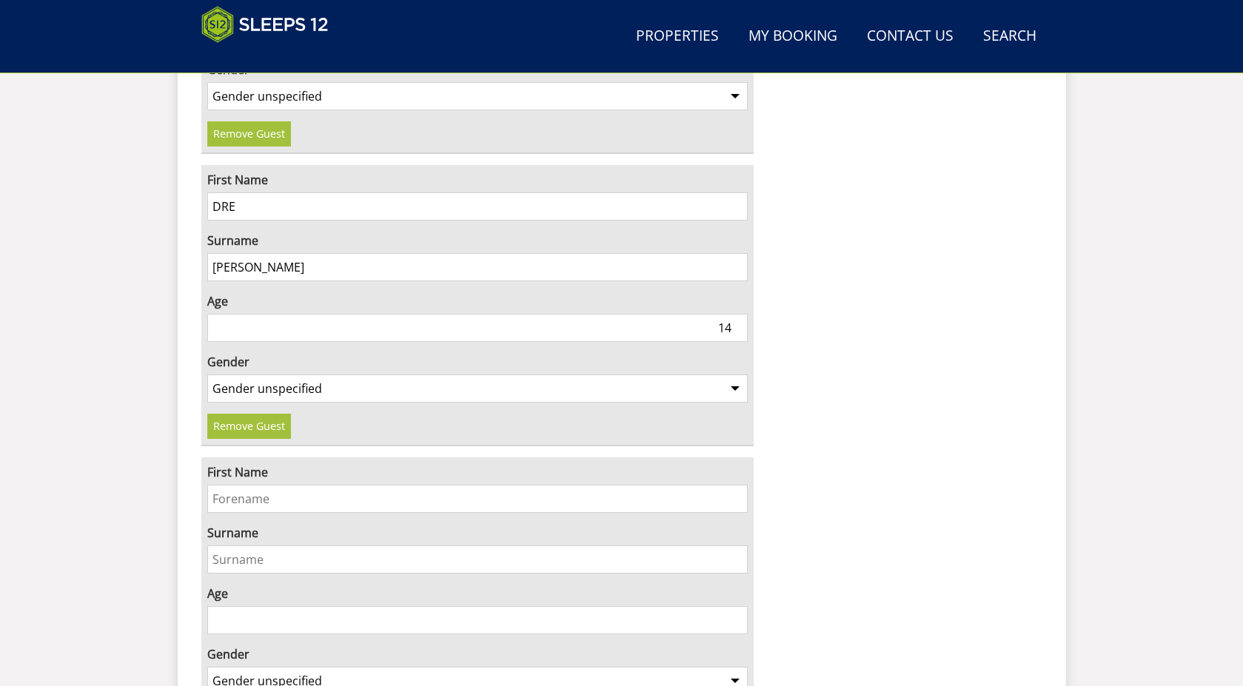
click at [252, 485] on input "First Name" at bounding box center [477, 499] width 541 height 28
type input "NYAH"
click at [256, 546] on input "Surname" at bounding box center [477, 560] width 541 height 28
type input "PATEL"
click at [366, 606] on input "Age" at bounding box center [477, 620] width 541 height 28
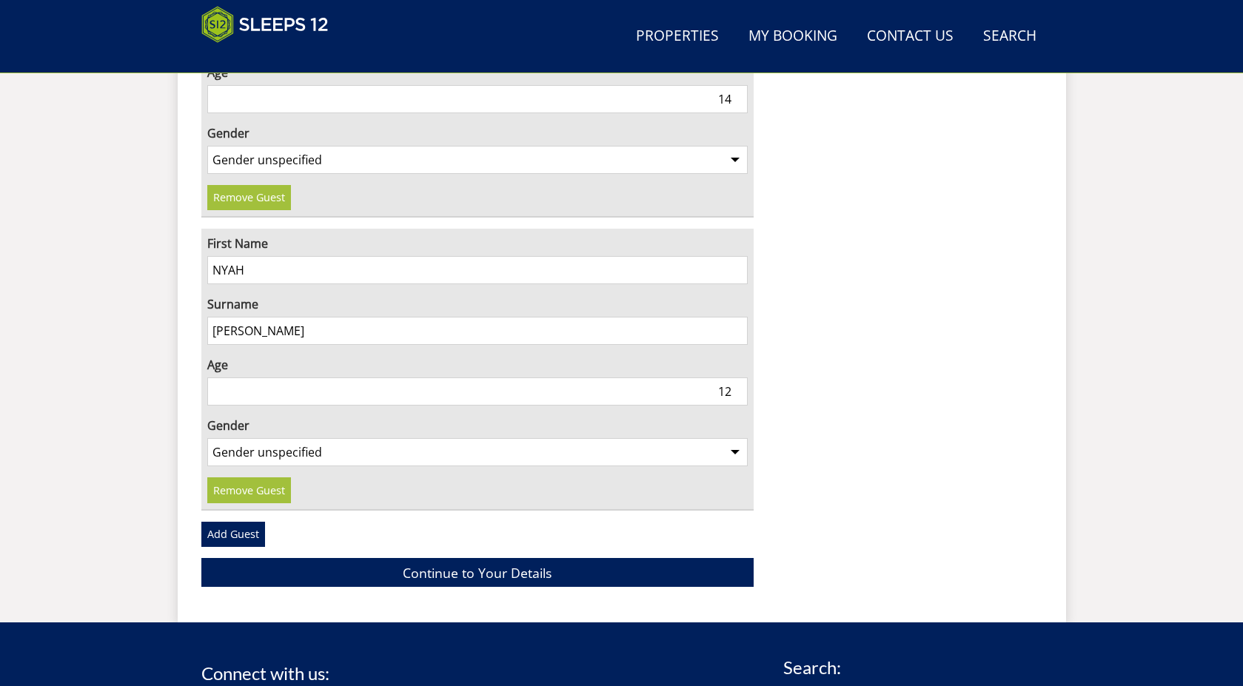
scroll to position [3375, 0]
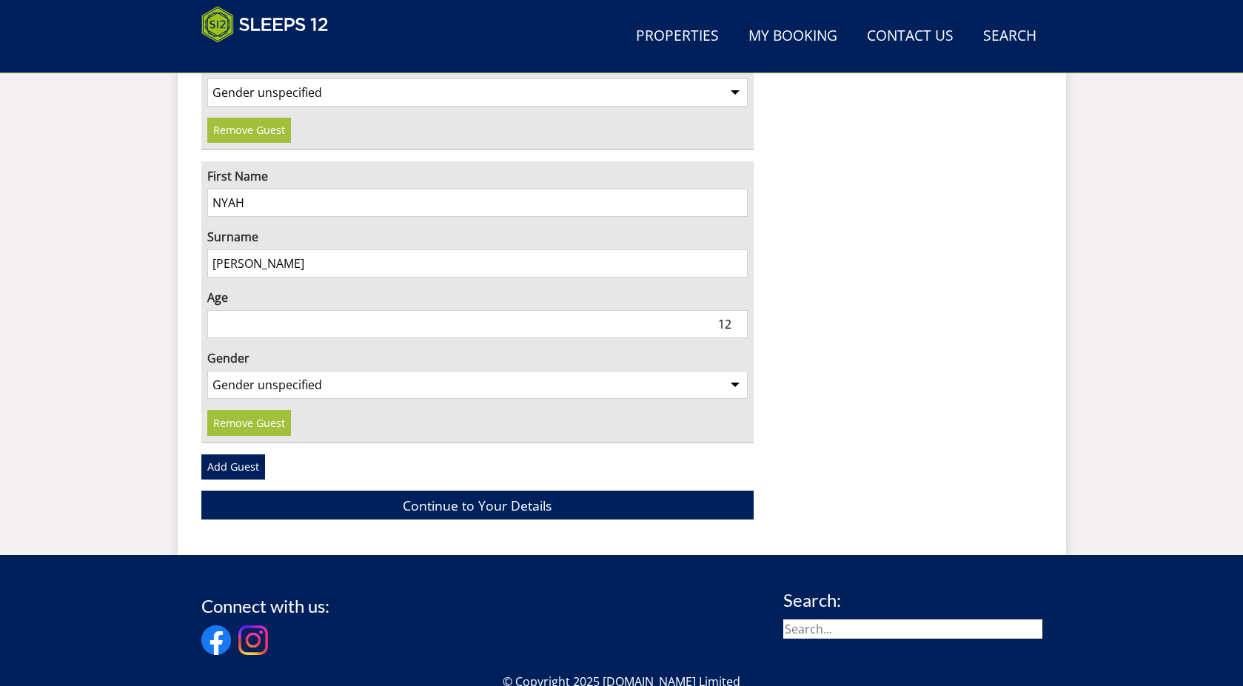
type input "12"
click at [278, 371] on select "Gender unspecified Gender male Gender female" at bounding box center [477, 385] width 541 height 28
select select "gender_female"
click at [207, 371] on select "Gender unspecified Gender male Gender female" at bounding box center [477, 385] width 541 height 28
click at [244, 454] on link "Add Guest" at bounding box center [233, 466] width 64 height 25
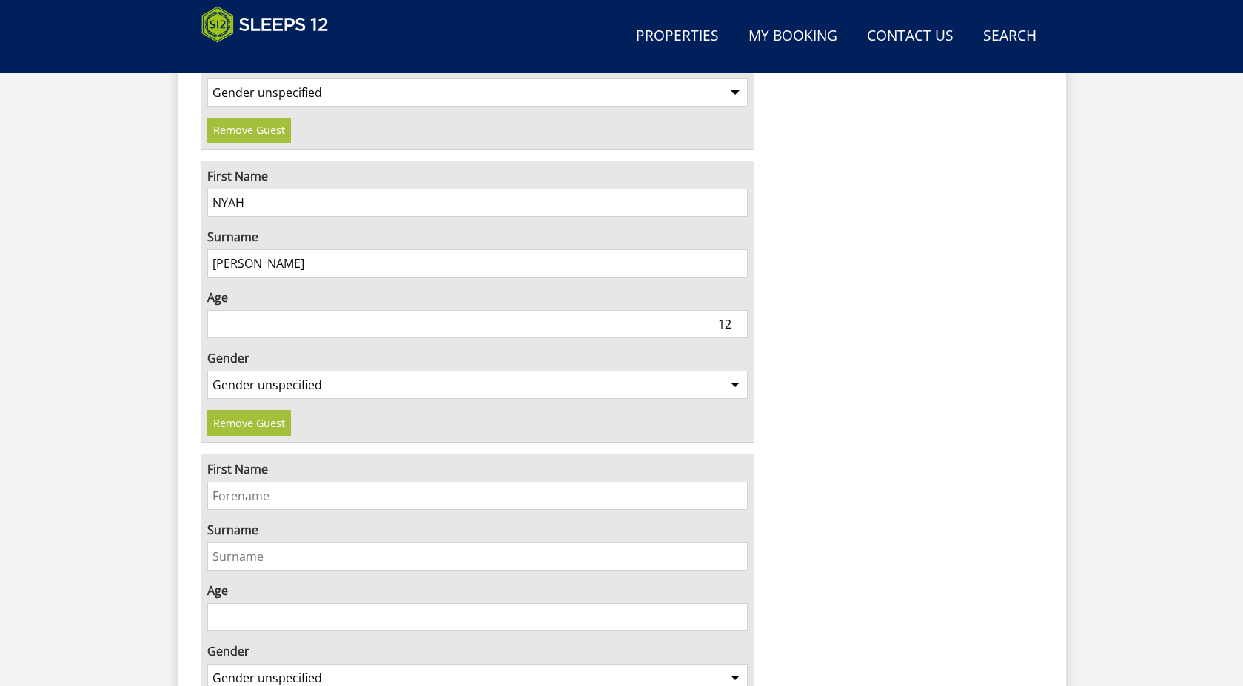
click at [253, 482] on input "First Name" at bounding box center [477, 496] width 541 height 28
type input "DHRUV"
drag, startPoint x: 252, startPoint y: 522, endPoint x: 272, endPoint y: 531, distance: 21.9
click at [252, 543] on input "Surname" at bounding box center [477, 557] width 541 height 28
click at [305, 543] on input "Surname" at bounding box center [477, 557] width 541 height 28
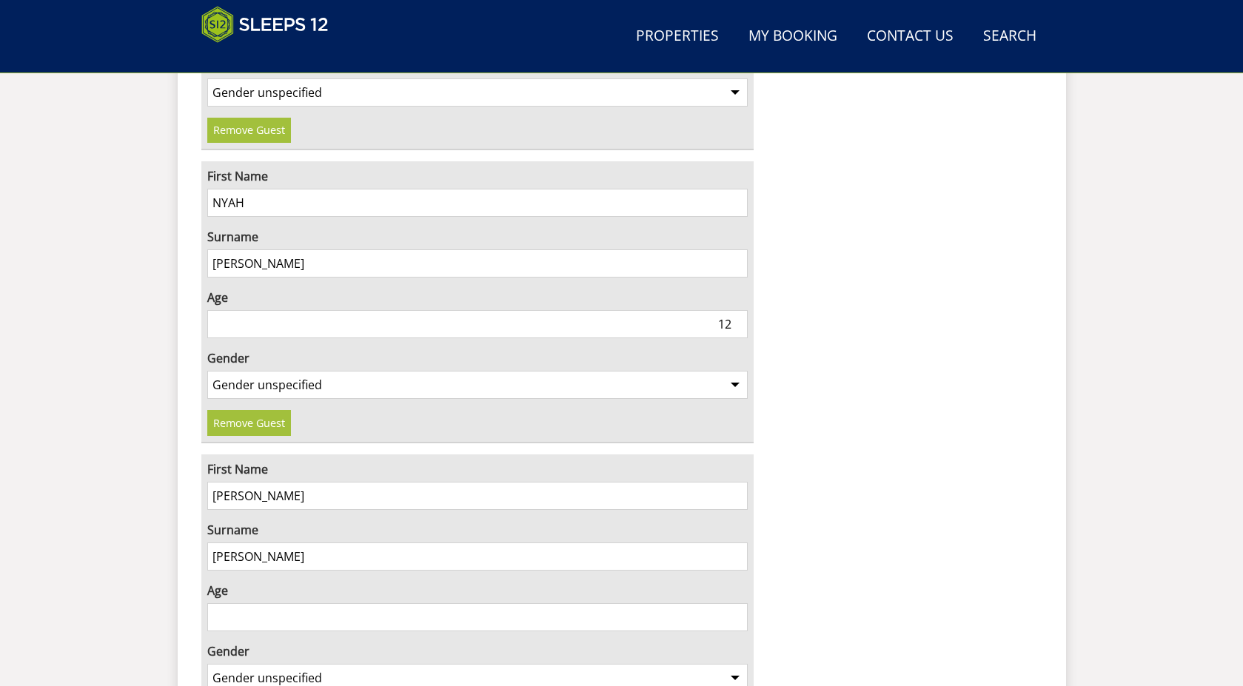
type input "PATEL"
click at [268, 603] on input "Age" at bounding box center [477, 617] width 541 height 28
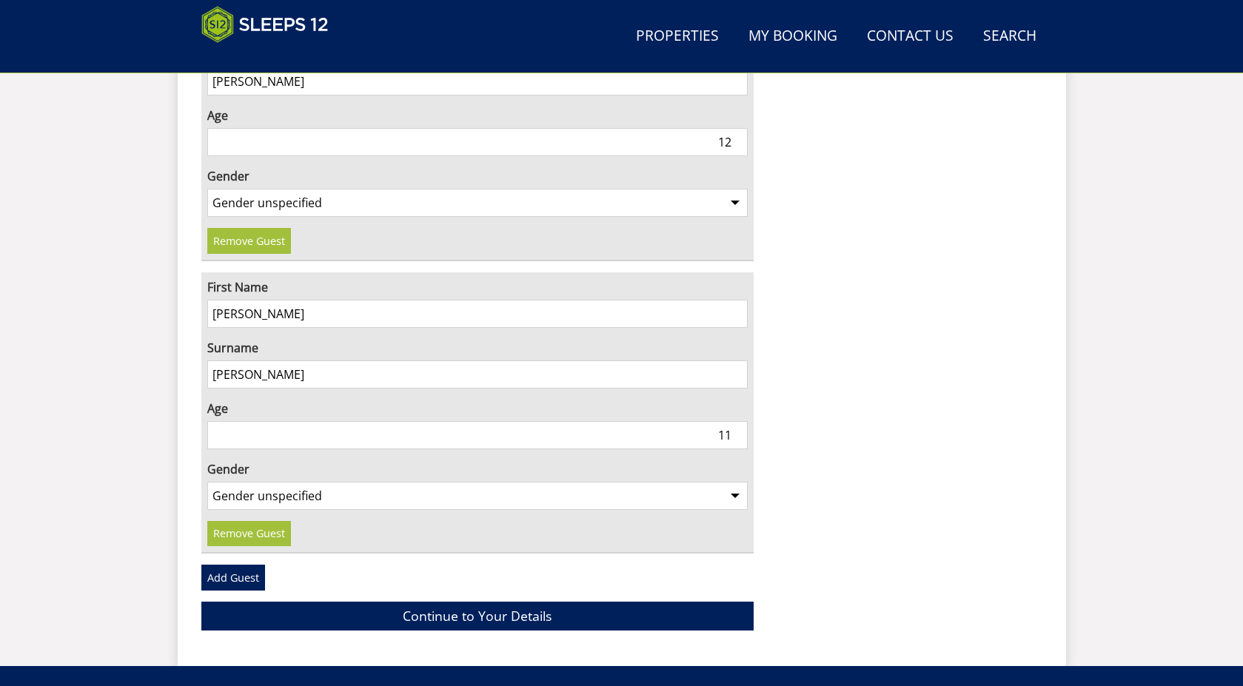
scroll to position [3597, 0]
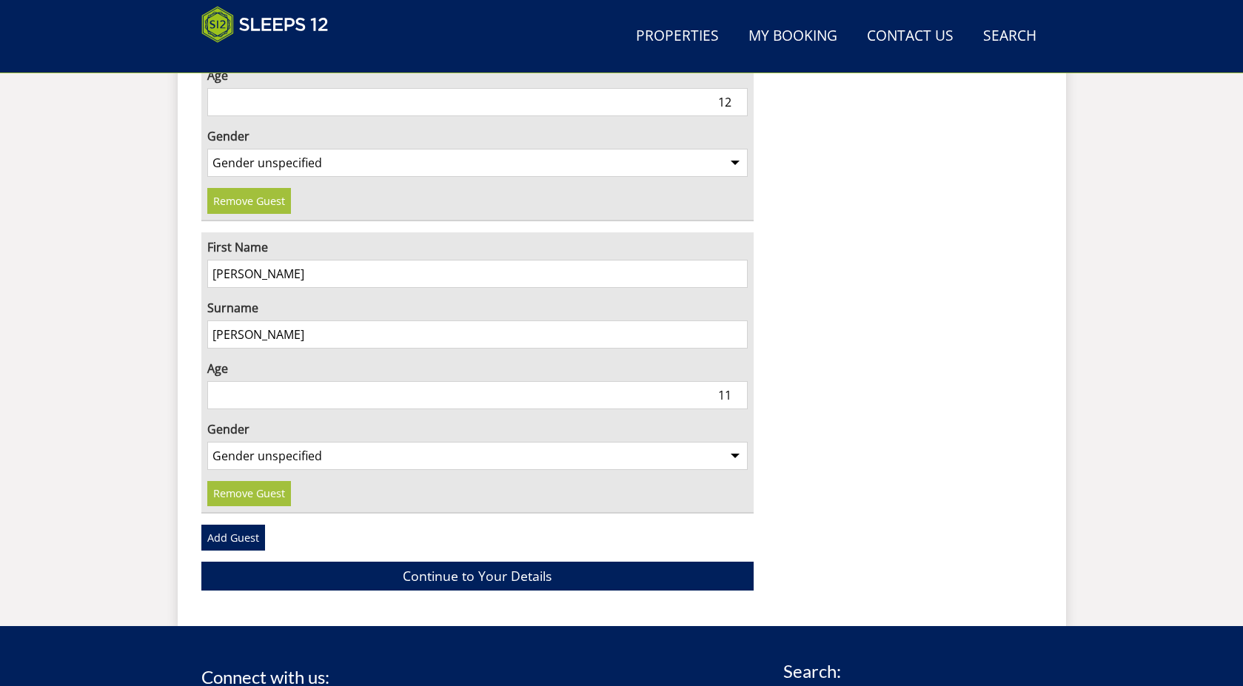
type input "11"
click at [249, 442] on select "Gender unspecified Gender male Gender female" at bounding box center [477, 456] width 541 height 28
select select "gender_male"
click at [207, 442] on select "Gender unspecified Gender male Gender female" at bounding box center [477, 456] width 541 height 28
click at [229, 525] on link "Add Guest" at bounding box center [233, 537] width 64 height 25
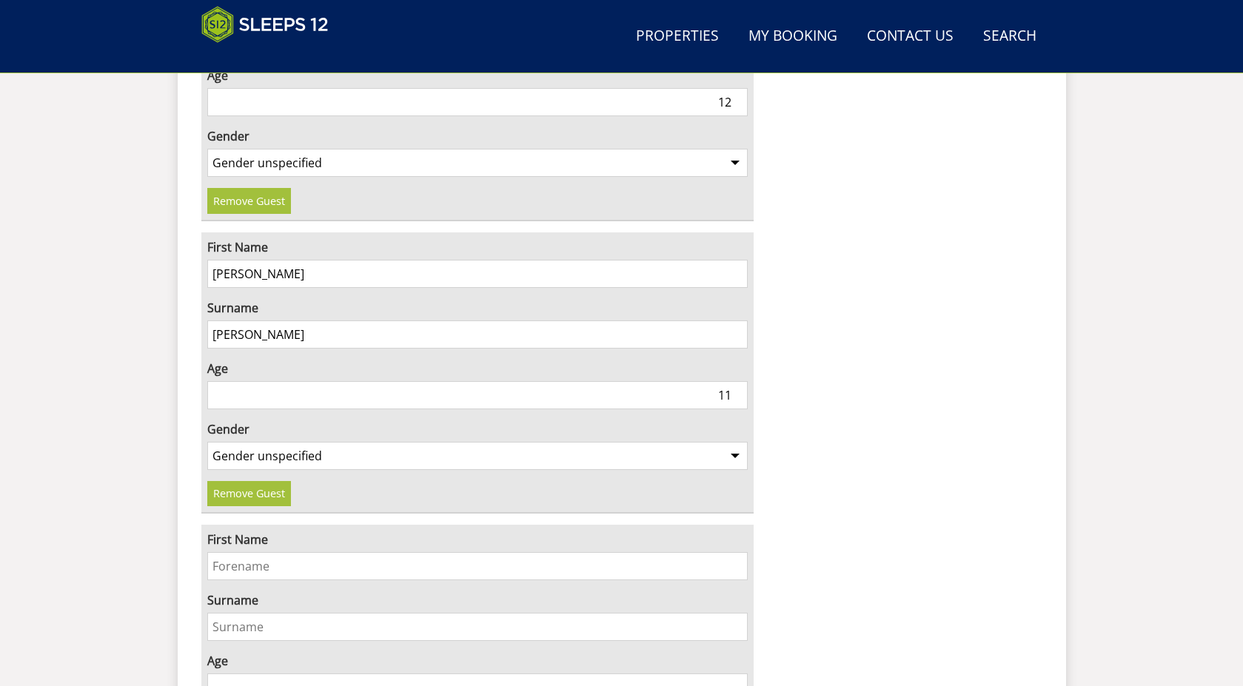
click at [233, 552] on input "First Name" at bounding box center [477, 566] width 541 height 28
type input "KHAIYAN"
drag, startPoint x: 244, startPoint y: 582, endPoint x: 260, endPoint y: 582, distance: 16.3
click at [244, 613] on input "Surname" at bounding box center [477, 627] width 541 height 28
type input "PATEL"
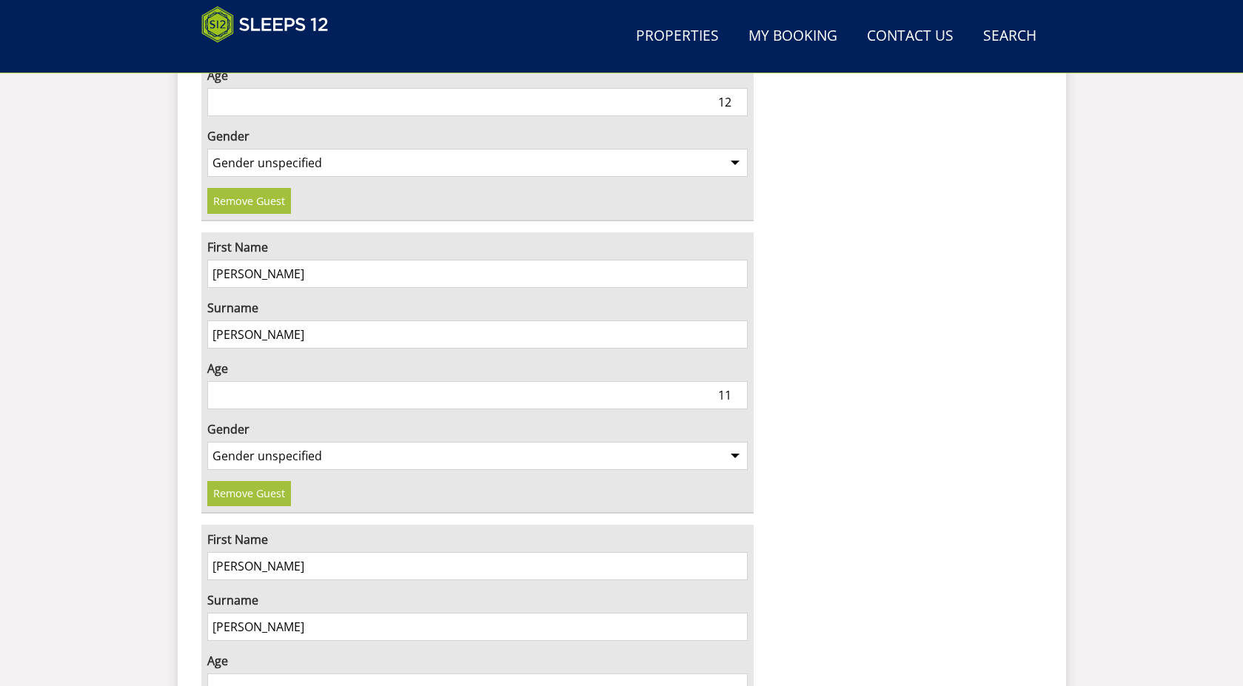
click at [261, 674] on input "Age" at bounding box center [477, 688] width 541 height 28
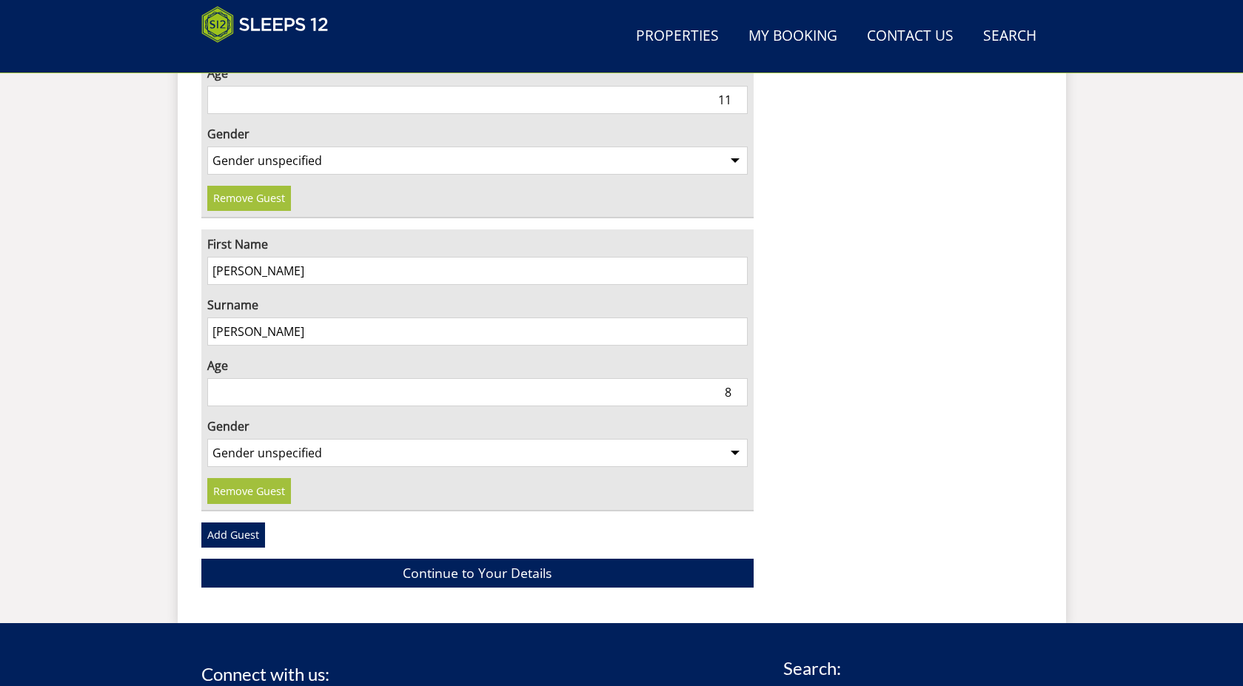
scroll to position [3893, 0]
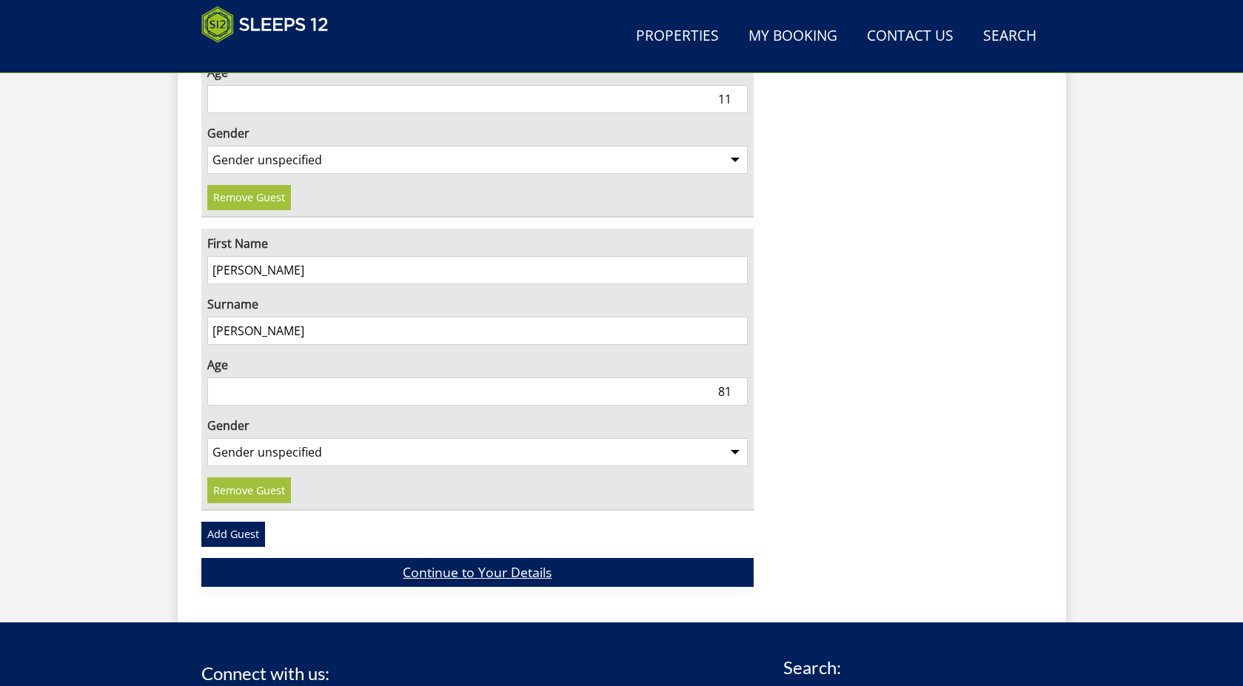
type input "8"
type input "10"
click at [234, 522] on link "Add Guest" at bounding box center [233, 534] width 64 height 25
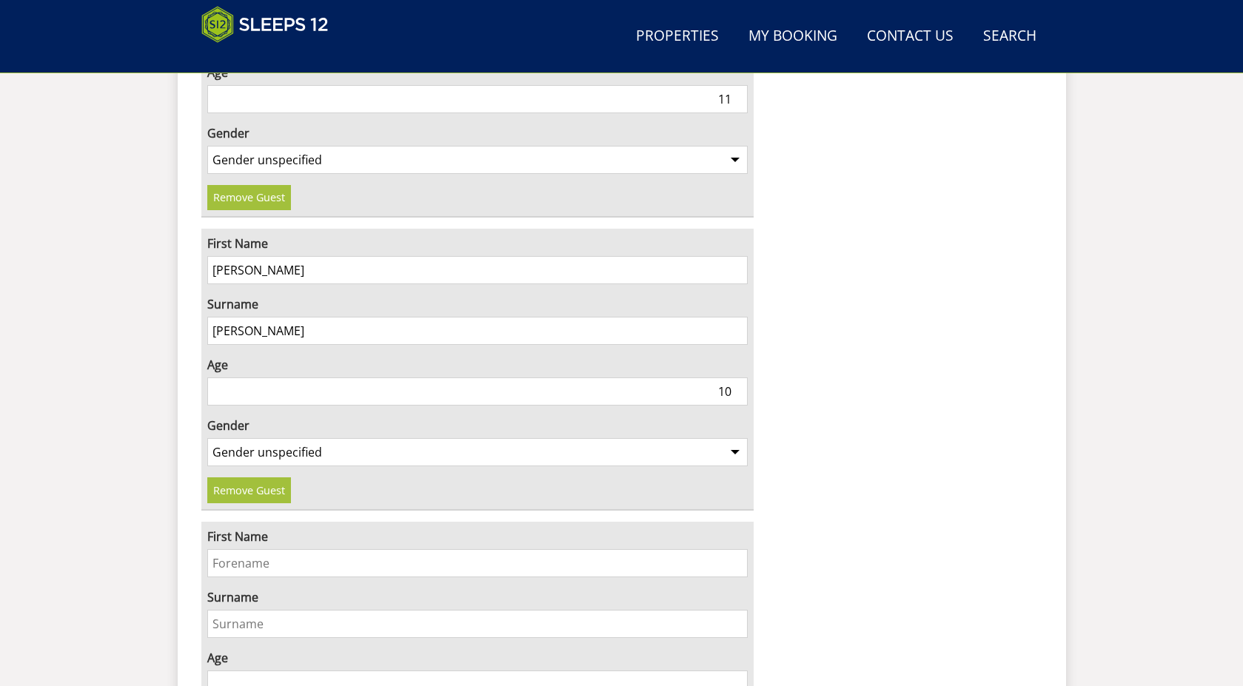
click at [246, 549] on input "First Name" at bounding box center [477, 563] width 541 height 28
type input "RIHAN"
click at [238, 610] on input "Surname" at bounding box center [477, 624] width 541 height 28
type input "PATEL"
click at [226, 671] on input "Age" at bounding box center [477, 685] width 541 height 28
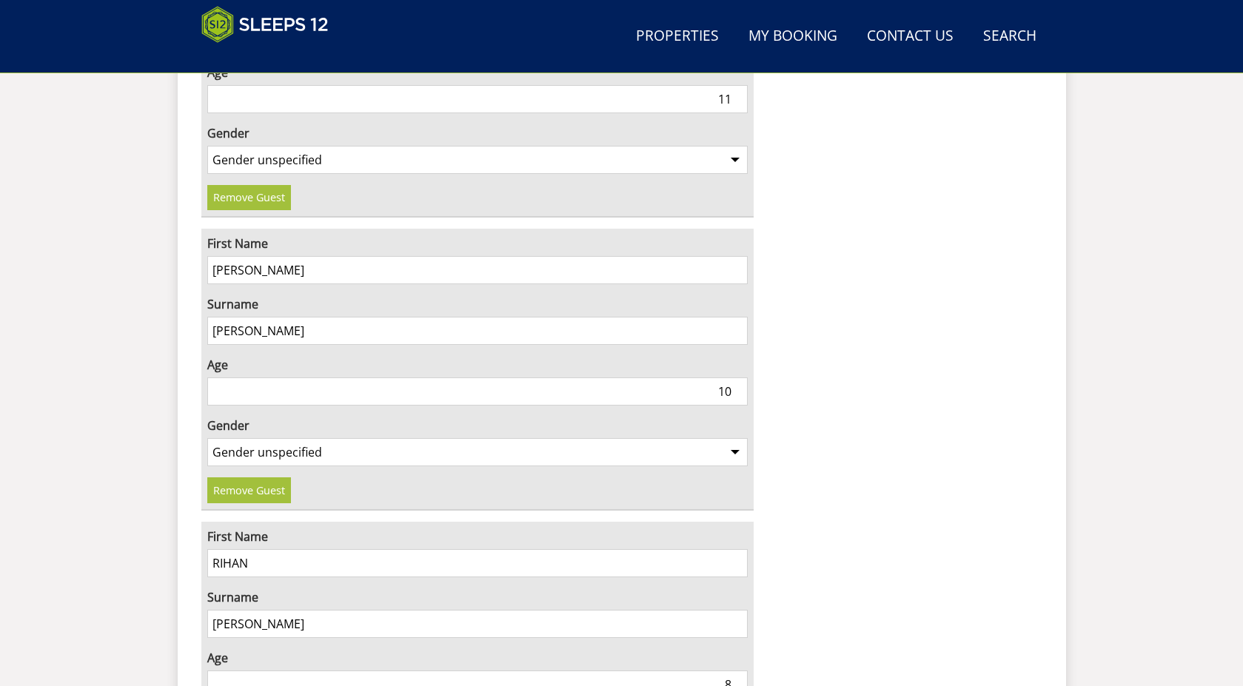
type input "7"
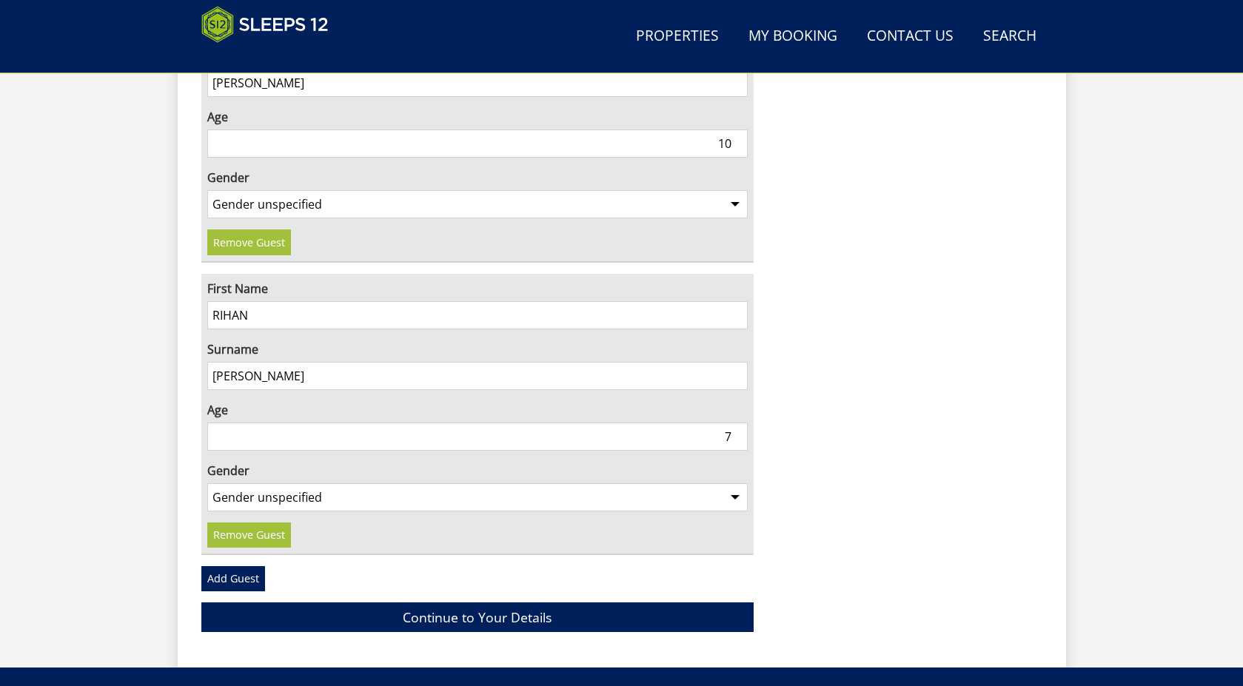
scroll to position [4115, 0]
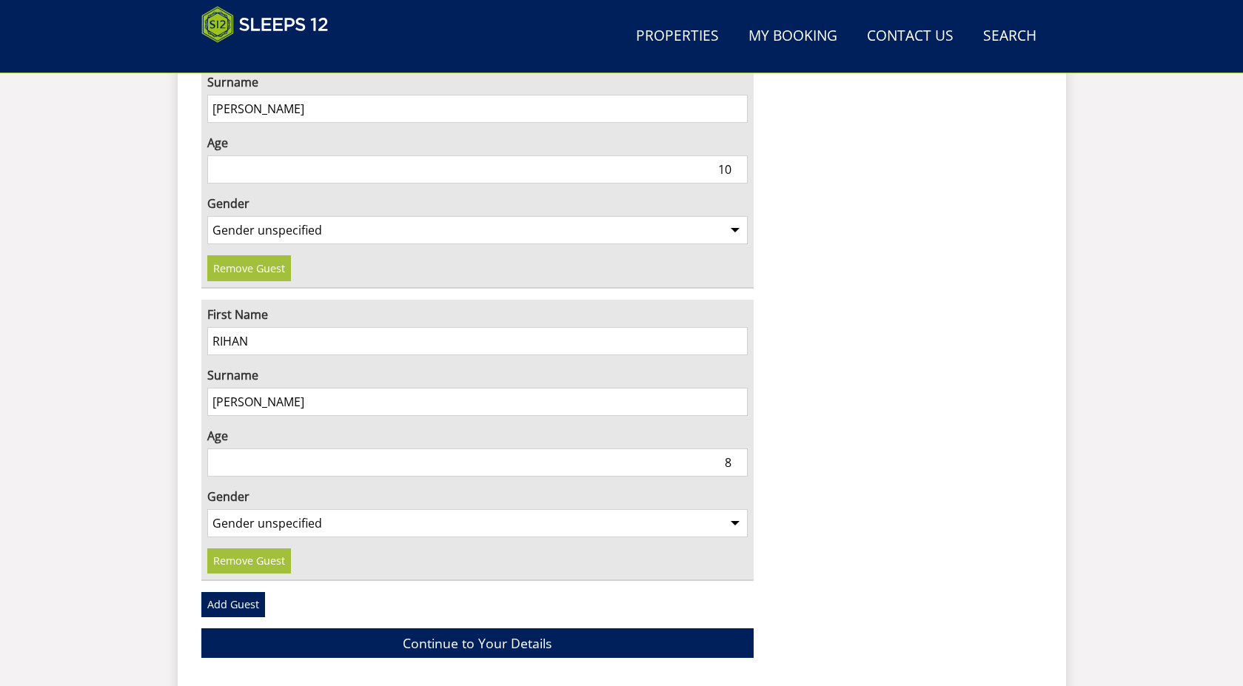
type input "8"
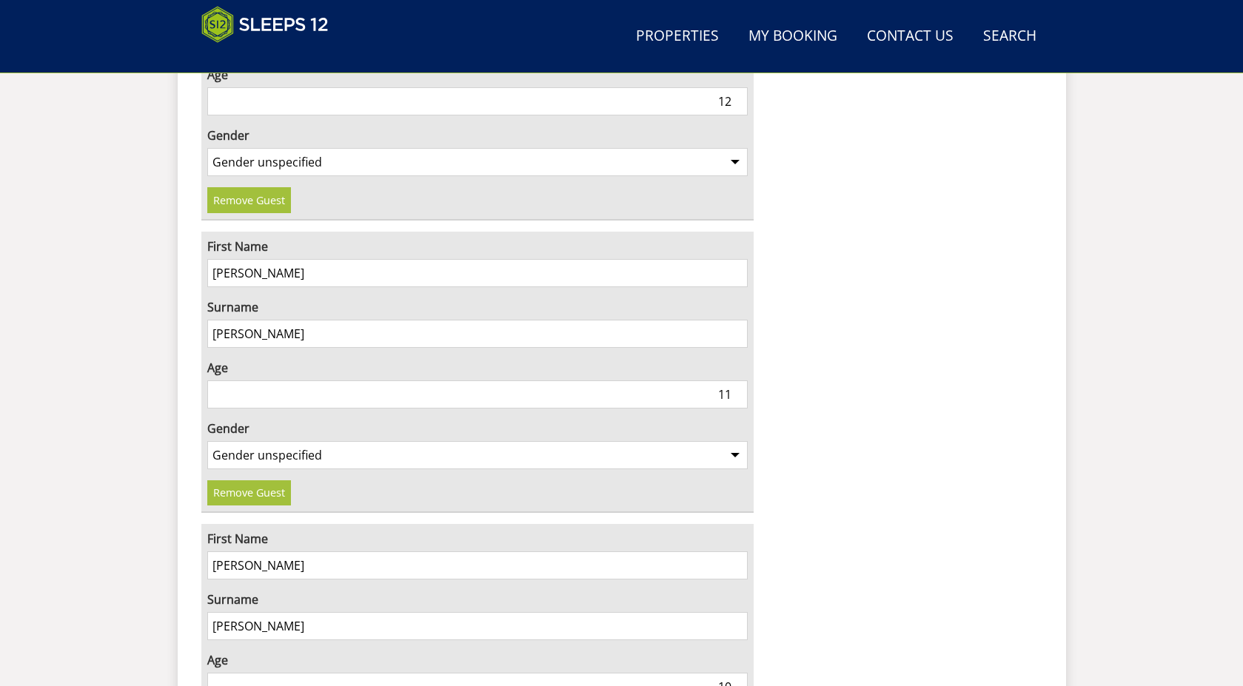
scroll to position [3597, 0]
type input "12"
click at [739, 381] on input "12" at bounding box center [477, 395] width 541 height 28
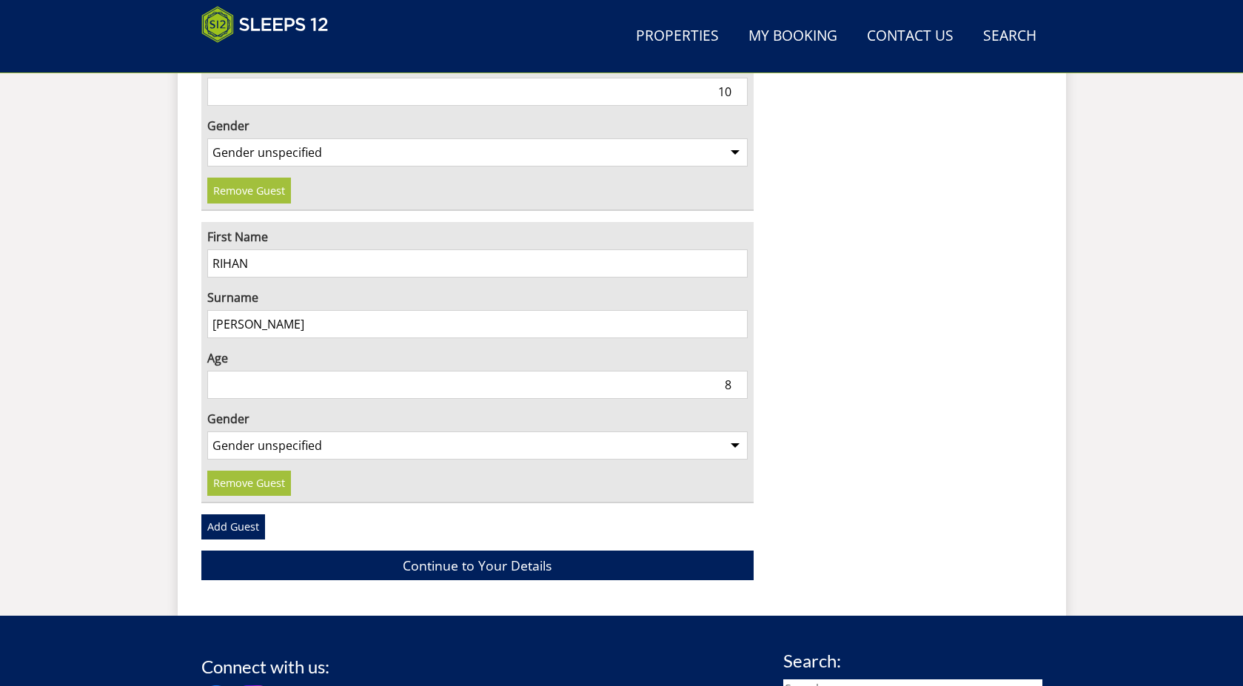
scroll to position [4189, 0]
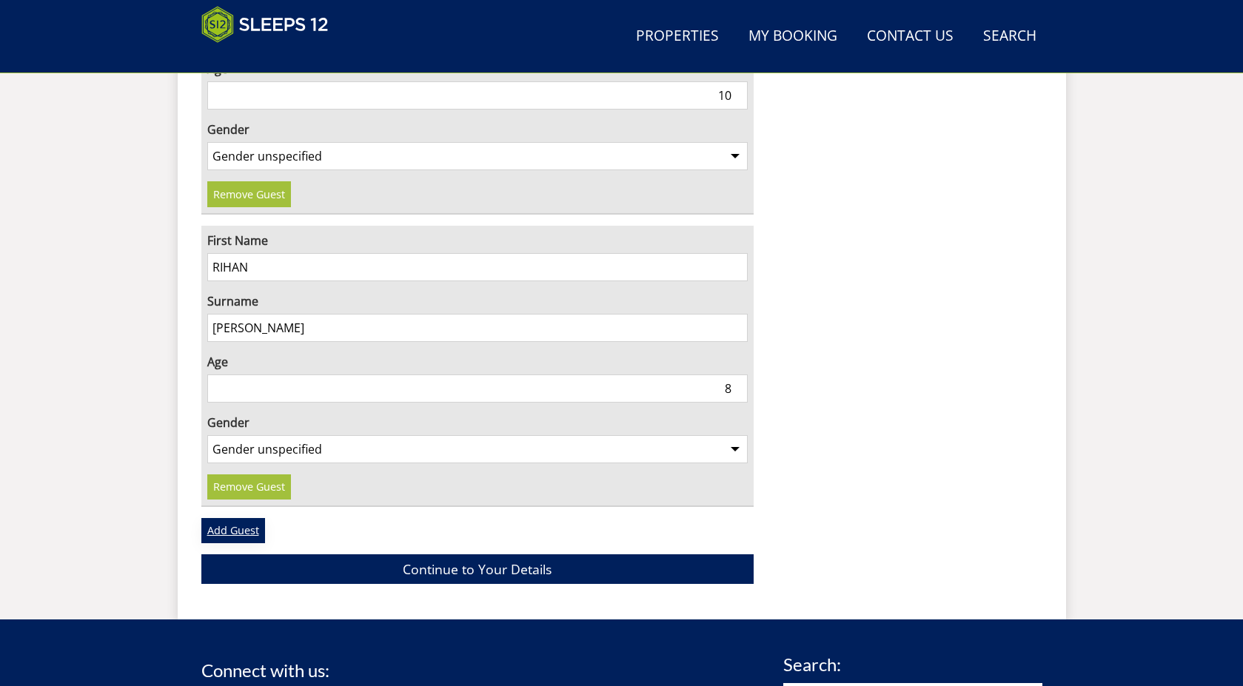
click at [215, 518] on link "Add Guest" at bounding box center [233, 530] width 64 height 25
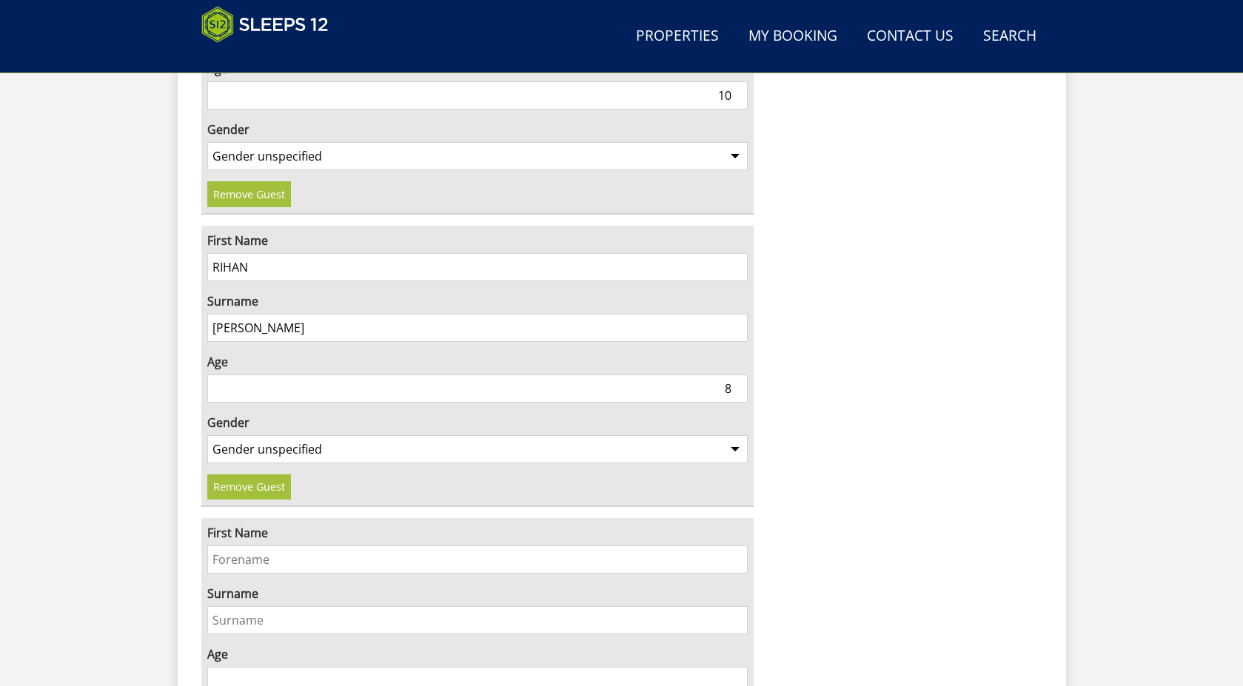
click at [260, 546] on input "First Name" at bounding box center [477, 560] width 541 height 28
type input "RISHI"
click at [297, 606] on input "Surname" at bounding box center [477, 620] width 541 height 28
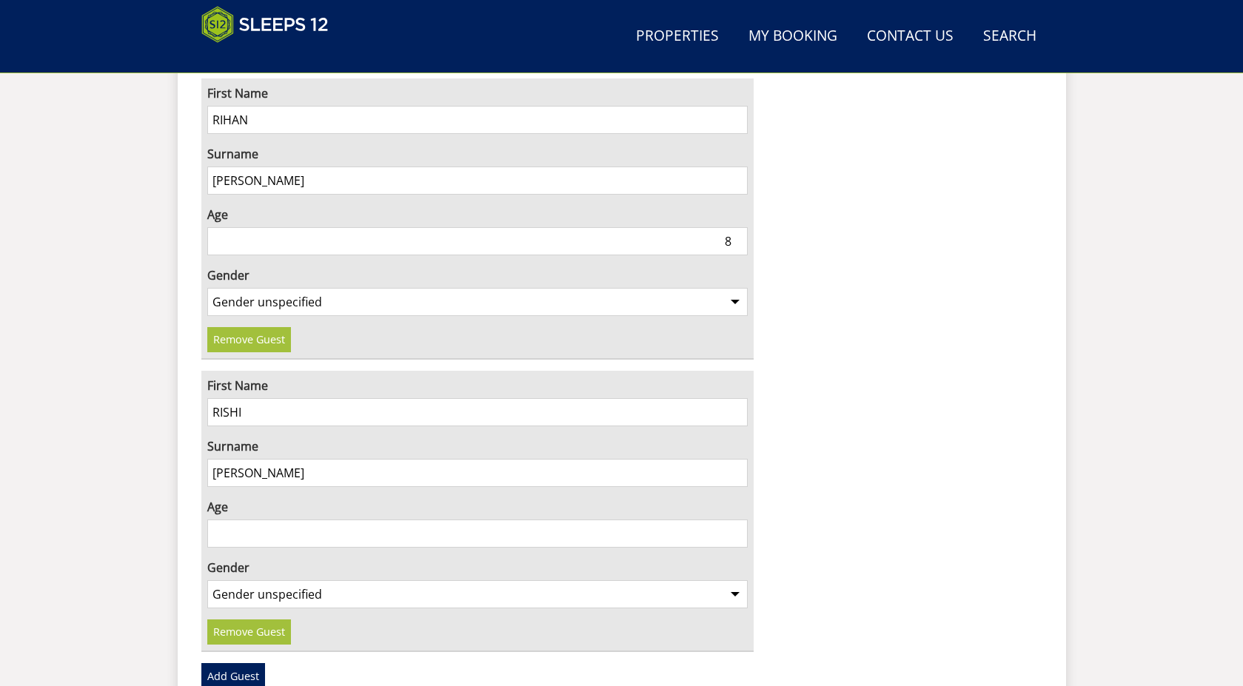
scroll to position [4337, 0]
type input "PATEL"
click at [291, 519] on input "Age" at bounding box center [477, 533] width 541 height 28
type input "8"
click at [258, 580] on select "Gender unspecified Gender male Gender female" at bounding box center [477, 594] width 541 height 28
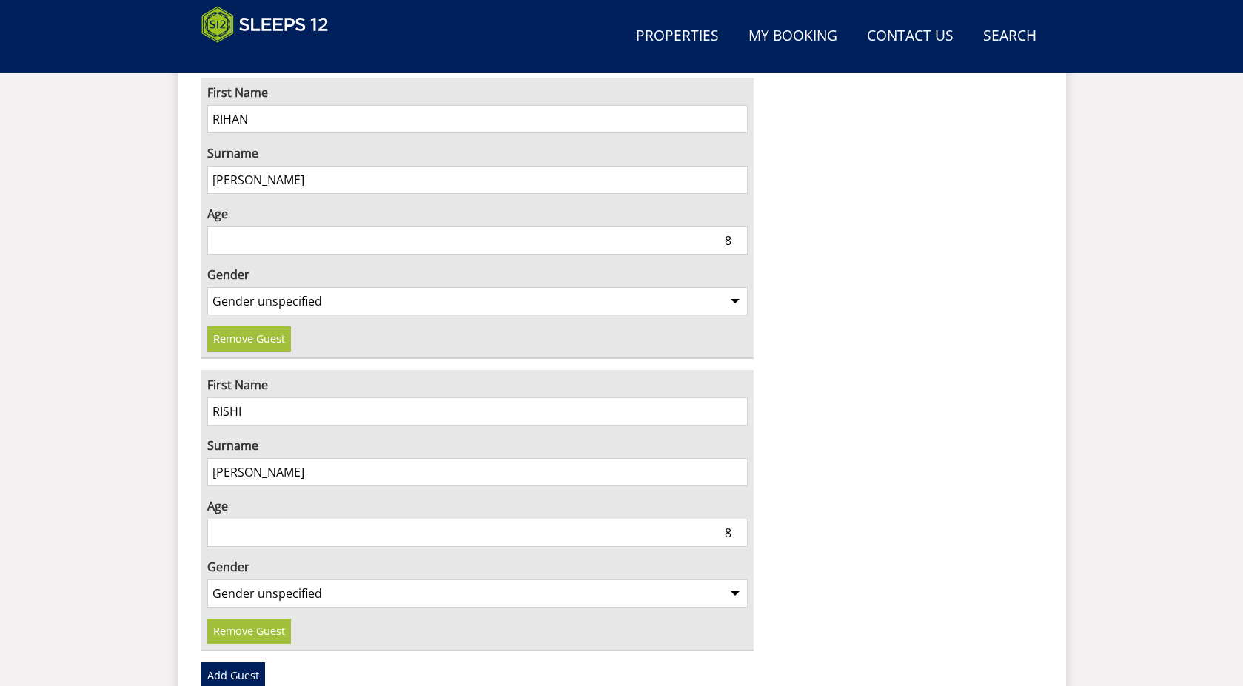
select select "gender_male"
click at [207, 580] on select "Gender unspecified Gender male Gender female" at bounding box center [477, 594] width 541 height 28
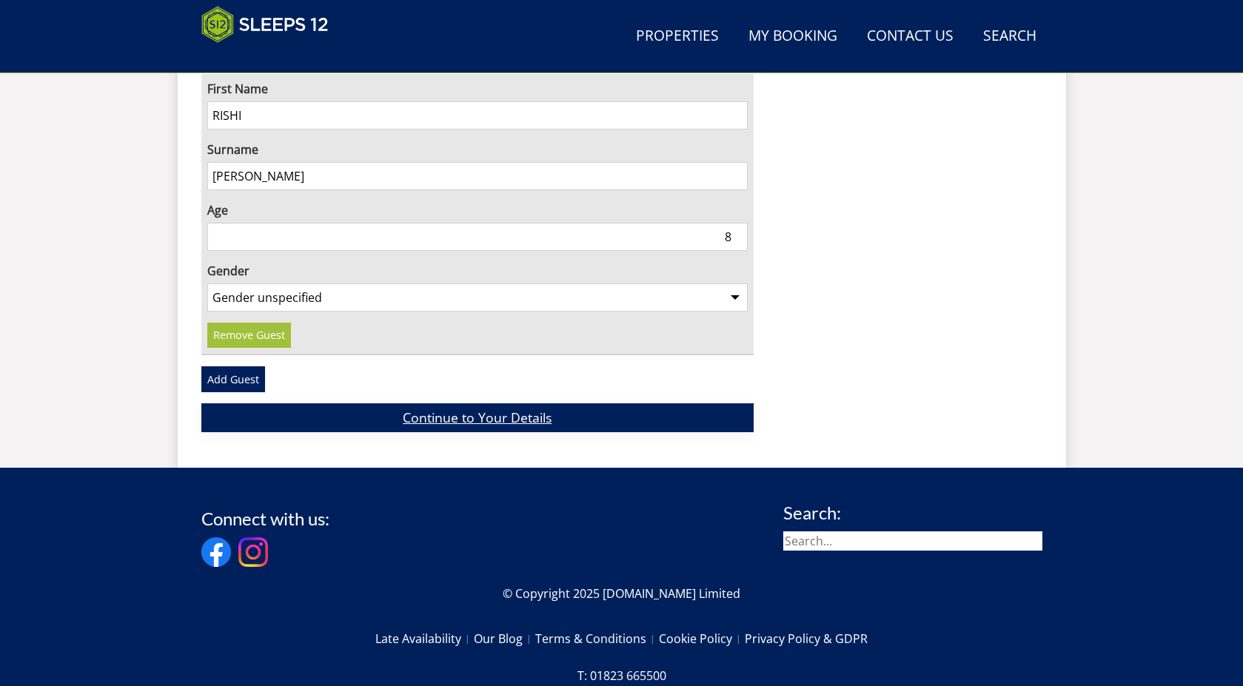
click at [416, 403] on link "Continue to Your Details" at bounding box center [477, 417] width 553 height 29
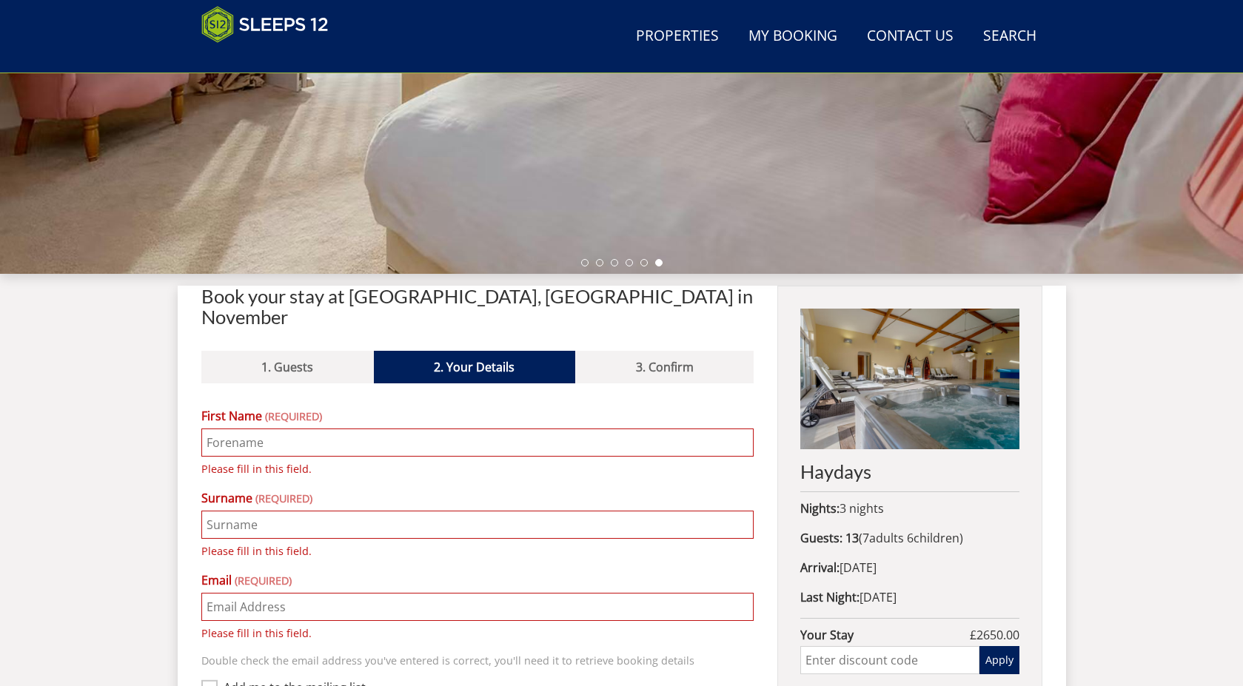
scroll to position [340, 0]
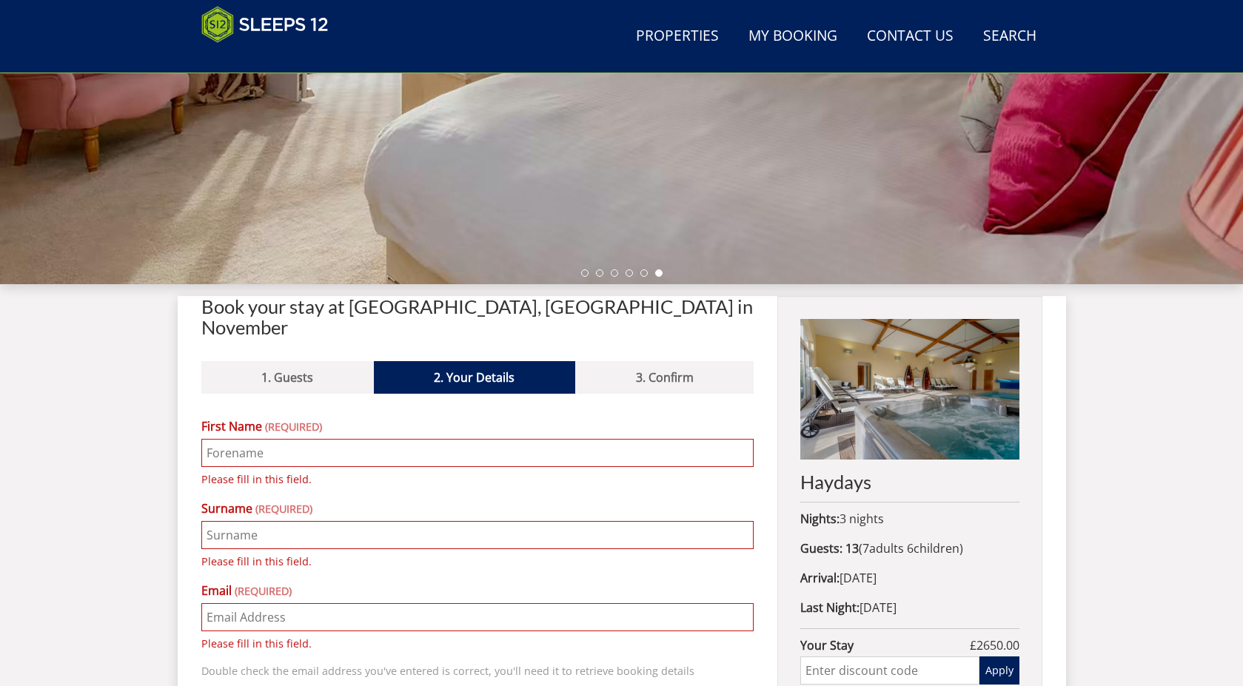
click at [255, 439] on input "First Name" at bounding box center [477, 453] width 553 height 28
type input "jp2977@hotmail.com"
type input "140 FOREST HOUSE LANE"
type input "LEICESTER FOREST EAST"
type input "LEICESTER"
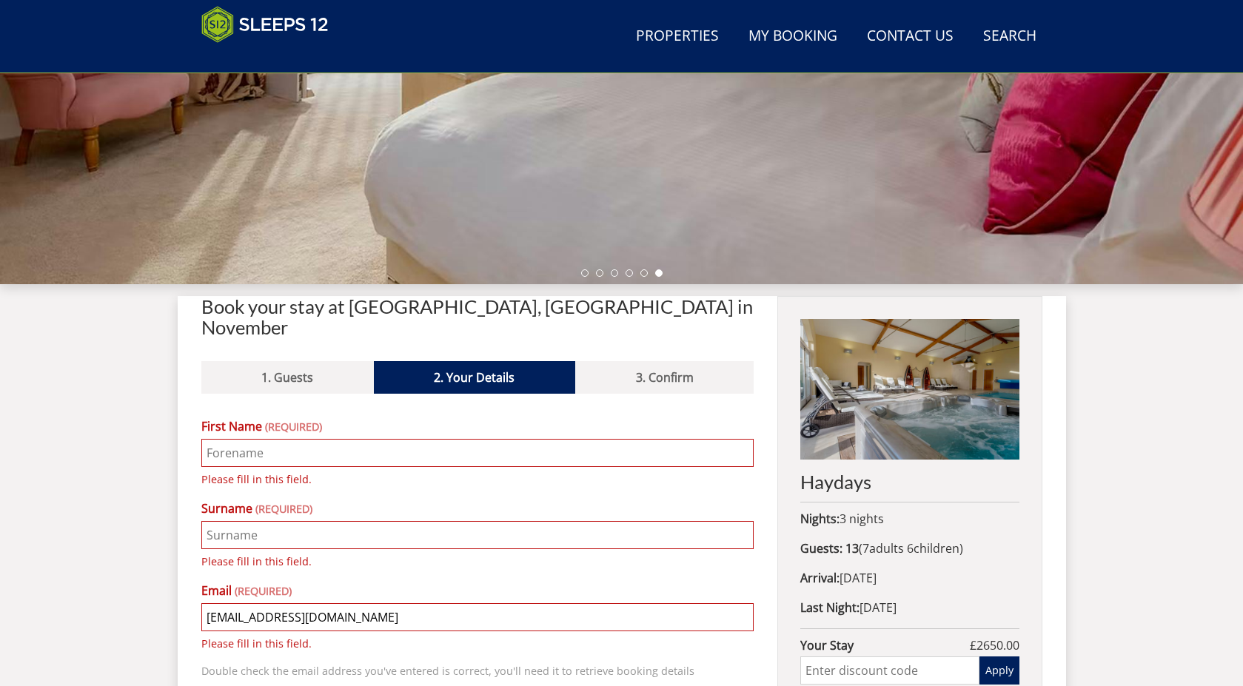
type input "LEICESTERSHIRE"
type input "LE3 3PY"
click at [255, 439] on input "First Name" at bounding box center [477, 453] width 553 height 28
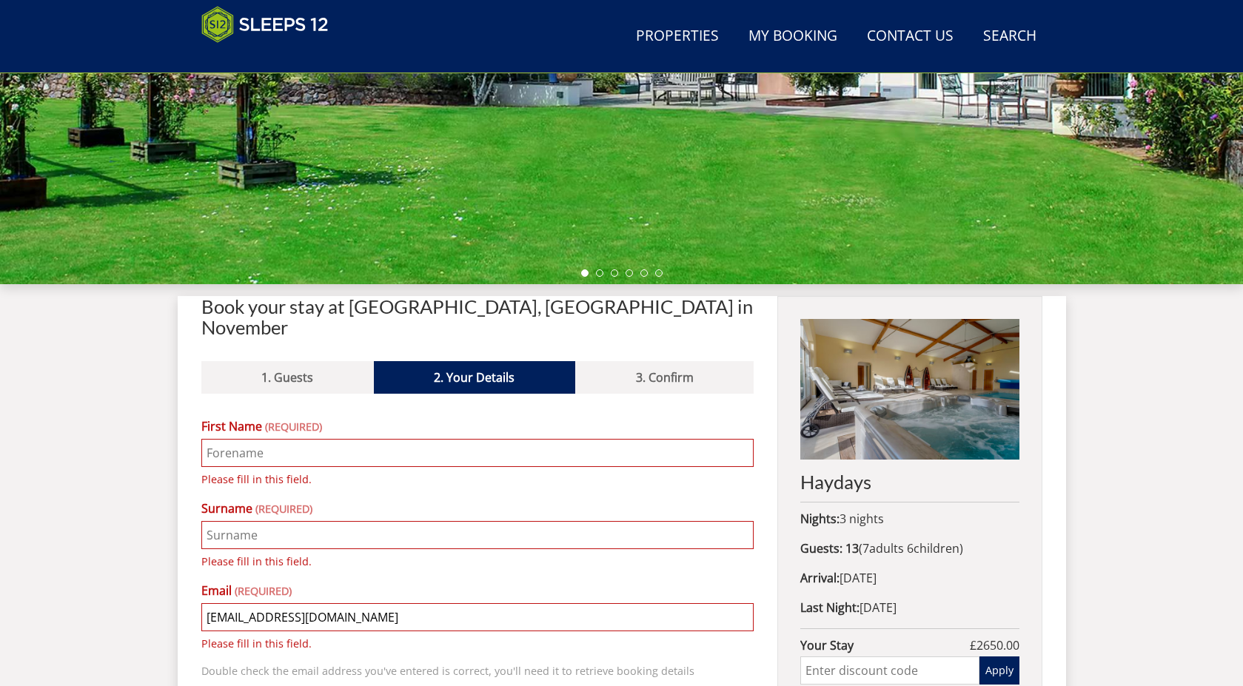
click at [249, 439] on input "First Name" at bounding box center [477, 453] width 553 height 28
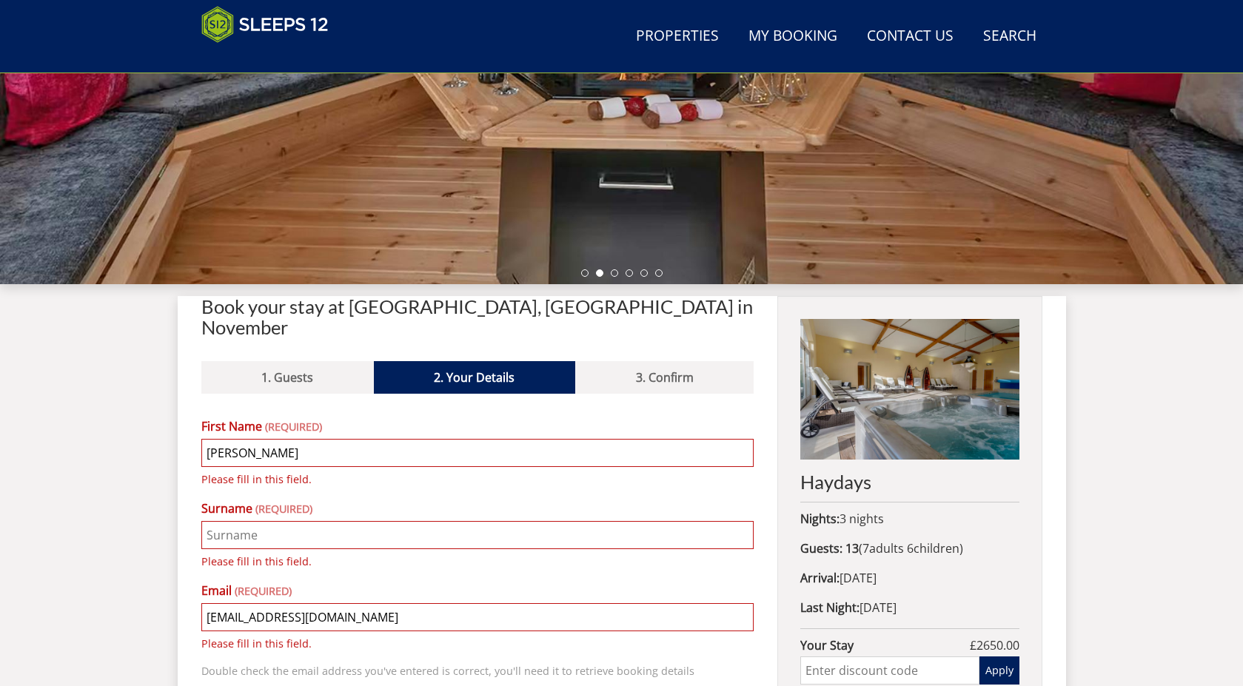
click at [249, 521] on input "Surname" at bounding box center [477, 535] width 553 height 28
click at [287, 521] on input "Surname" at bounding box center [477, 535] width 553 height 28
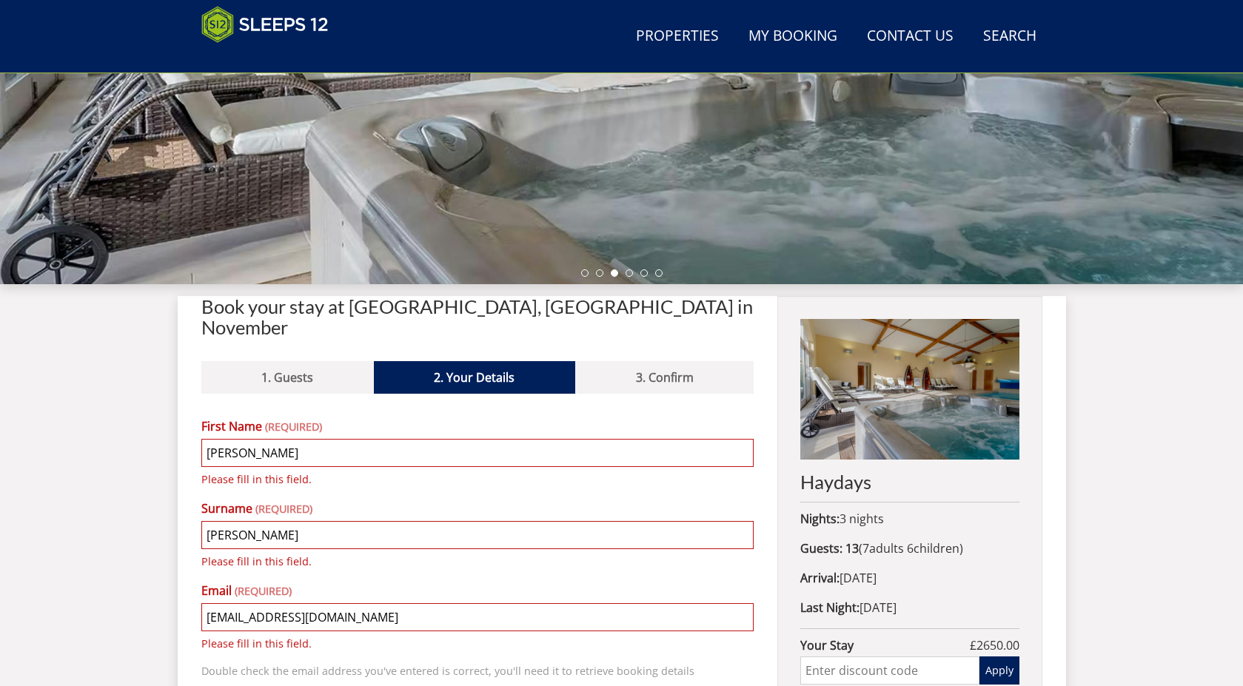
click at [532, 554] on p "Please fill in this field." at bounding box center [477, 562] width 553 height 16
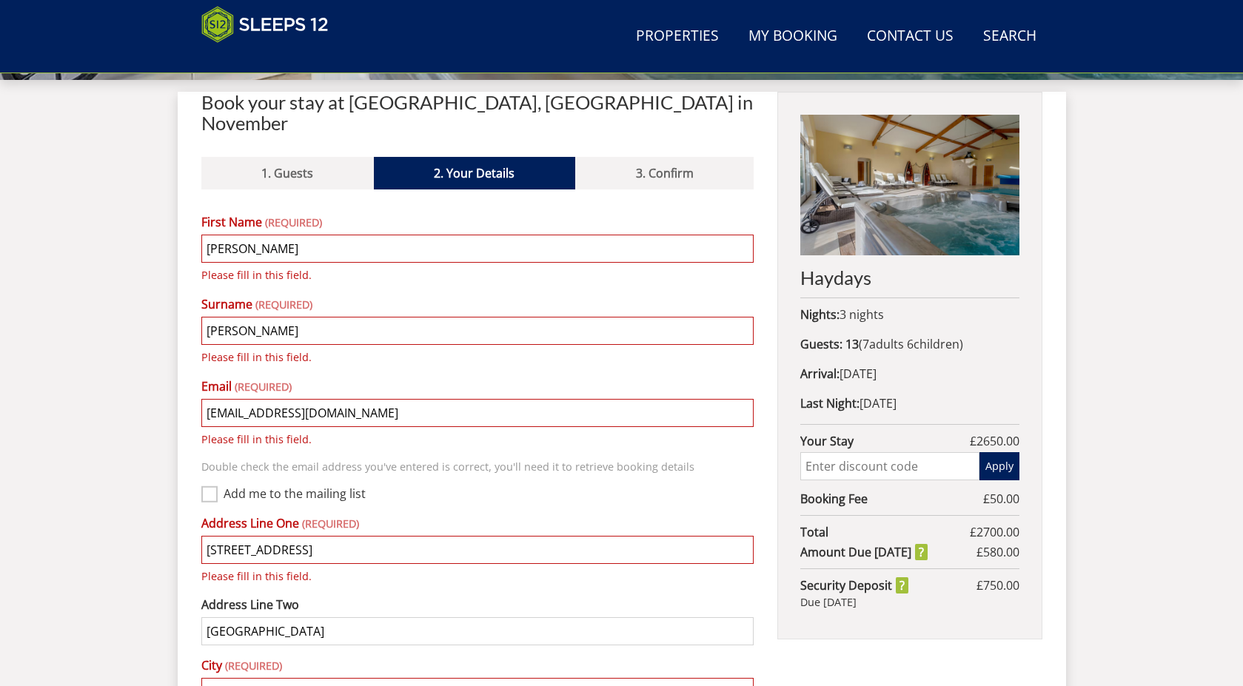
scroll to position [562, 0]
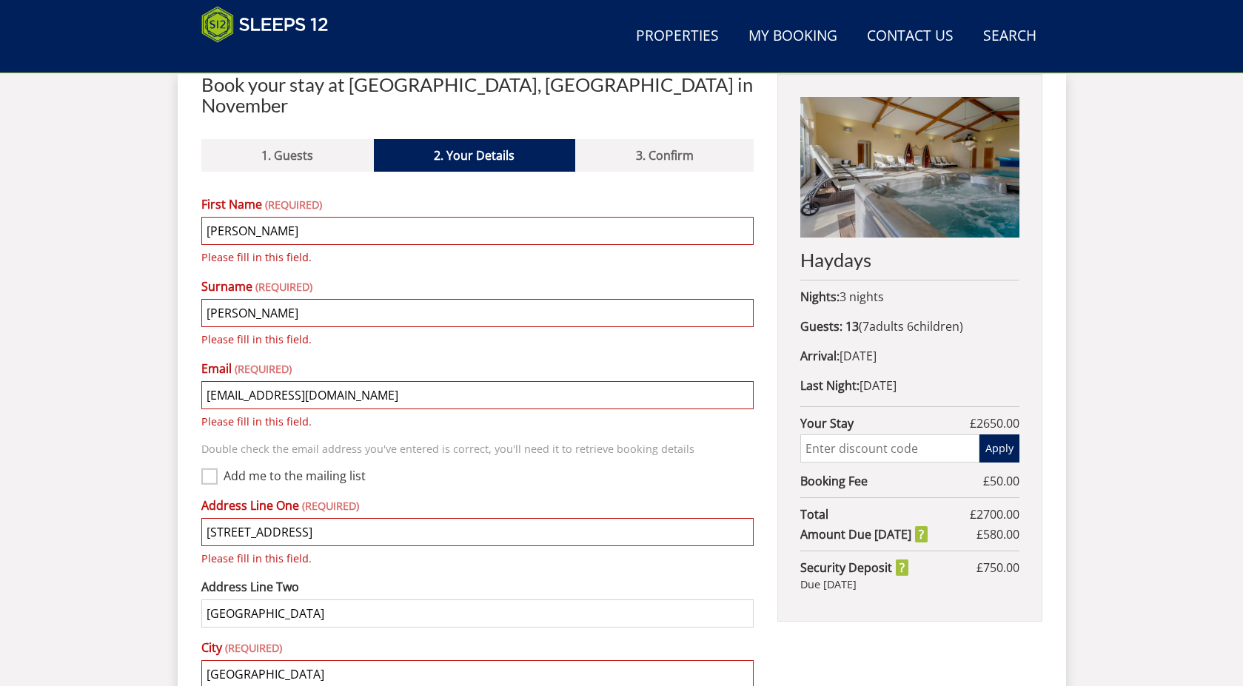
click at [215, 469] on input "Add me to the mailing list" at bounding box center [209, 477] width 16 height 16
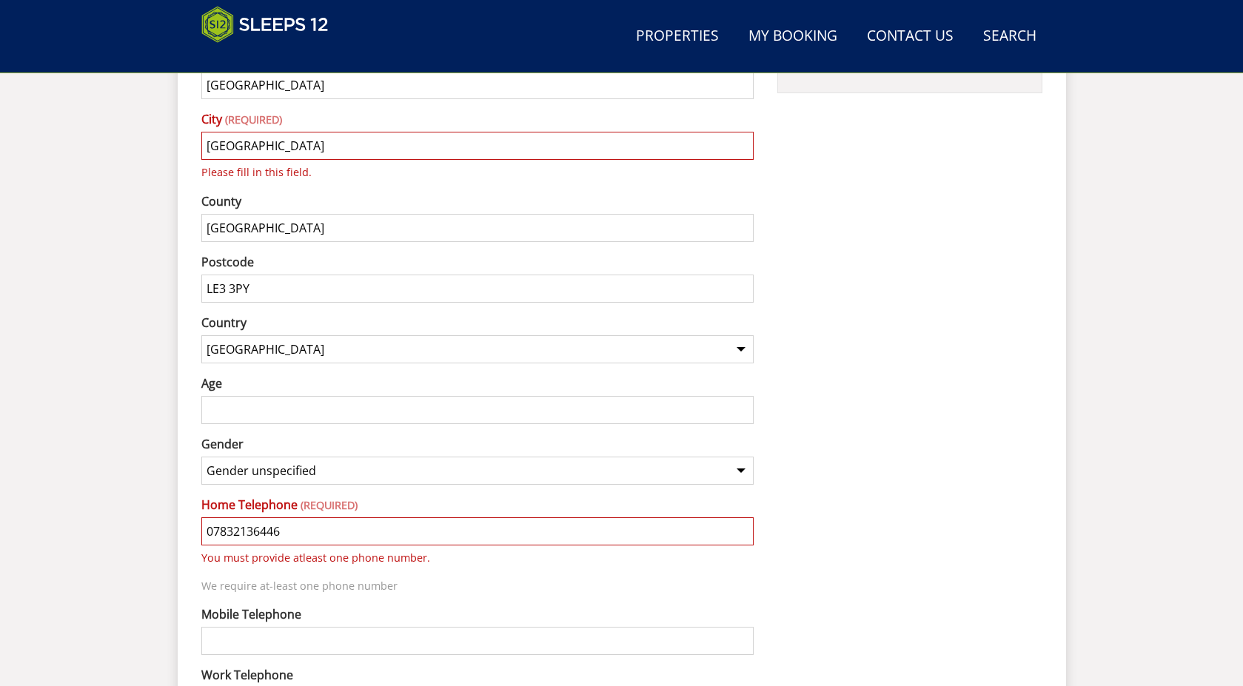
scroll to position [1154, 0]
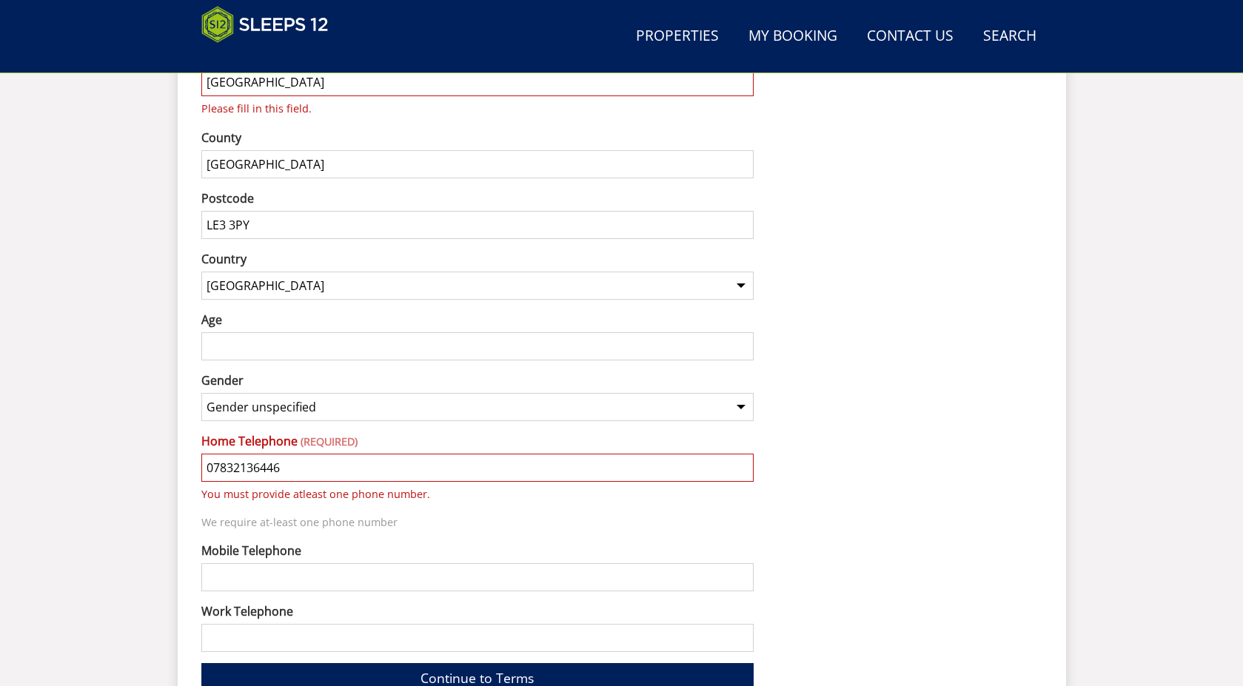
click at [284, 332] on input "Age" at bounding box center [477, 346] width 553 height 28
click at [321, 393] on select "Gender unspecified Gender male Gender female" at bounding box center [477, 407] width 553 height 28
click at [201, 393] on select "Gender unspecified Gender male Gender female" at bounding box center [477, 407] width 553 height 28
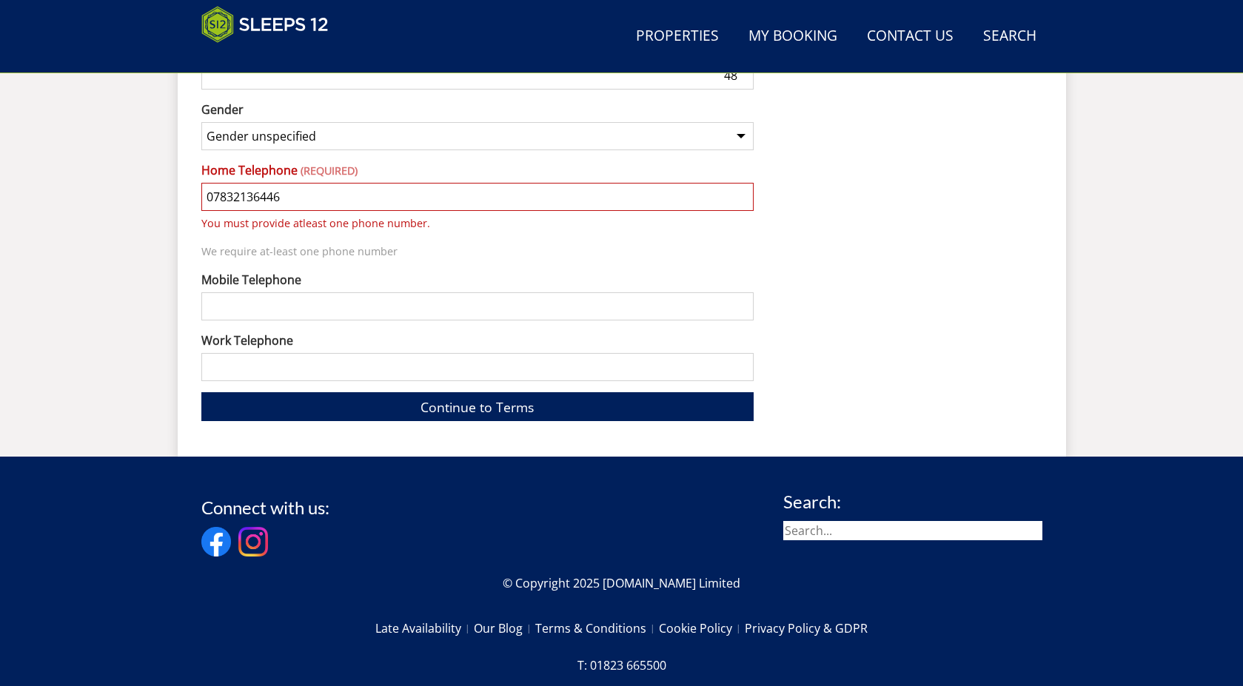
scroll to position [1450, 0]
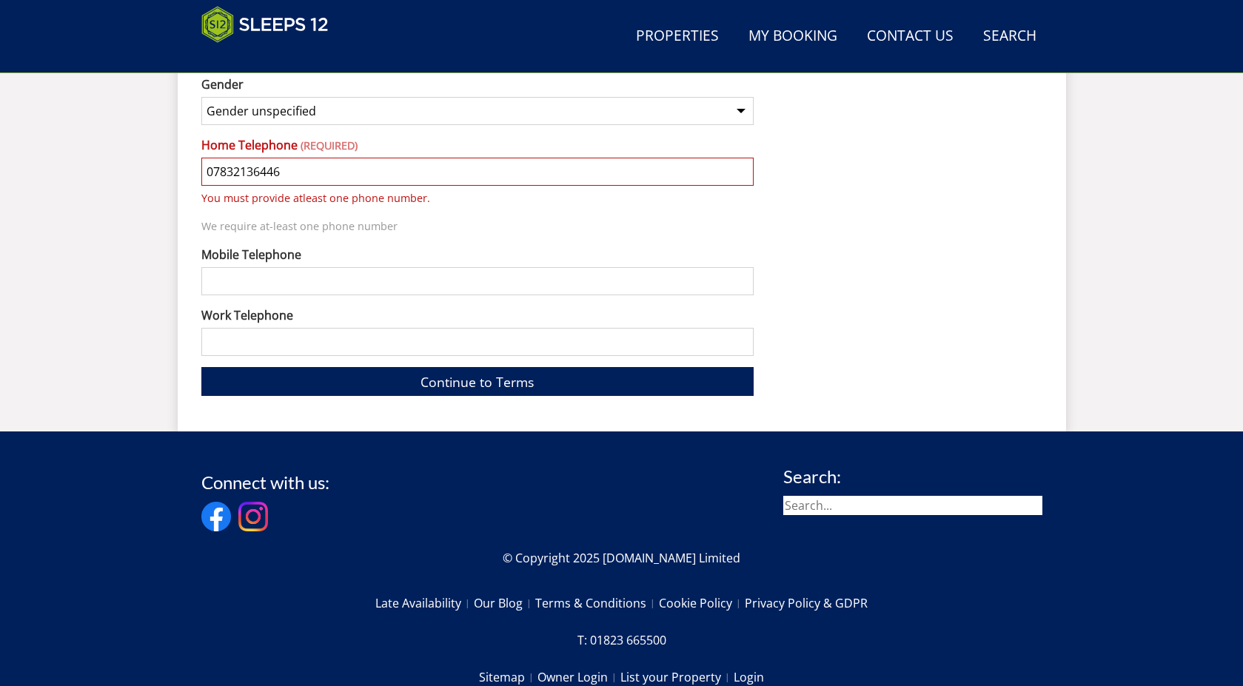
click at [301, 267] on input "Mobile Telephone" at bounding box center [477, 281] width 553 height 28
click at [363, 368] on link "Continue to Terms" at bounding box center [477, 381] width 553 height 29
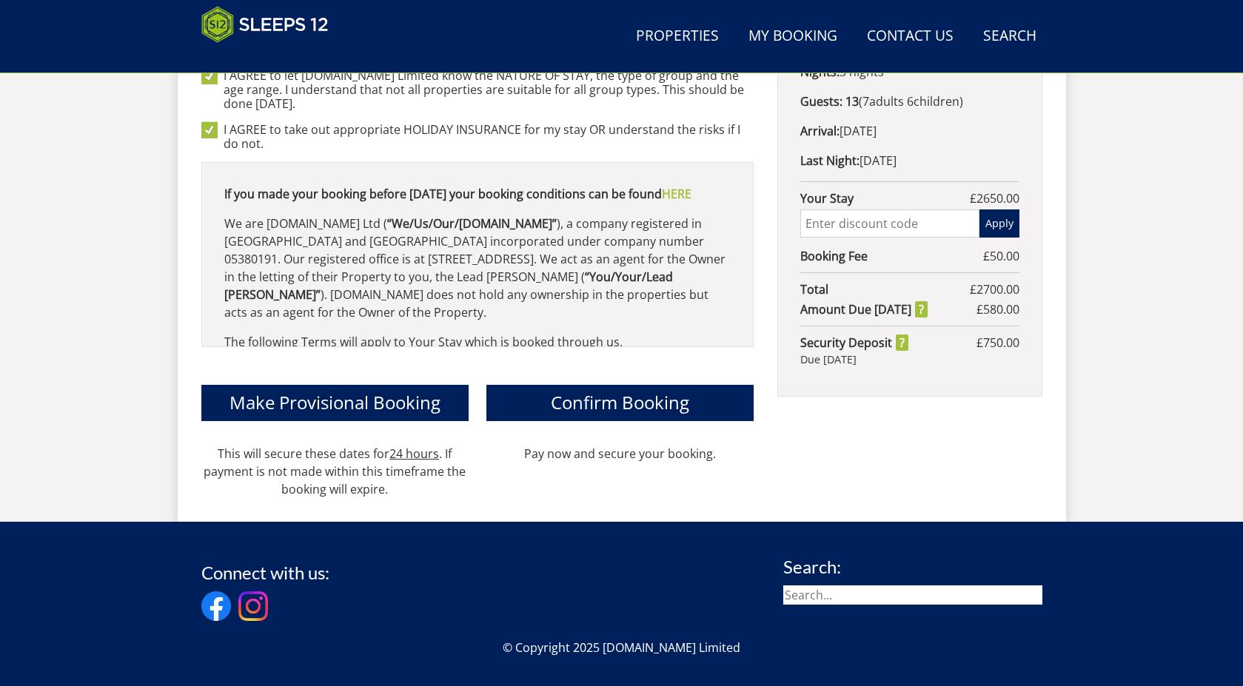
scroll to position [858, 0]
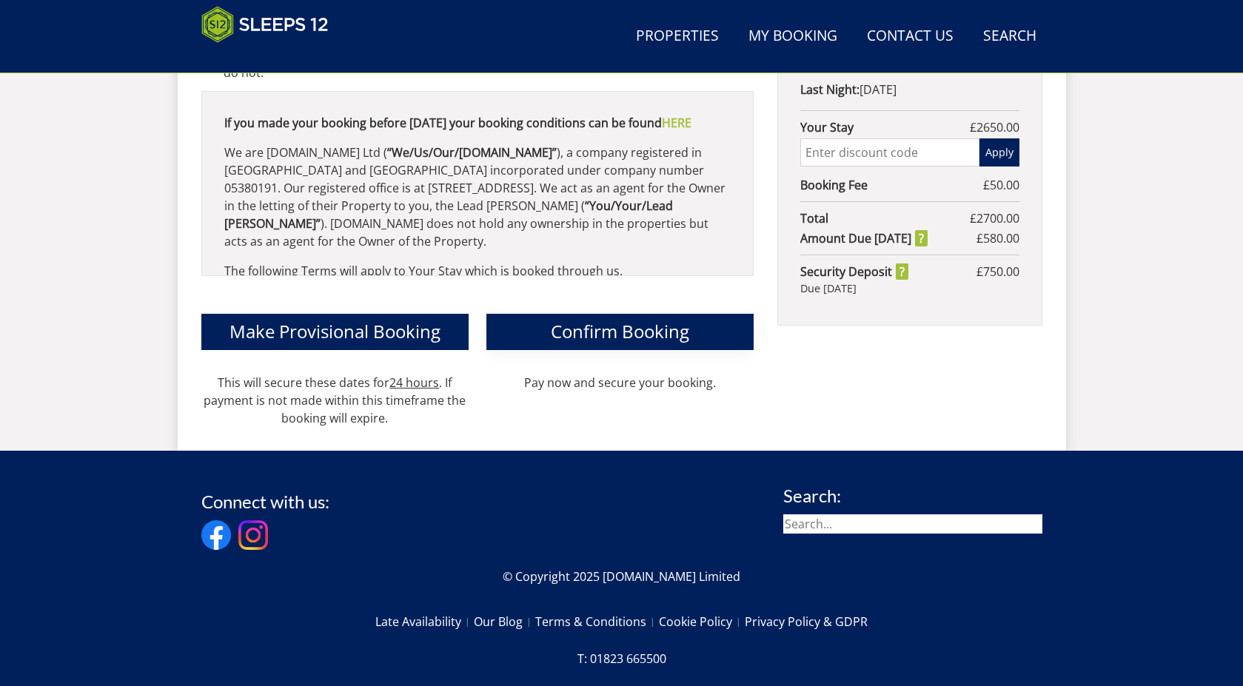
click at [531, 314] on button "Confirm Booking" at bounding box center [619, 332] width 267 height 36
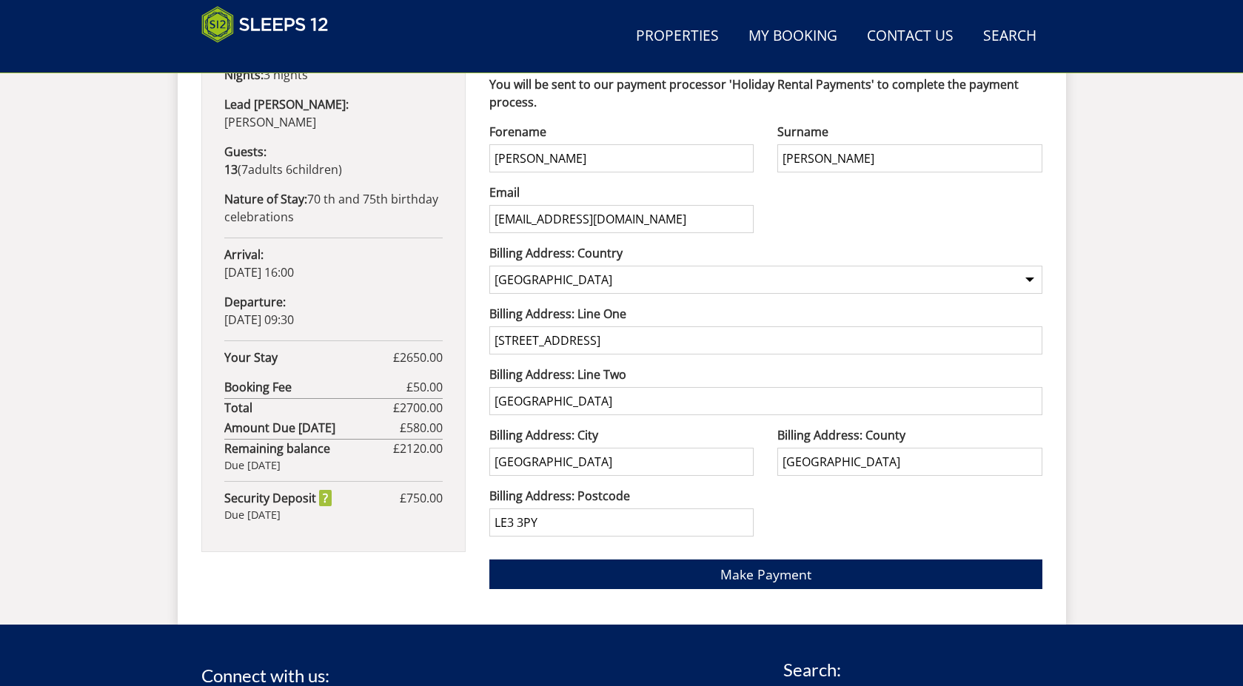
scroll to position [996, 0]
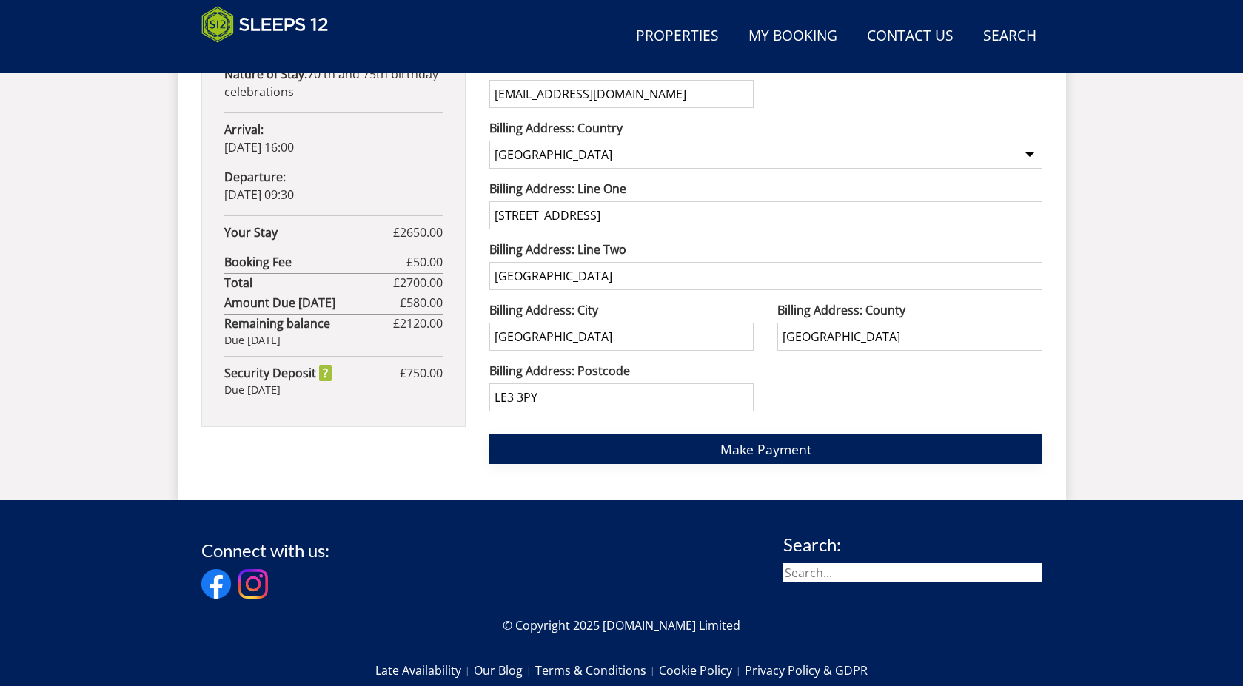
click at [779, 444] on span "Make Payment" at bounding box center [765, 449] width 91 height 18
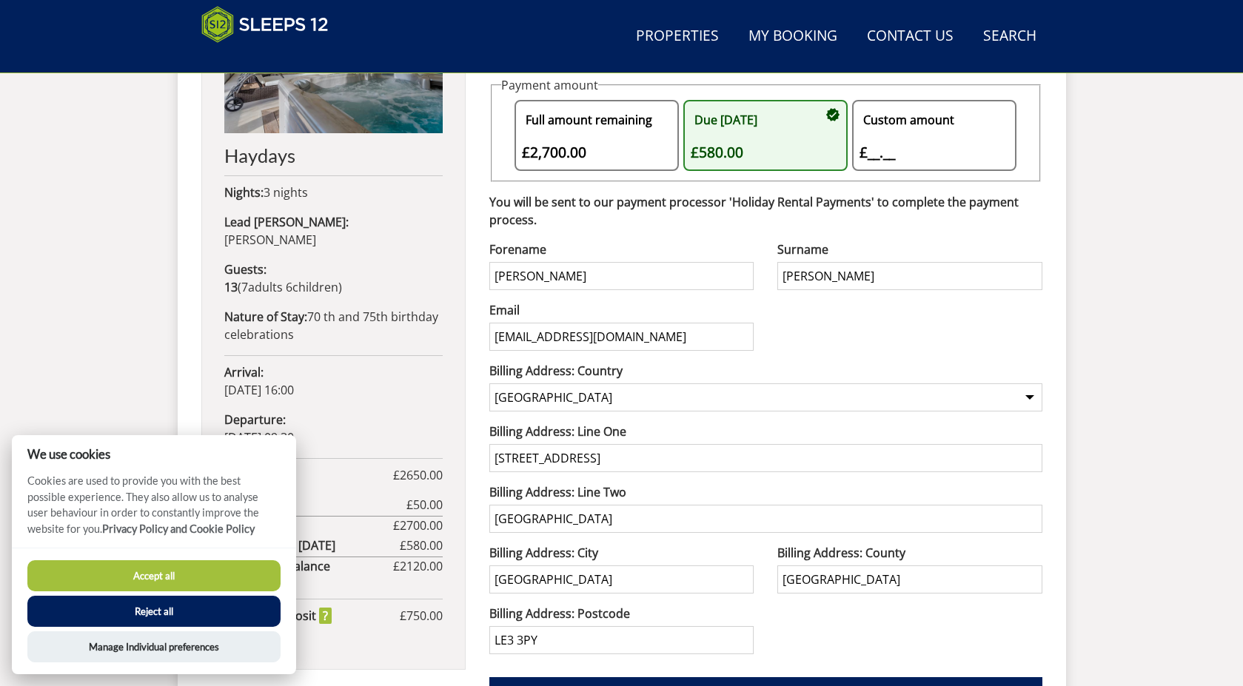
click at [210, 577] on button "Accept all" at bounding box center [153, 575] width 253 height 31
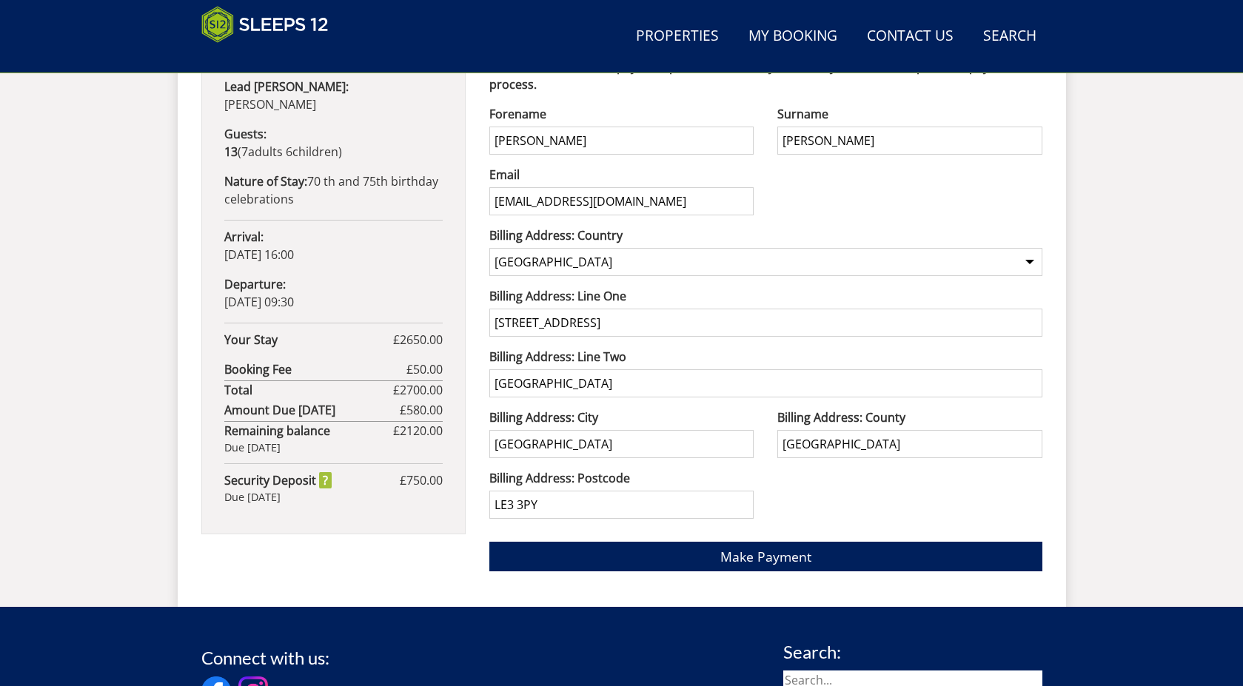
scroll to position [900, 0]
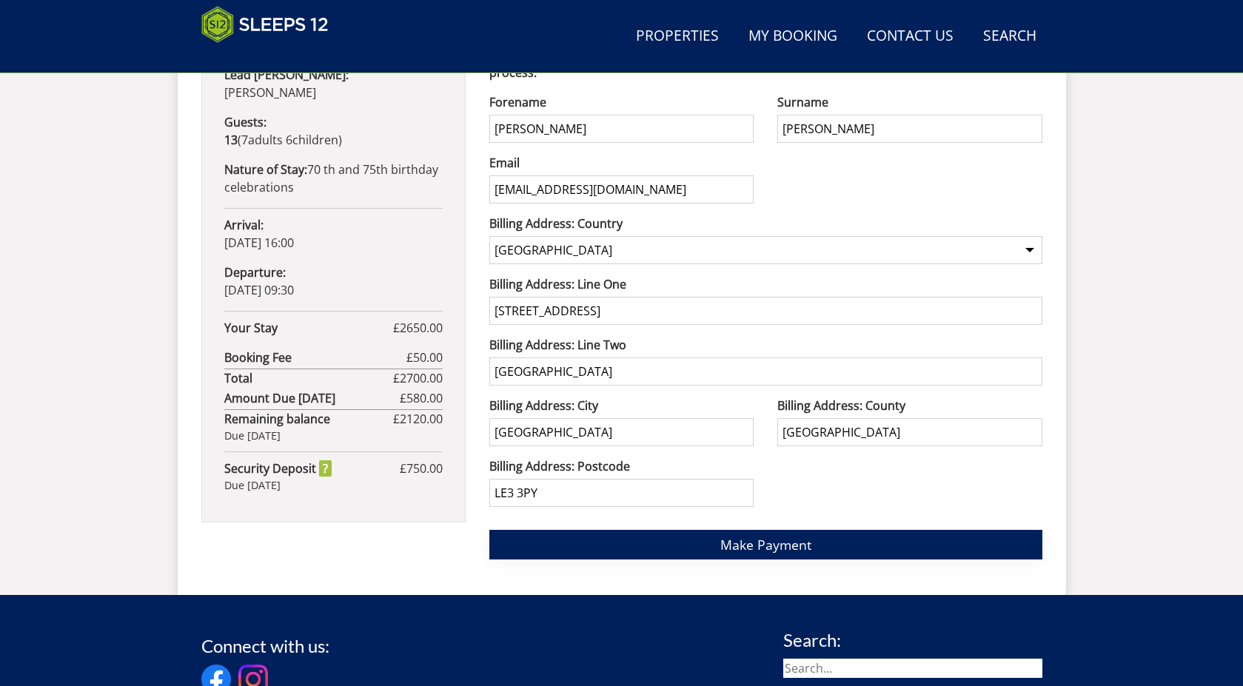
click at [666, 537] on button "Make Payment" at bounding box center [765, 544] width 553 height 29
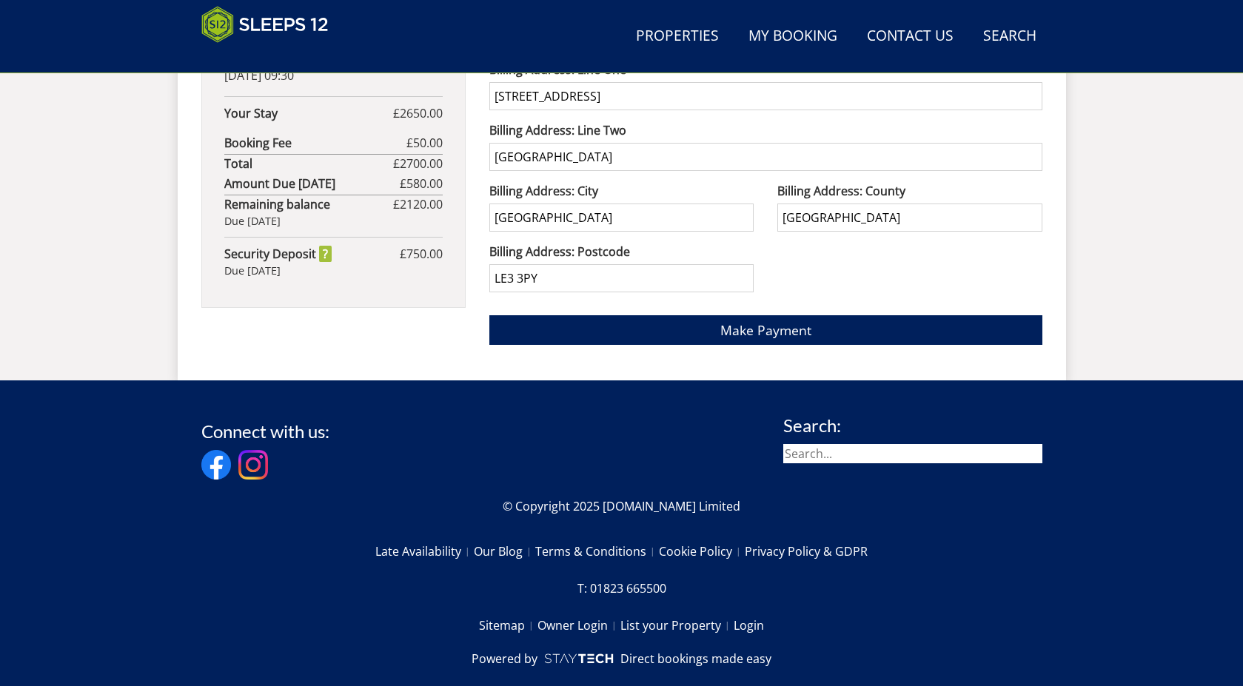
scroll to position [1144, 0]
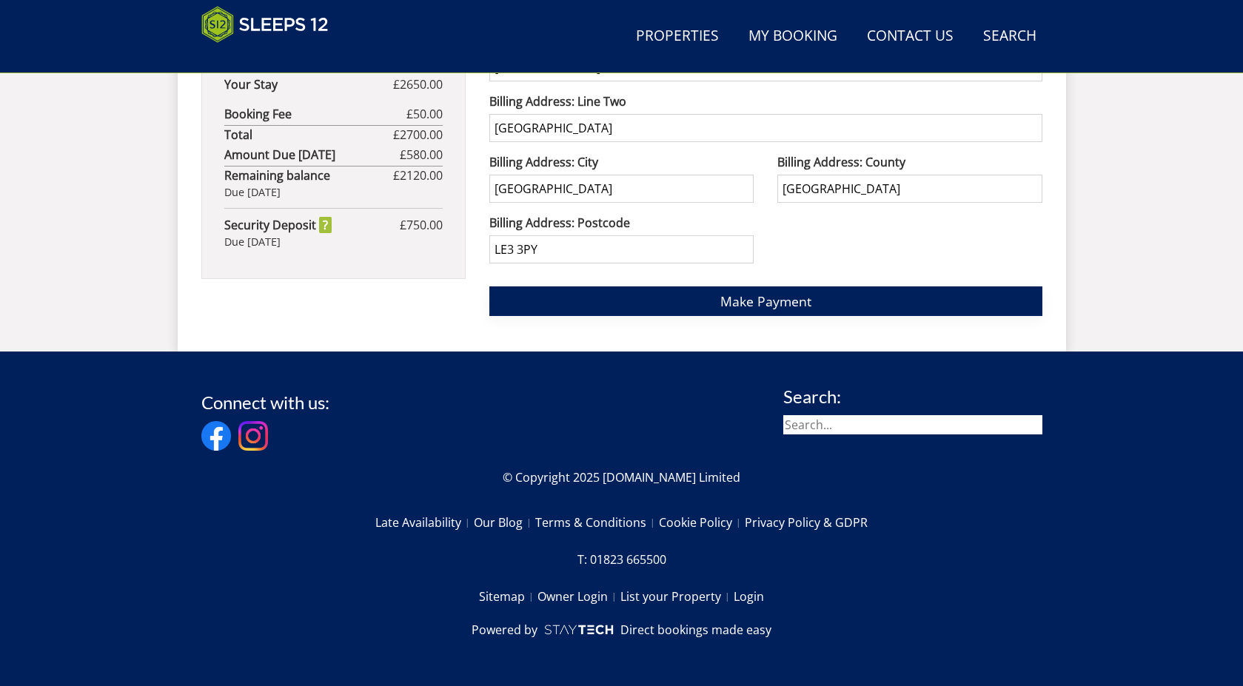
click at [767, 295] on span "Make Payment" at bounding box center [765, 301] width 91 height 18
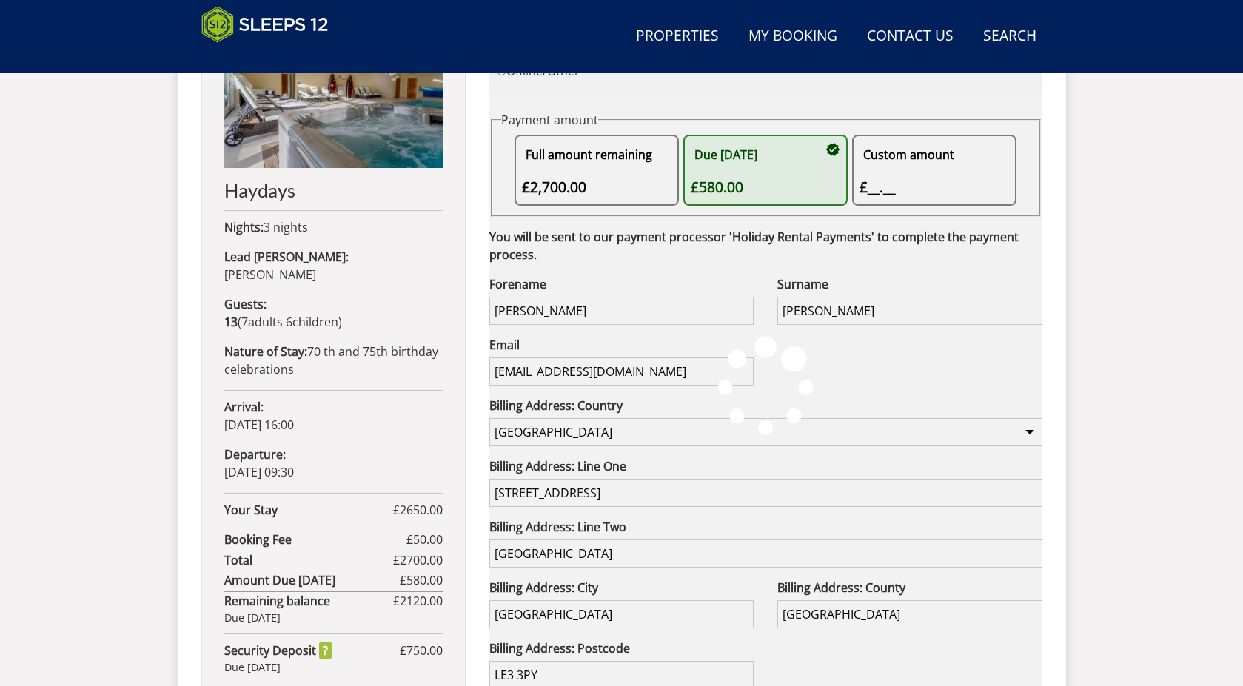
scroll to position [477, 0]
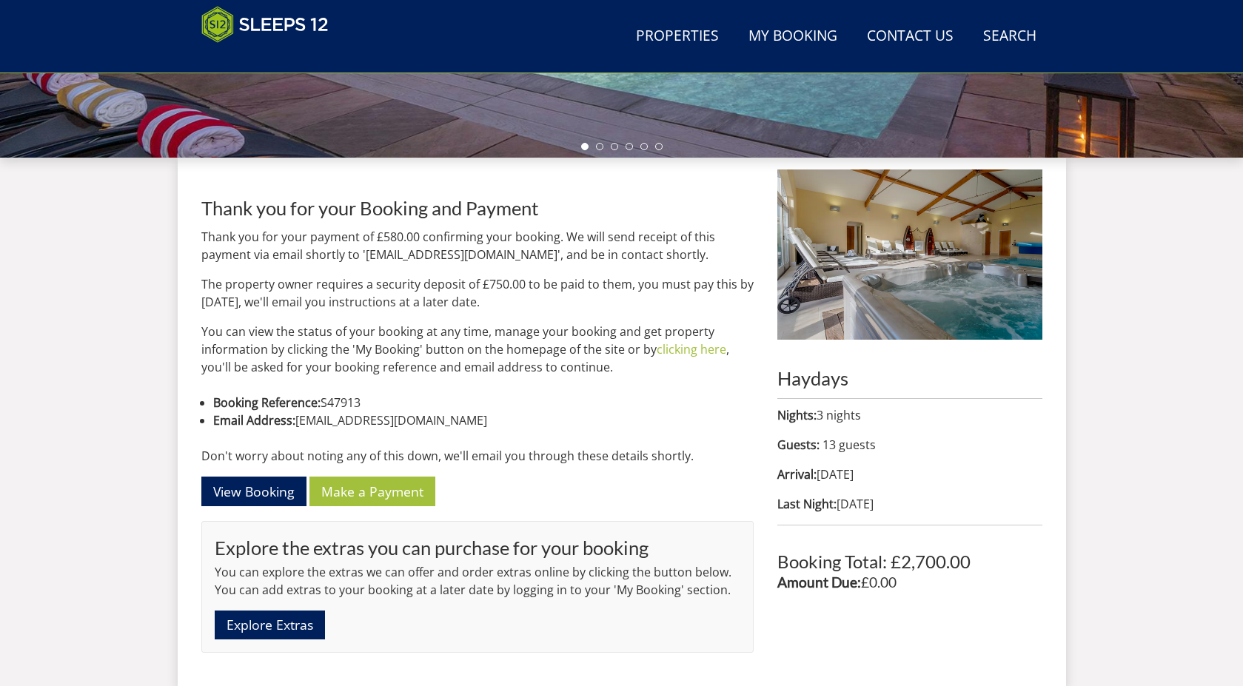
scroll to position [457, 0]
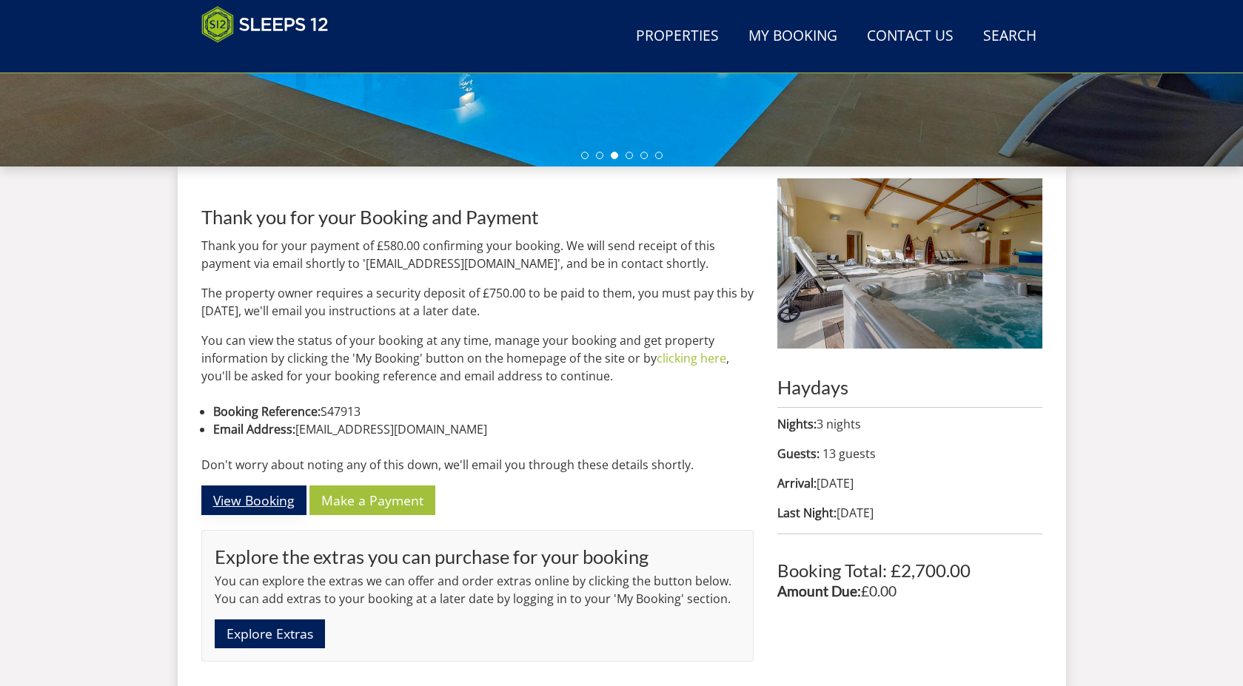
click at [246, 504] on link "View Booking" at bounding box center [253, 500] width 105 height 29
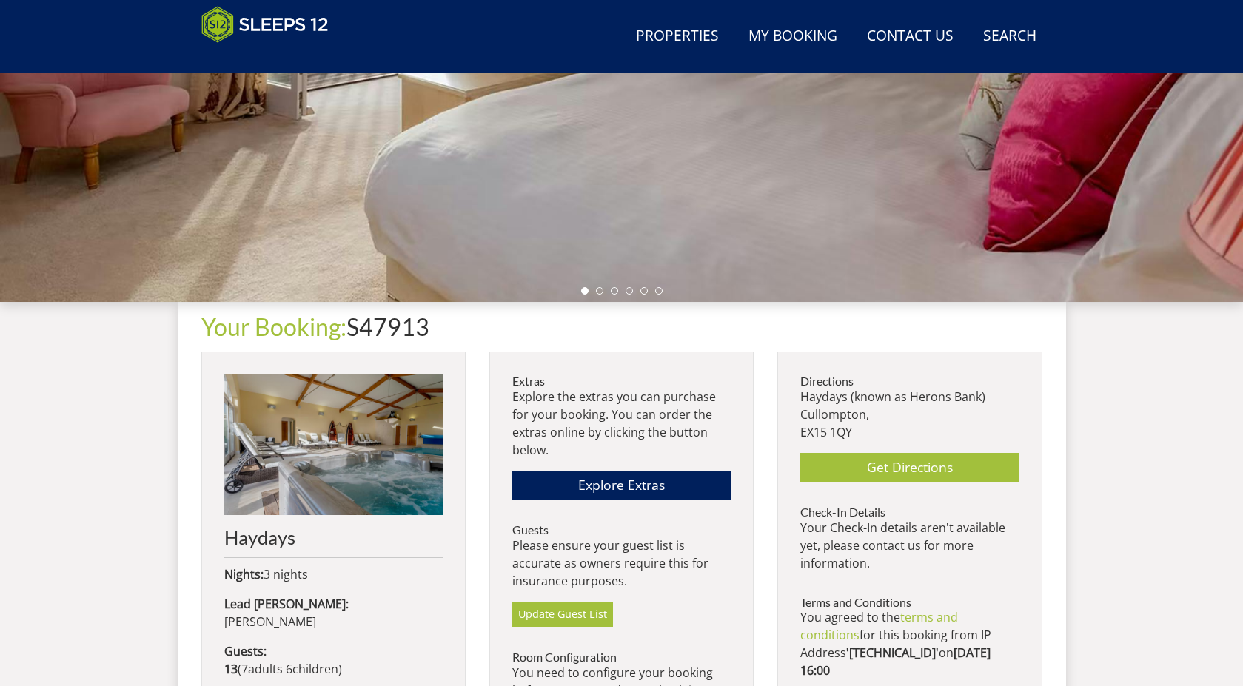
scroll to position [323, 0]
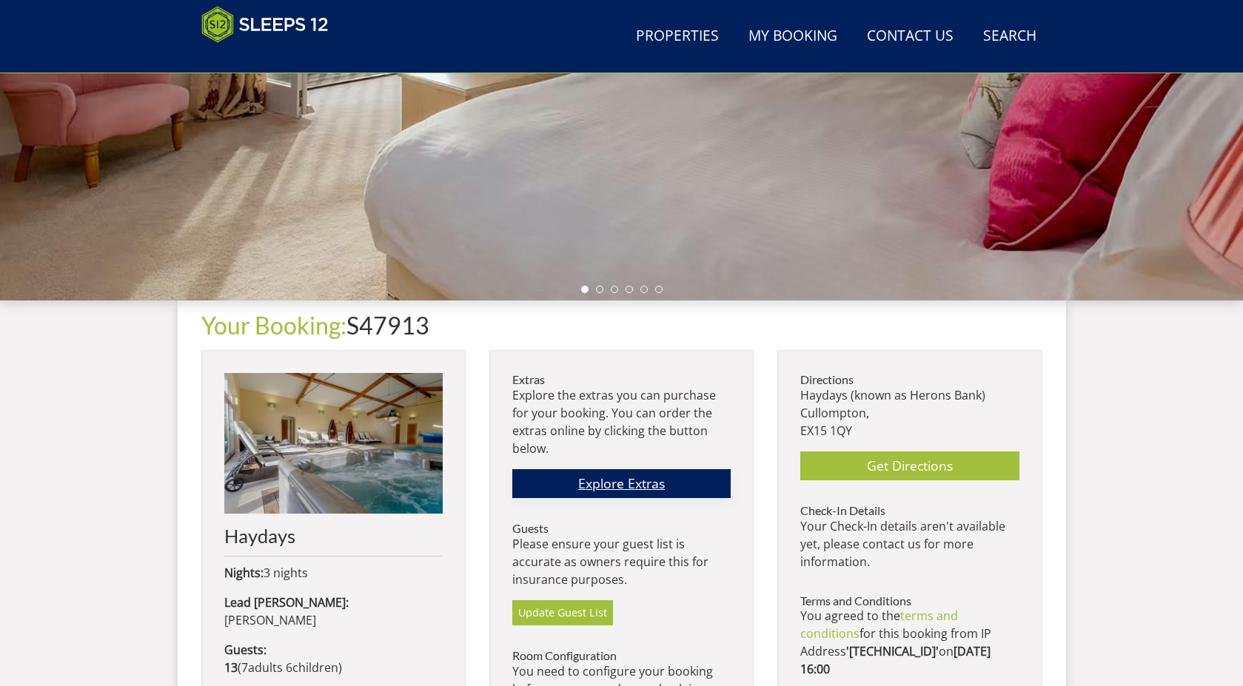
click at [632, 482] on link "Explore Extras" at bounding box center [621, 483] width 218 height 29
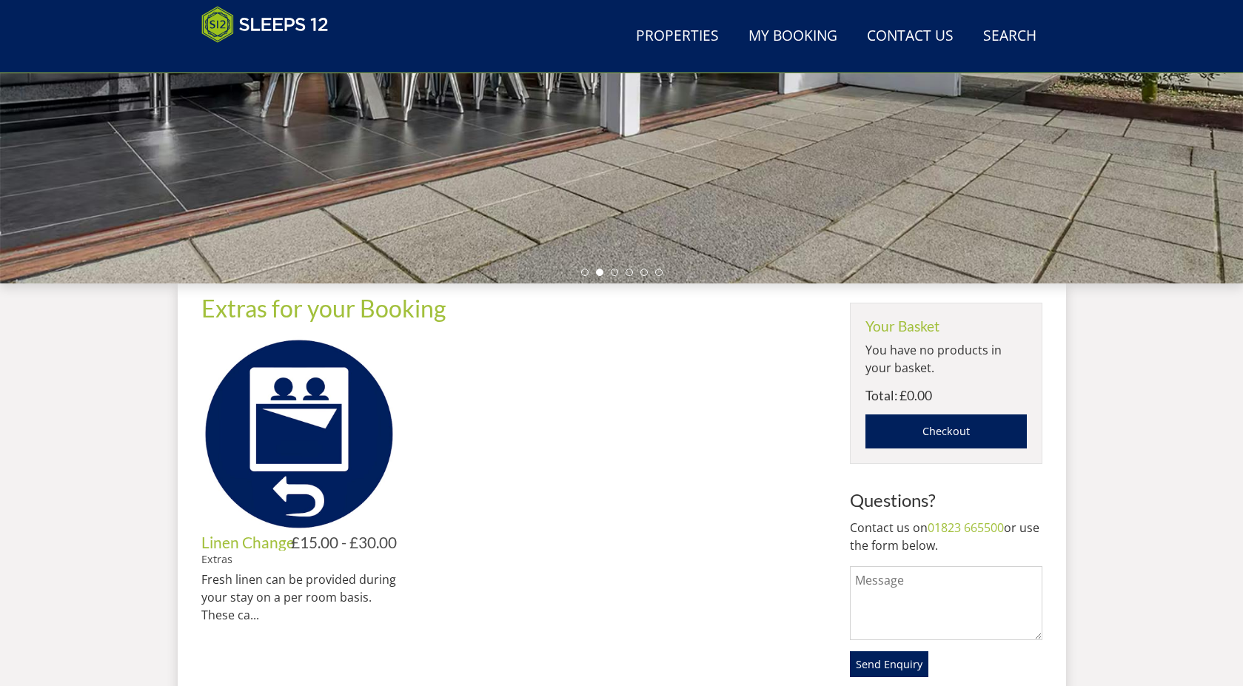
scroll to position [328, 0]
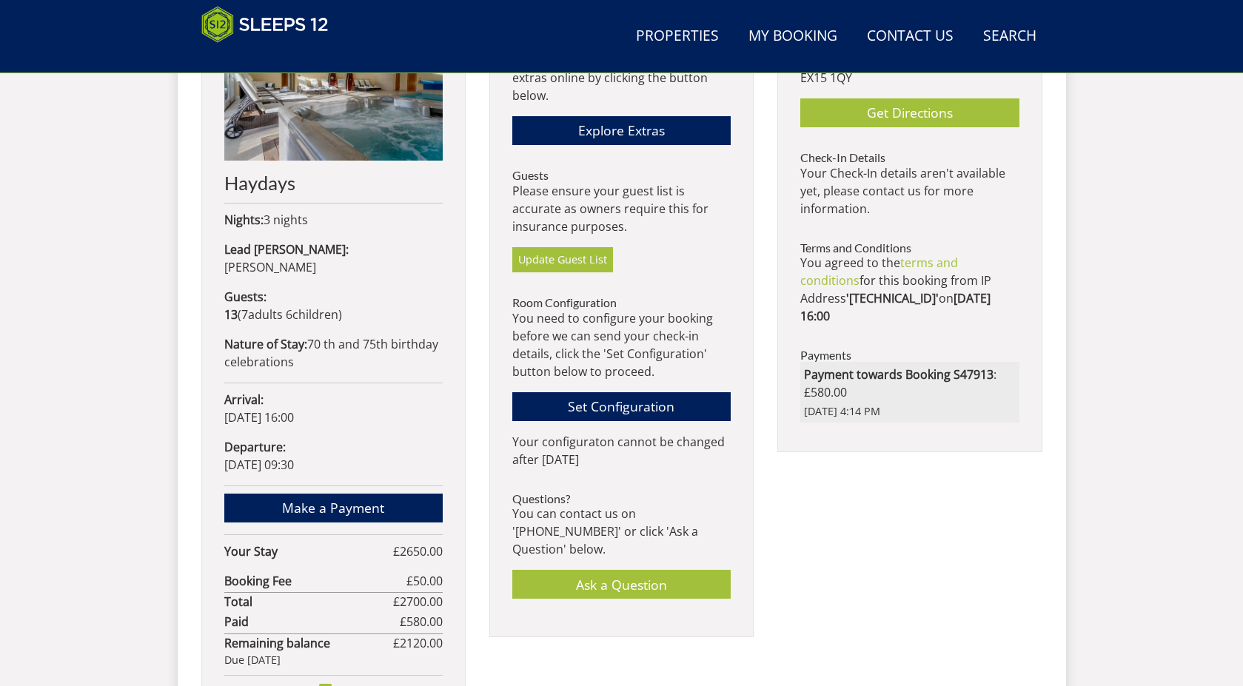
scroll to position [694, 0]
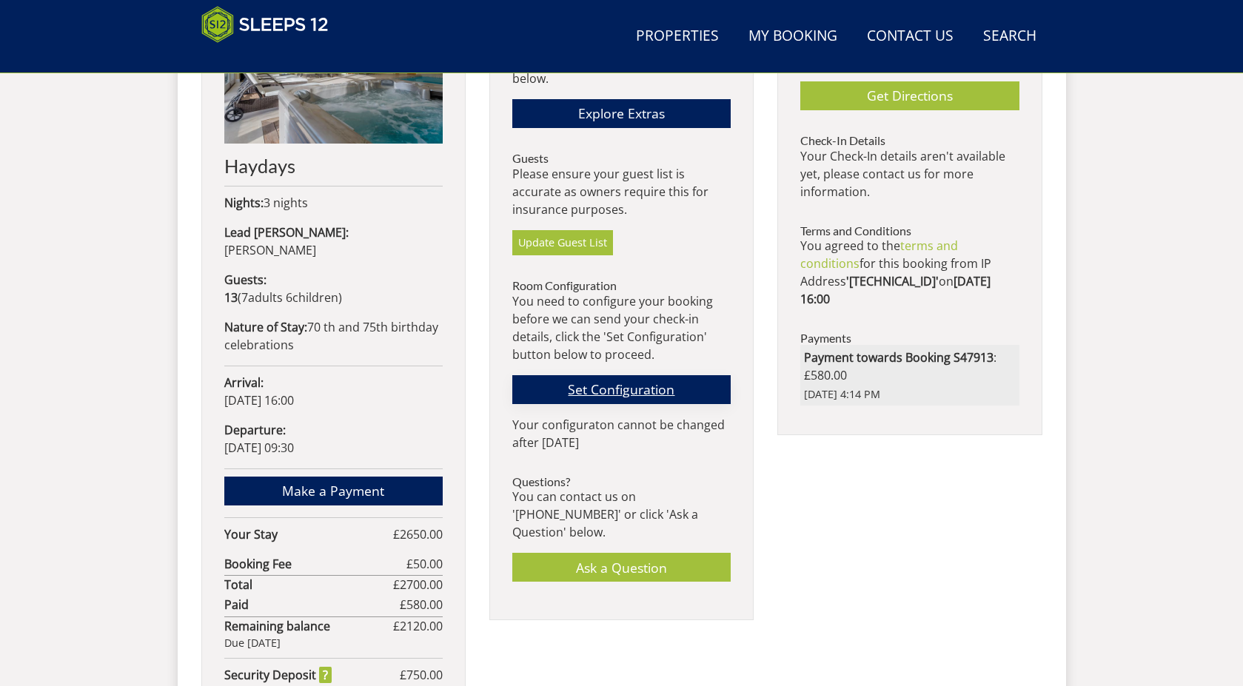
click at [645, 380] on link "Set Configuration" at bounding box center [621, 389] width 218 height 29
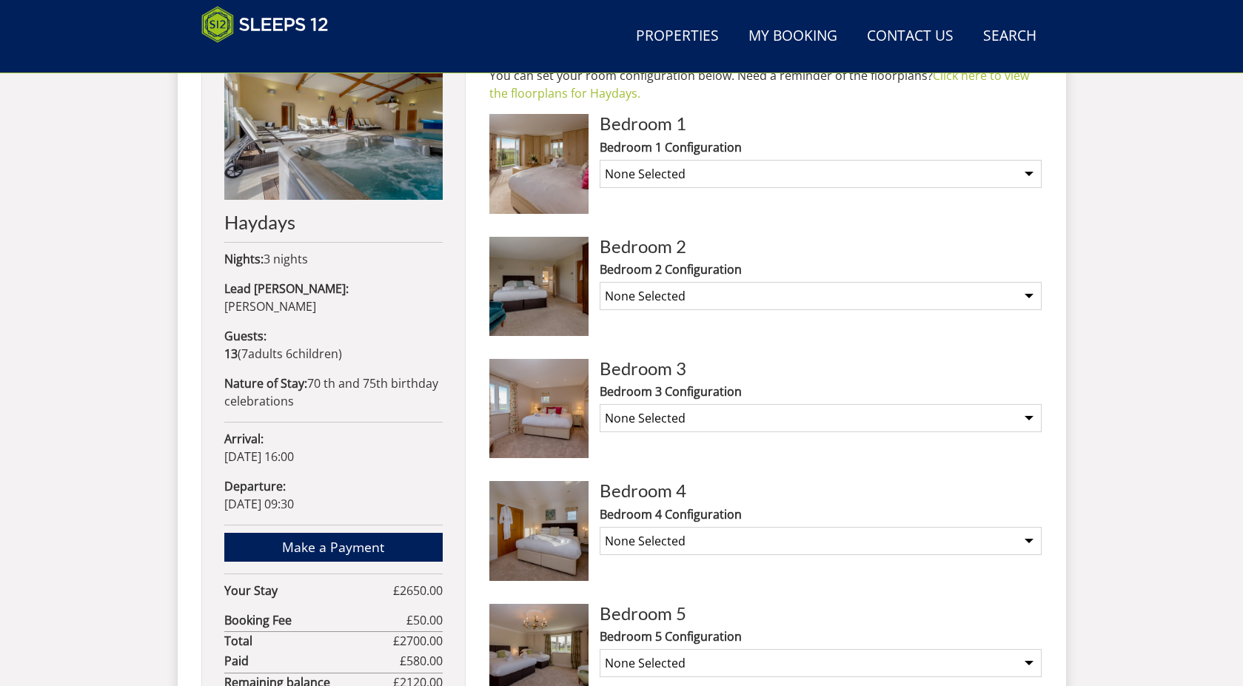
scroll to position [558, 0]
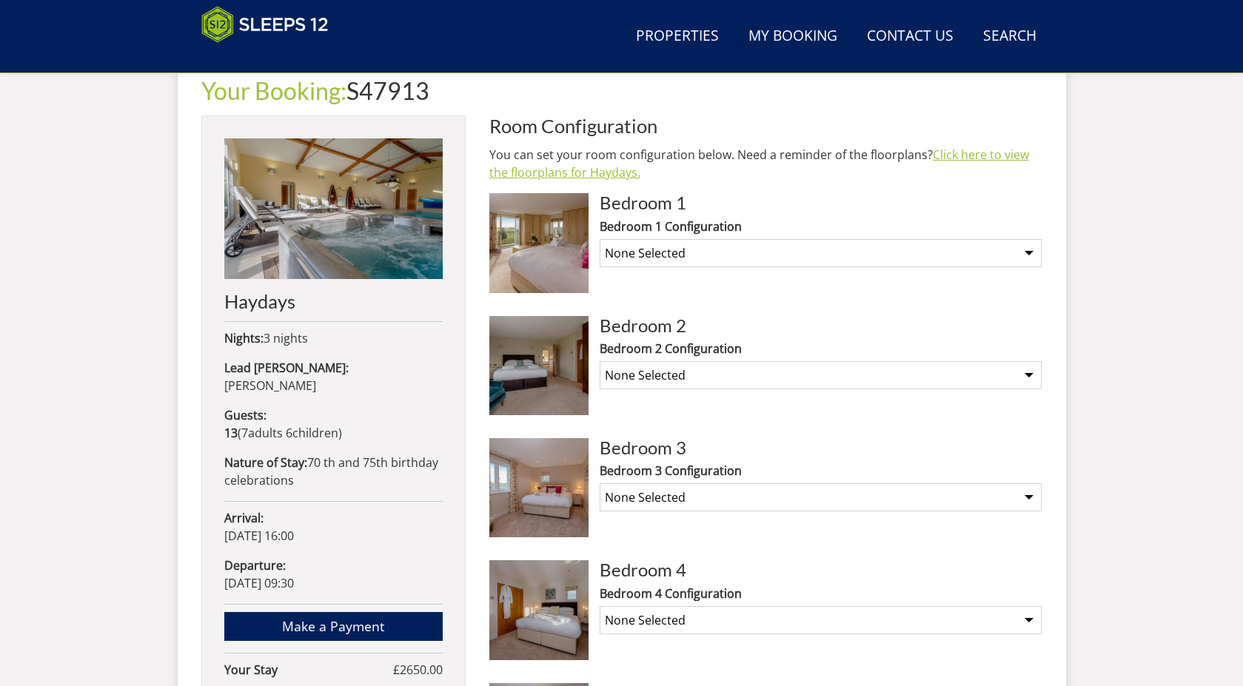
click at [566, 178] on link "Click here to view the floorplans for Haydays." at bounding box center [759, 164] width 540 height 34
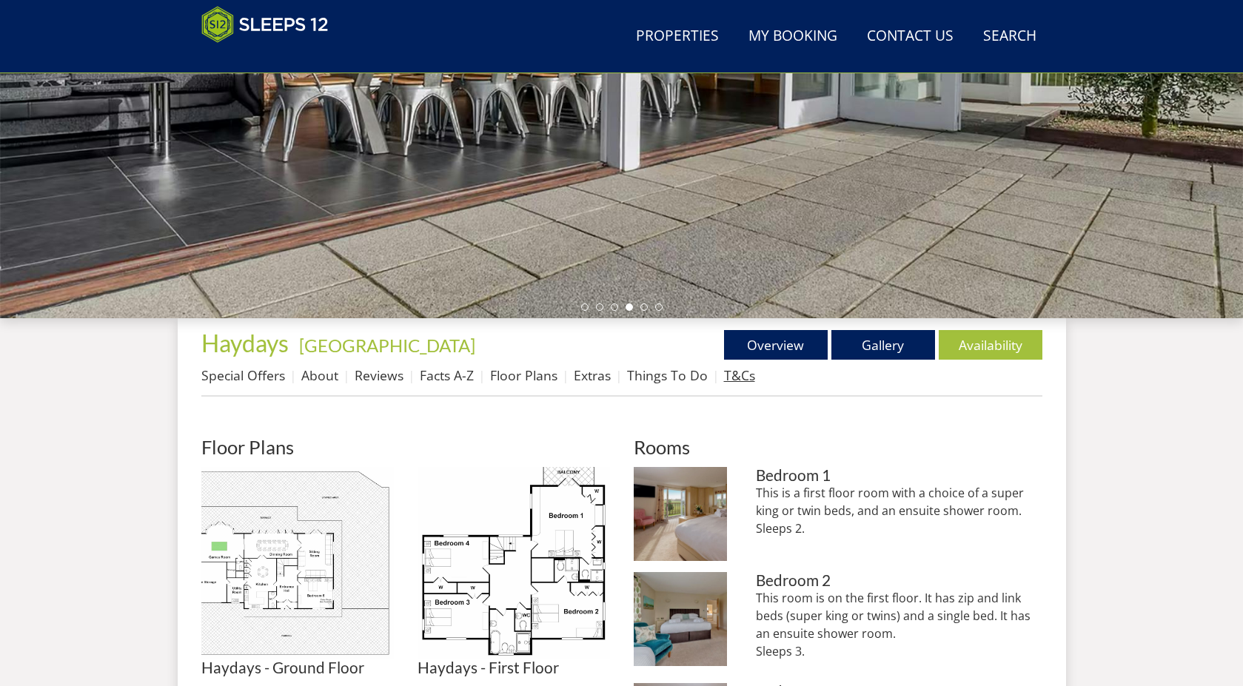
scroll to position [309, 0]
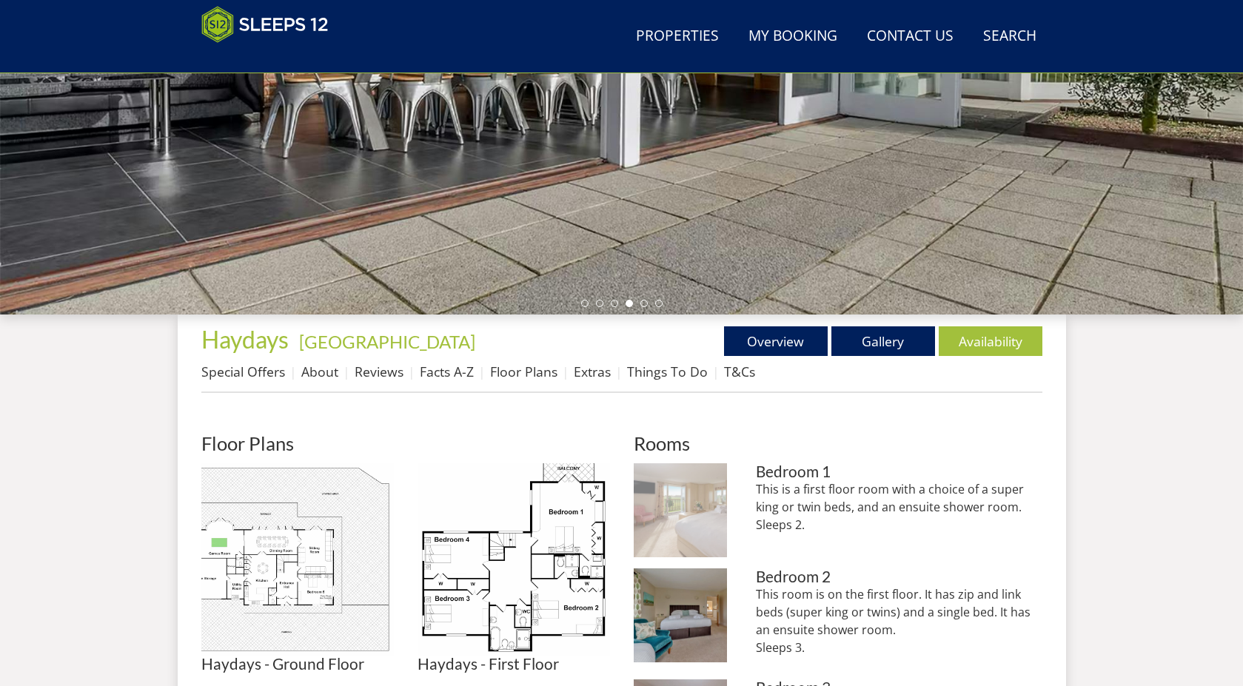
click at [674, 506] on img at bounding box center [681, 510] width 94 height 94
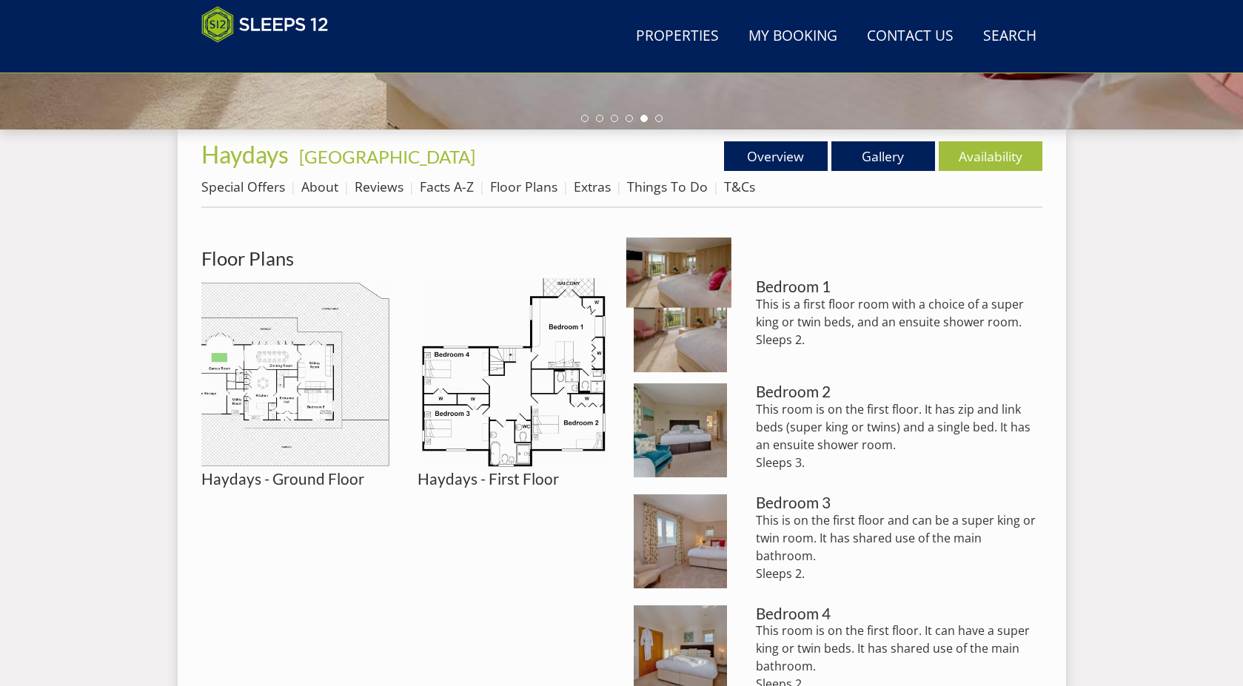
scroll to position [531, 0]
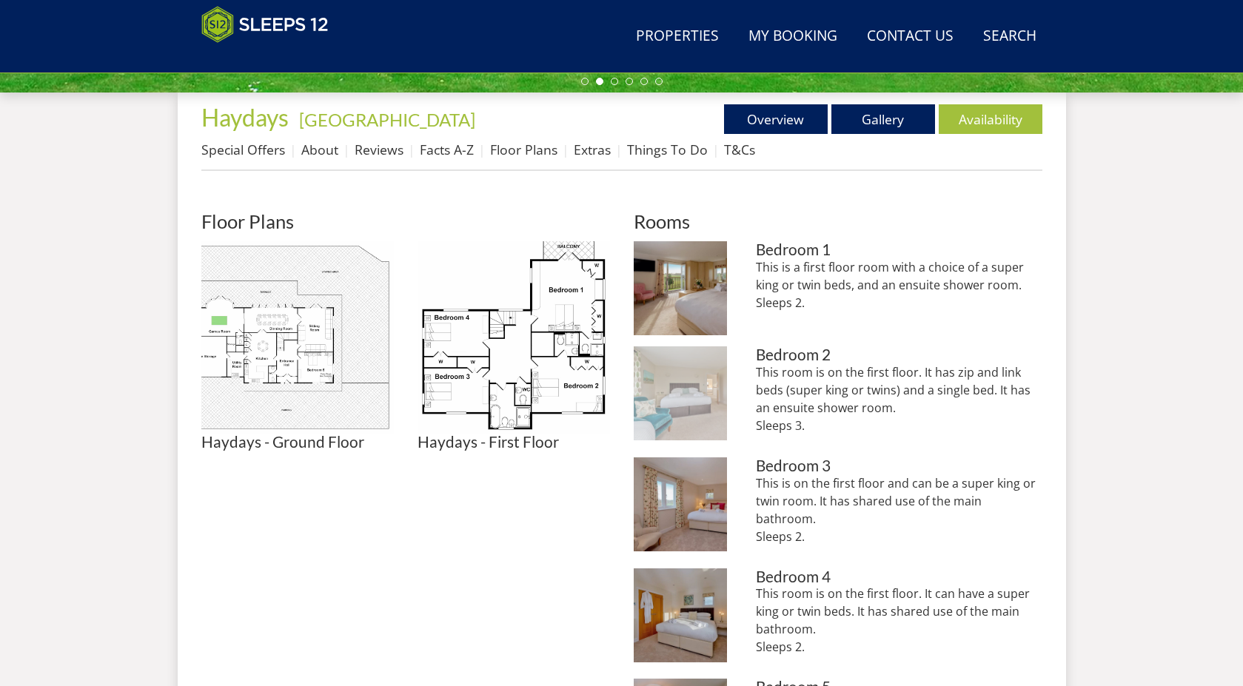
click at [716, 374] on img at bounding box center [681, 393] width 94 height 94
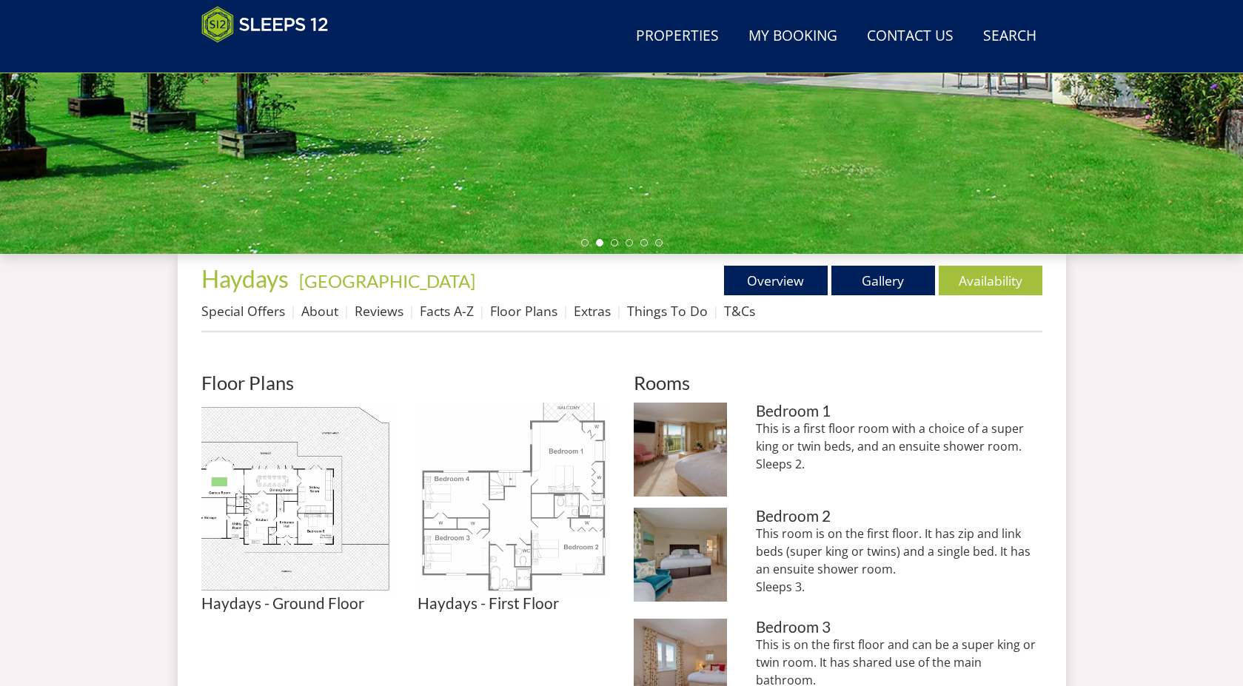
scroll to position [383, 0]
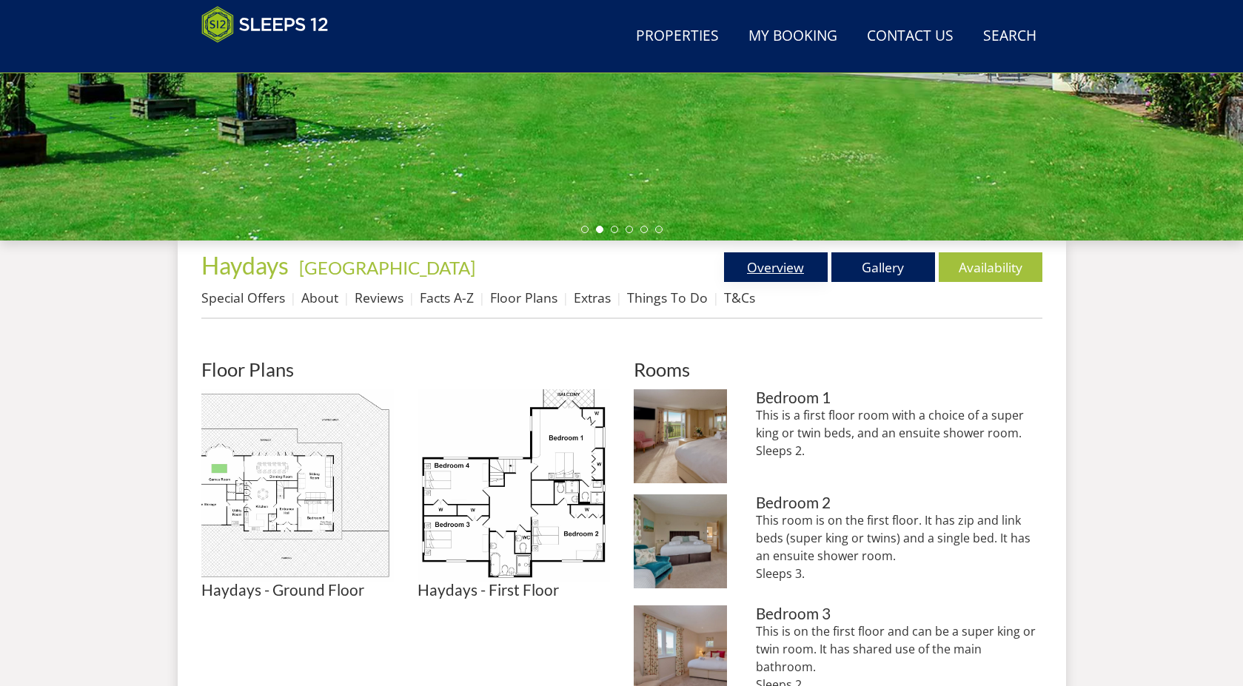
click at [765, 269] on link "Overview" at bounding box center [776, 267] width 104 height 30
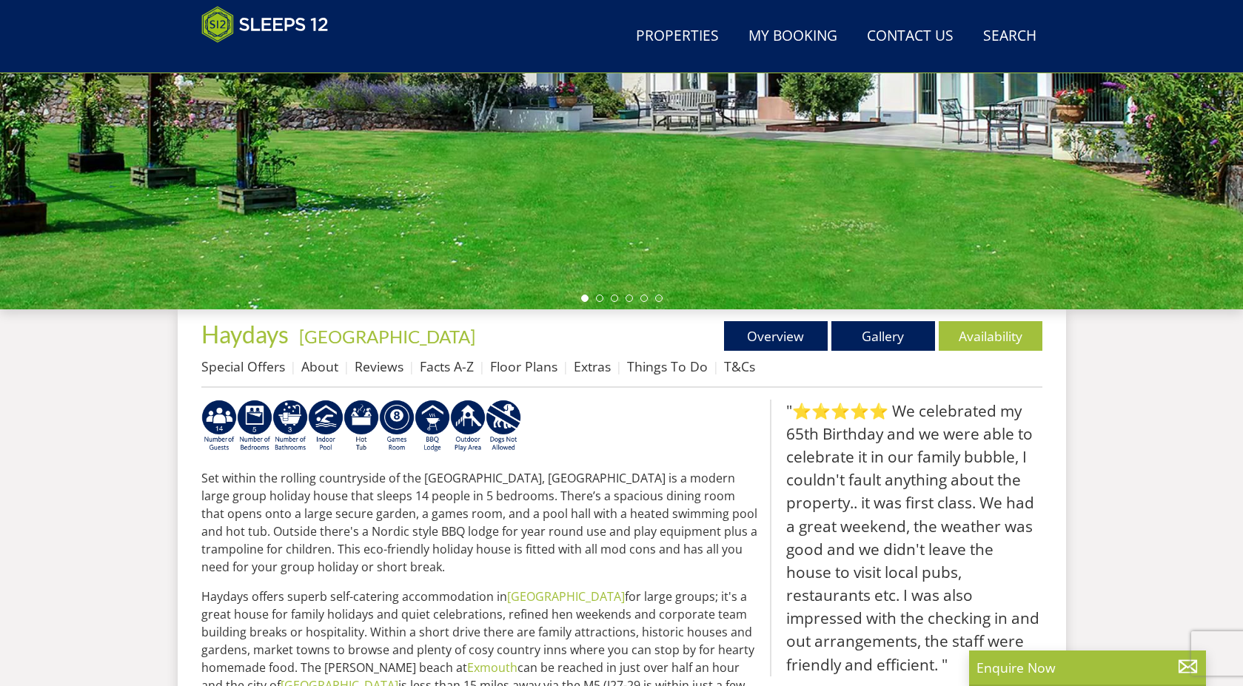
scroll to position [309, 0]
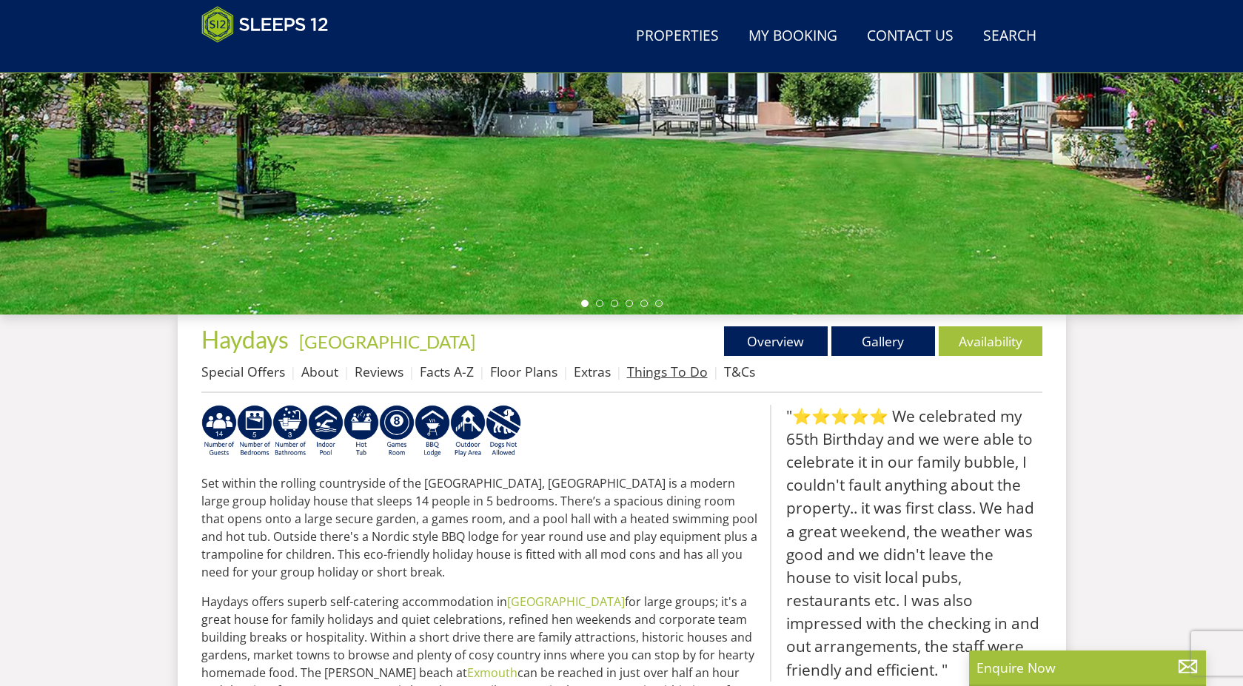
click at [694, 376] on link "Things To Do" at bounding box center [667, 372] width 81 height 18
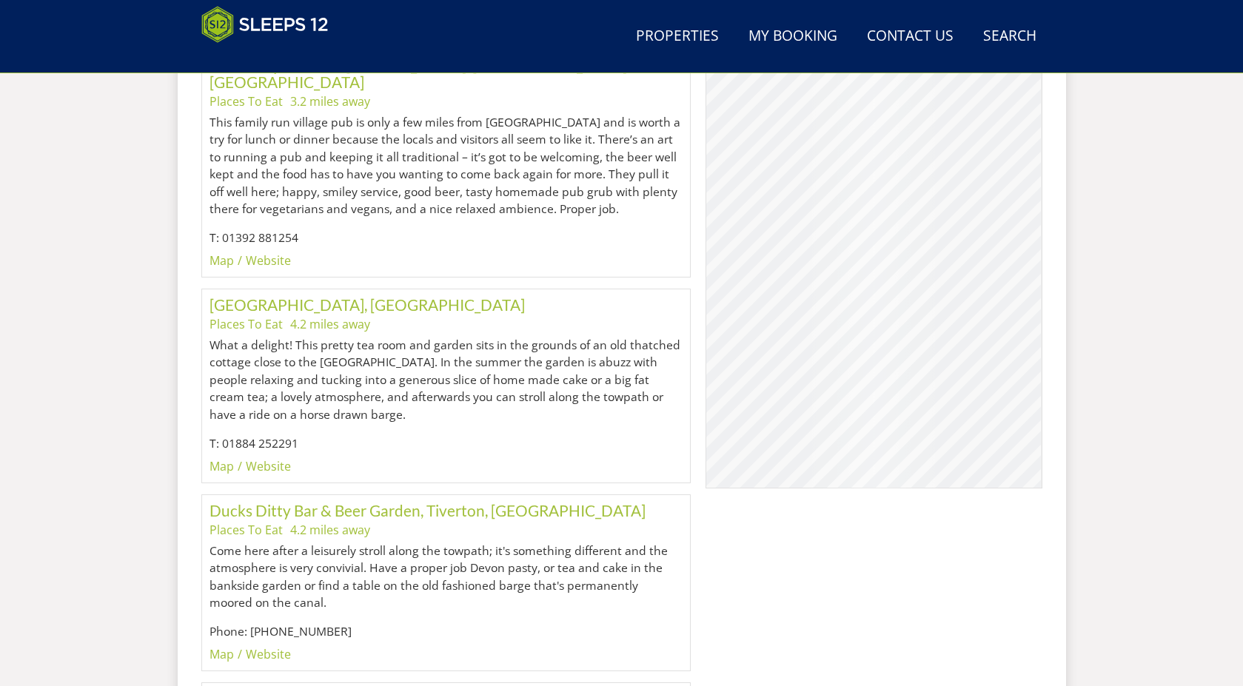
scroll to position [1138, 0]
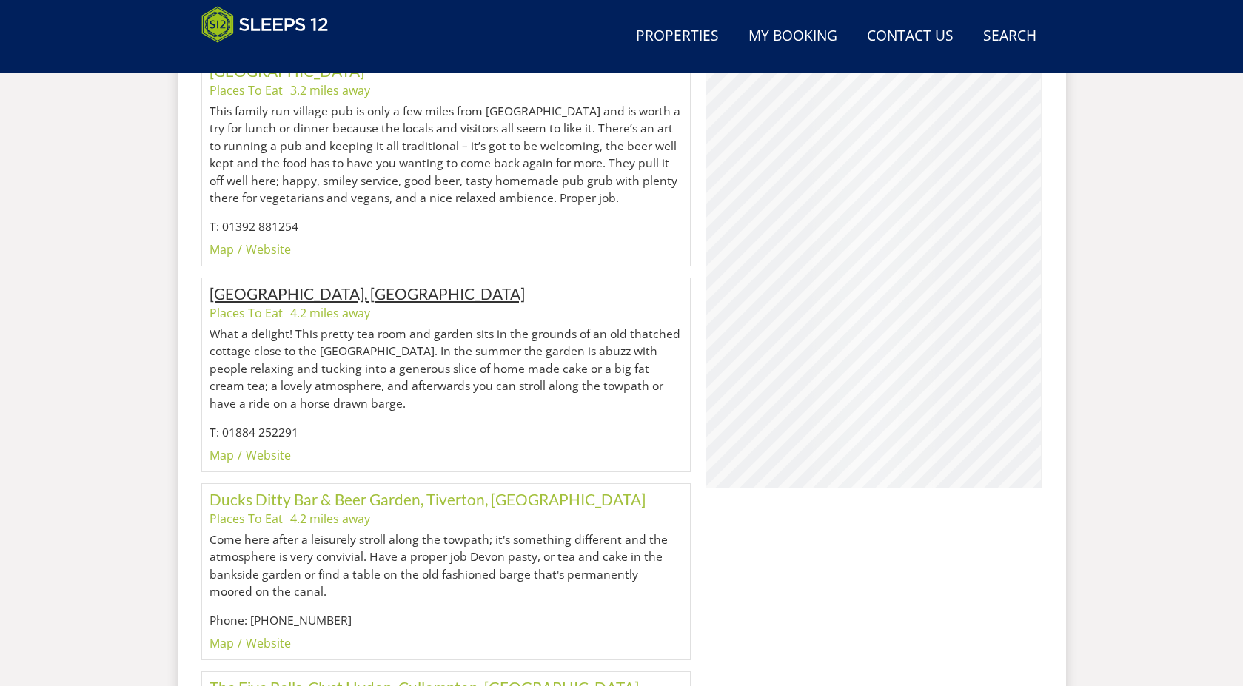
click at [288, 284] on link "[GEOGRAPHIC_DATA], [GEOGRAPHIC_DATA]" at bounding box center [366, 293] width 315 height 19
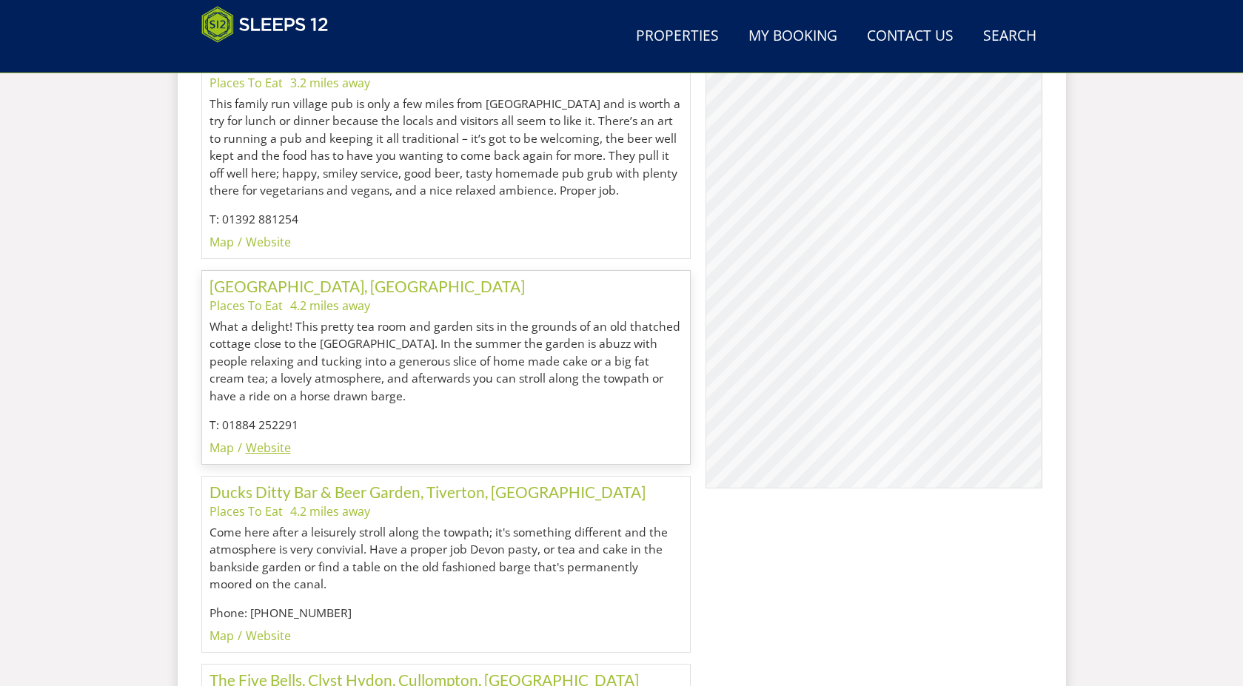
click at [264, 440] on link "Website" at bounding box center [268, 448] width 45 height 16
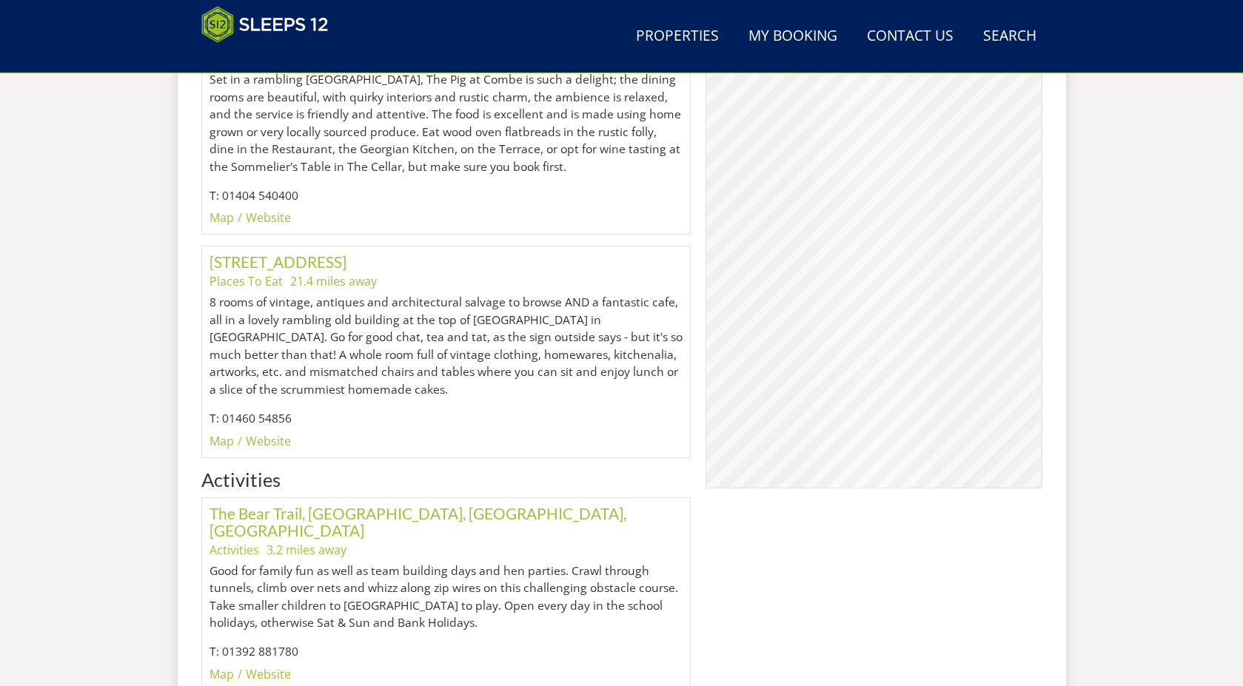
scroll to position [3315, 0]
